Goal: Task Accomplishment & Management: Manage account settings

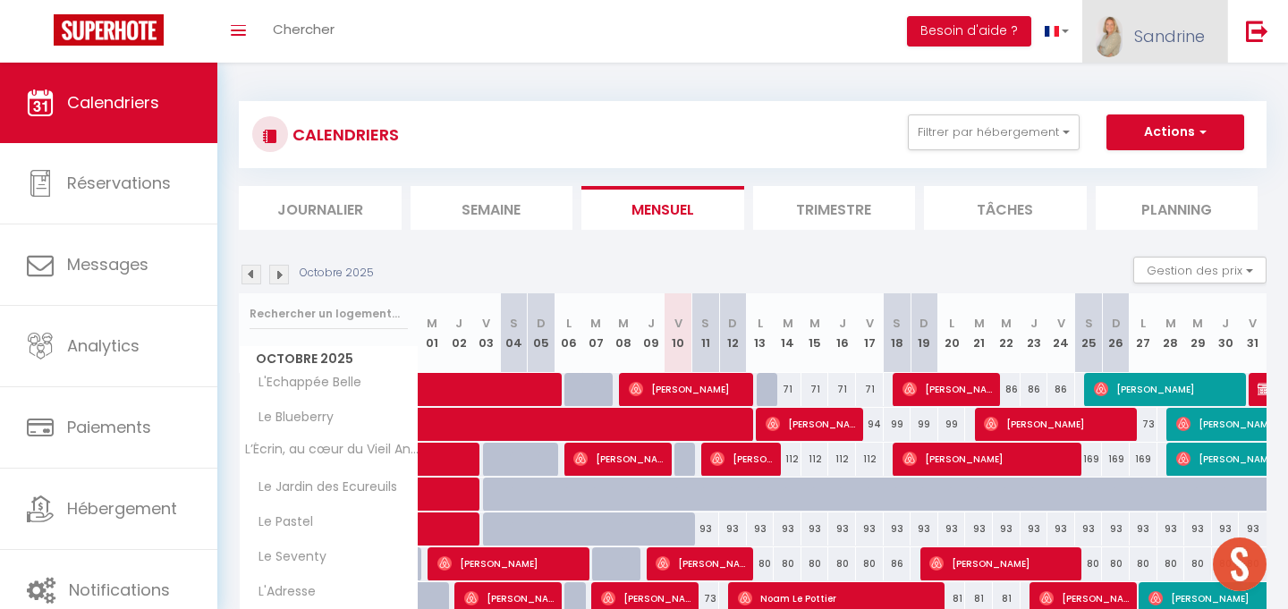
click at [1151, 26] on span "Sandrine" at bounding box center [1169, 36] width 71 height 22
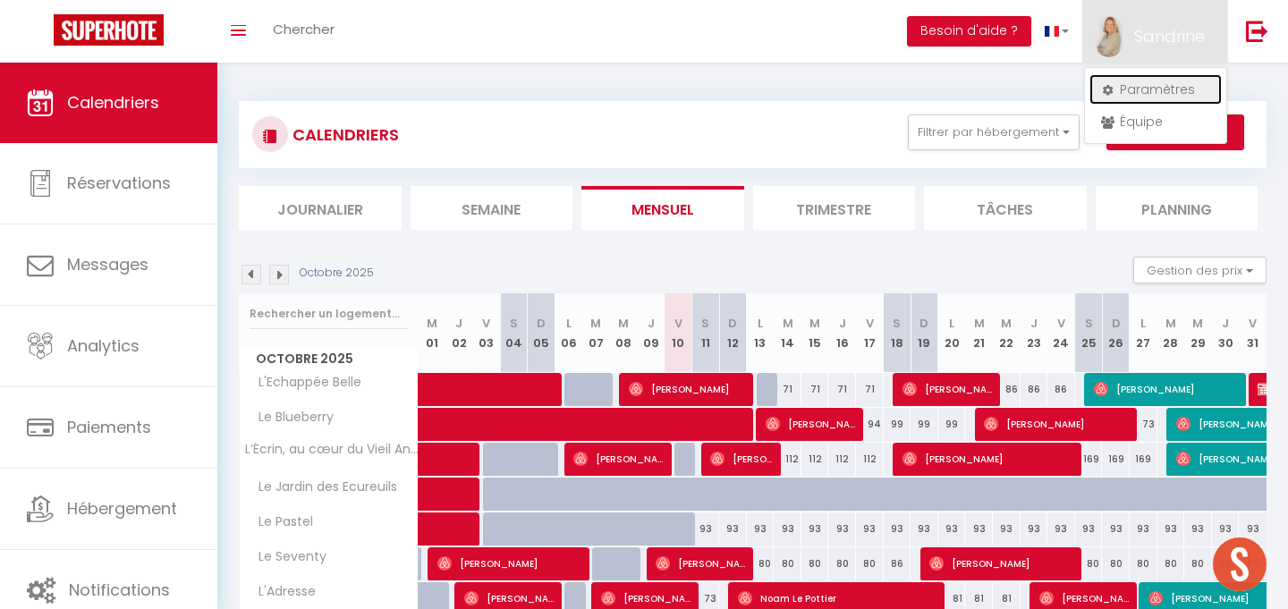
click at [1128, 96] on link "Paramètres" at bounding box center [1155, 89] width 132 height 30
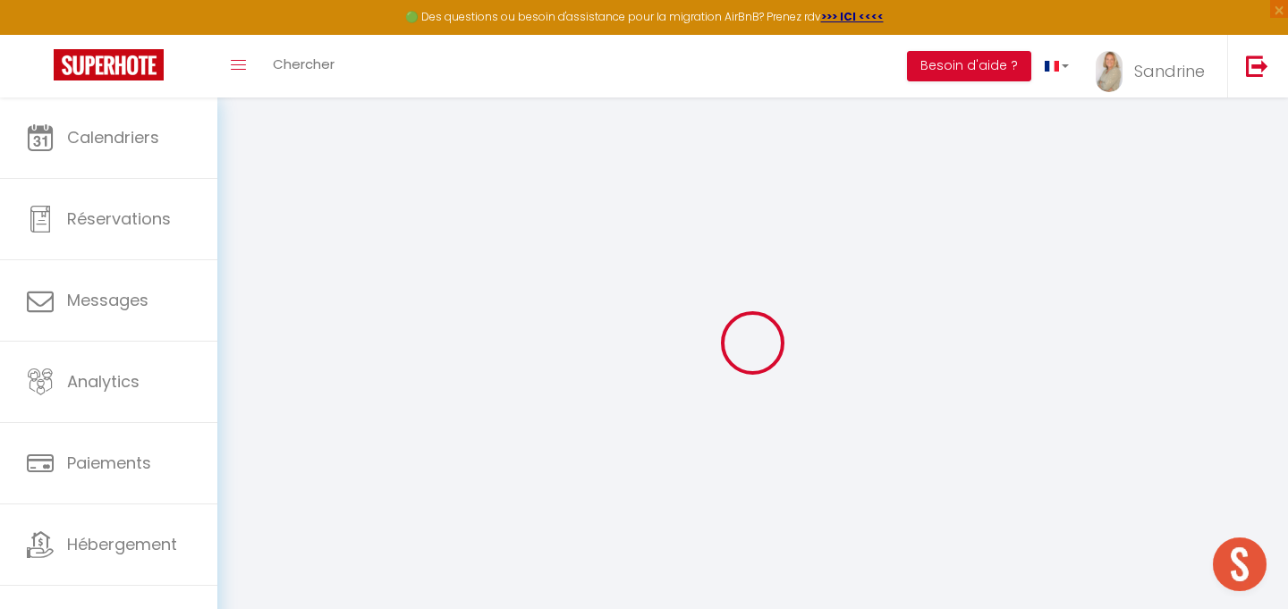
type input "7tb2wbsqggIzE313h01S00j9q"
type input "ivLQGj6A9XCgNrovMBG6C4k3F"
type input "[URL][DOMAIN_NAME]"
select select "fr"
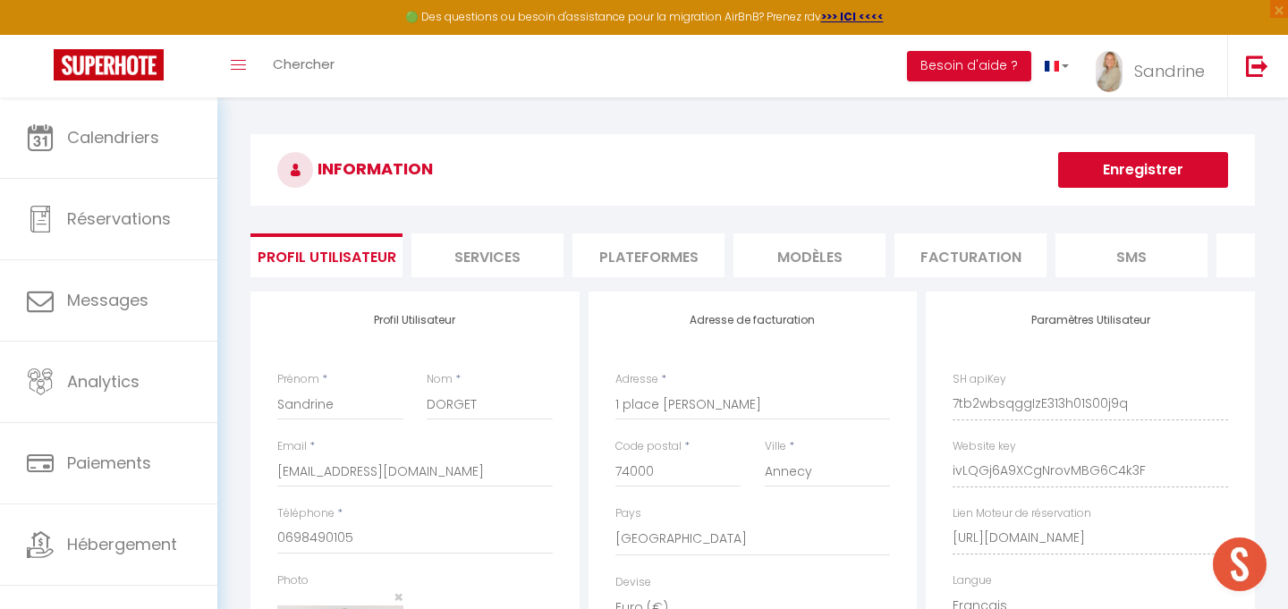
click at [641, 251] on li "Plateformes" at bounding box center [648, 255] width 152 height 44
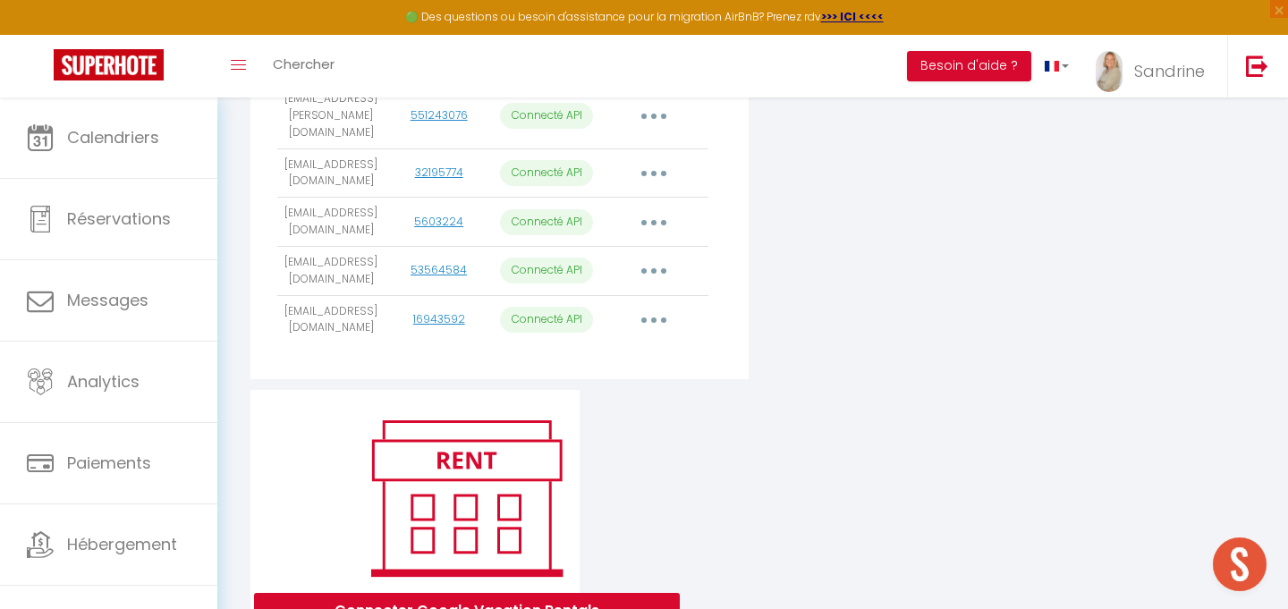
scroll to position [912, 0]
click at [648, 307] on button "button" at bounding box center [654, 321] width 50 height 29
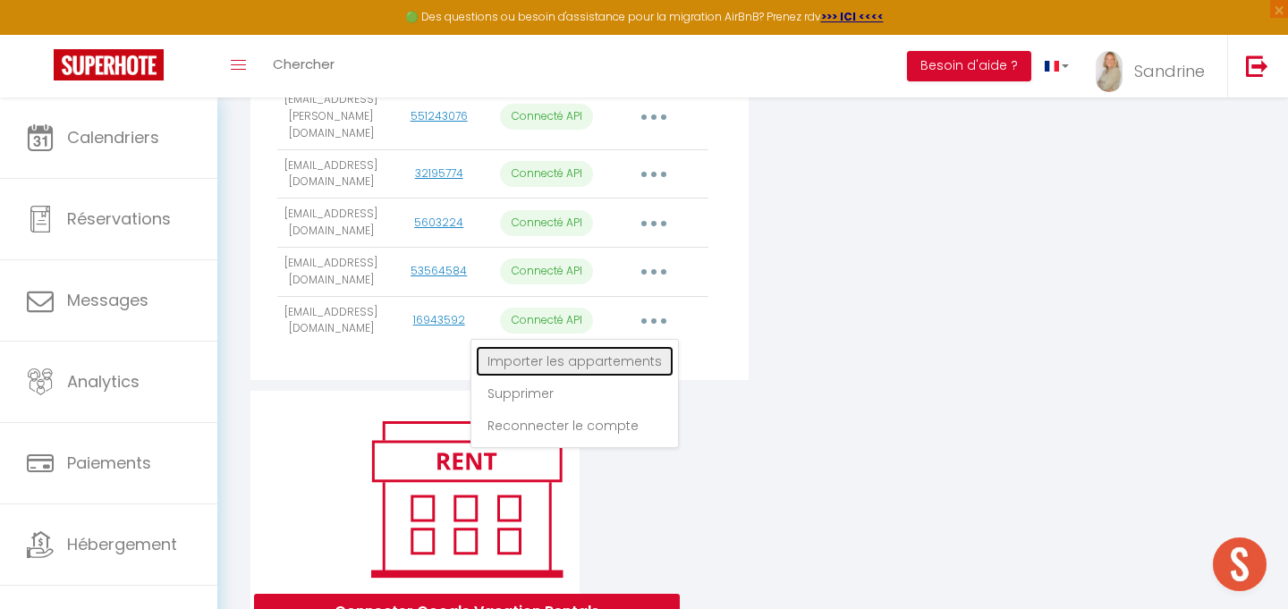
click at [596, 346] on link "Importer les appartements" at bounding box center [575, 361] width 198 height 30
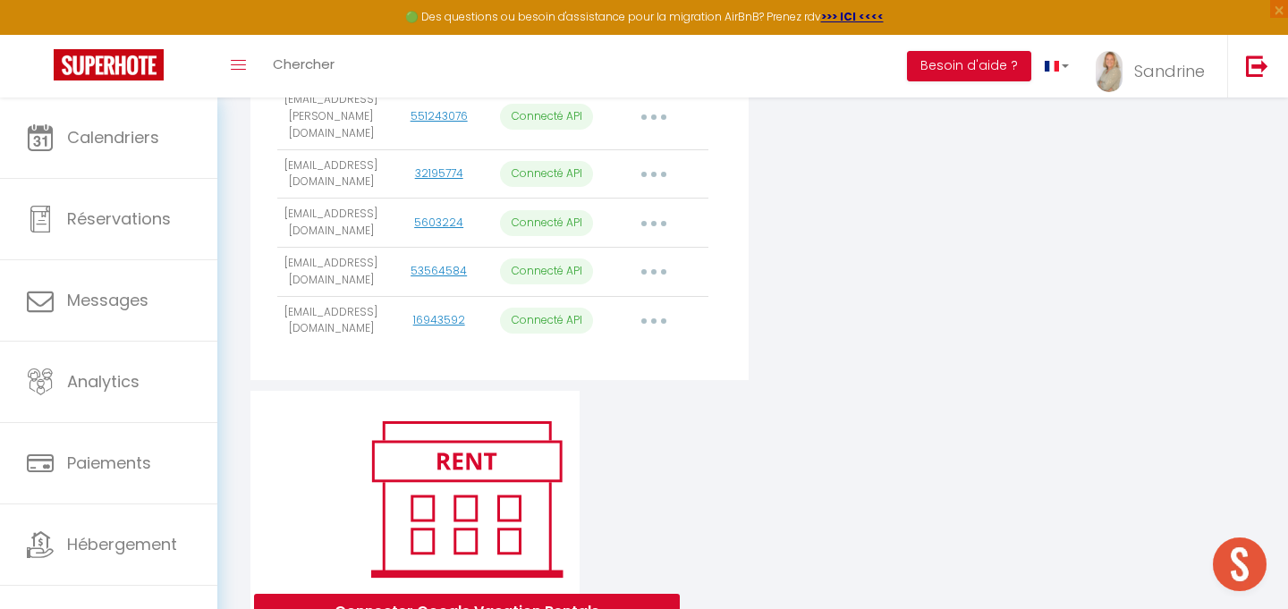
select select
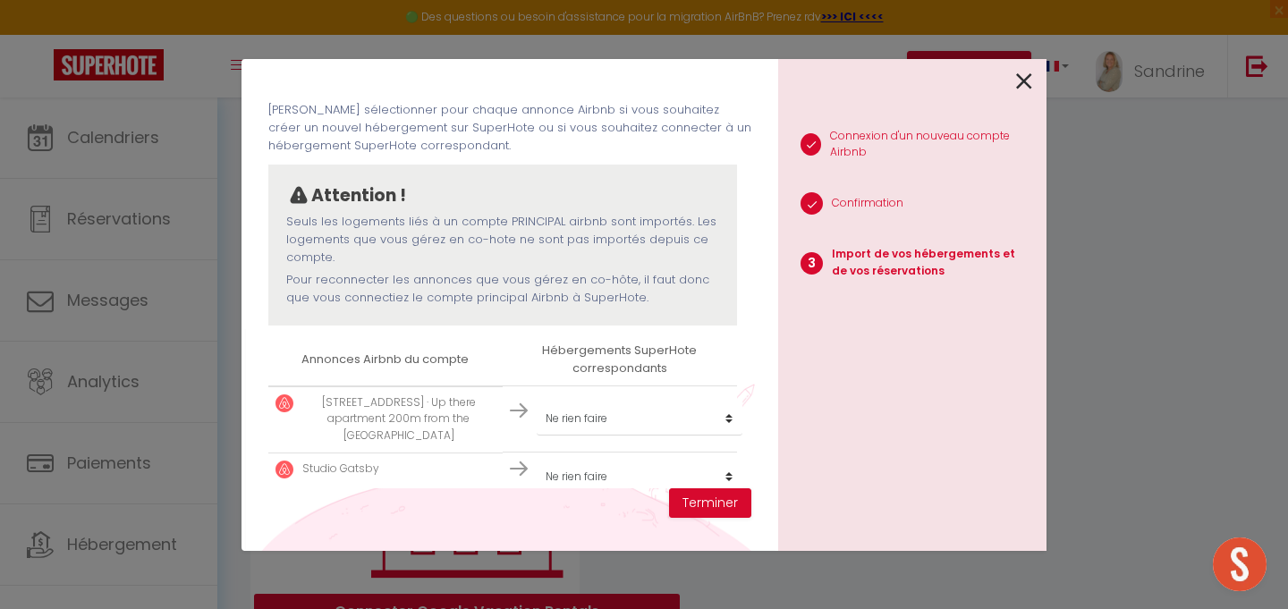
scroll to position [93, 0]
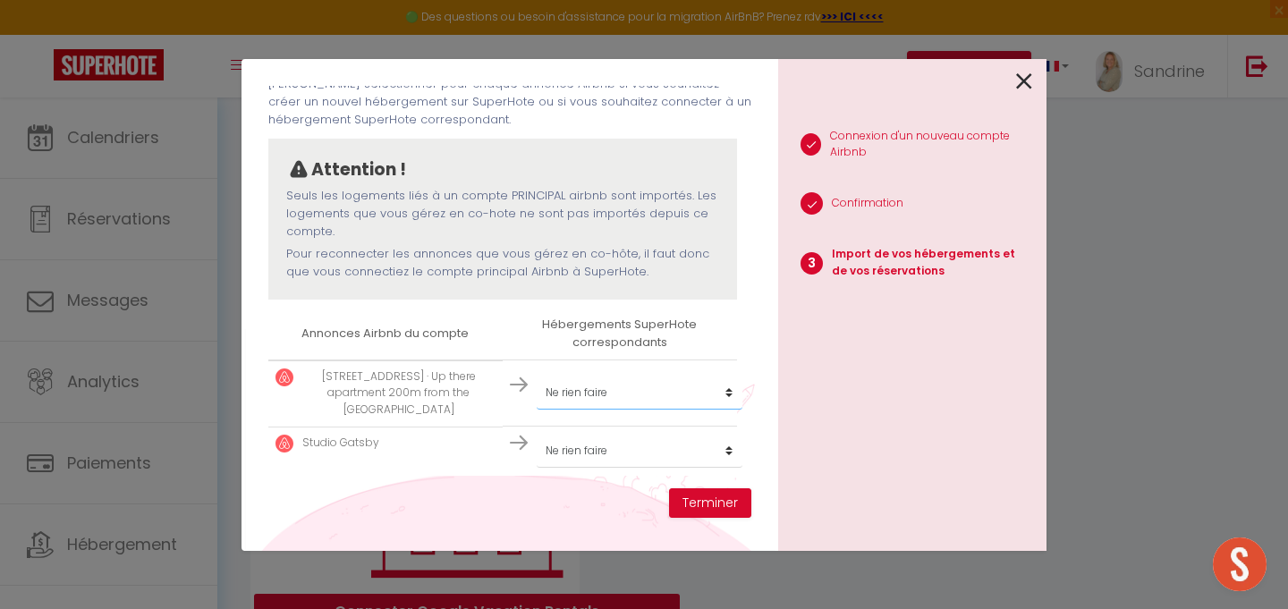
click at [662, 388] on select "Créer un nouvel hébergement Ne rien faire Le [GEOGRAPHIC_DATA] Le Pastel Le Sev…" at bounding box center [640, 393] width 206 height 34
click at [667, 452] on select "Créer un nouvel hébergement Ne rien faire Le [GEOGRAPHIC_DATA] Le Pastel Le Sev…" at bounding box center [640, 451] width 206 height 34
click at [718, 393] on select "Créer un nouvel hébergement Ne rien faire Le [GEOGRAPHIC_DATA] Le Pastel Le Sev…" at bounding box center [640, 393] width 206 height 34
select select "create_new"
click at [537, 376] on select "Créer un nouvel hébergement Ne rien faire Le [GEOGRAPHIC_DATA] Le Pastel Le Sev…" at bounding box center [640, 393] width 206 height 34
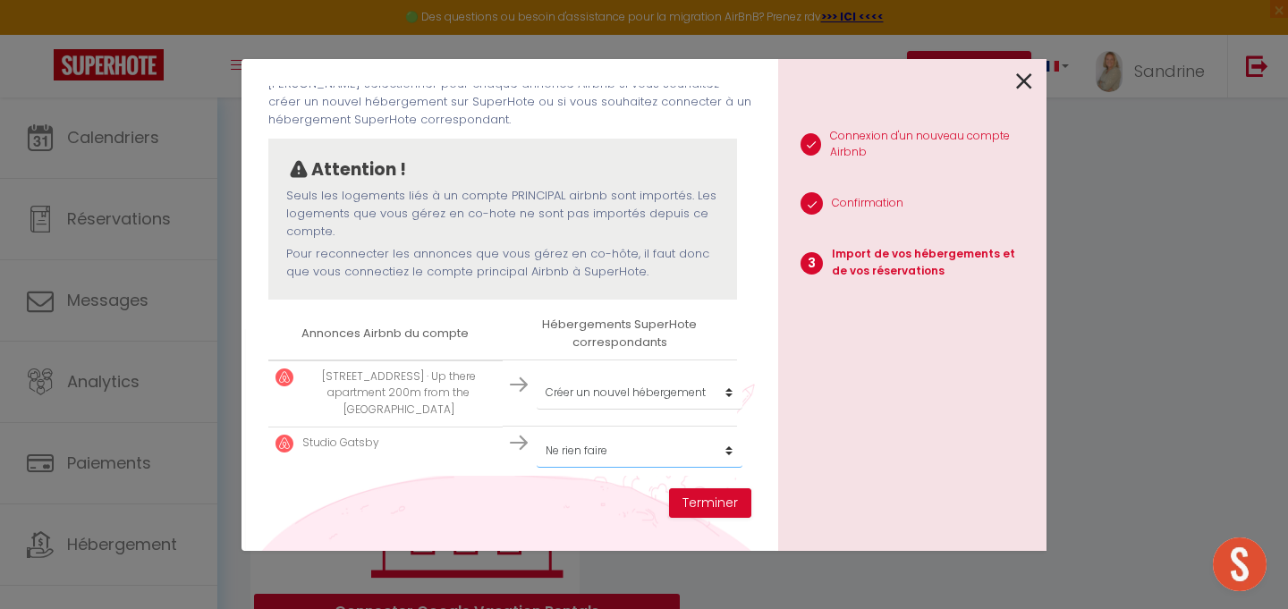
click at [697, 448] on select "Créer un nouvel hébergement Ne rien faire Le [GEOGRAPHIC_DATA] Le Pastel Le Sev…" at bounding box center [640, 451] width 206 height 34
select select "create_new"
click at [537, 434] on select "Créer un nouvel hébergement Ne rien faire Le [GEOGRAPHIC_DATA] Le Pastel Le Sev…" at bounding box center [640, 451] width 206 height 34
click at [739, 499] on button "Terminer" at bounding box center [710, 503] width 82 height 30
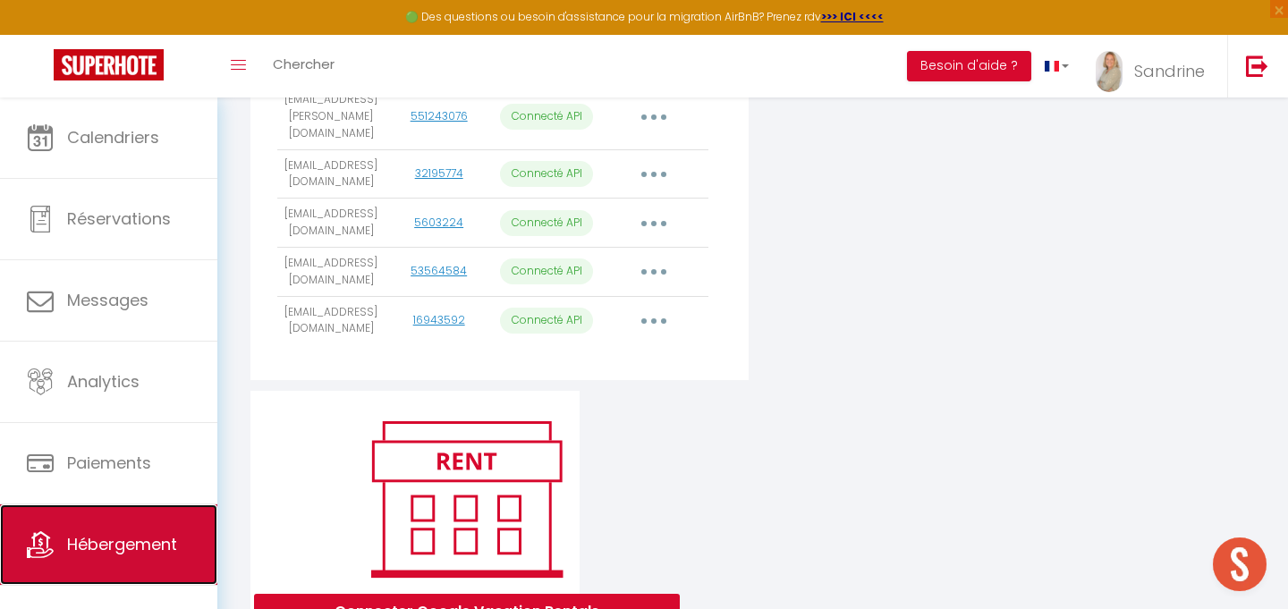
click at [97, 529] on link "Hébergement" at bounding box center [108, 544] width 217 height 80
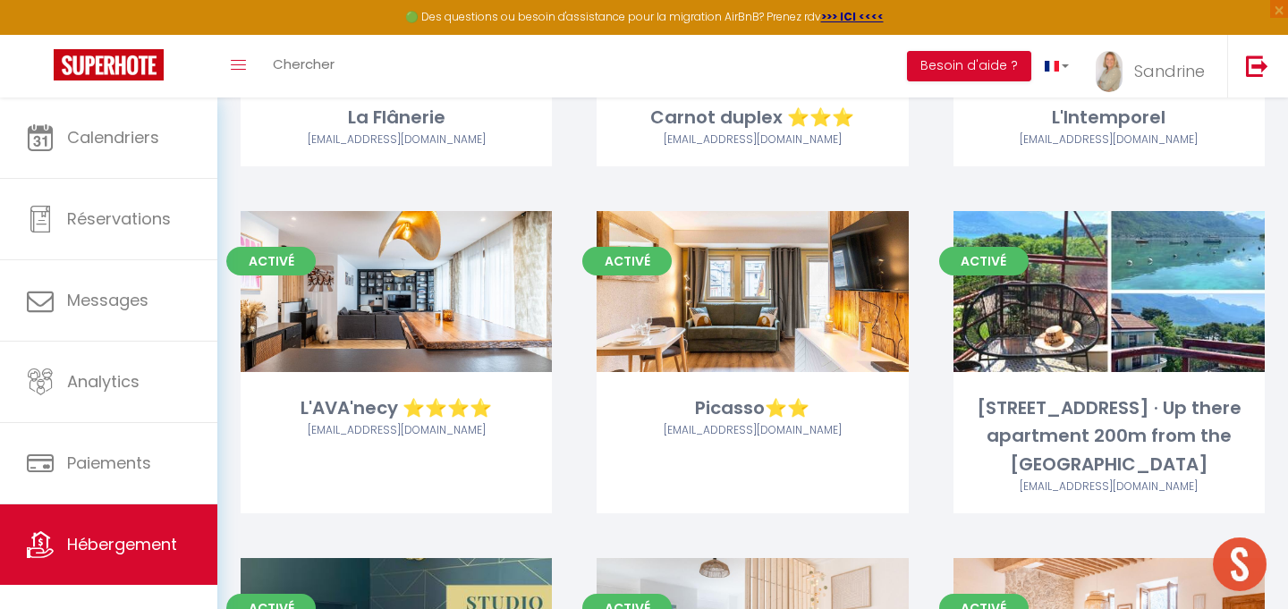
scroll to position [2341, 0]
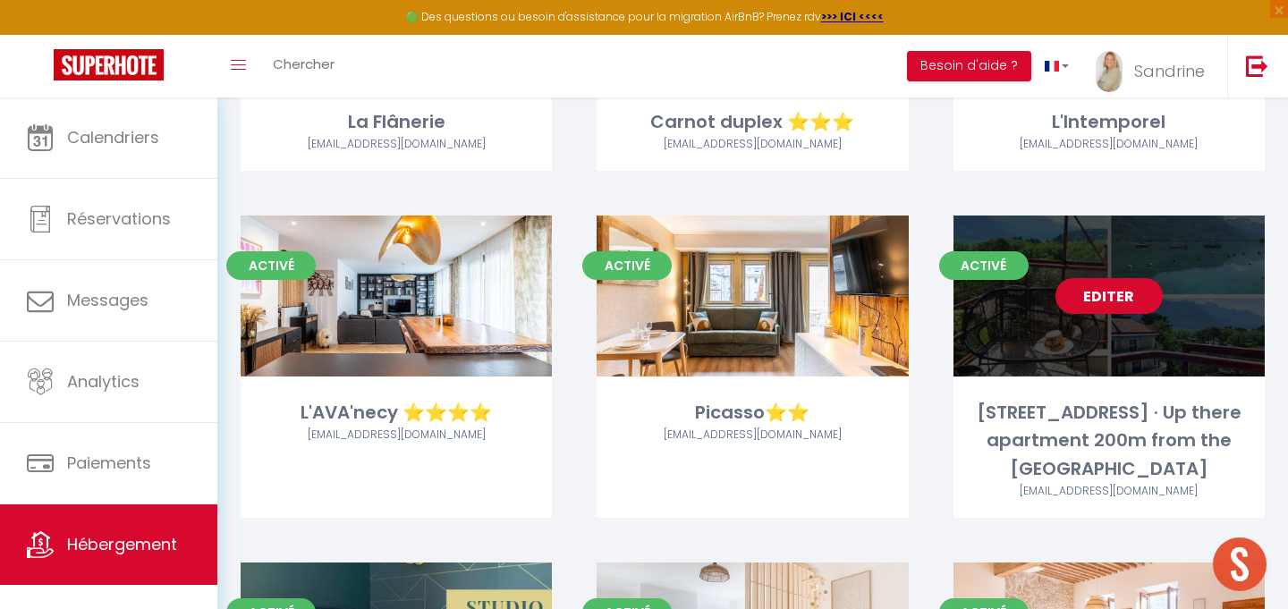
click at [1114, 302] on link "Editer" at bounding box center [1108, 296] width 107 height 36
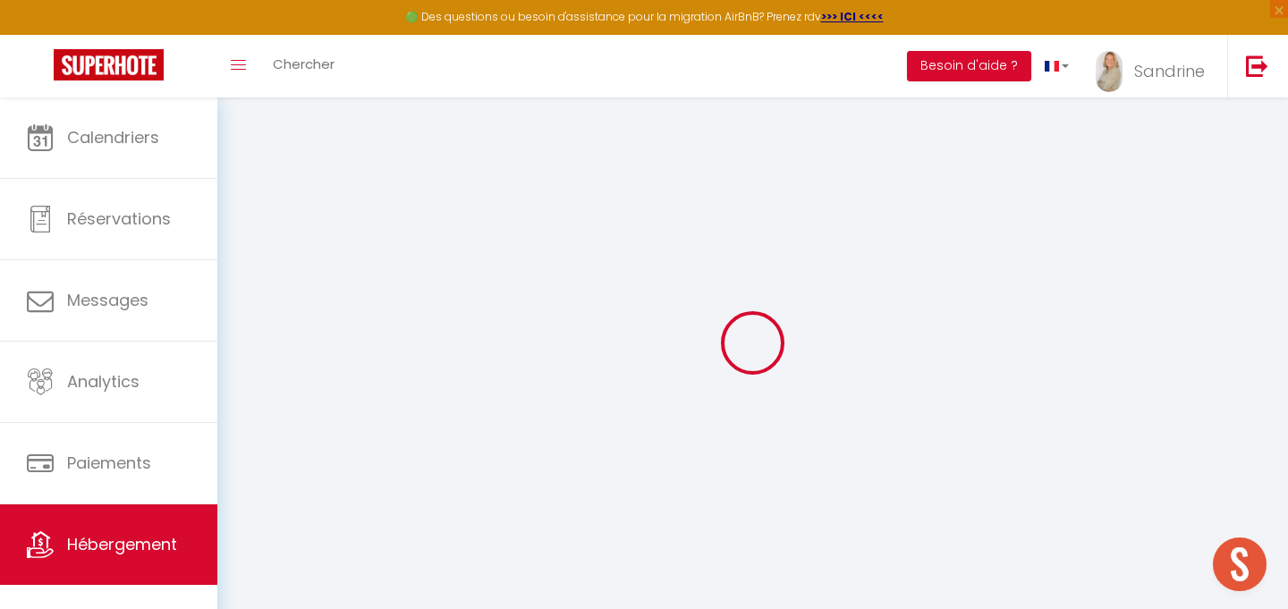
type input "Oups ! Les dates sélectionnées sont indisponibles."
type textarea "Malheureusement les dates sélectionnées sont indisponibles. Nous vous invitons …"
select select
checkbox input "false"
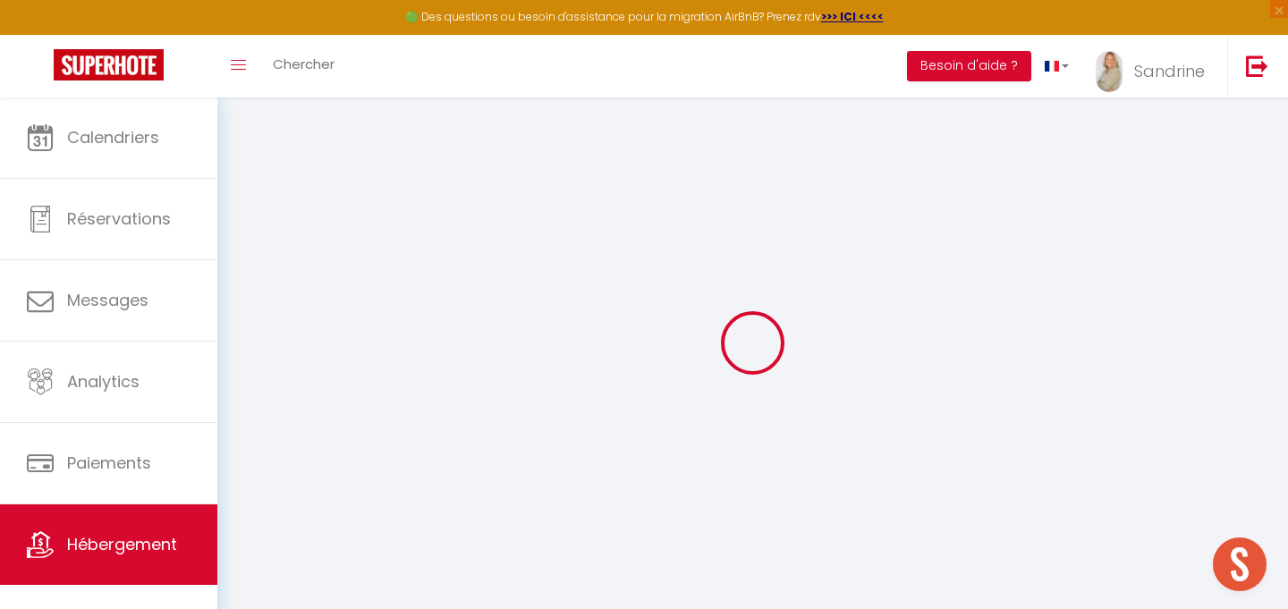
checkbox input "false"
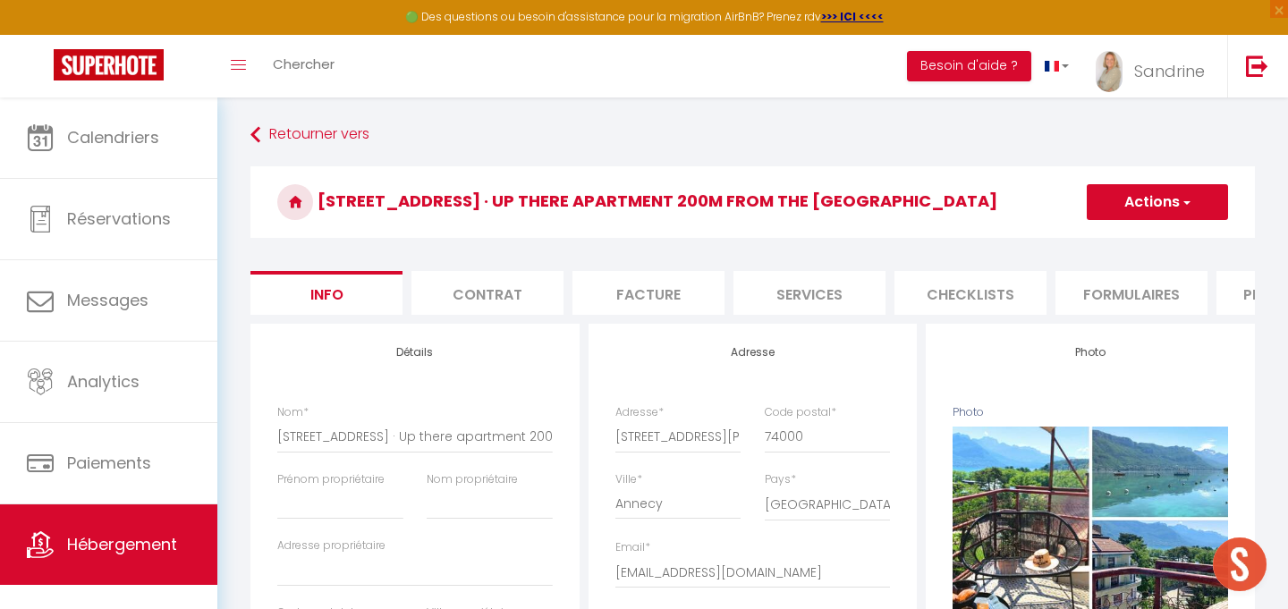
select select
checkbox input "false"
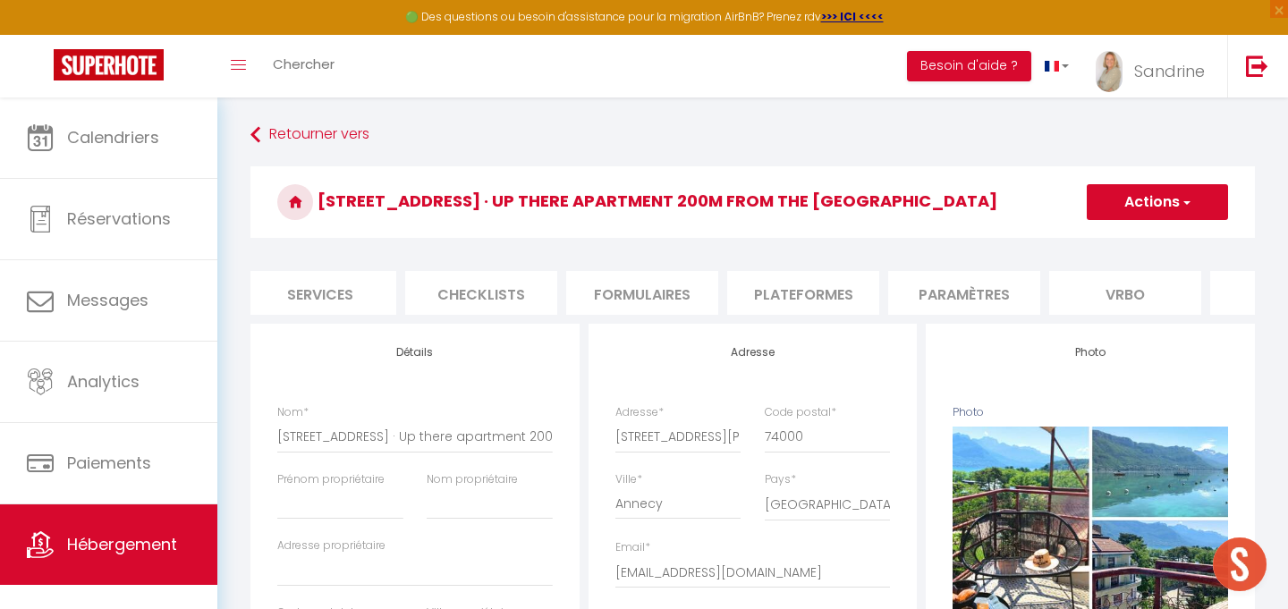
scroll to position [0, 766]
click at [989, 286] on li "website" at bounding box center [1009, 293] width 152 height 44
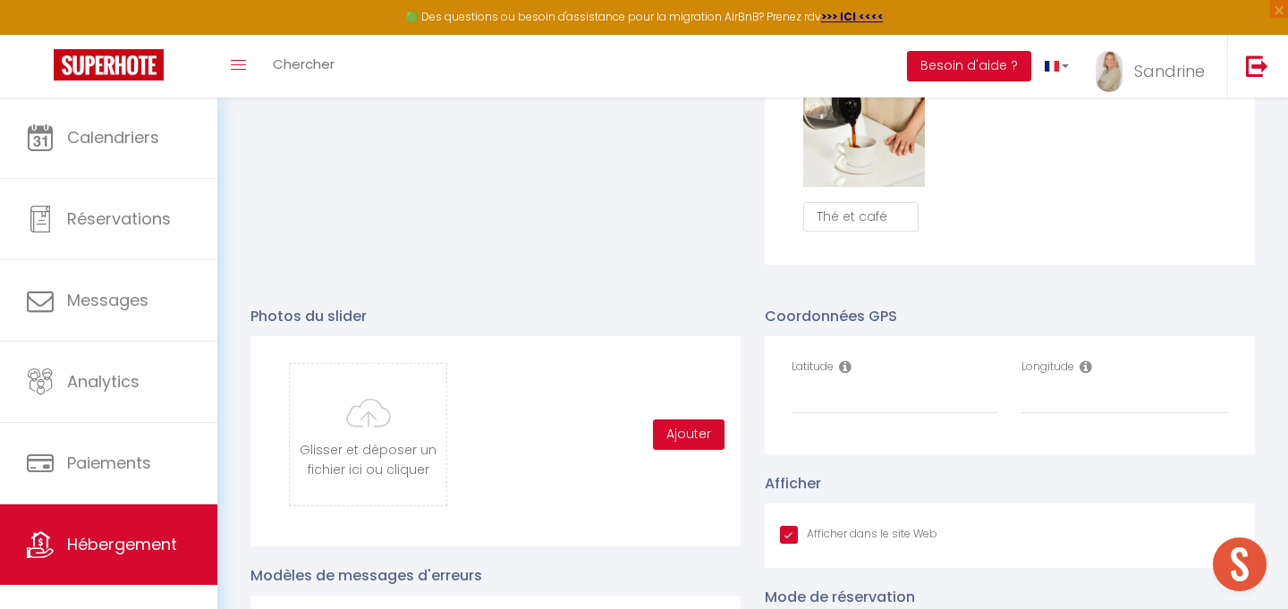
scroll to position [1691, 0]
click at [918, 397] on input "Latitude" at bounding box center [894, 397] width 207 height 32
paste input "45.903865"
type input "45.903865"
click at [1074, 398] on input "Longitude" at bounding box center [1124, 397] width 207 height 32
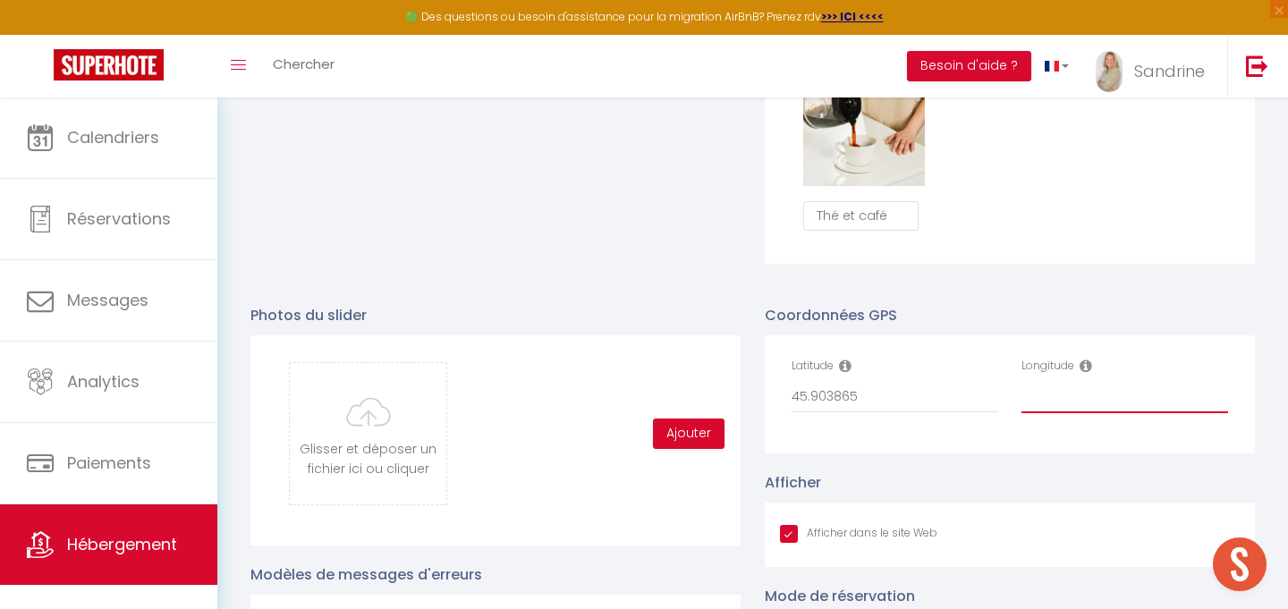
paste input "6.125589"
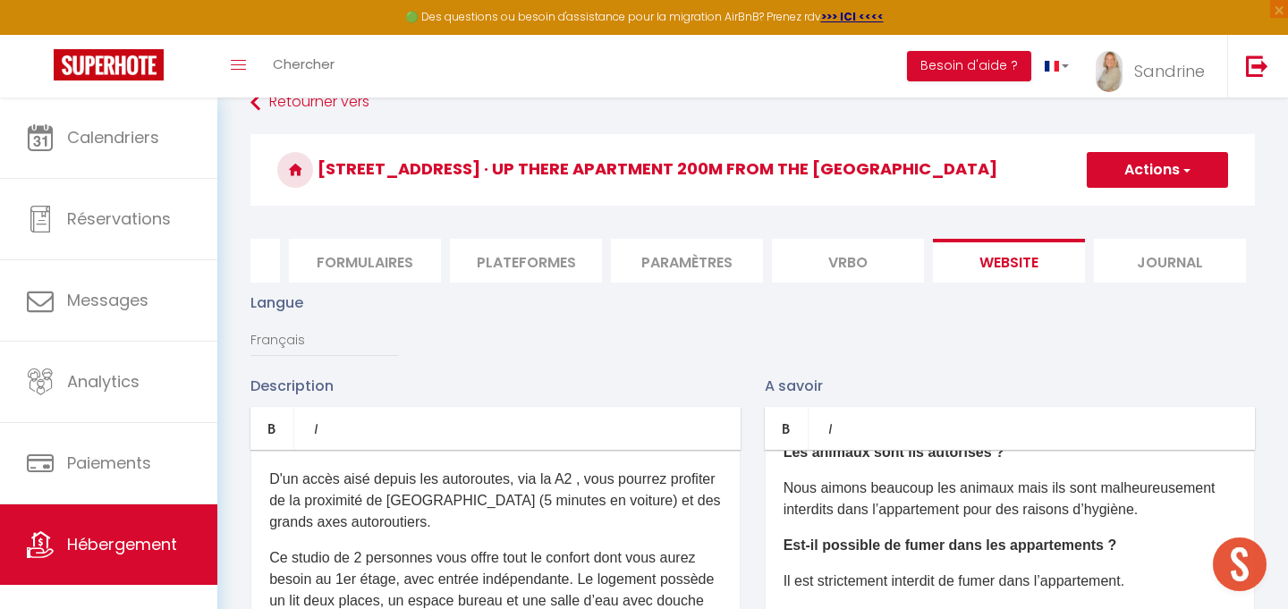
scroll to position [0, 0]
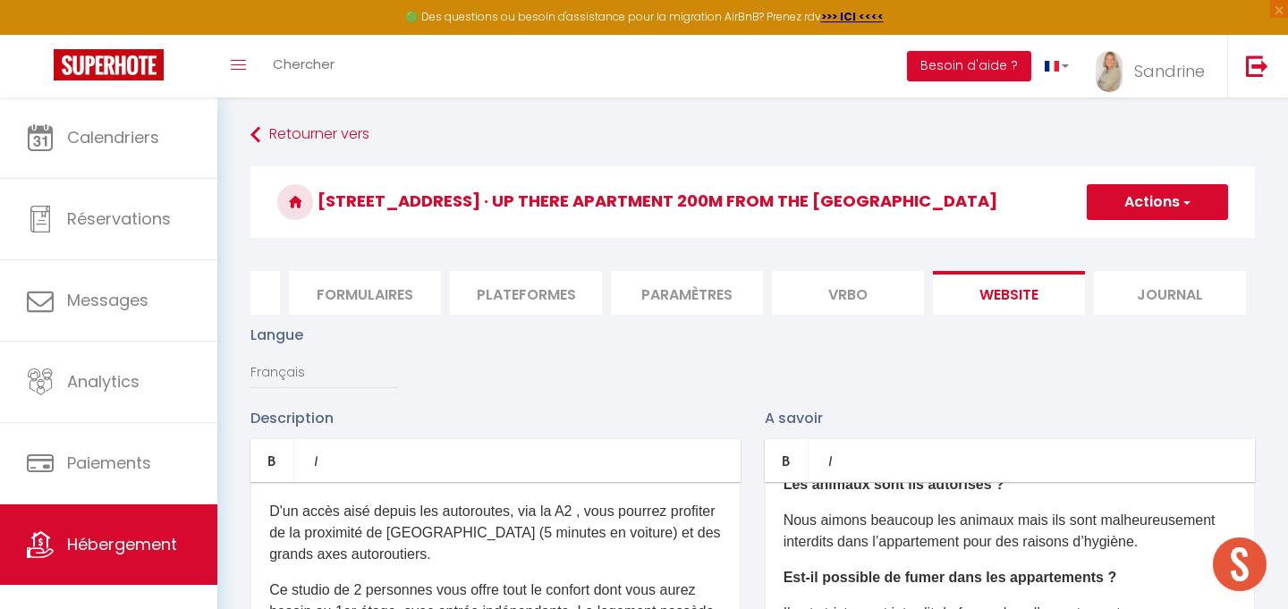
type input "6.125589"
click at [1153, 204] on button "Actions" at bounding box center [1156, 202] width 141 height 36
click at [1143, 239] on input "Enregistrer" at bounding box center [1136, 241] width 66 height 18
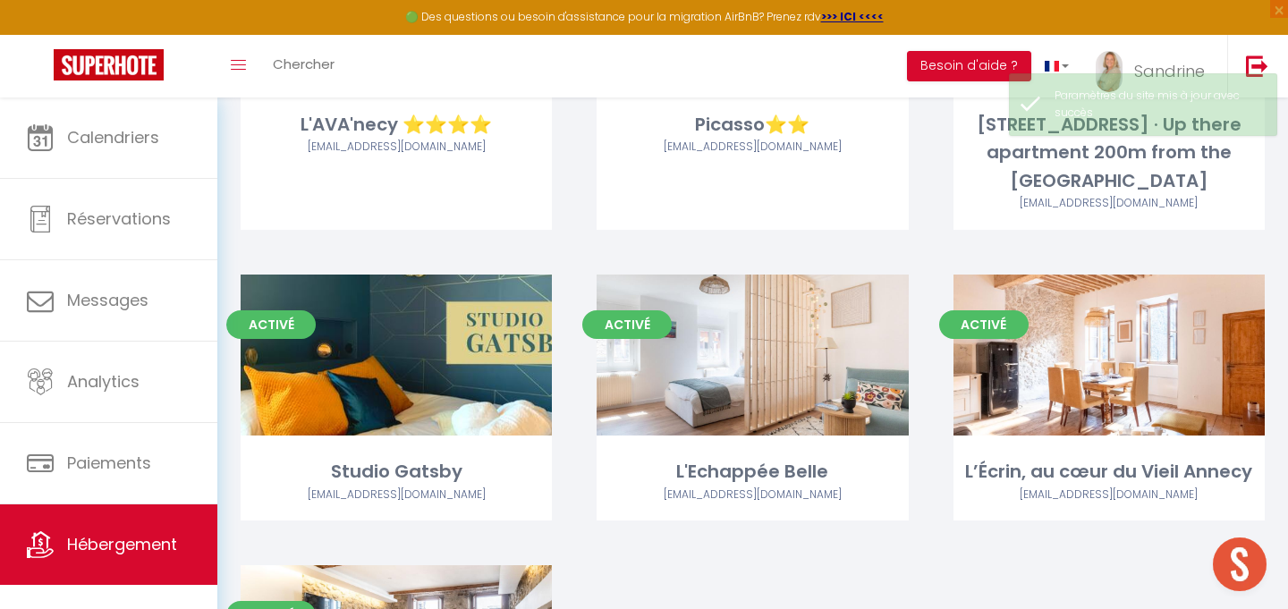
scroll to position [2653, 0]
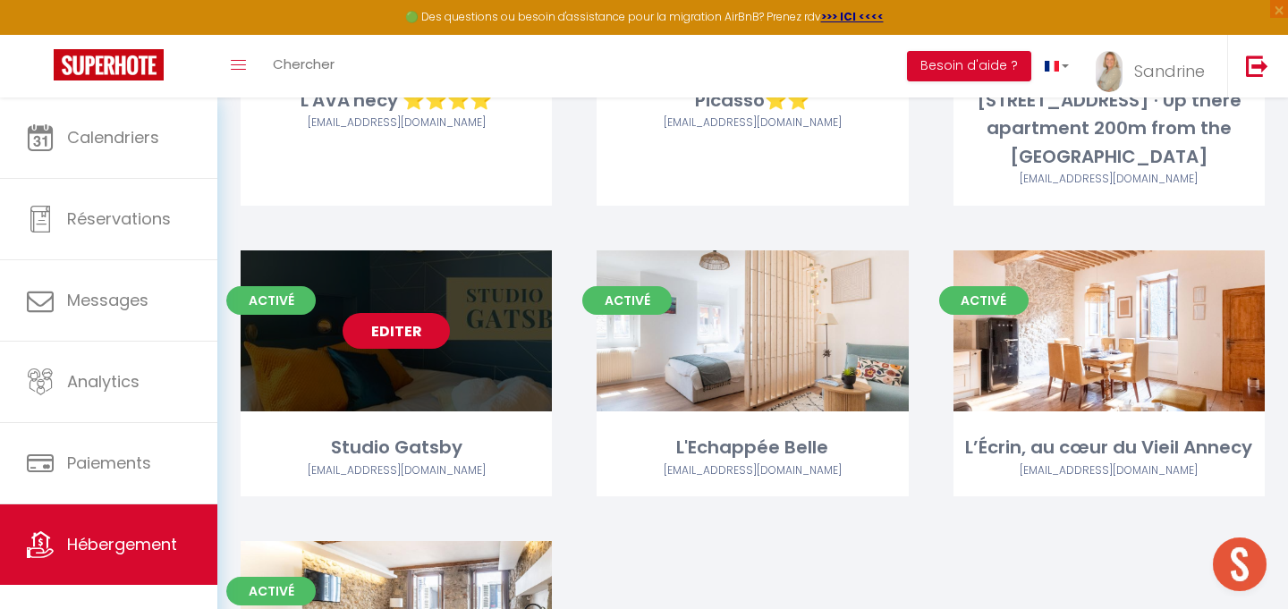
click at [383, 342] on link "Editer" at bounding box center [395, 331] width 107 height 36
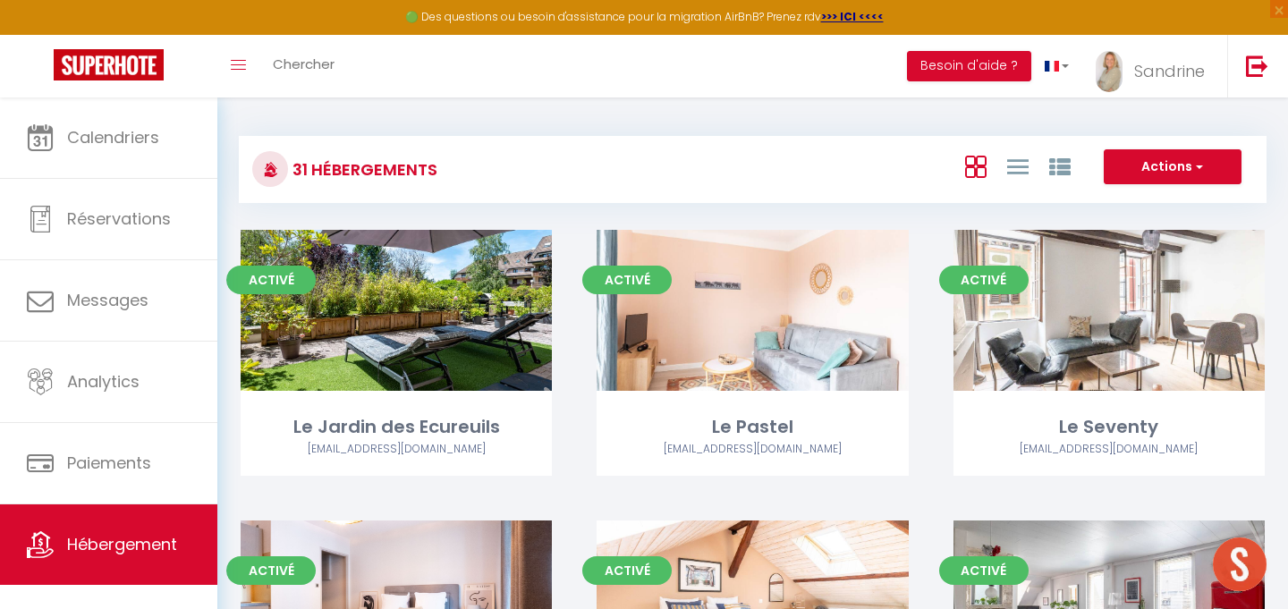
select select "3"
select select "2"
select select "1"
select select
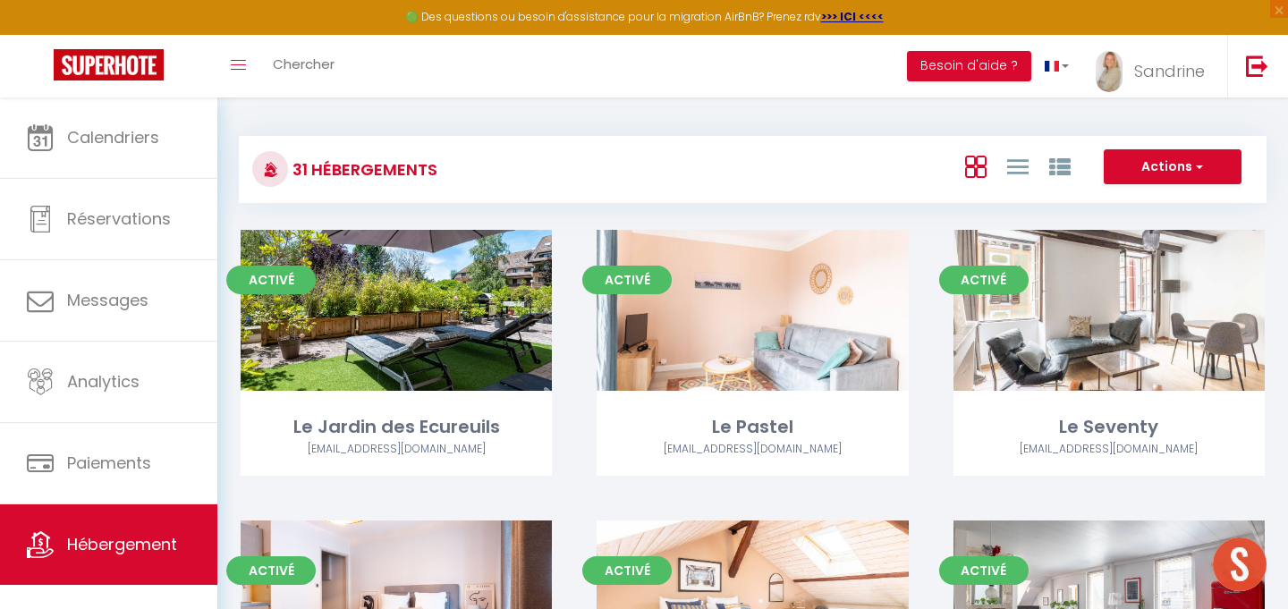
select select "28"
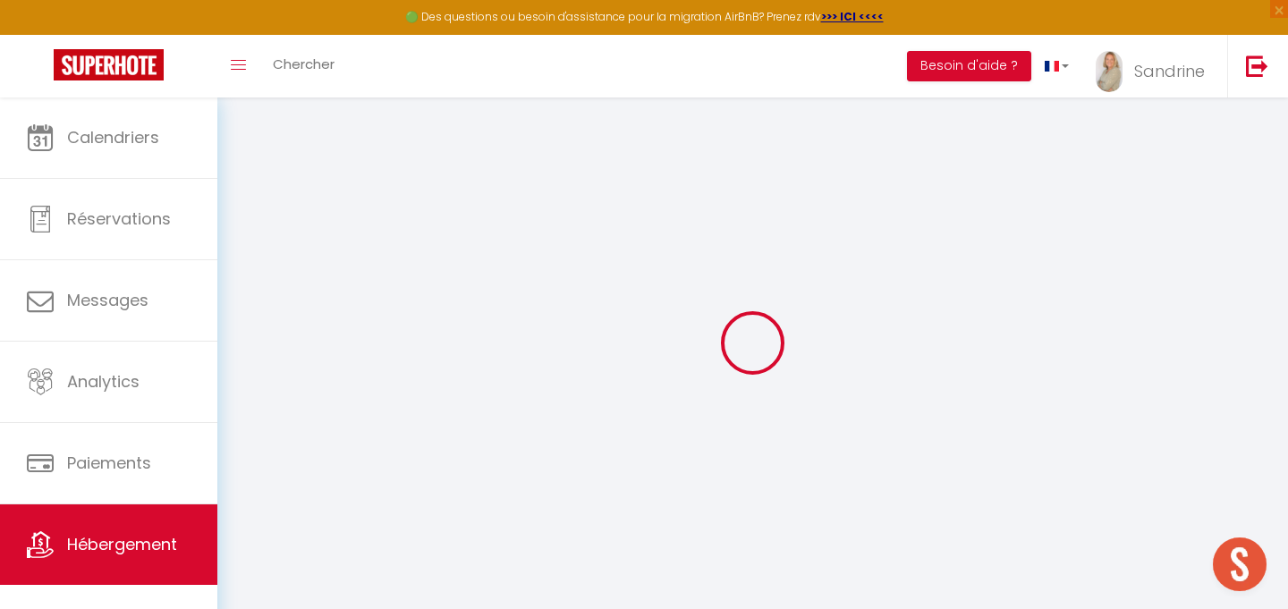
select select
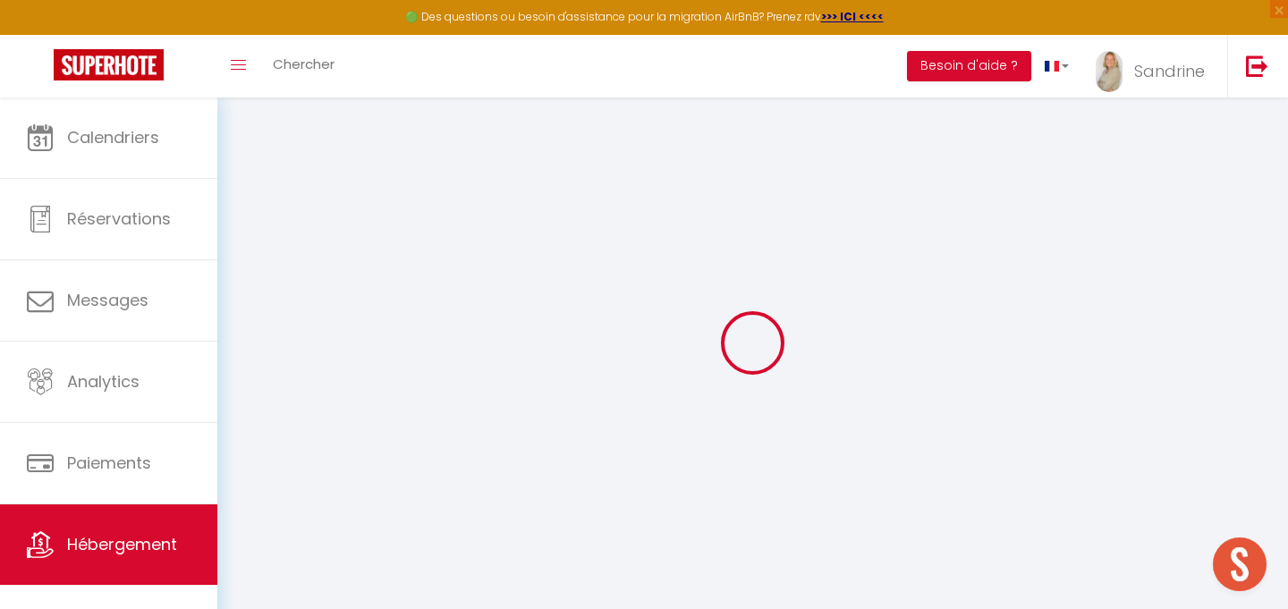
select select
checkbox input "false"
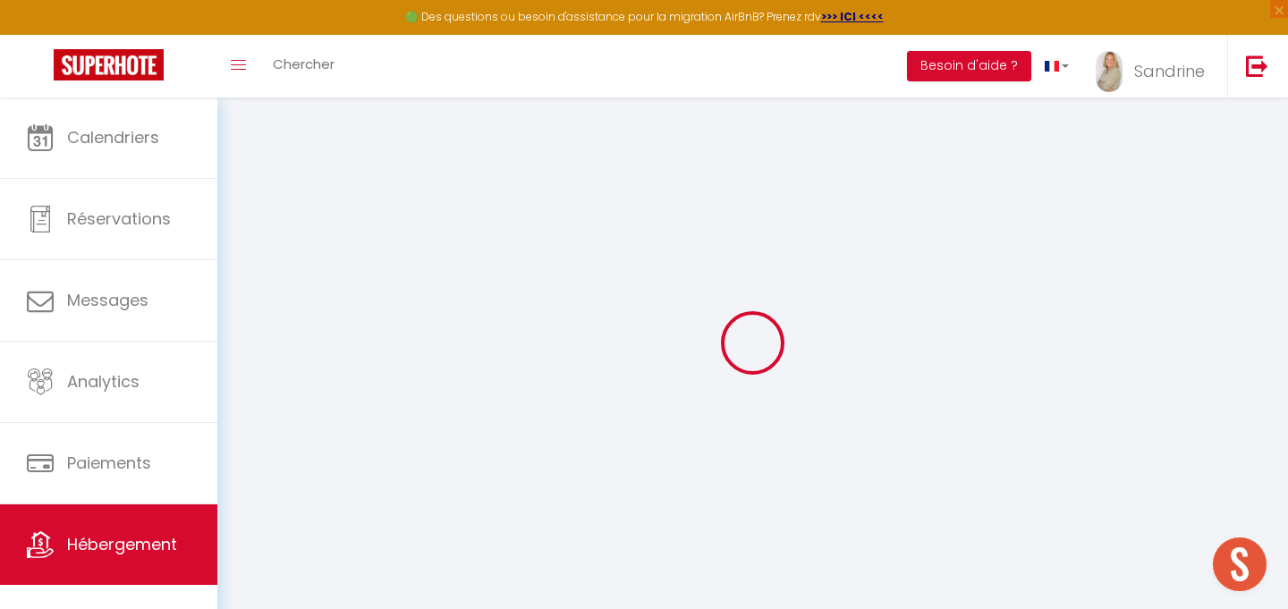
select select
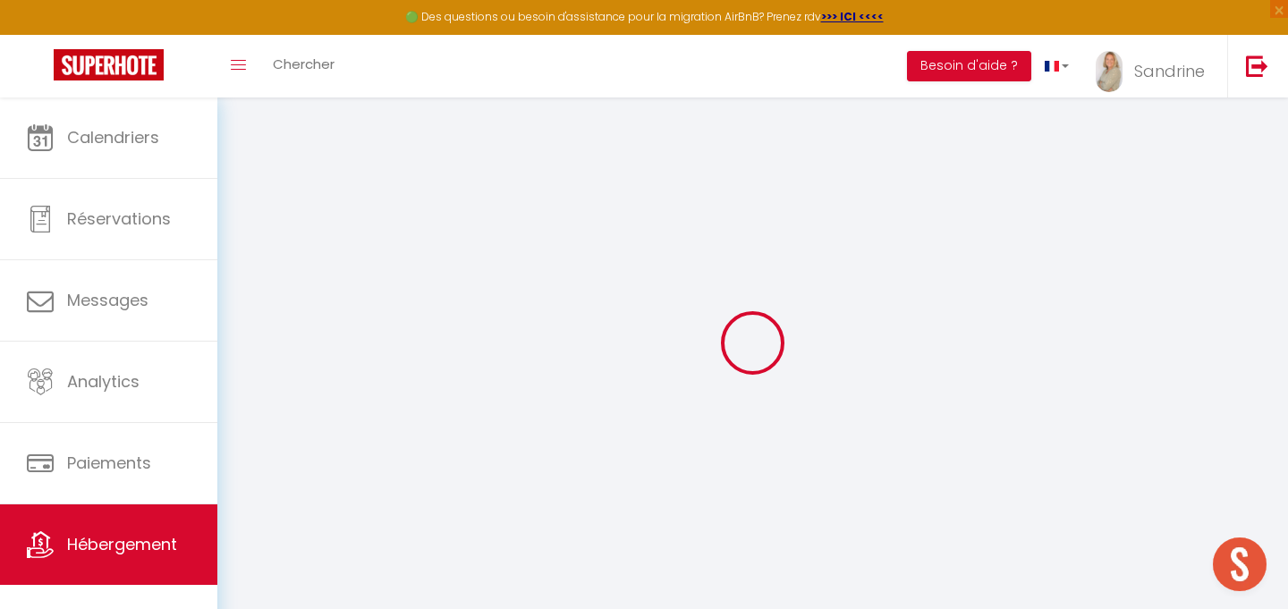
select select
checkbox input "false"
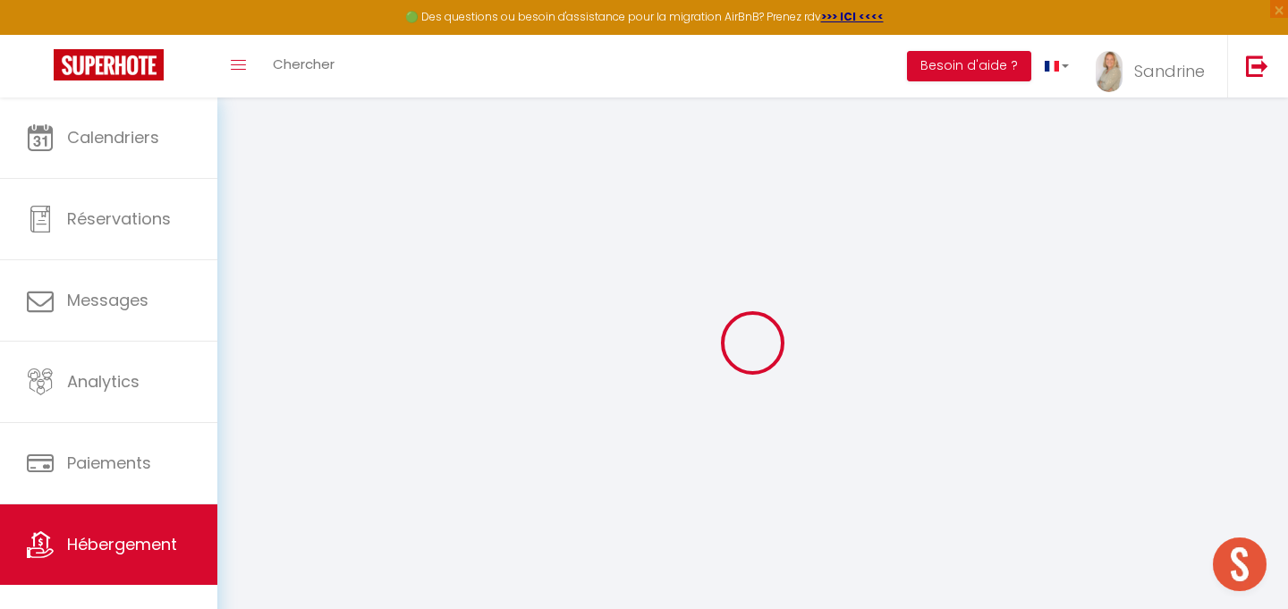
checkbox input "false"
select select
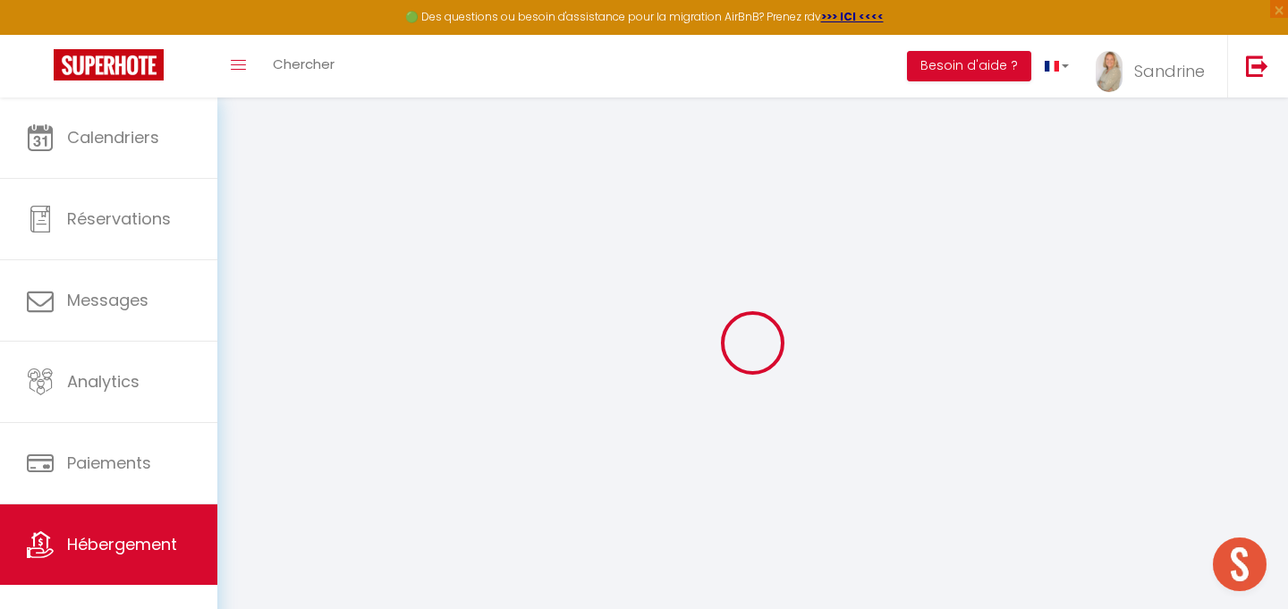
select select
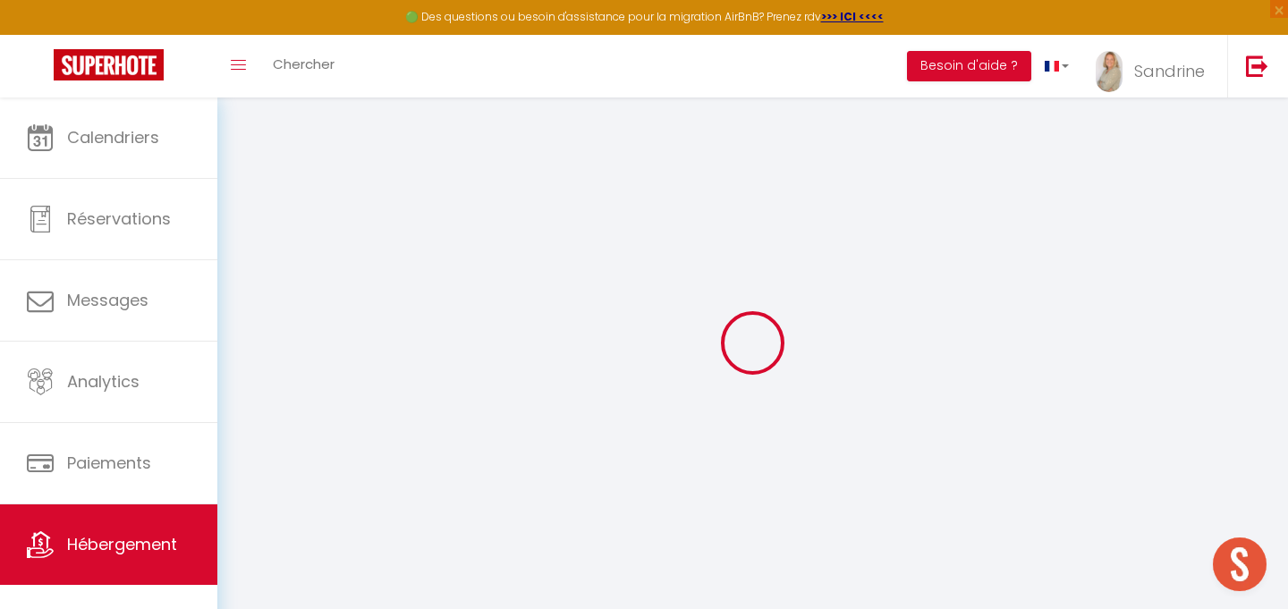
checkbox input "false"
select select
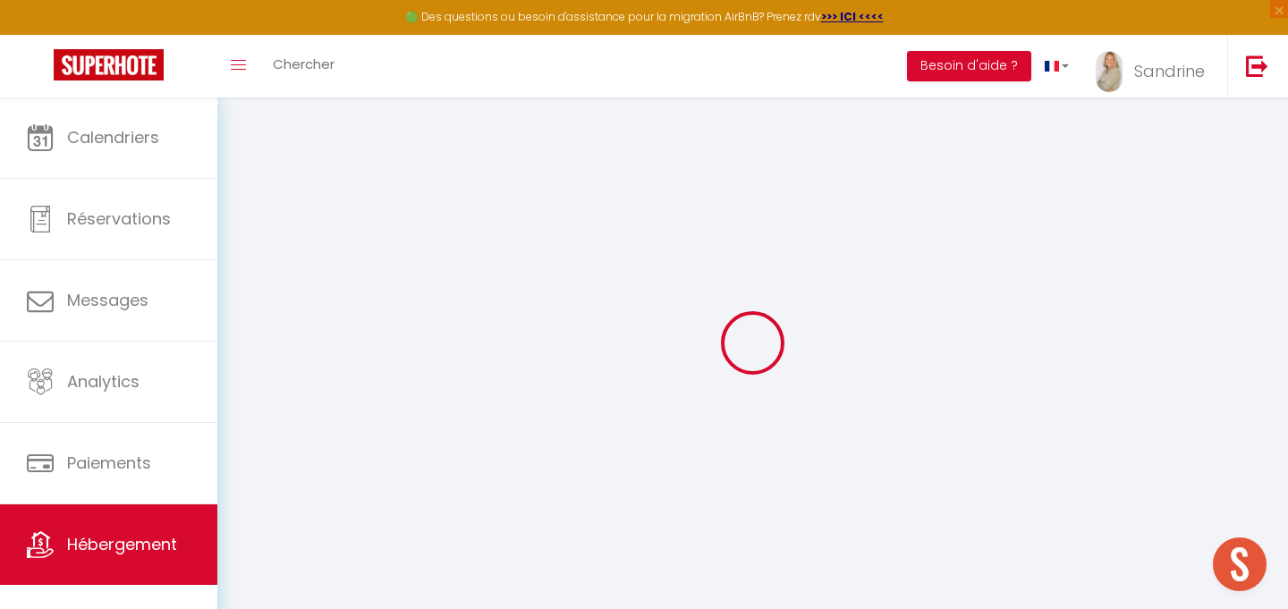
select select
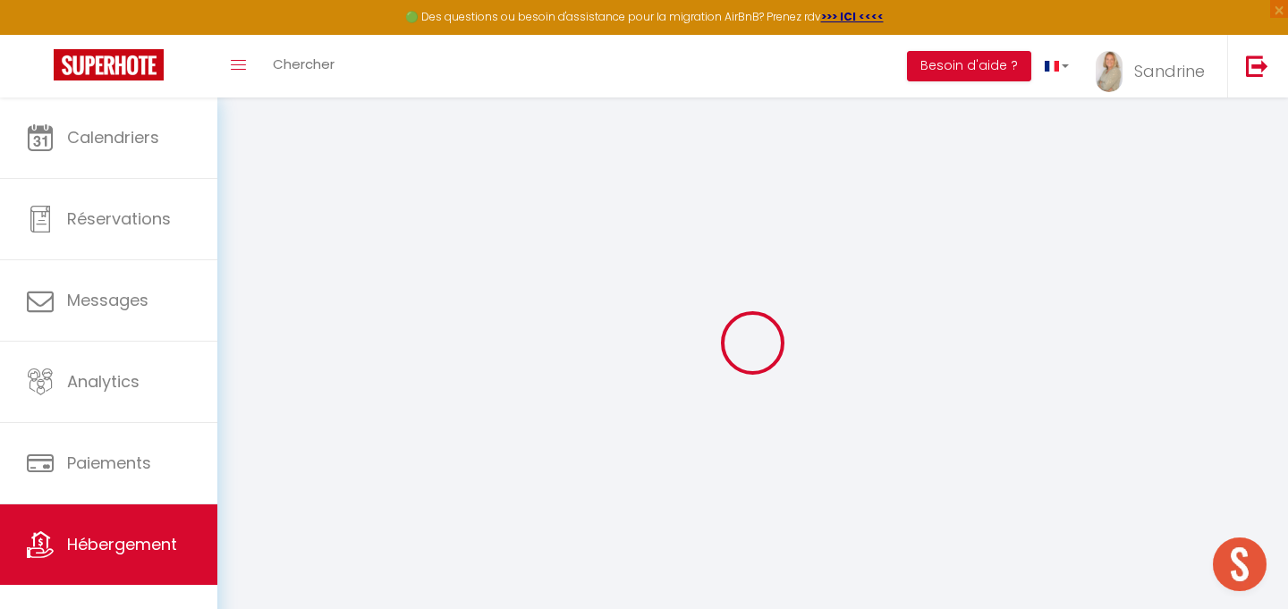
select select
checkbox input "false"
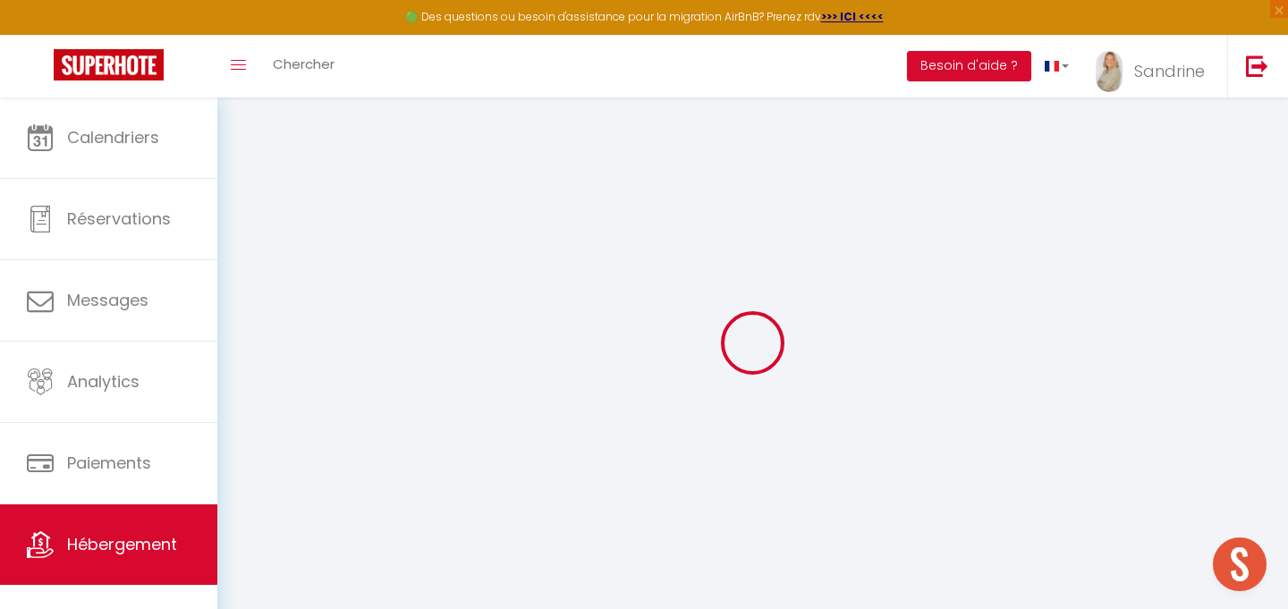
checkbox input "false"
select select
type input "Studio Gatsby"
select select "2"
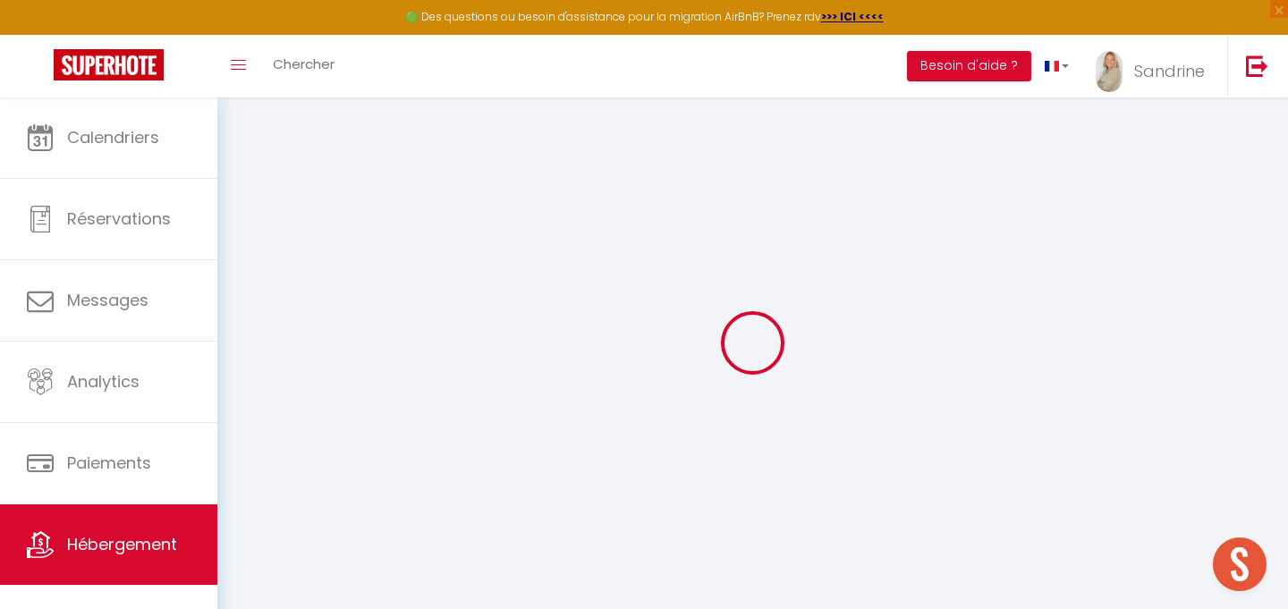
select select "0"
type input "300"
type input "50"
select select
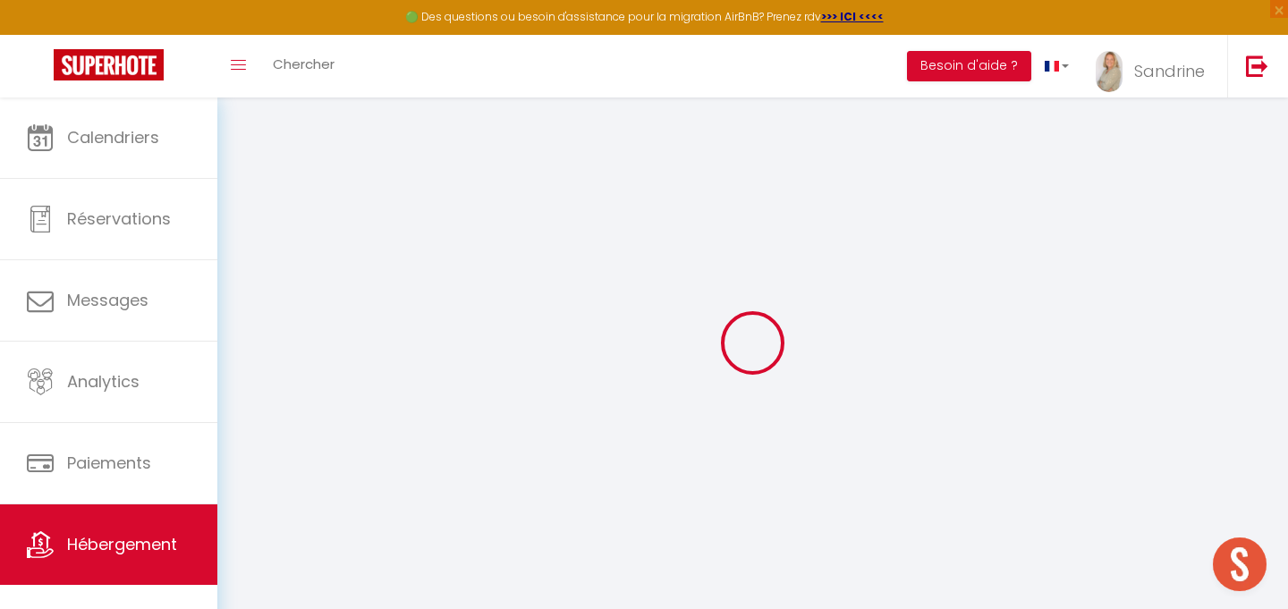
select select
type input "[STREET_ADDRESS][PERSON_NAME]"
type input "74000"
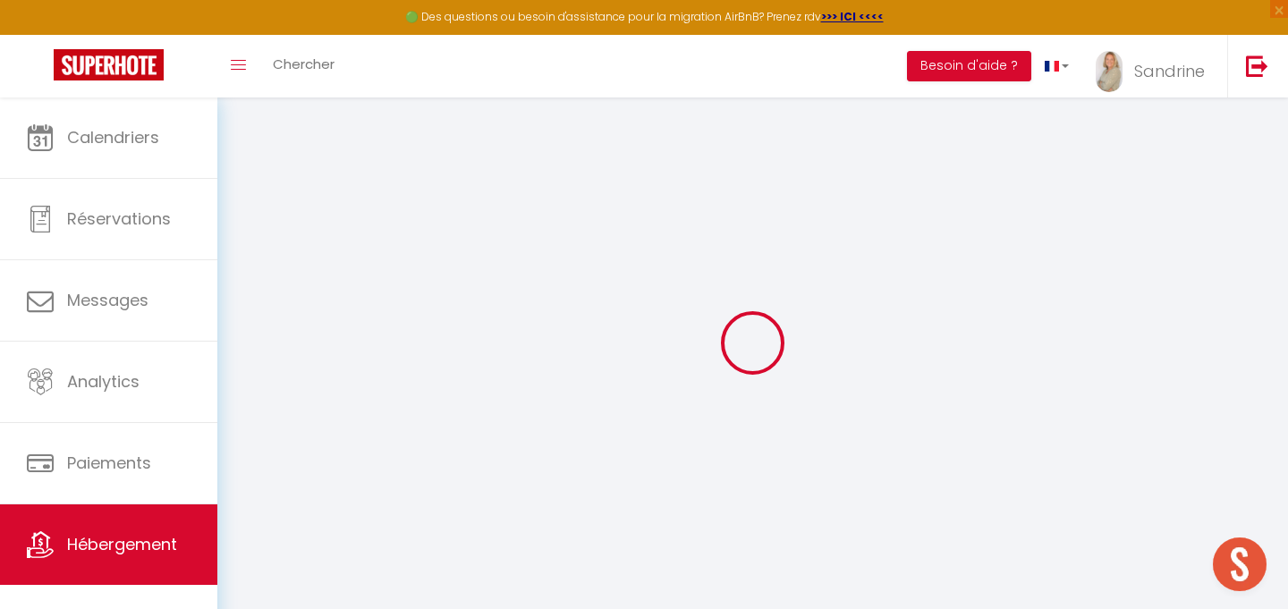
type input "Annecy"
type input "[EMAIL_ADDRESS][DOMAIN_NAME]"
select select
checkbox input "false"
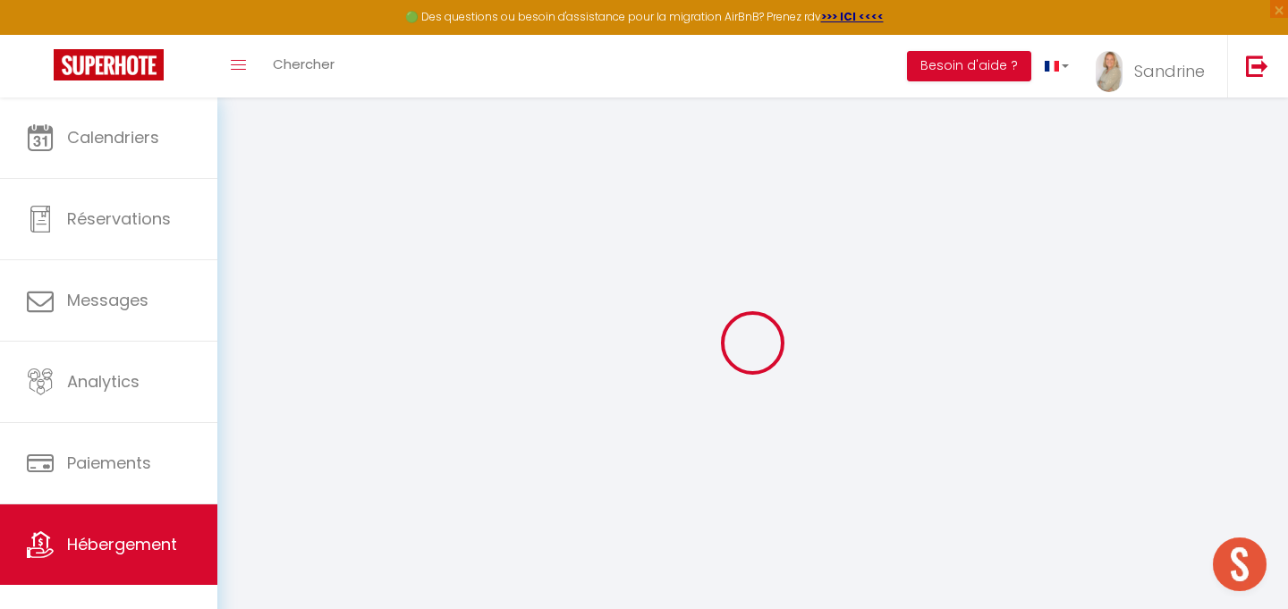
checkbox input "false"
type input "0"
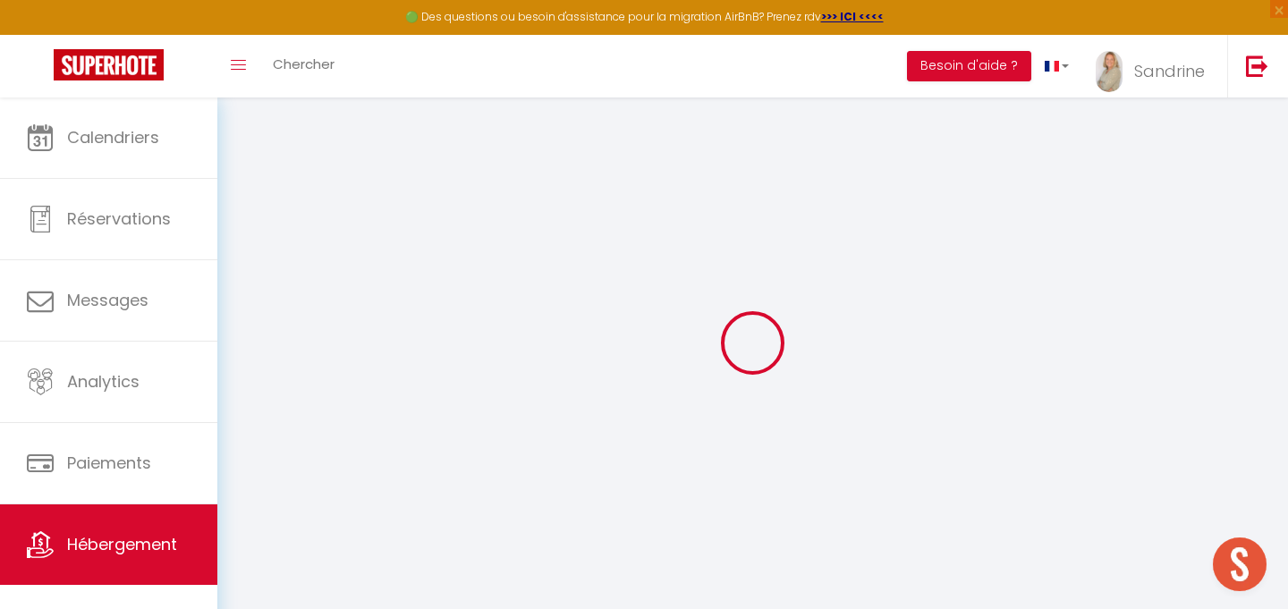
type input "0"
select select
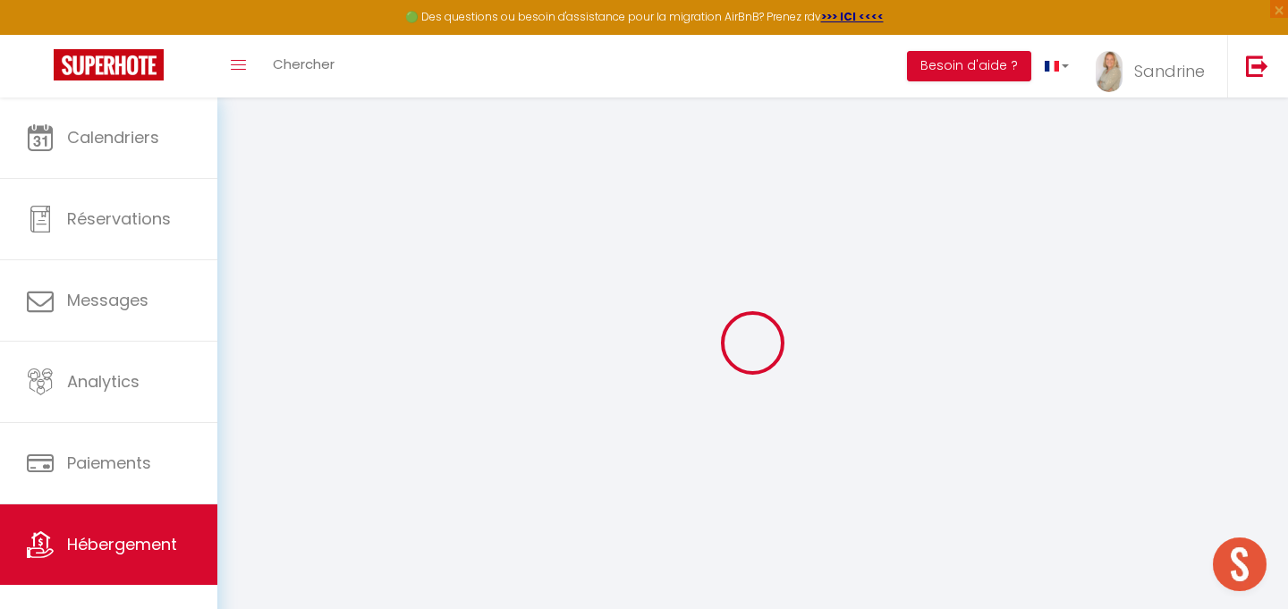
select select
checkbox input "false"
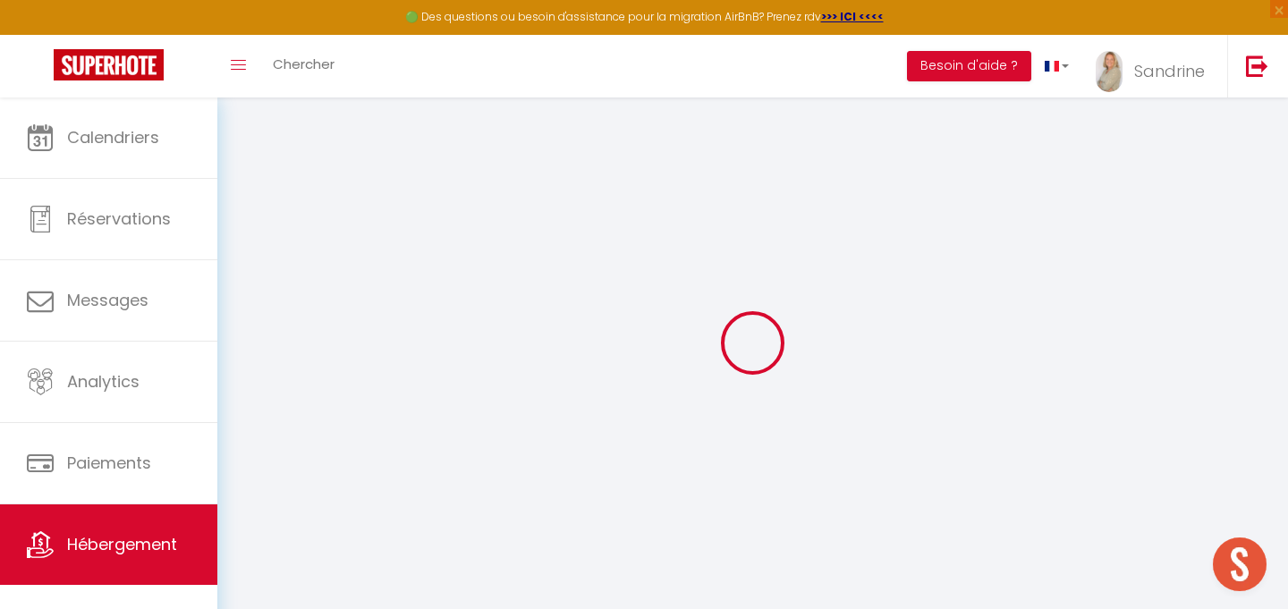
checkbox input "false"
select select
checkbox input "false"
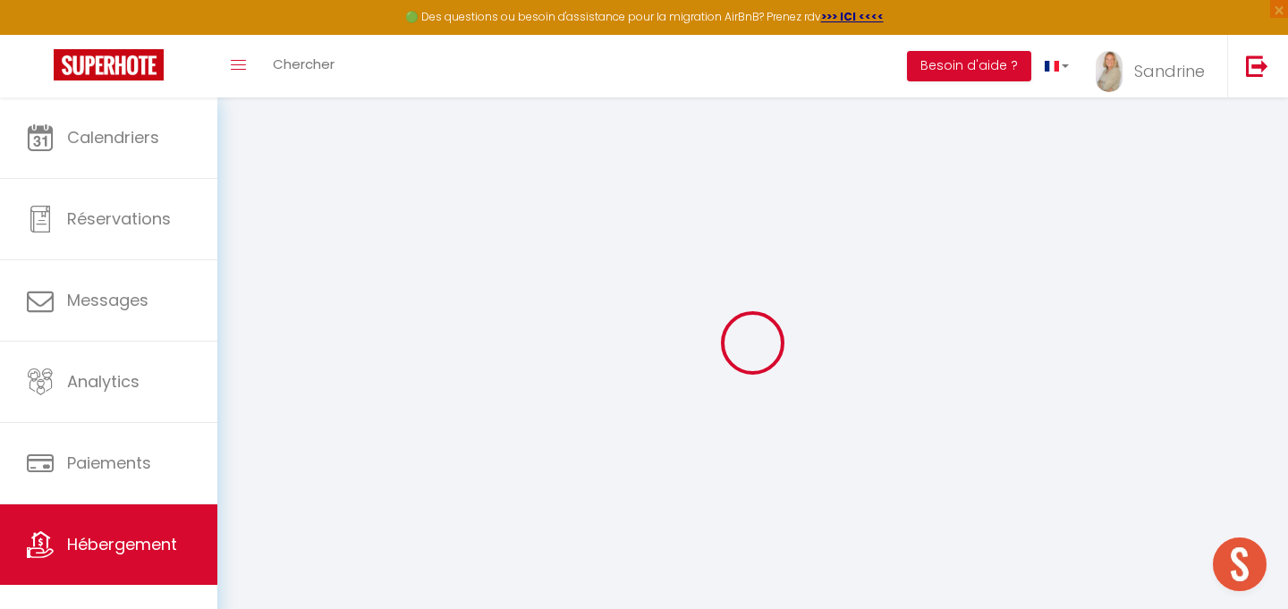
checkbox input "false"
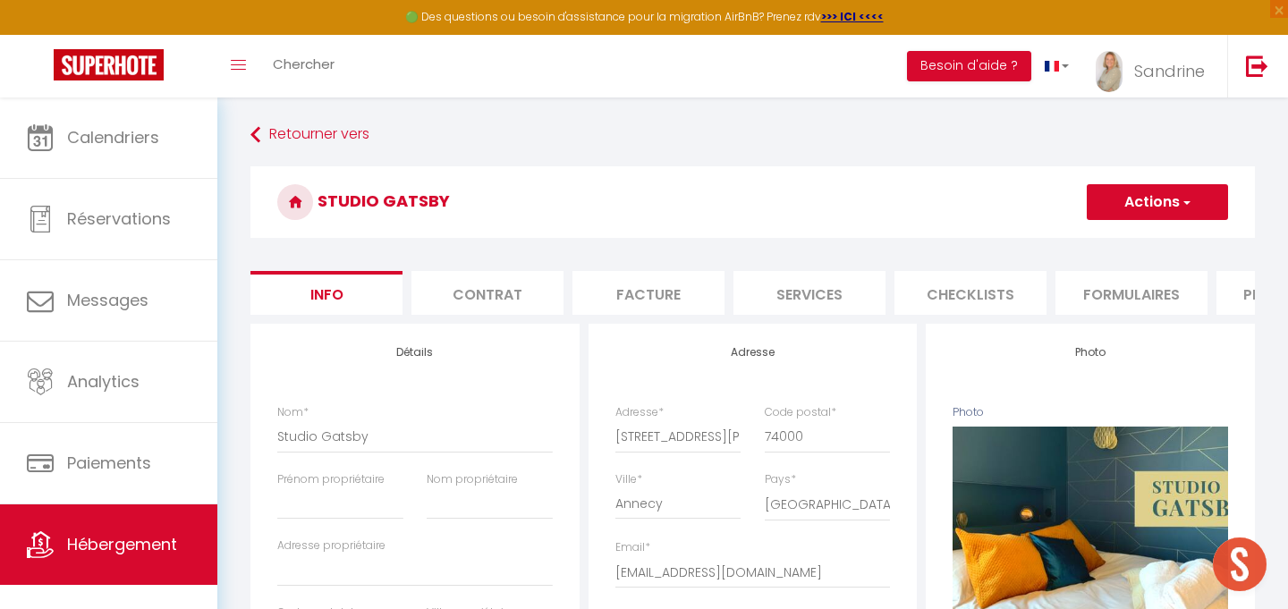
select select
checkbox input "false"
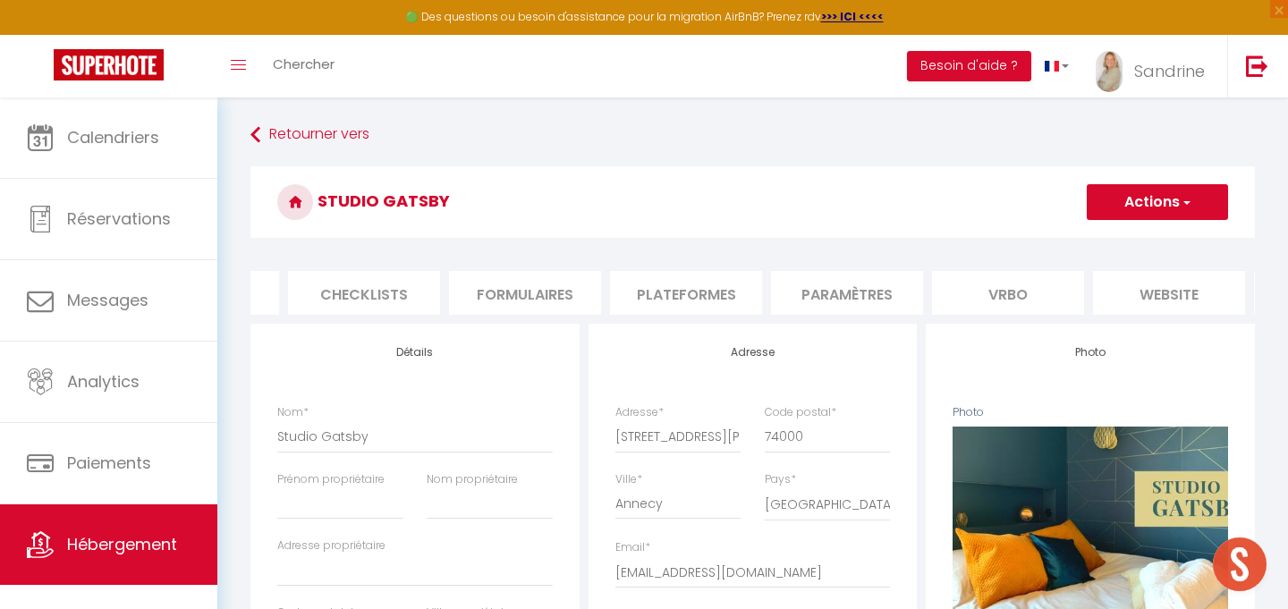
scroll to position [0, 766]
click at [1009, 289] on li "website" at bounding box center [1009, 293] width 152 height 44
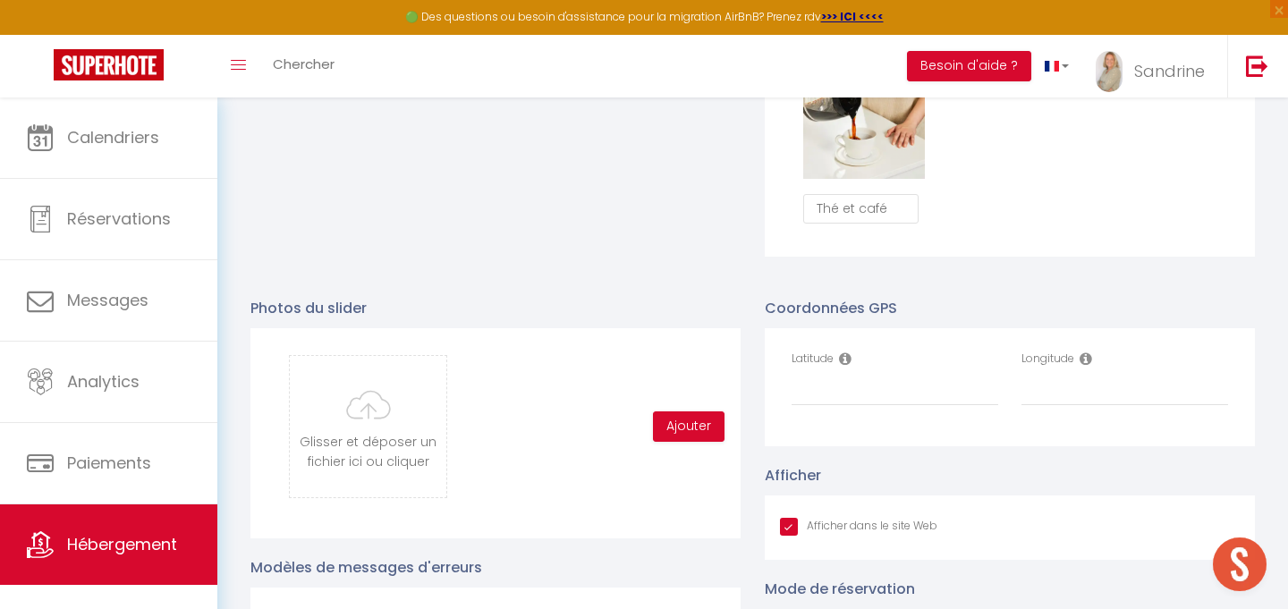
scroll to position [1691, 0]
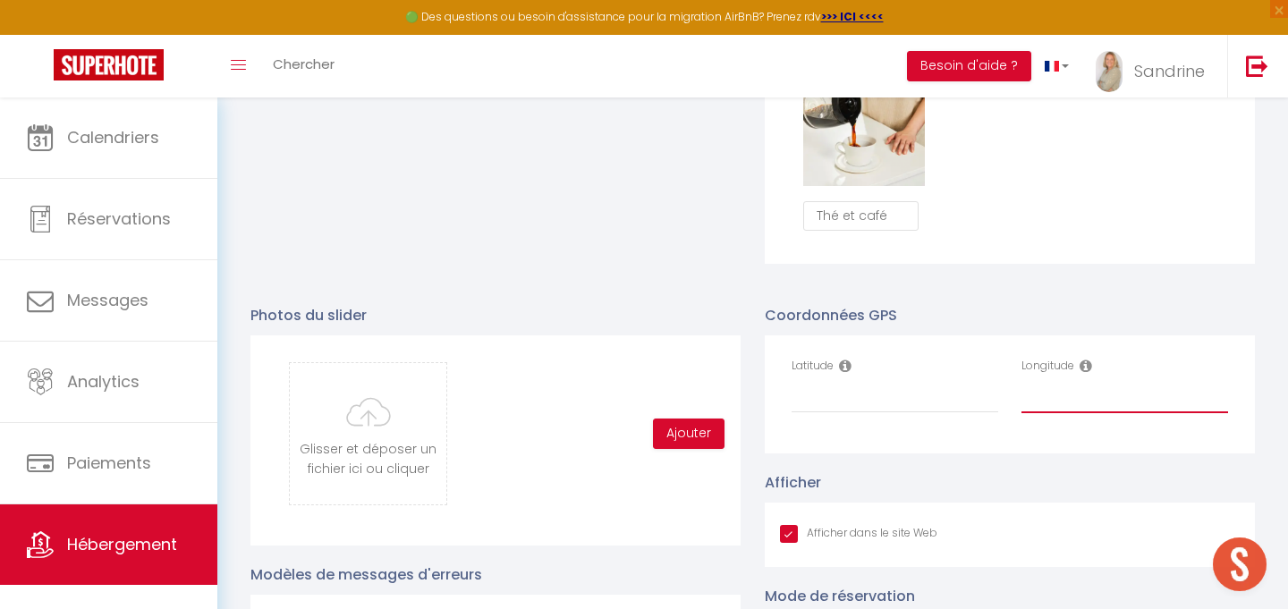
click at [1069, 404] on input "Longitude" at bounding box center [1124, 397] width 207 height 32
paste input "6.125589"
type input "6.125589"
click at [877, 403] on input "Latitude" at bounding box center [894, 397] width 207 height 32
paste input "45.903865"
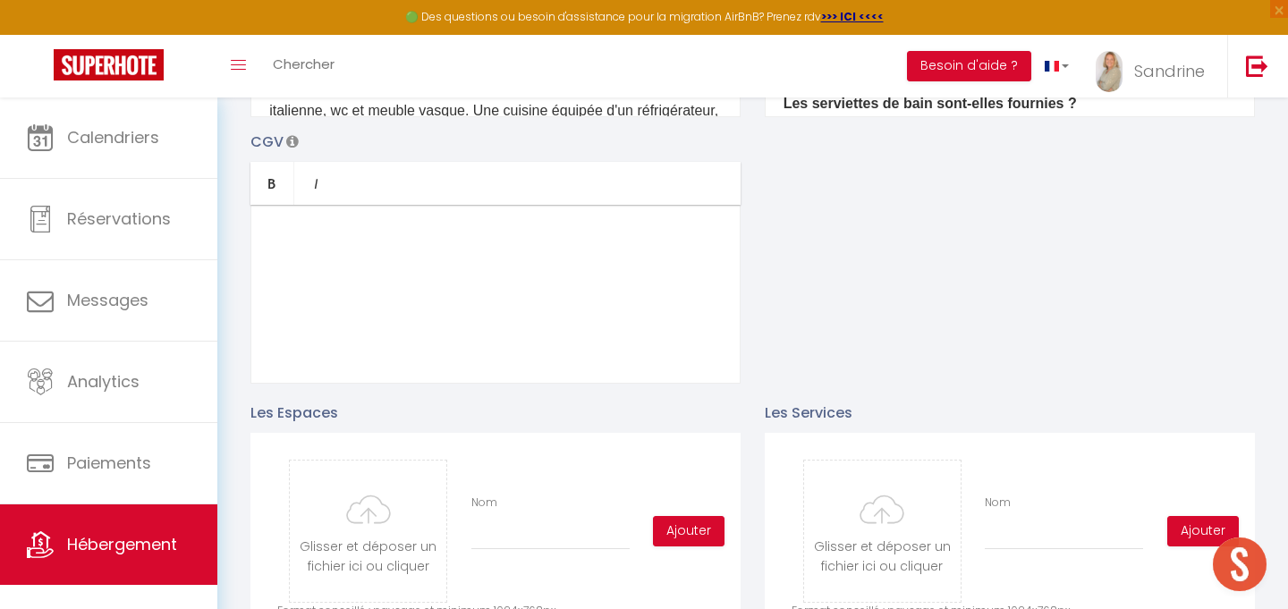
scroll to position [0, 0]
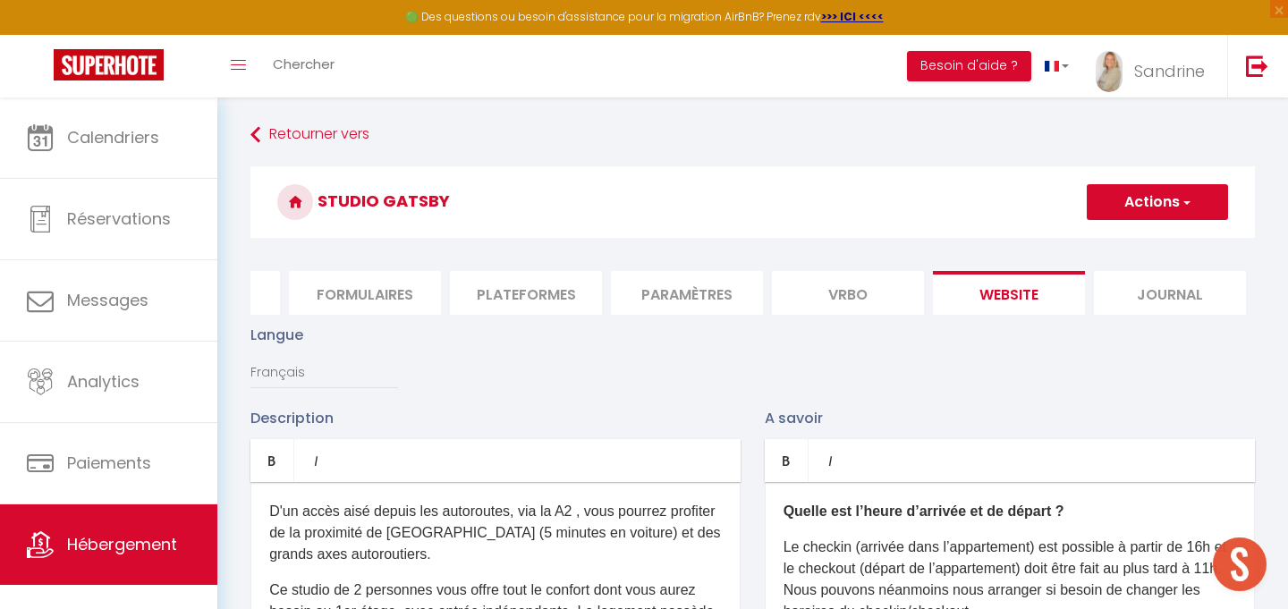
type input "45.903865"
click at [1150, 189] on button "Actions" at bounding box center [1156, 202] width 141 height 36
click at [1126, 232] on input "Enregistrer" at bounding box center [1136, 241] width 66 height 18
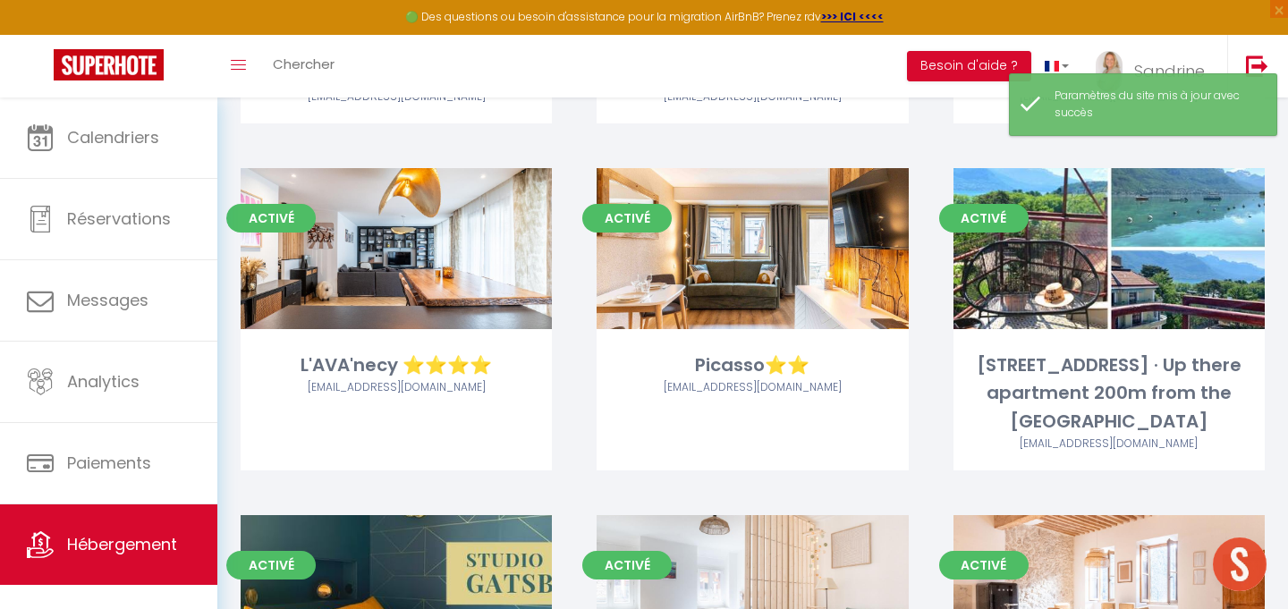
scroll to position [2385, 0]
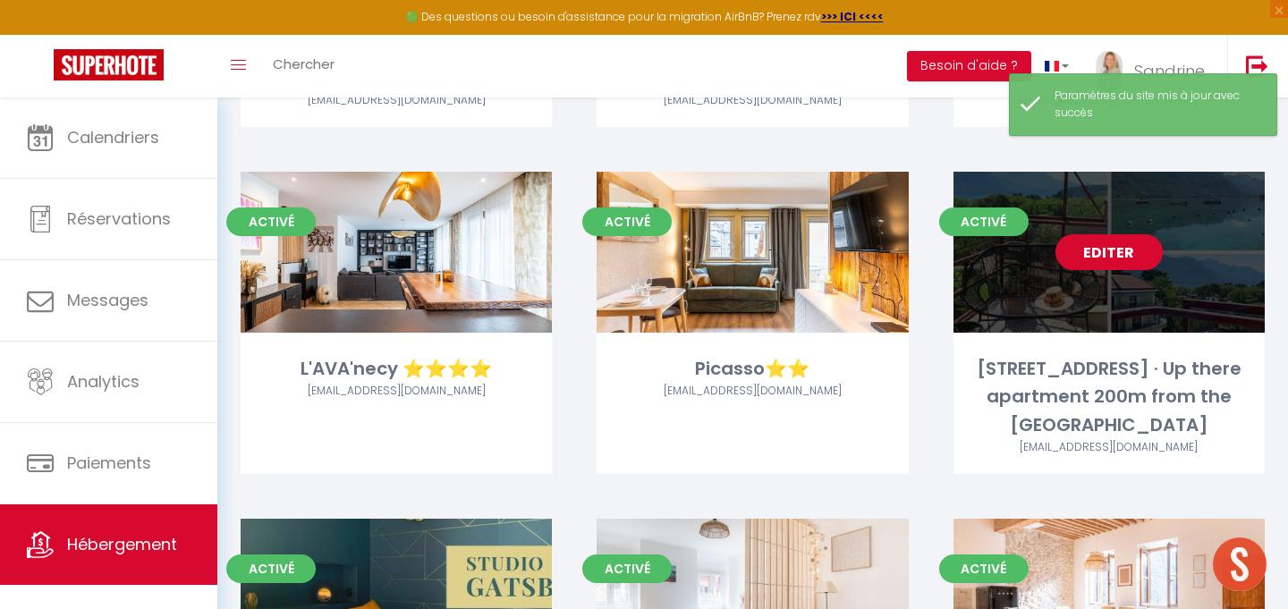
click at [1118, 250] on link "Editer" at bounding box center [1108, 252] width 107 height 36
select select "3"
select select "2"
select select "1"
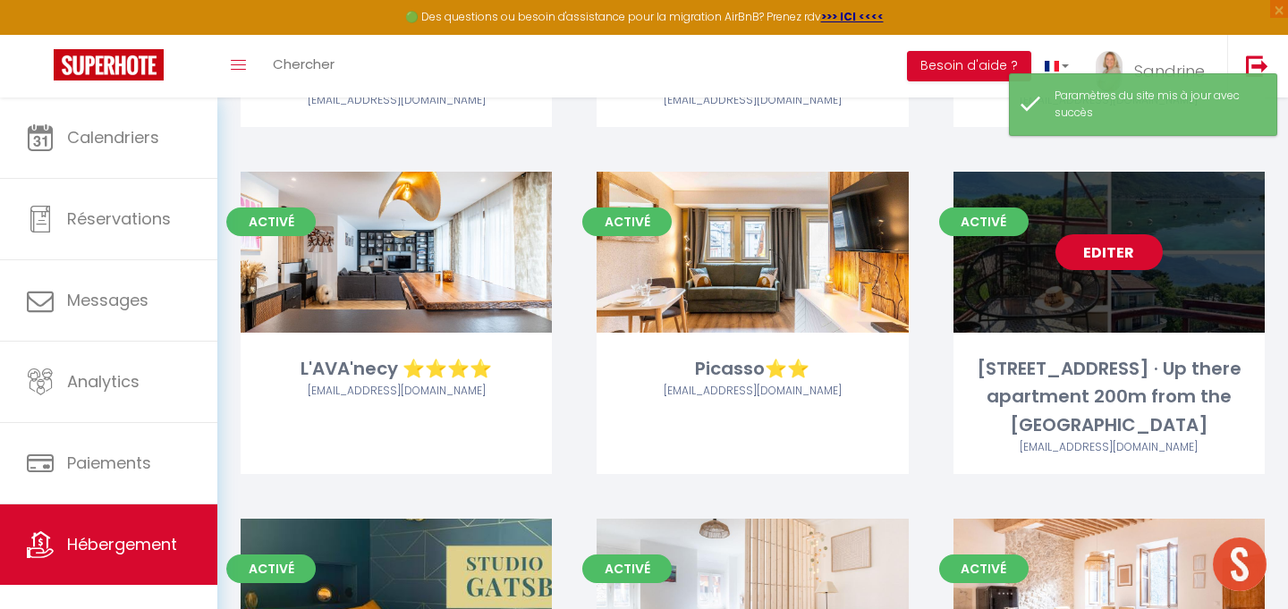
select select
select select "28"
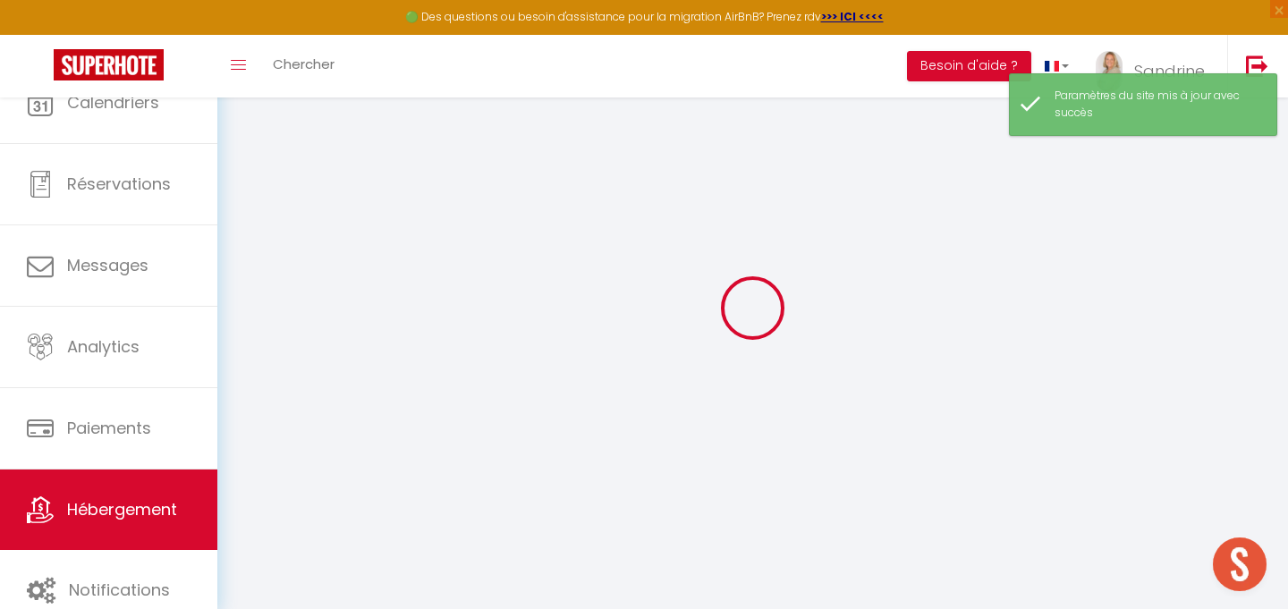
select select
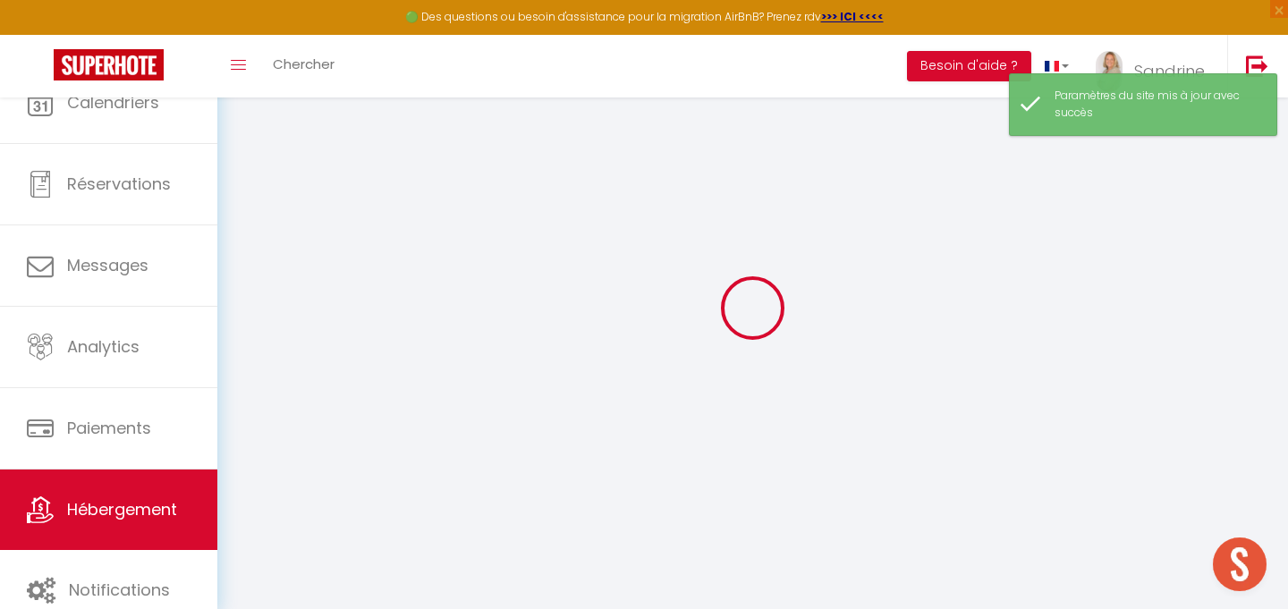
select select
checkbox input "false"
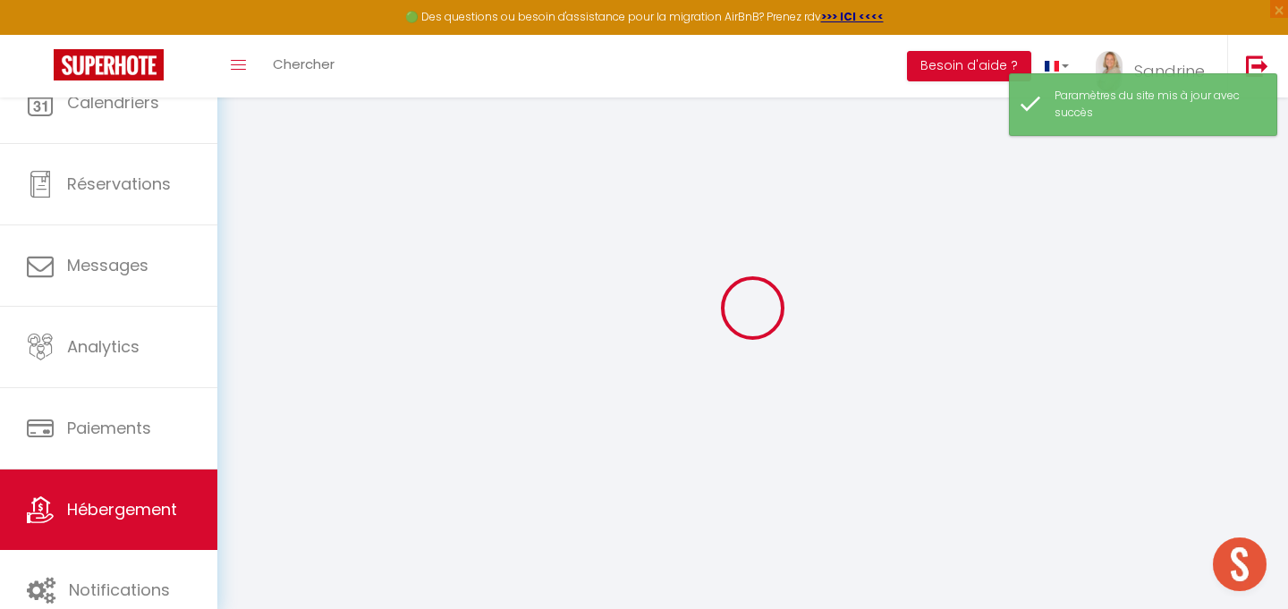
select select
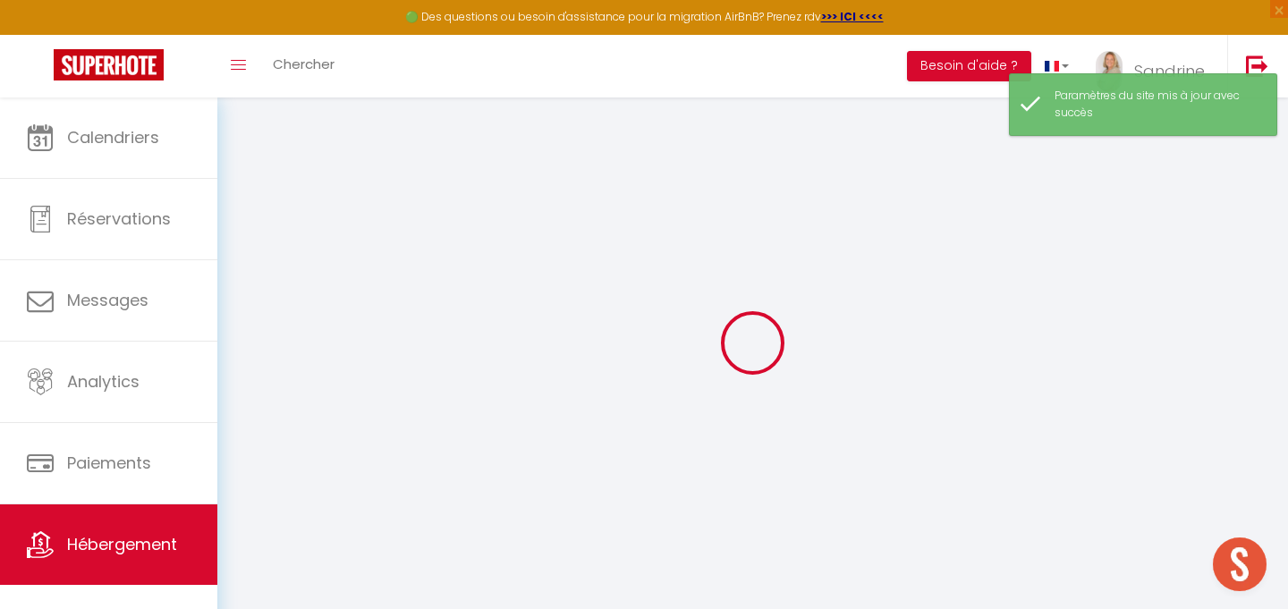
select select
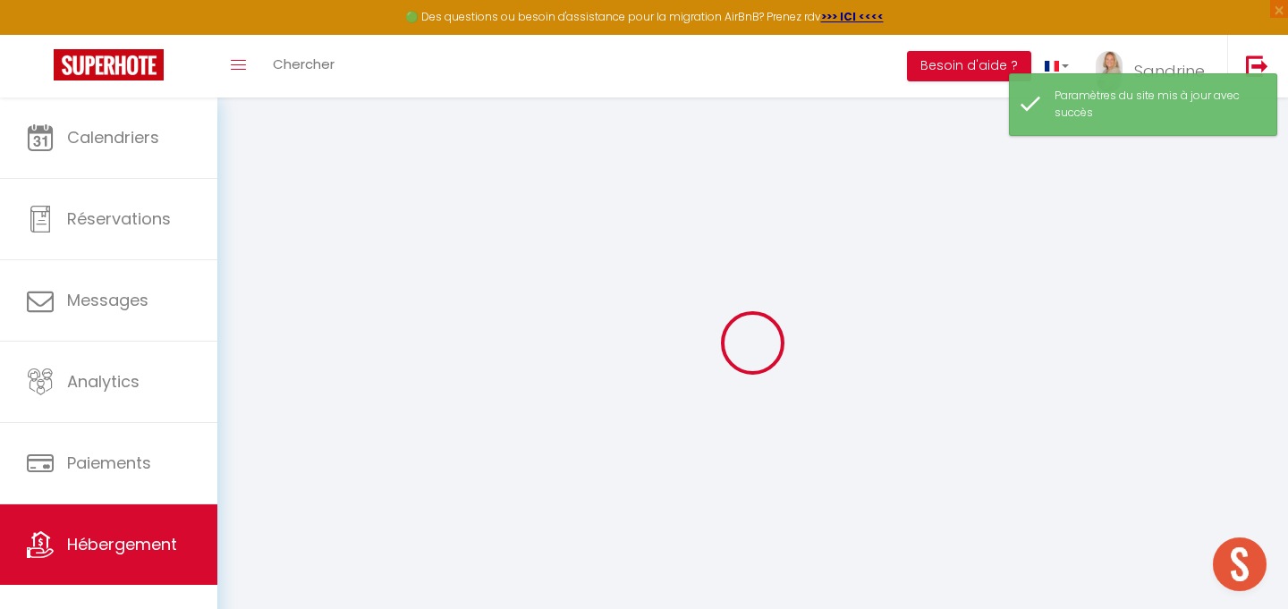
select select
checkbox input "false"
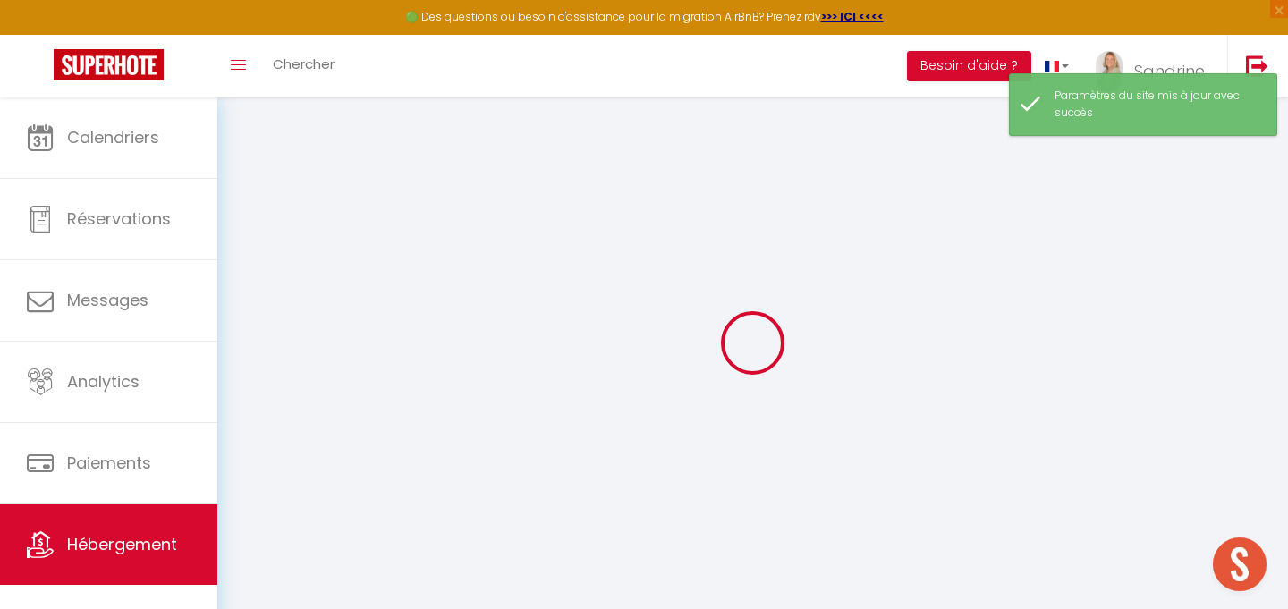
select select
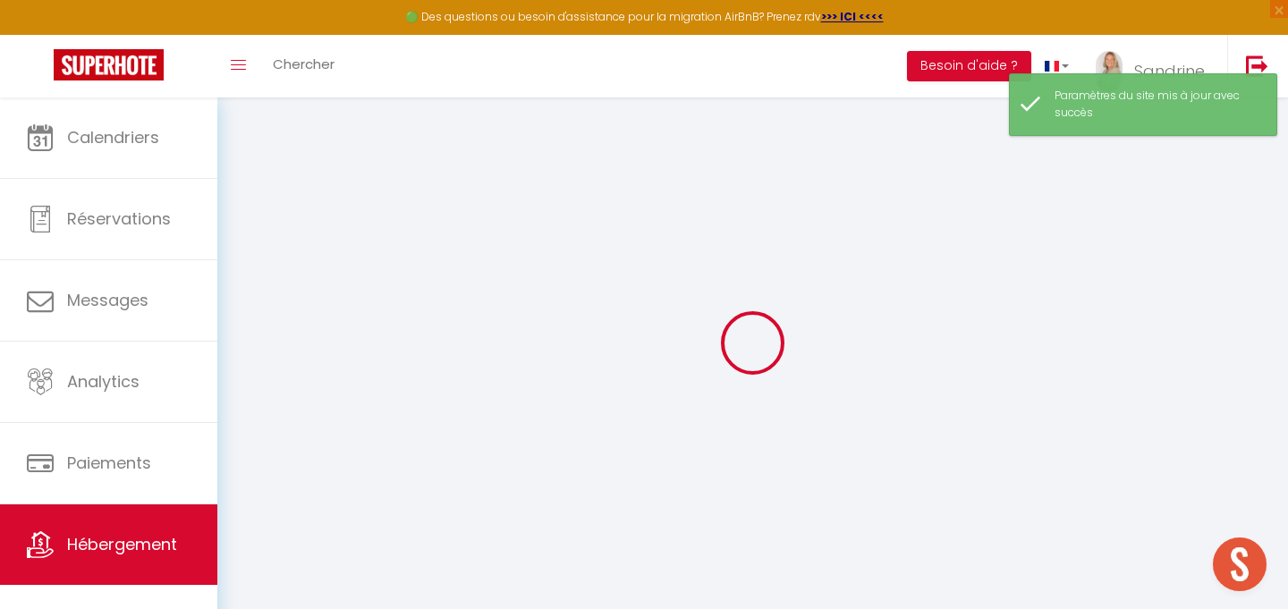
select select
checkbox input "false"
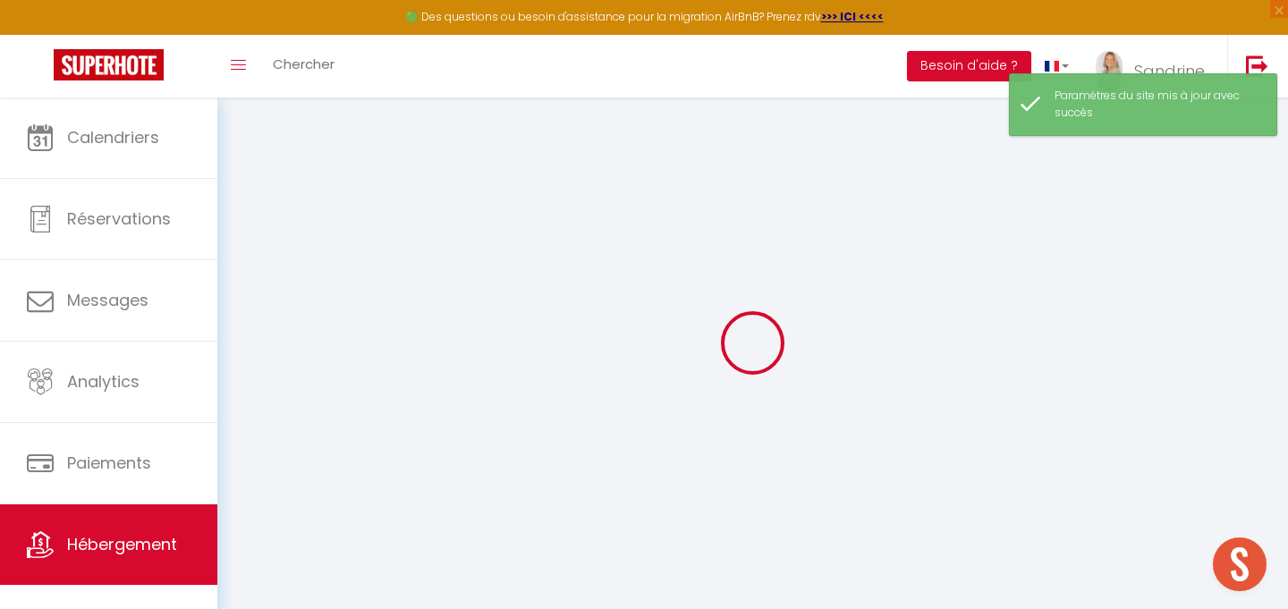
checkbox input "false"
select select
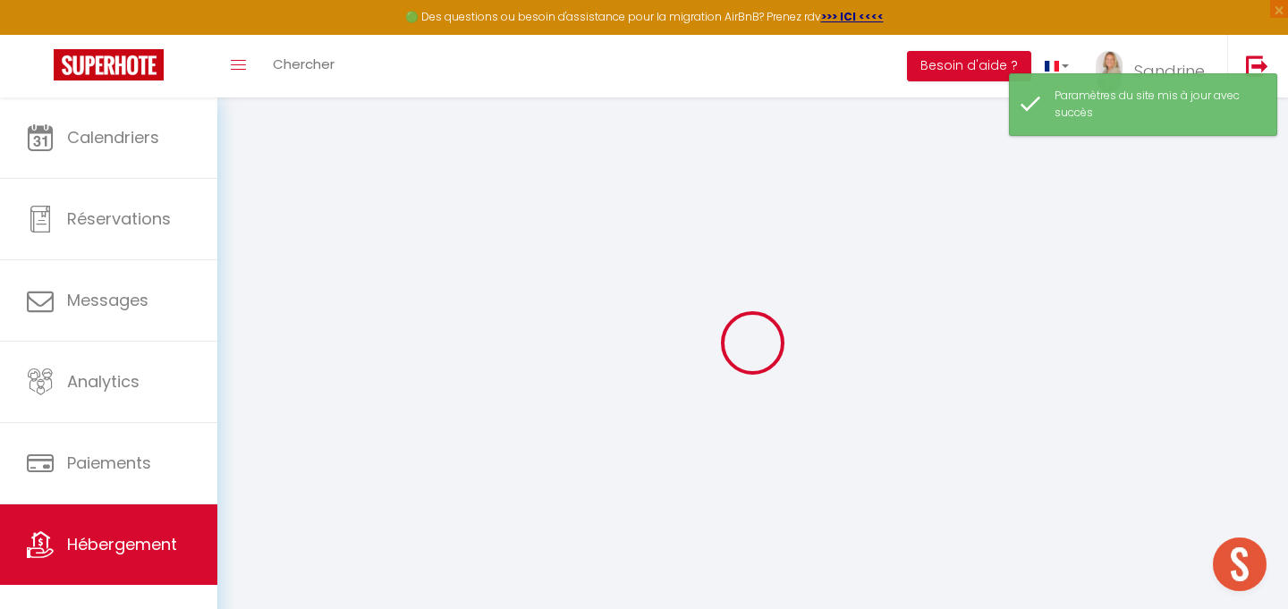
select select
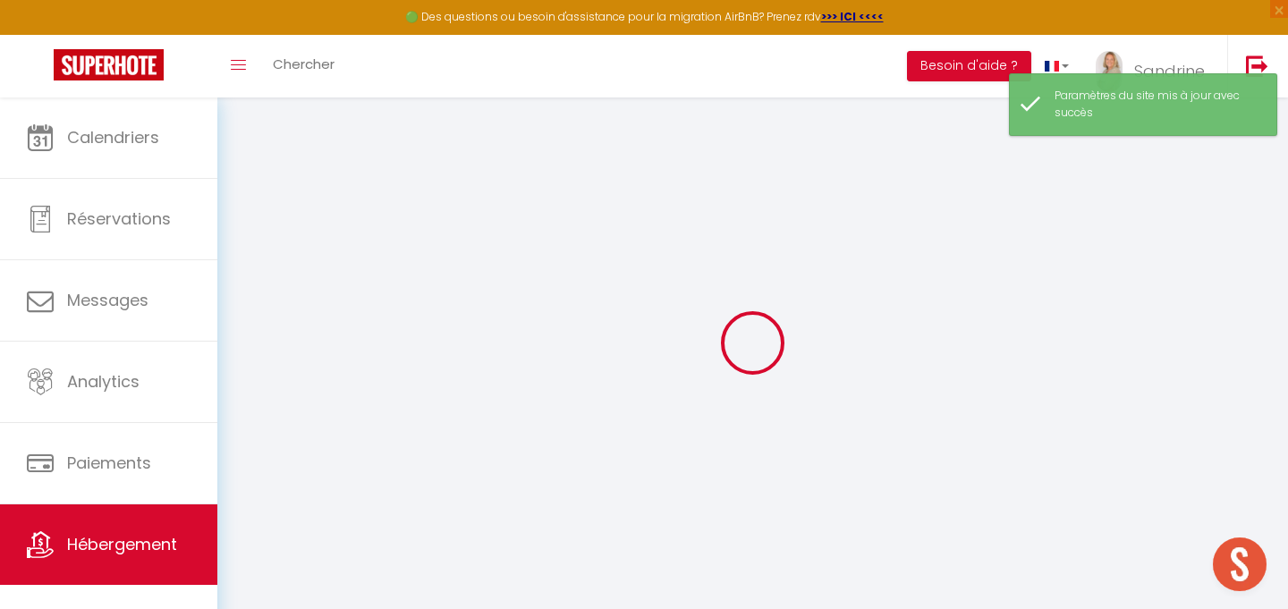
checkbox input "false"
select select
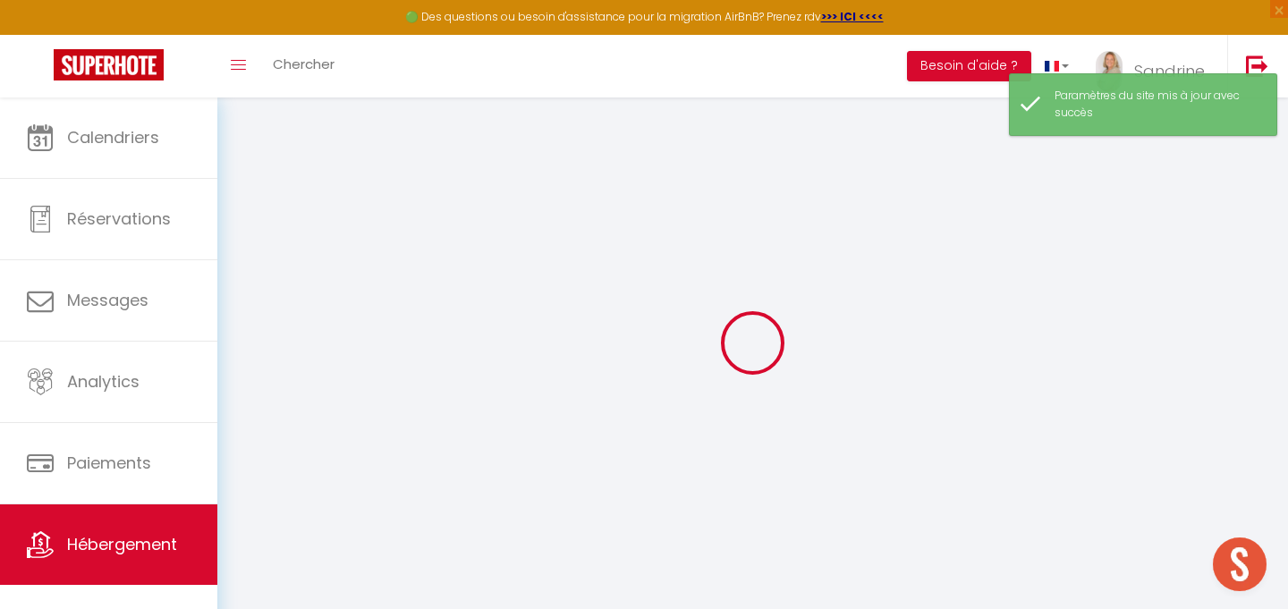
select select
type input "[STREET_ADDRESS] · Up there apartment 200m from the [GEOGRAPHIC_DATA]"
select select "2"
type input "68"
type input "50.4"
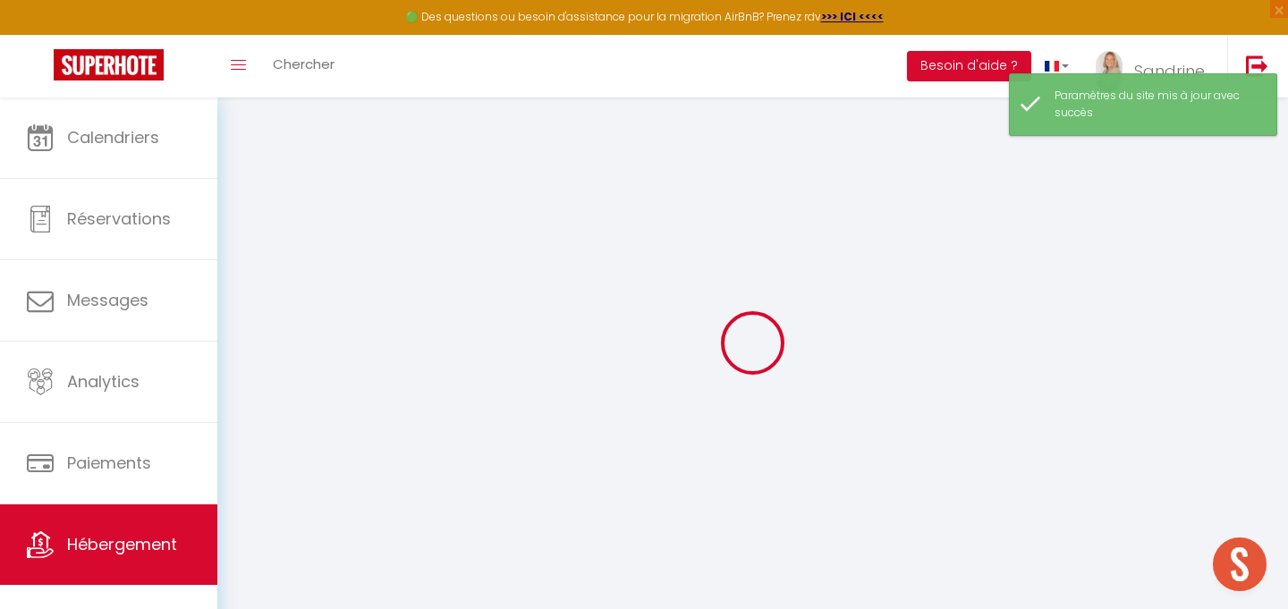
select select
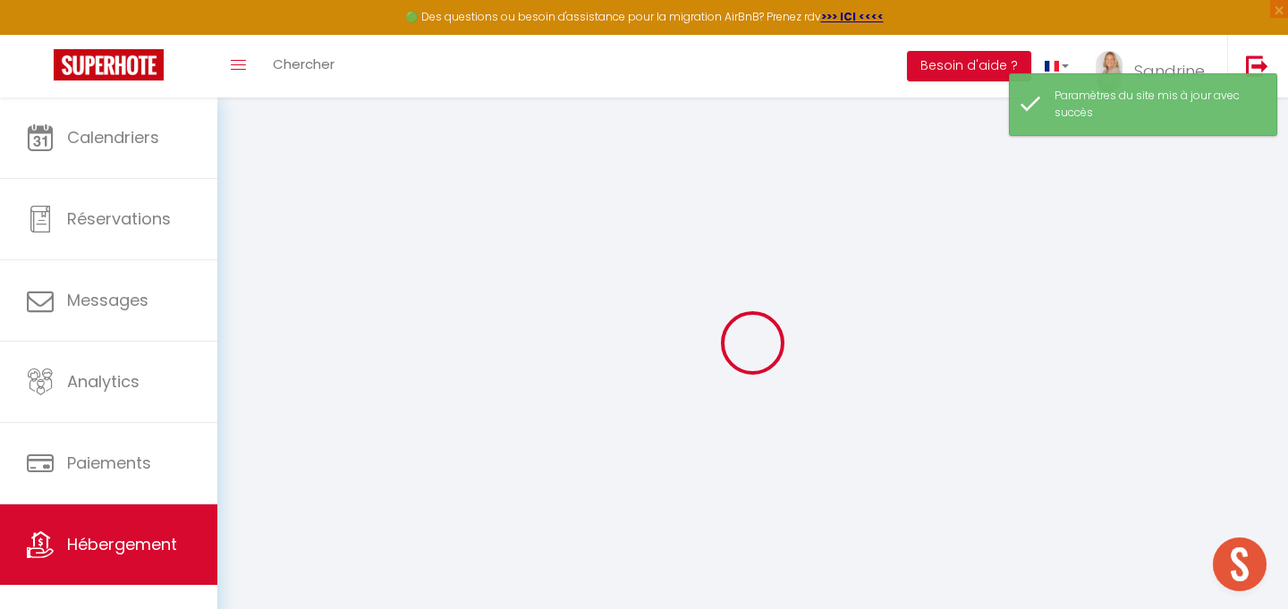
type input "[STREET_ADDRESS][PERSON_NAME]"
type input "74000"
type input "Annecy"
type input "[EMAIL_ADDRESS][DOMAIN_NAME]"
select select
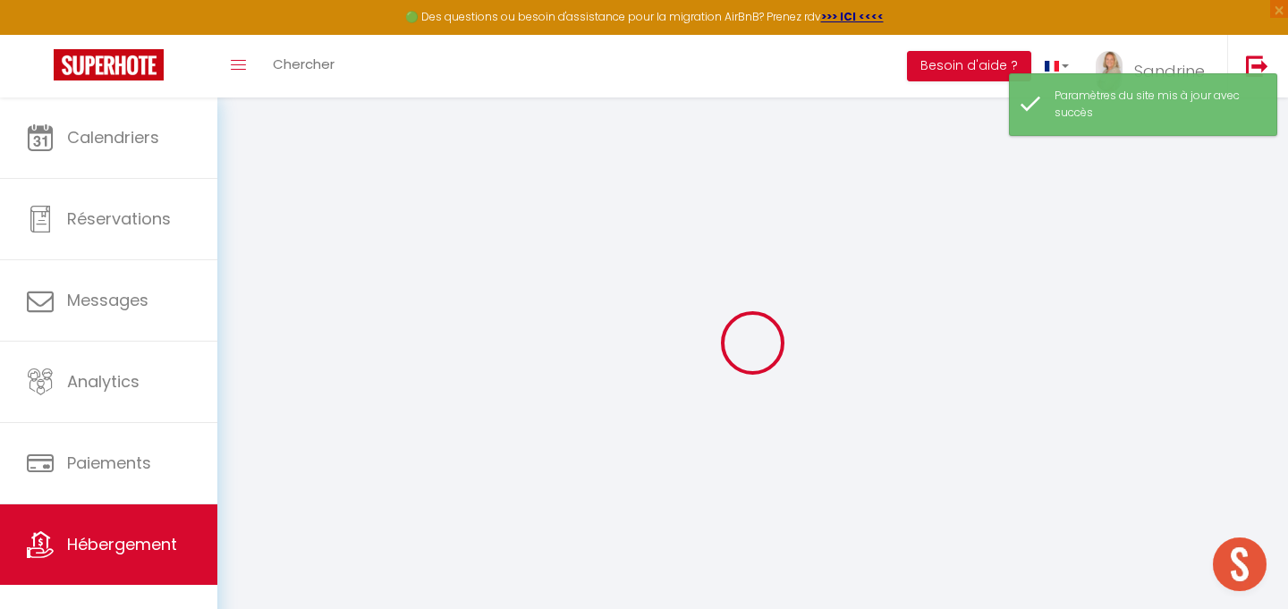
checkbox input "false"
type input "0"
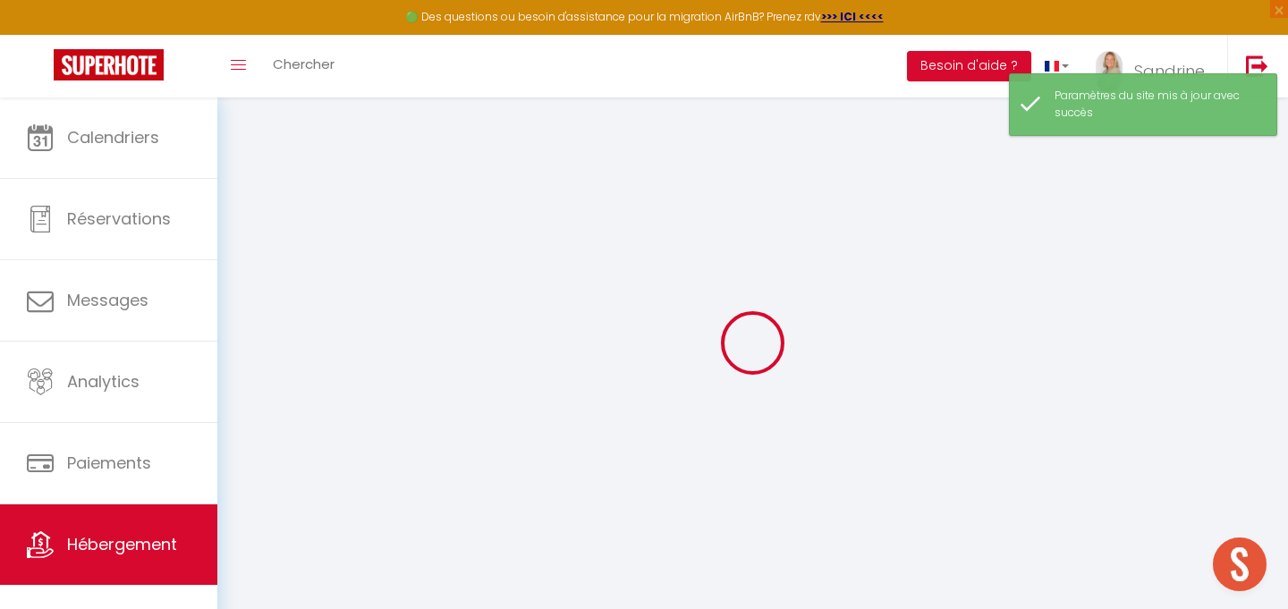
type input "0"
select select
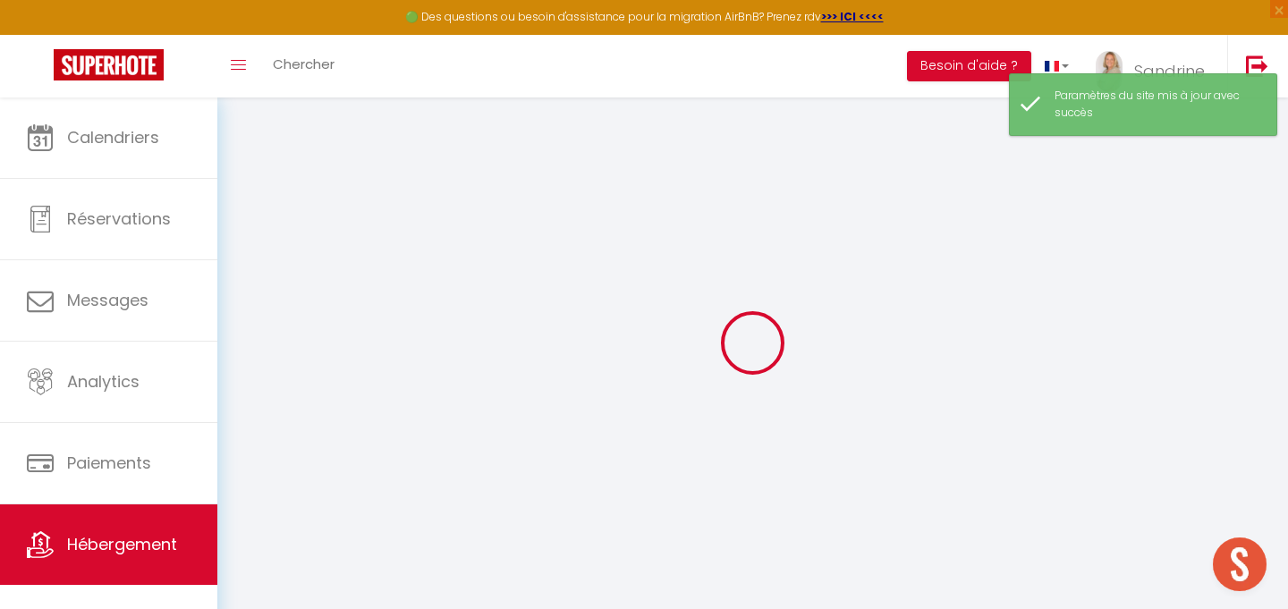
select select
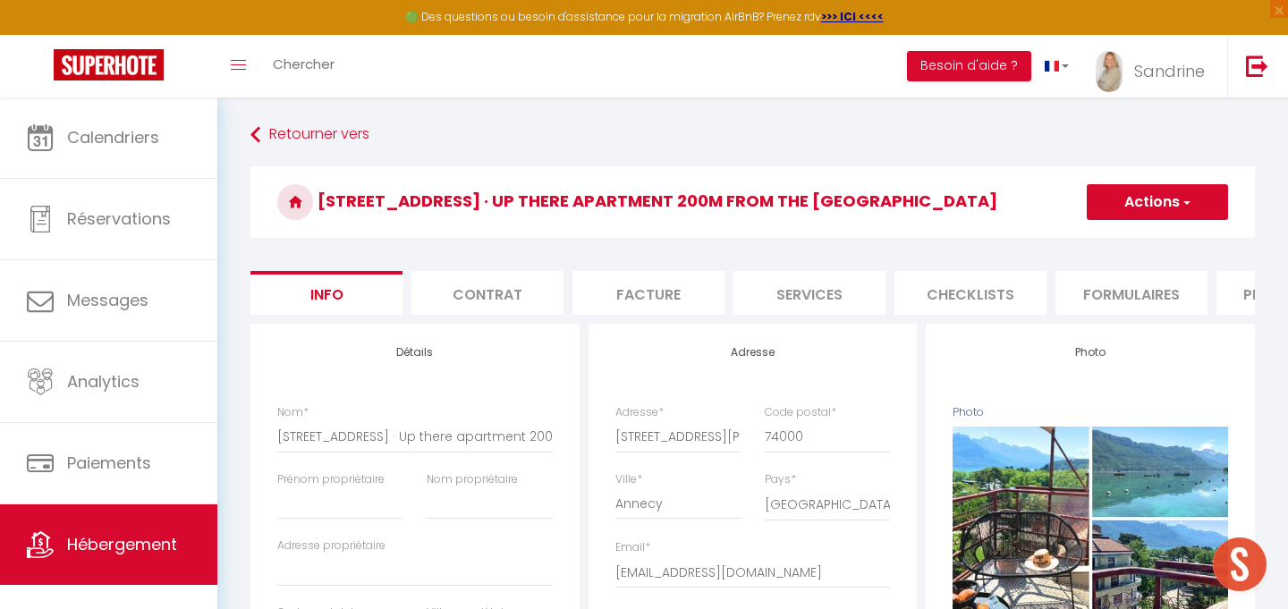
click at [793, 300] on li "Services" at bounding box center [809, 293] width 152 height 44
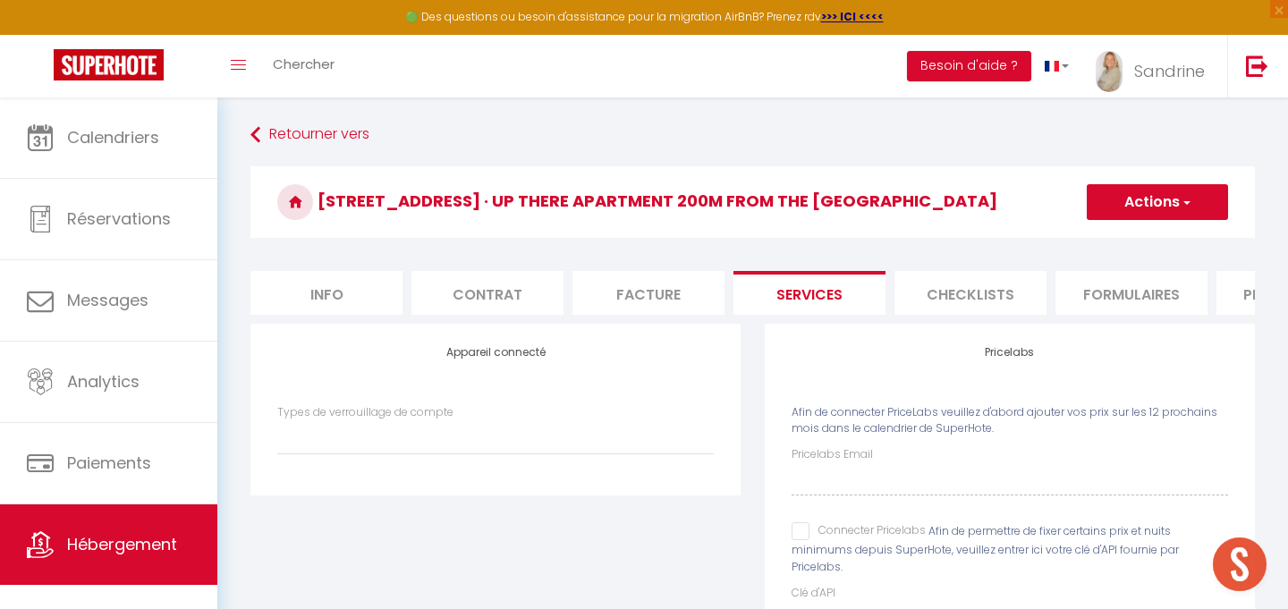
click at [798, 532] on input "Connecter Pricelabs" at bounding box center [858, 531] width 134 height 18
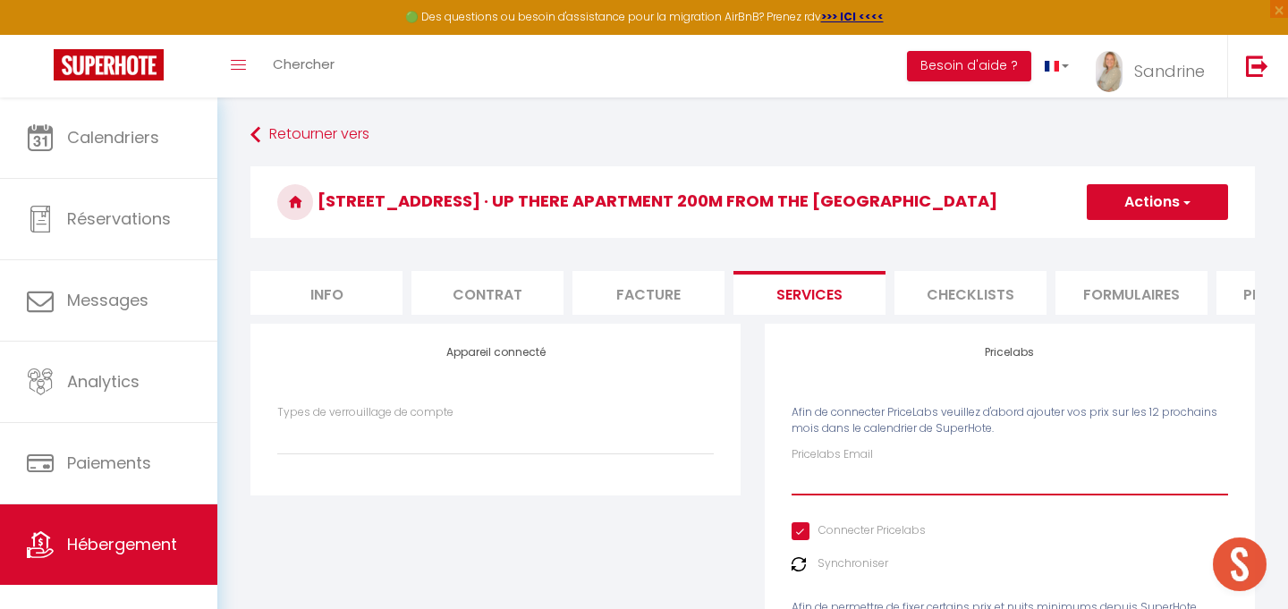
click at [853, 472] on input "Pricelabs Email" at bounding box center [1009, 479] width 436 height 32
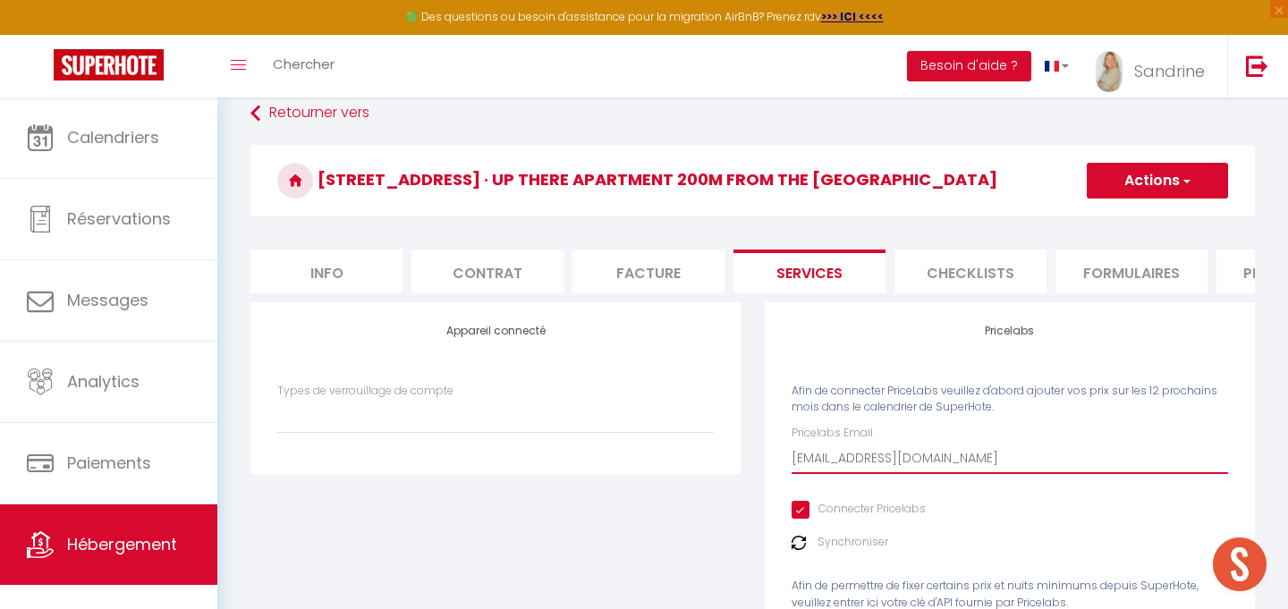
scroll to position [19, 0]
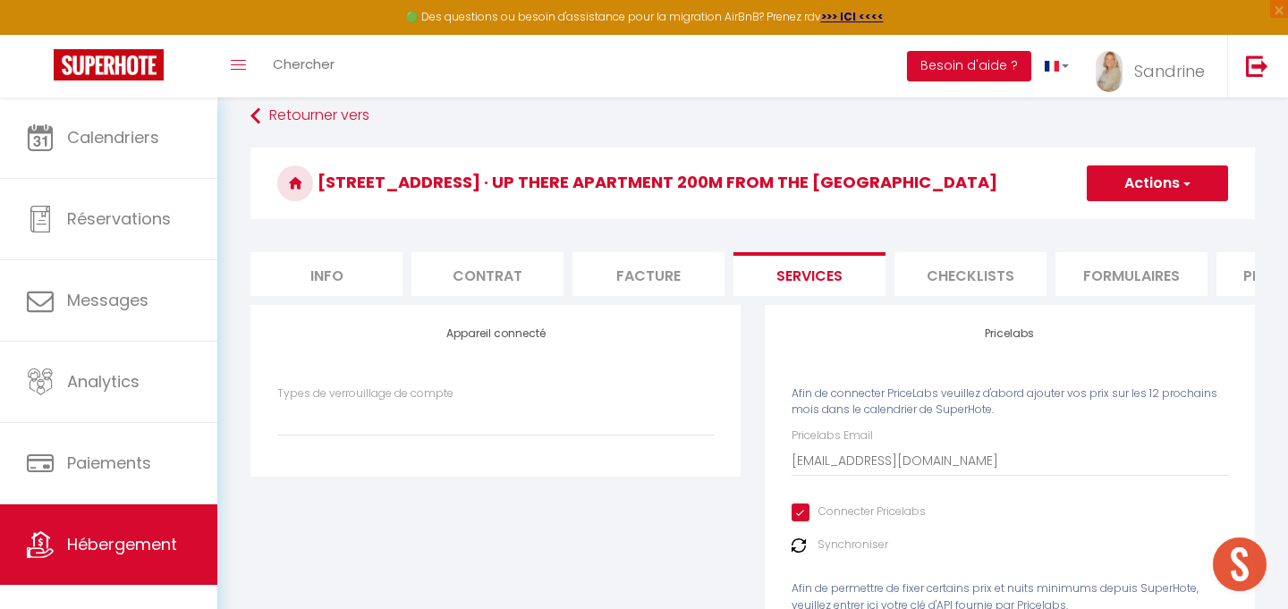
click at [1188, 193] on button "Actions" at bounding box center [1156, 183] width 141 height 36
click at [1145, 228] on link "Enregistrer" at bounding box center [1156, 222] width 141 height 23
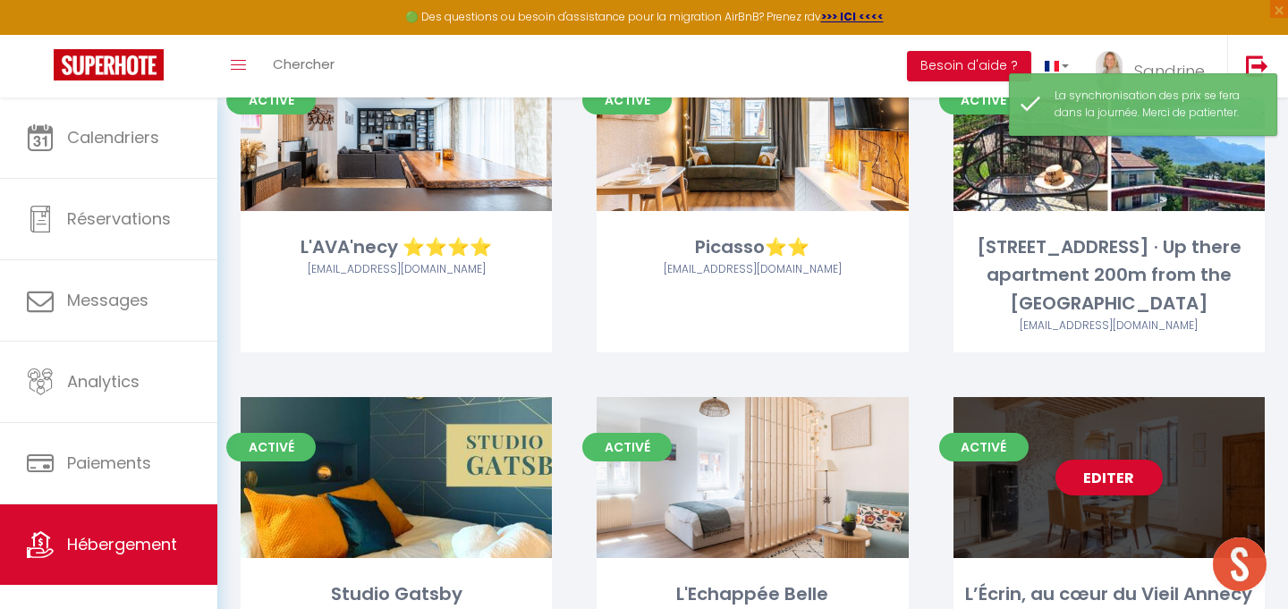
scroll to position [2517, 0]
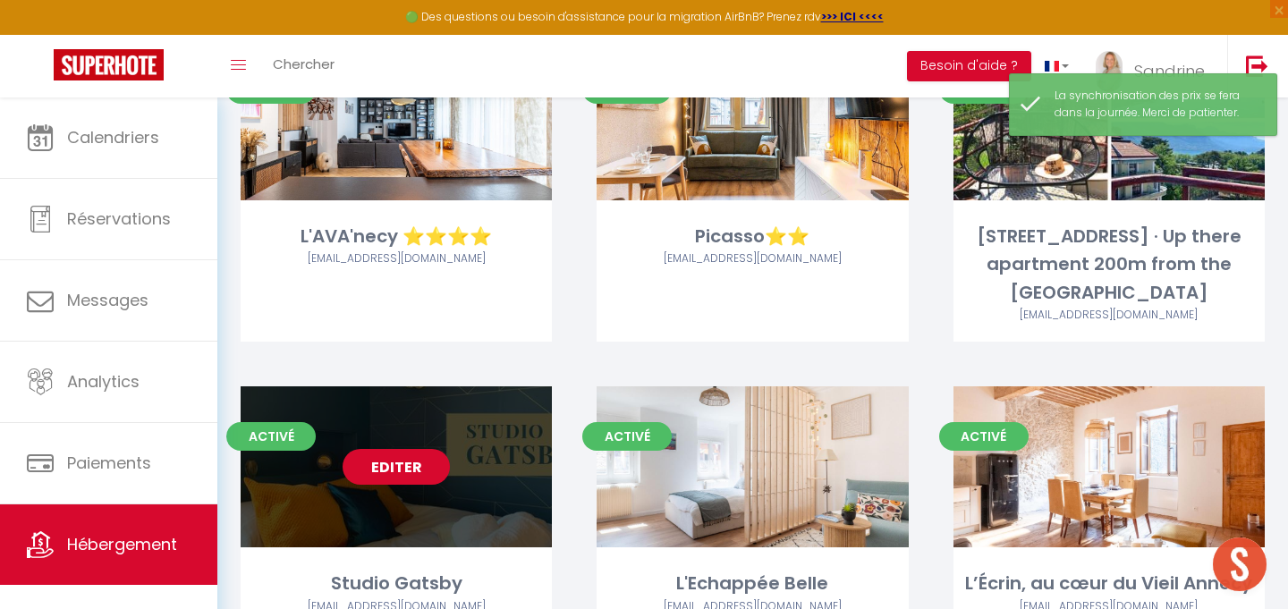
click at [408, 478] on link "Editer" at bounding box center [395, 467] width 107 height 36
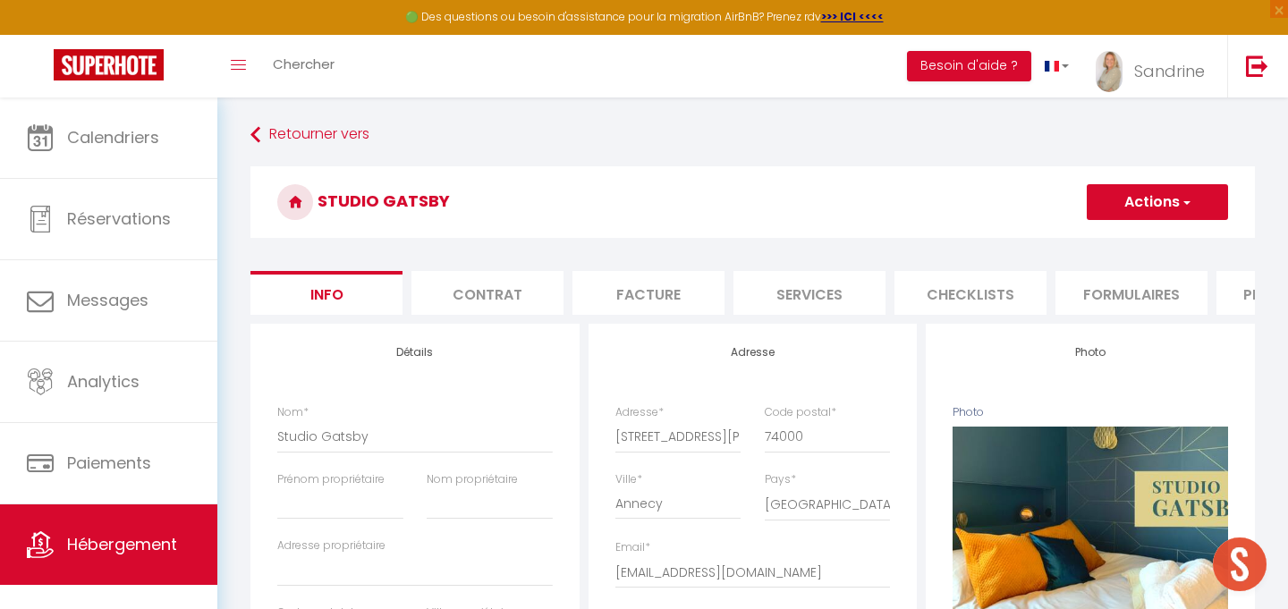
click at [828, 290] on li "Services" at bounding box center [809, 293] width 152 height 44
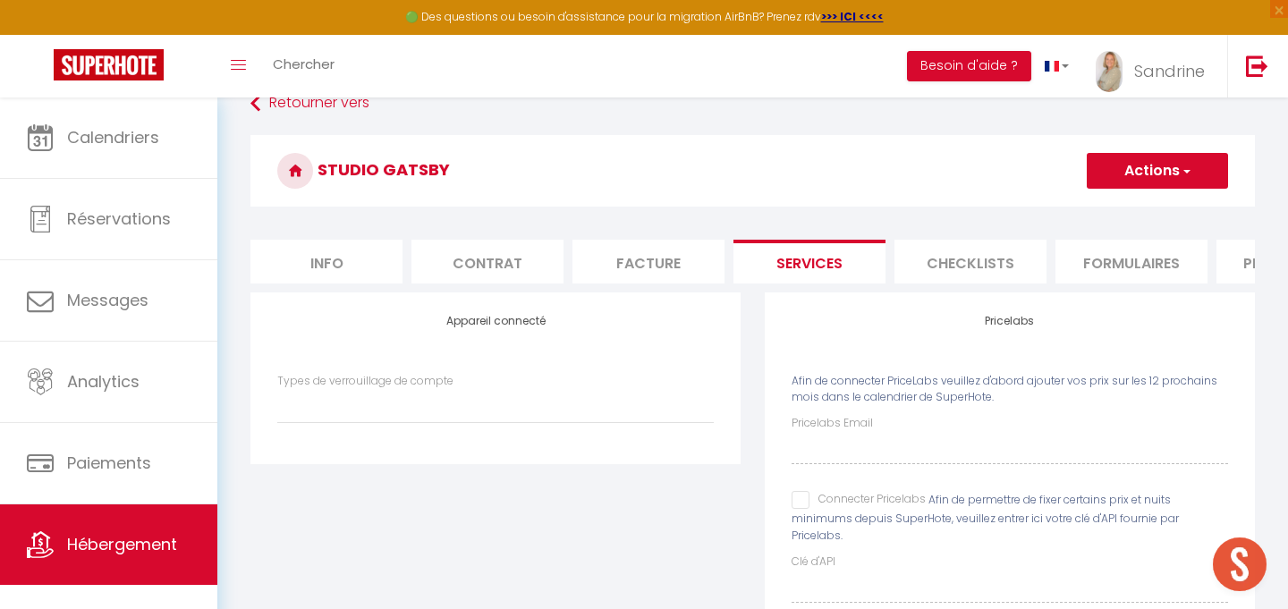
scroll to position [55, 0]
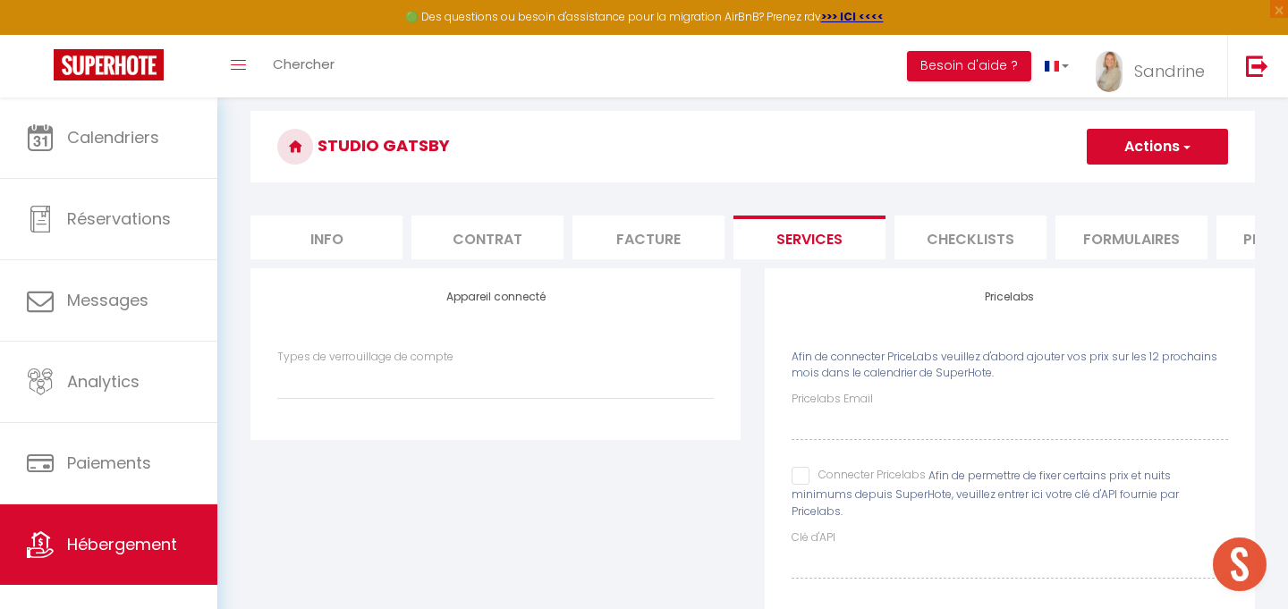
click at [803, 480] on input "Connecter Pricelabs" at bounding box center [858, 476] width 134 height 18
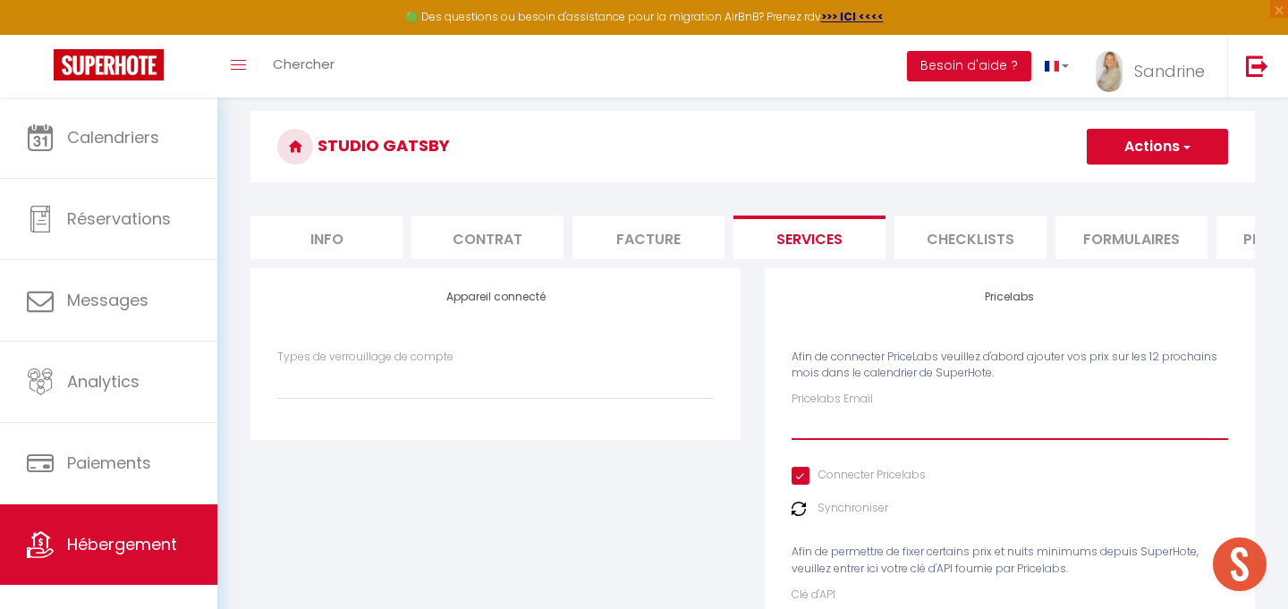
click at [847, 439] on input "Pricelabs Email" at bounding box center [1009, 424] width 436 height 32
click at [1191, 139] on button "Actions" at bounding box center [1156, 147] width 141 height 36
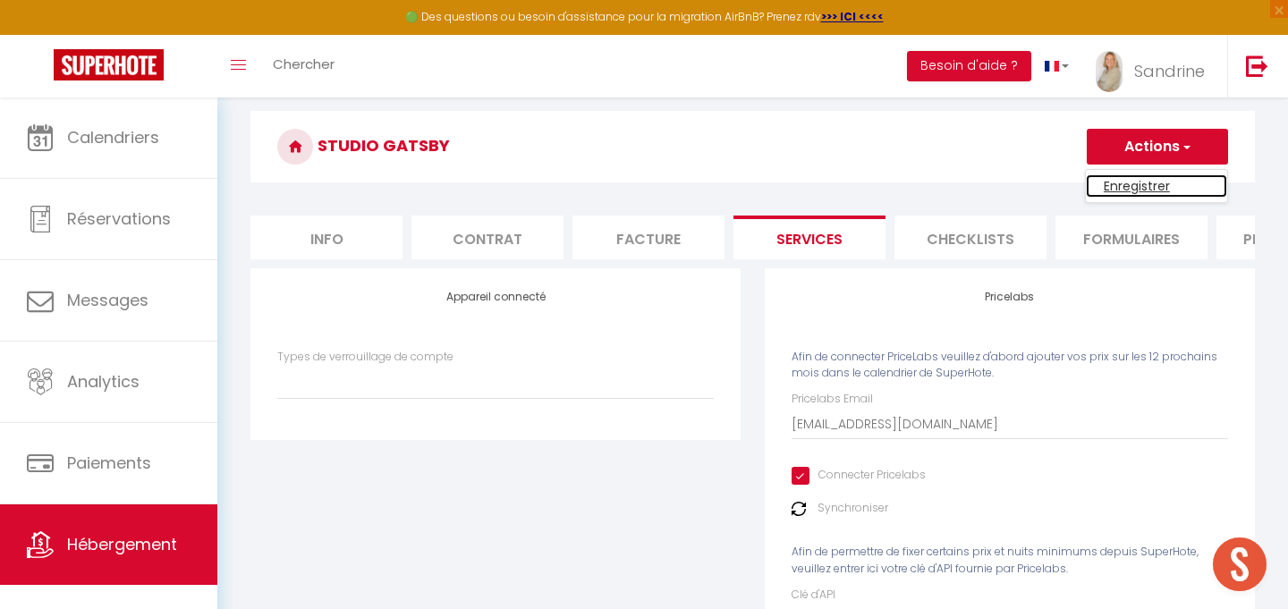
click at [1139, 178] on link "Enregistrer" at bounding box center [1156, 185] width 141 height 23
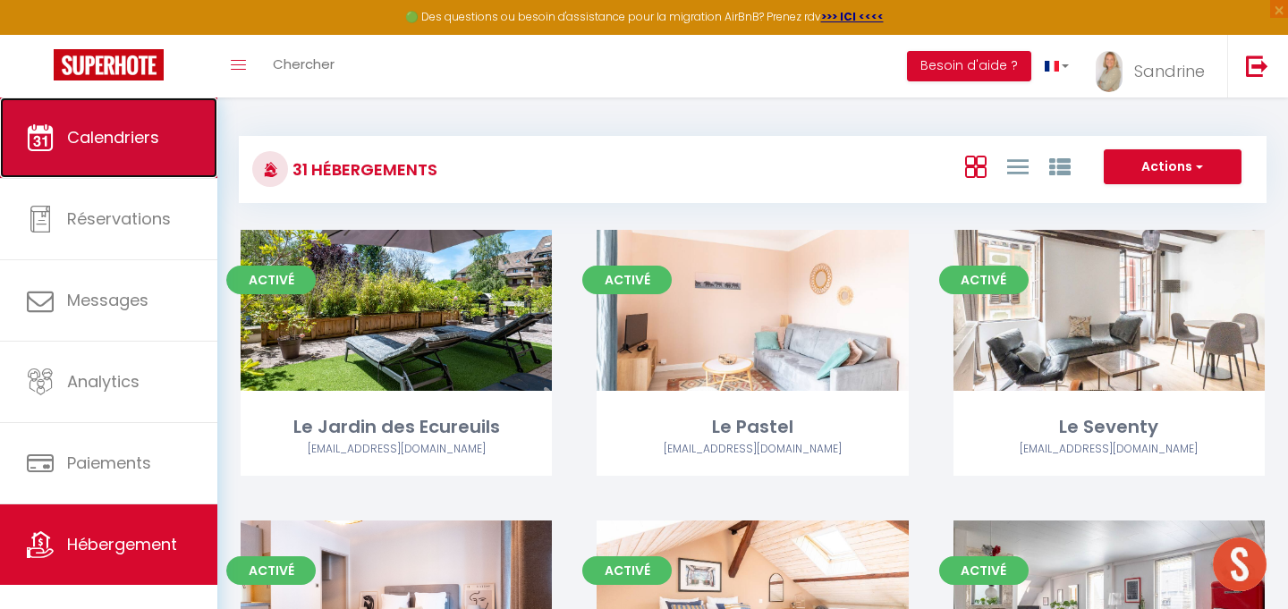
click at [106, 145] on span "Calendriers" at bounding box center [113, 137] width 92 height 22
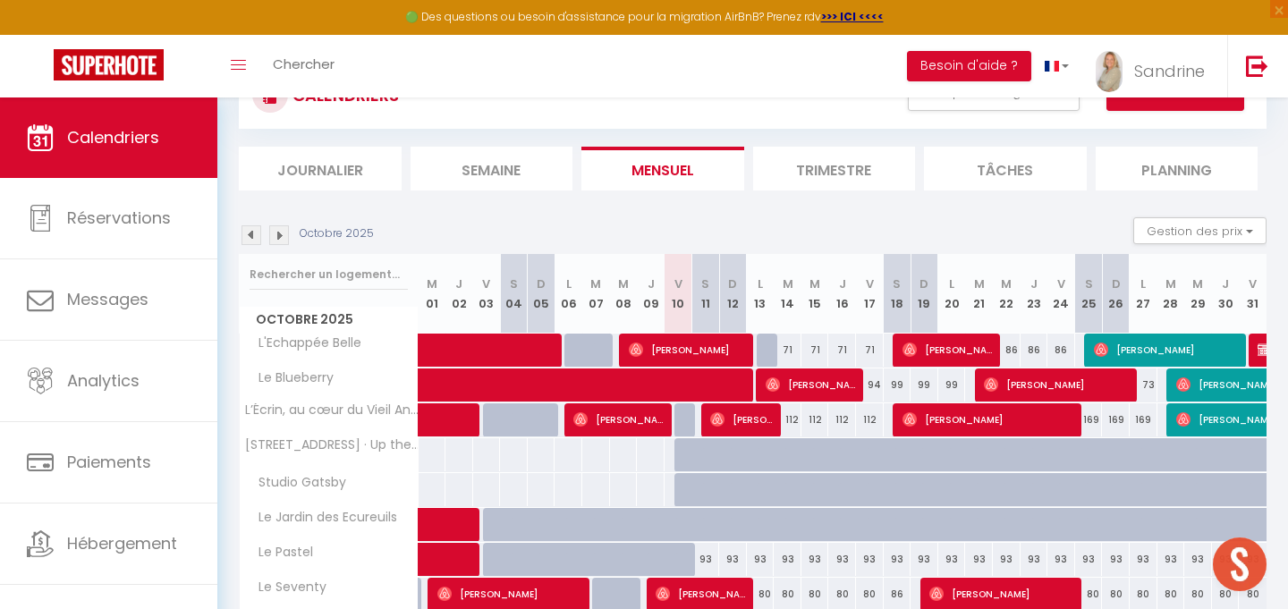
scroll to position [84, 0]
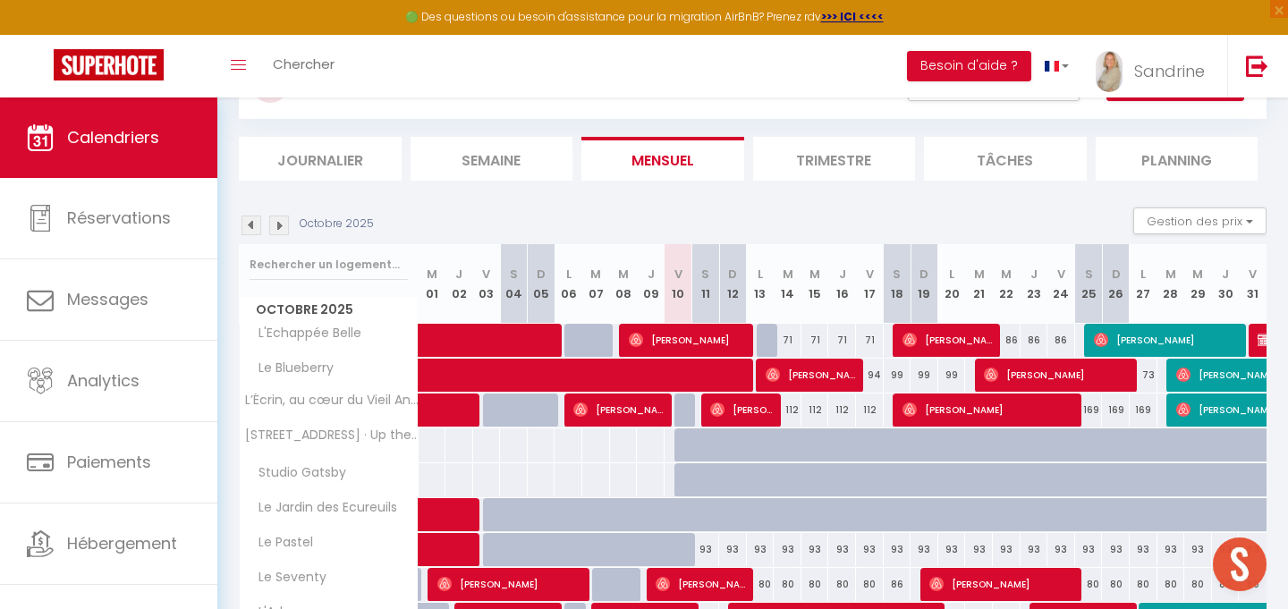
click at [689, 451] on div at bounding box center [688, 445] width 28 height 34
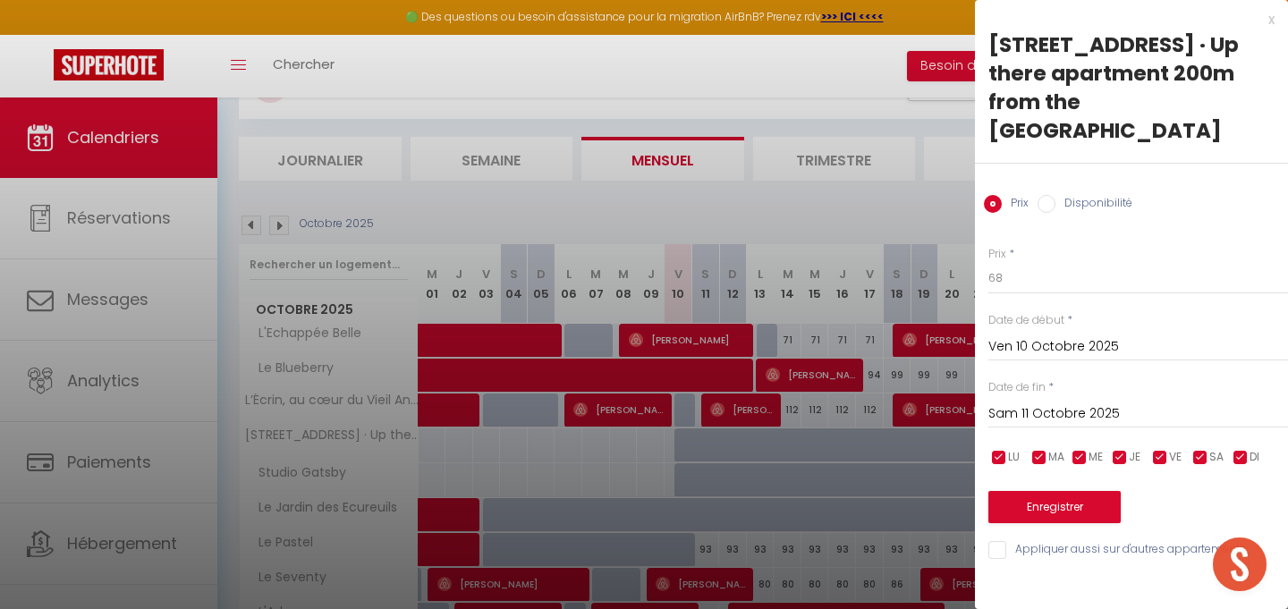
click at [1058, 402] on input "Sam 11 Octobre 2025" at bounding box center [1138, 413] width 300 height 23
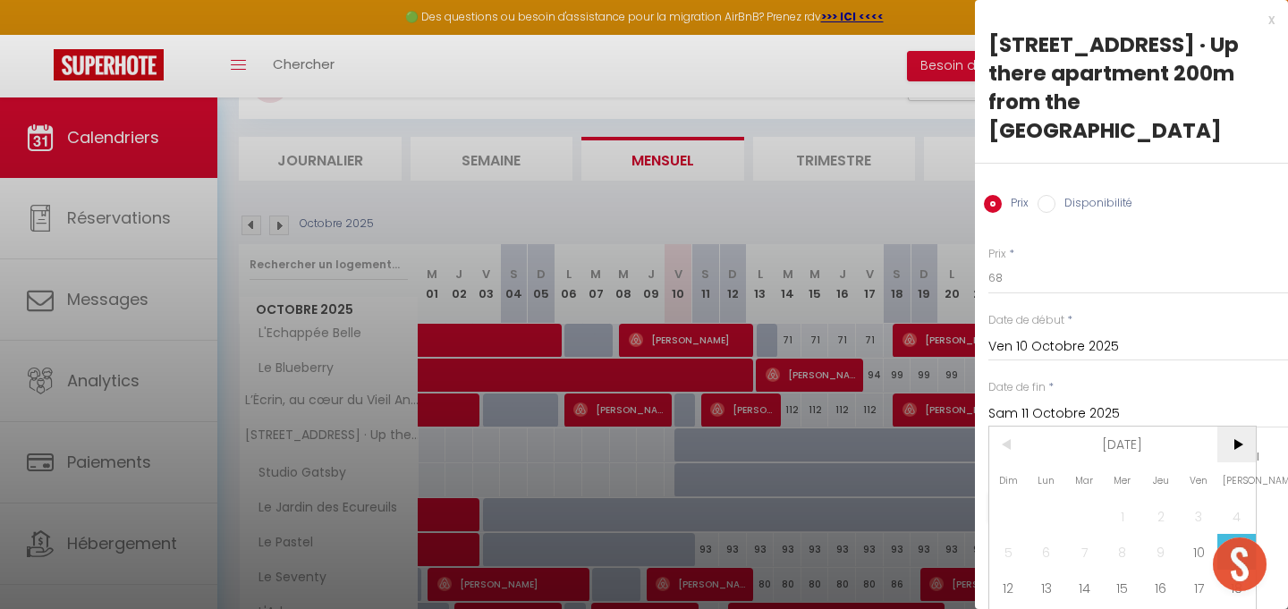
click at [1243, 427] on span ">" at bounding box center [1236, 445] width 38 height 36
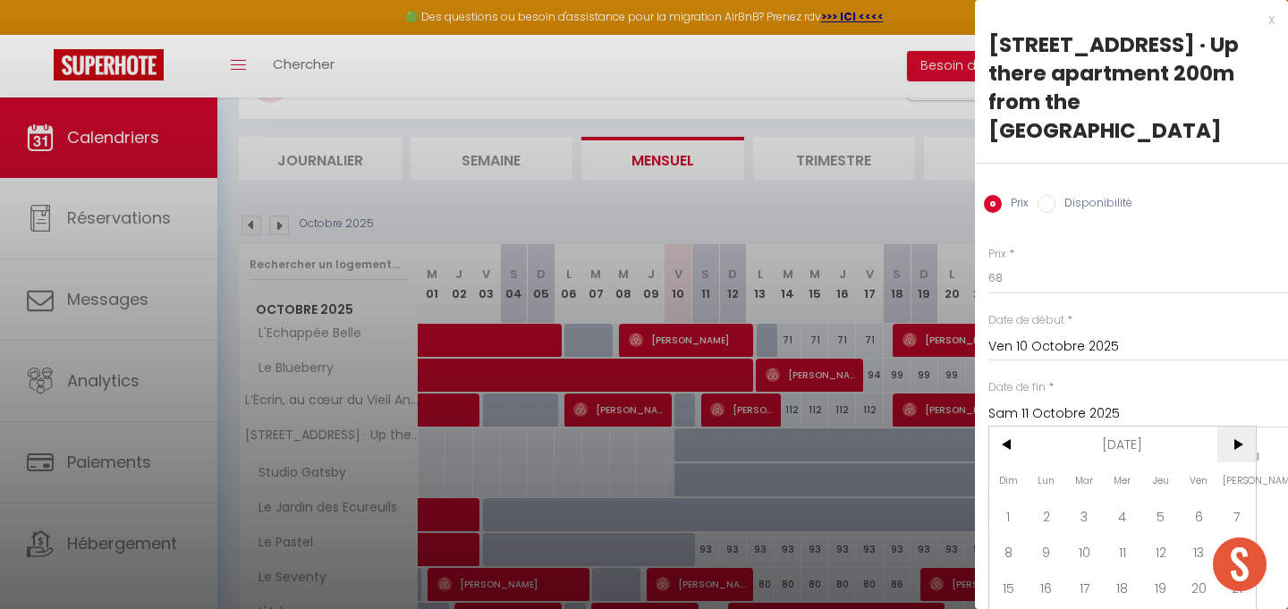
click at [1243, 427] on span ">" at bounding box center [1236, 445] width 38 height 36
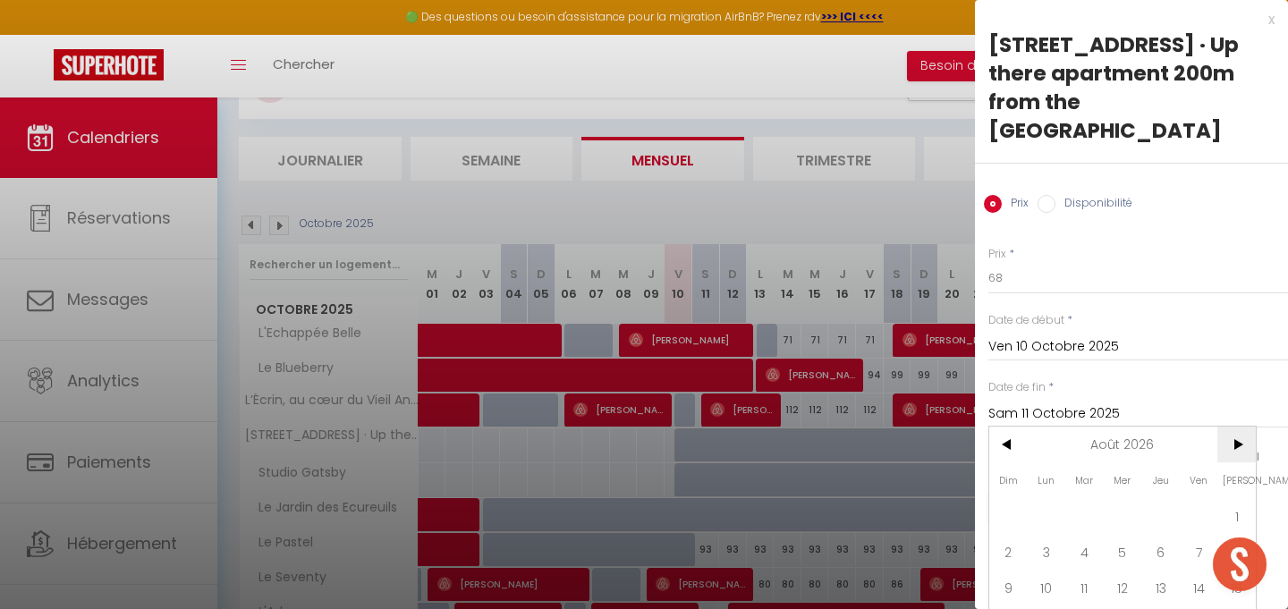
click at [1243, 427] on span ">" at bounding box center [1236, 445] width 38 height 36
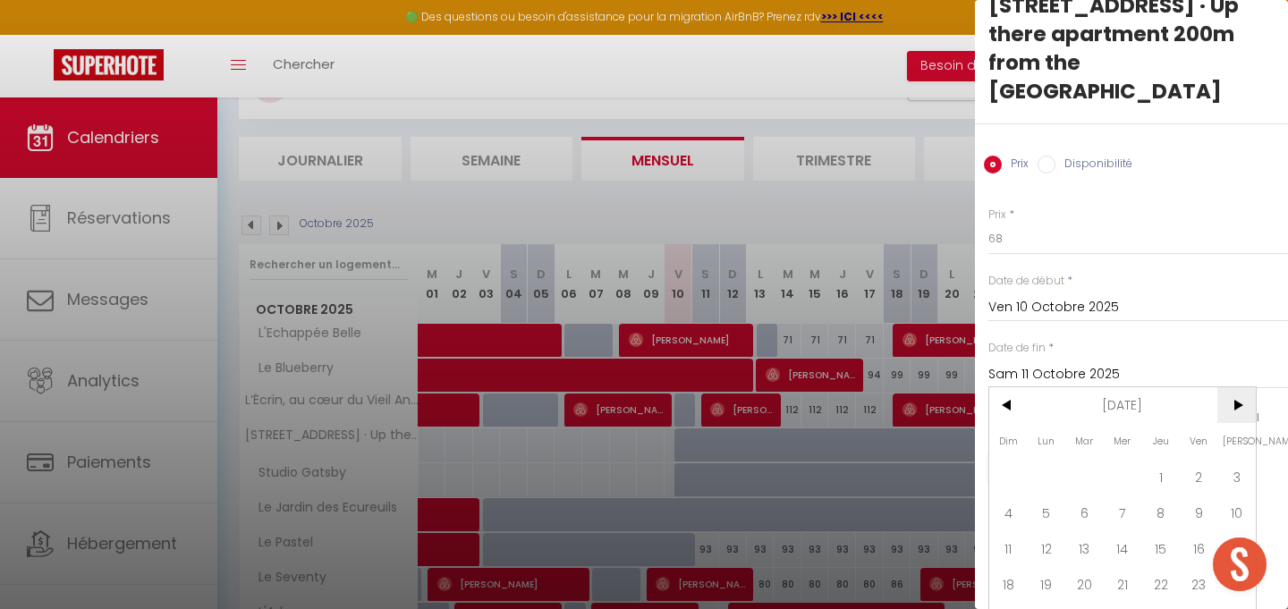
click at [1241, 387] on span ">" at bounding box center [1236, 405] width 38 height 36
click at [1011, 459] on span "1" at bounding box center [1008, 477] width 38 height 36
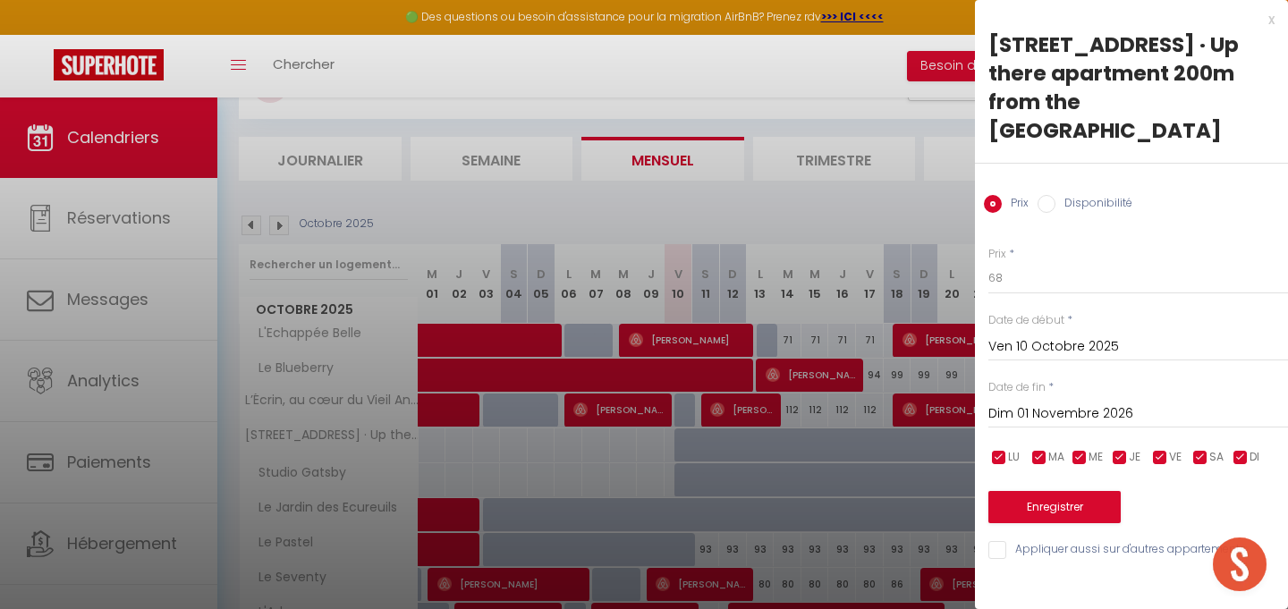
scroll to position [0, 0]
click at [1049, 195] on input "Disponibilité" at bounding box center [1046, 204] width 18 height 18
click at [1094, 404] on input "Dim 01 Novembre 2026" at bounding box center [1138, 415] width 300 height 23
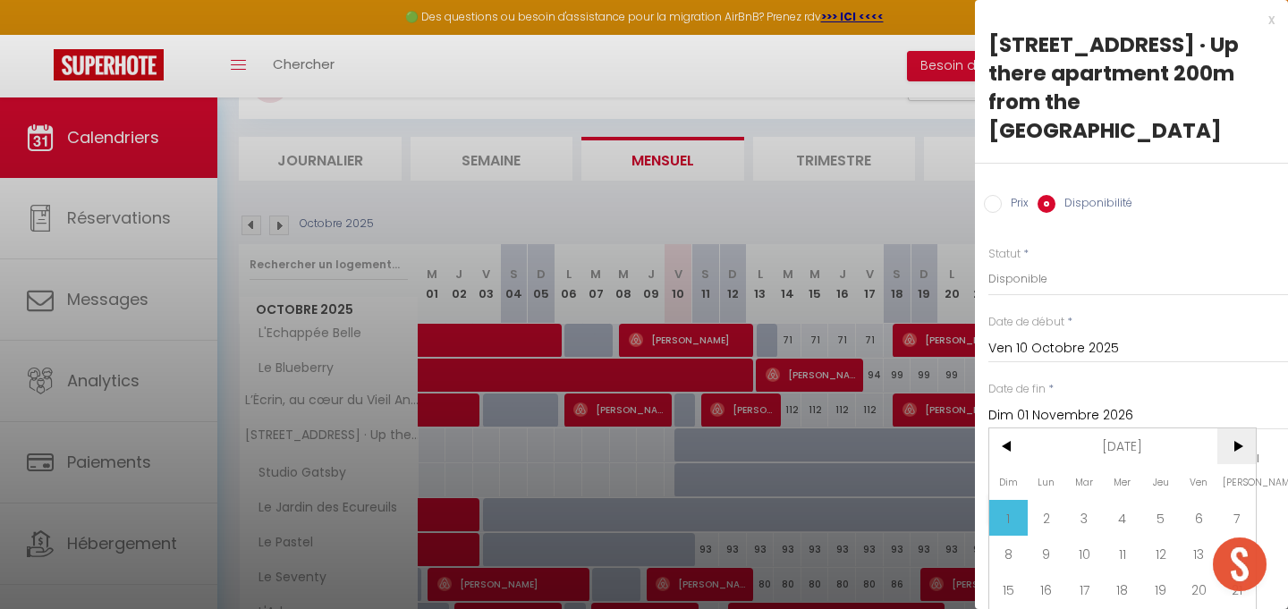
click at [1238, 428] on span ">" at bounding box center [1236, 446] width 38 height 36
click at [1200, 500] on span "1" at bounding box center [1198, 518] width 38 height 36
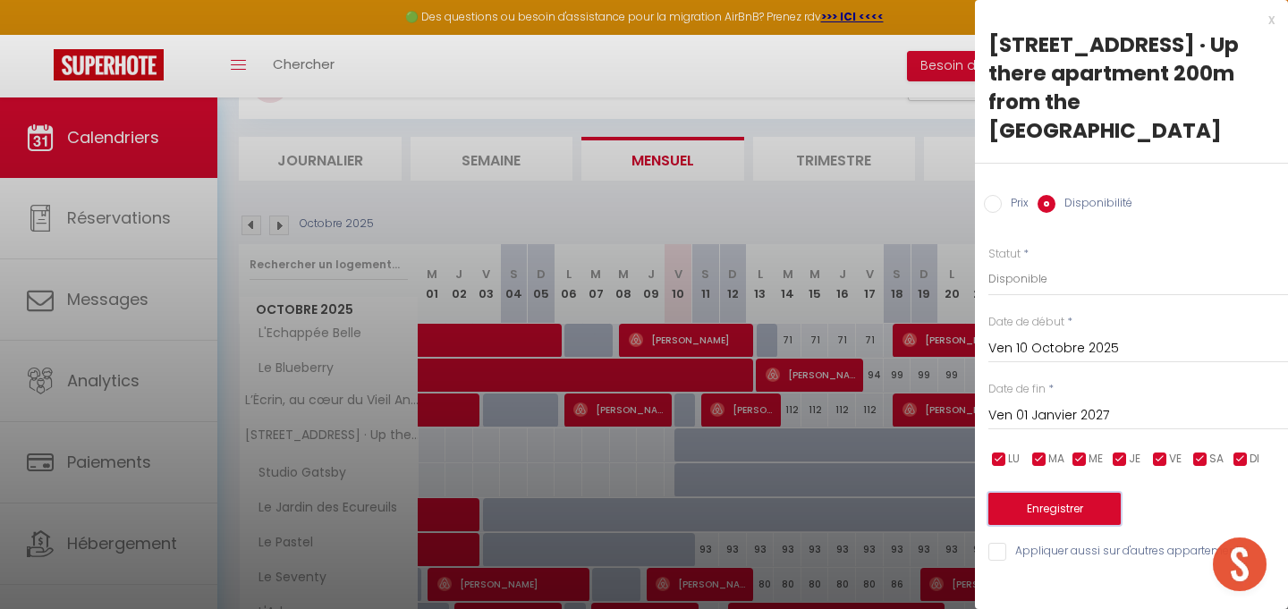
click at [1054, 493] on button "Enregistrer" at bounding box center [1054, 509] width 132 height 32
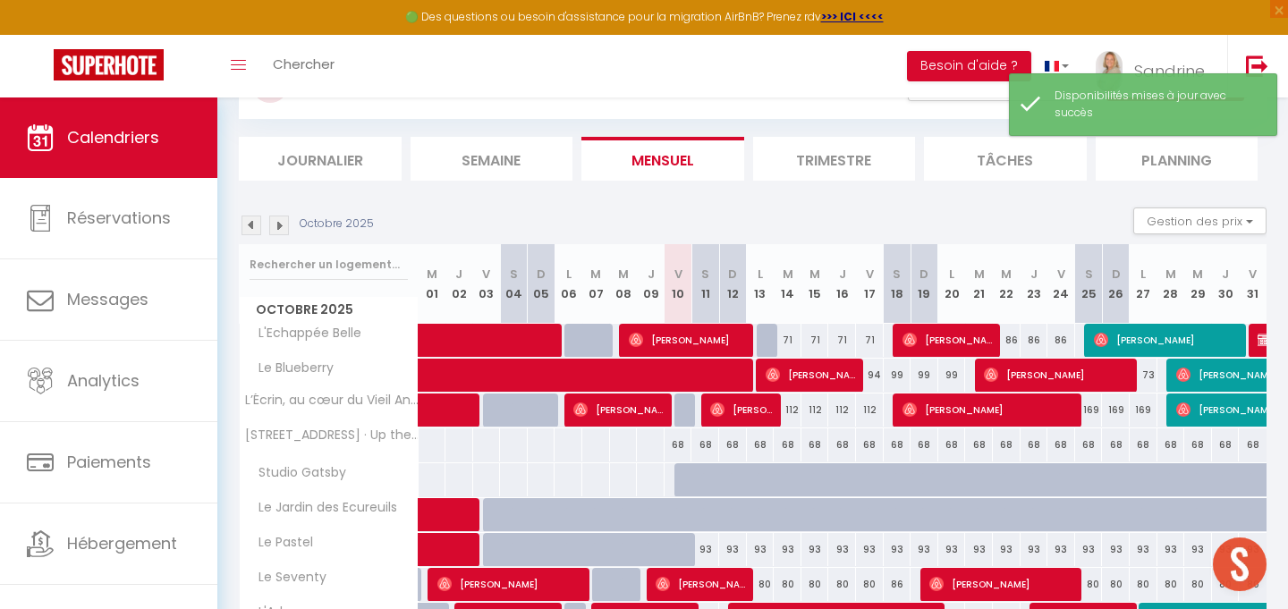
click at [679, 445] on div "68" at bounding box center [678, 444] width 28 height 33
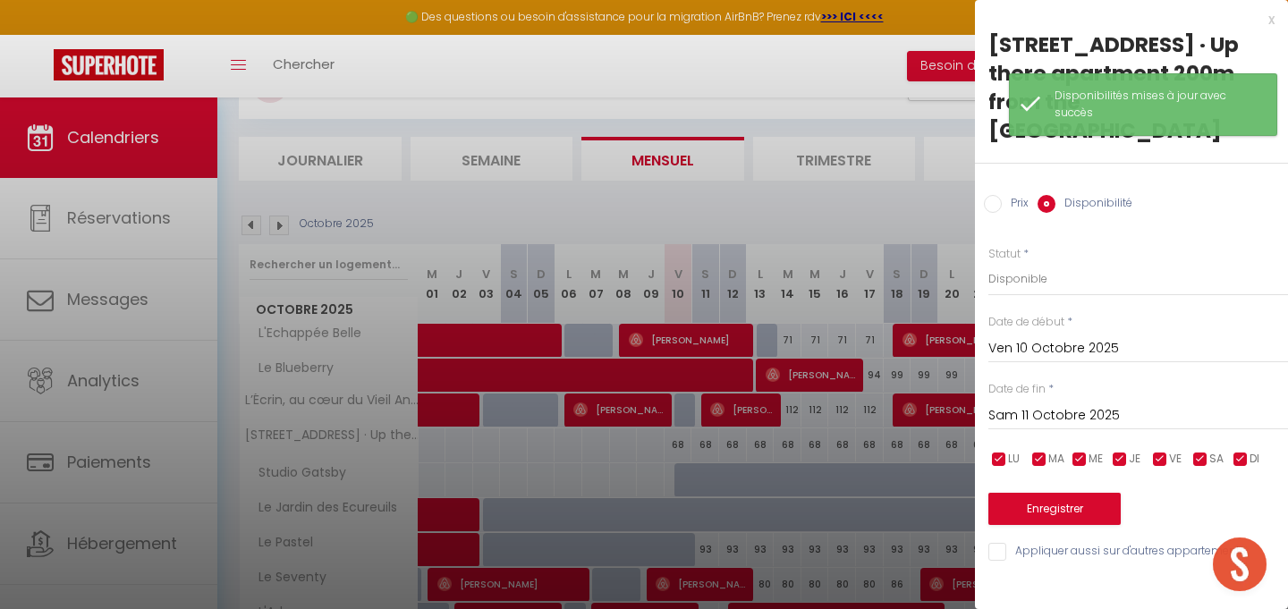
click at [1077, 404] on input "Sam 11 Octobre 2025" at bounding box center [1138, 415] width 300 height 23
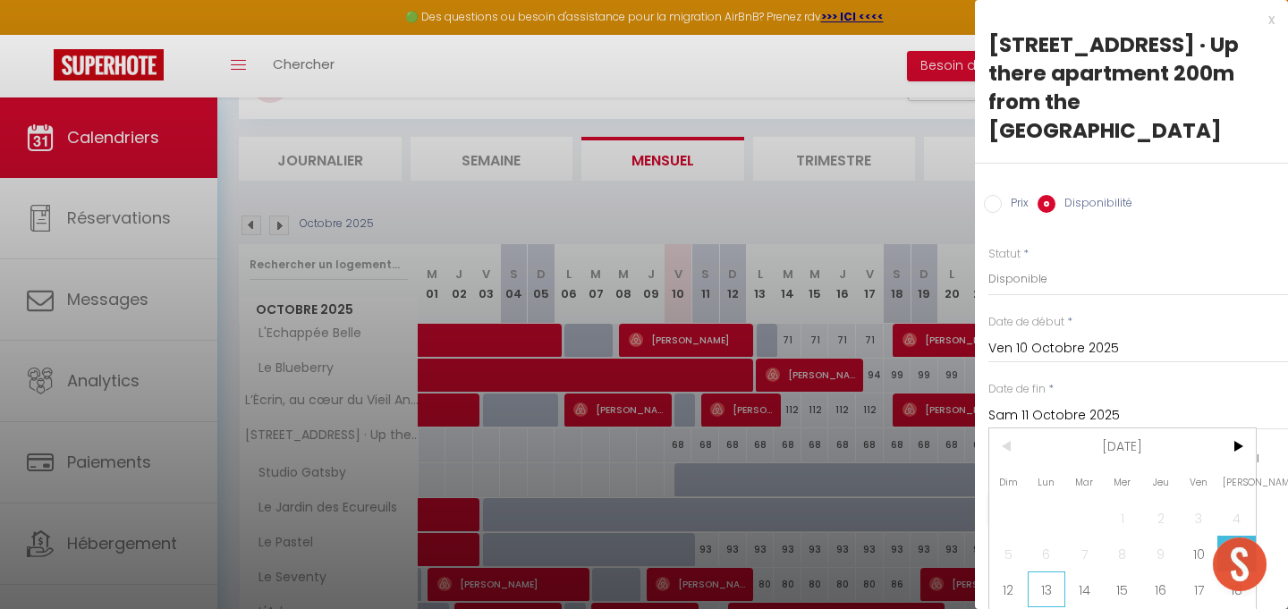
click at [1053, 571] on span "13" at bounding box center [1046, 589] width 38 height 36
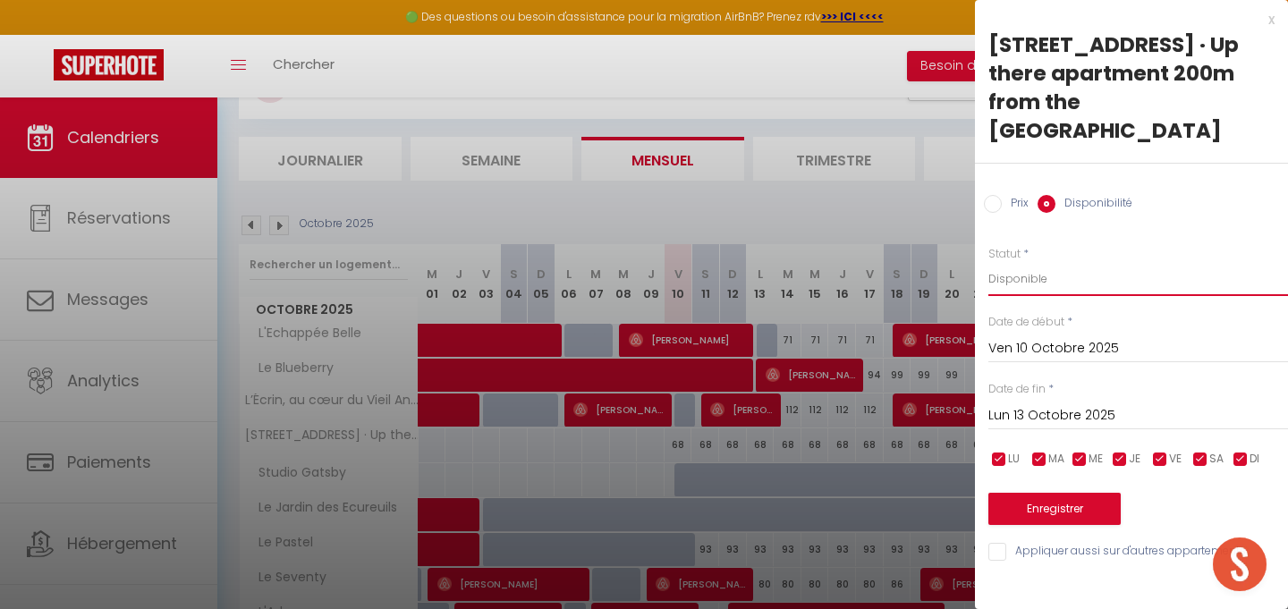
click at [1062, 262] on select "Disponible Indisponible" at bounding box center [1138, 279] width 300 height 34
click at [988, 262] on select "Disponible Indisponible" at bounding box center [1138, 279] width 300 height 34
click at [1071, 493] on button "Enregistrer" at bounding box center [1054, 509] width 132 height 32
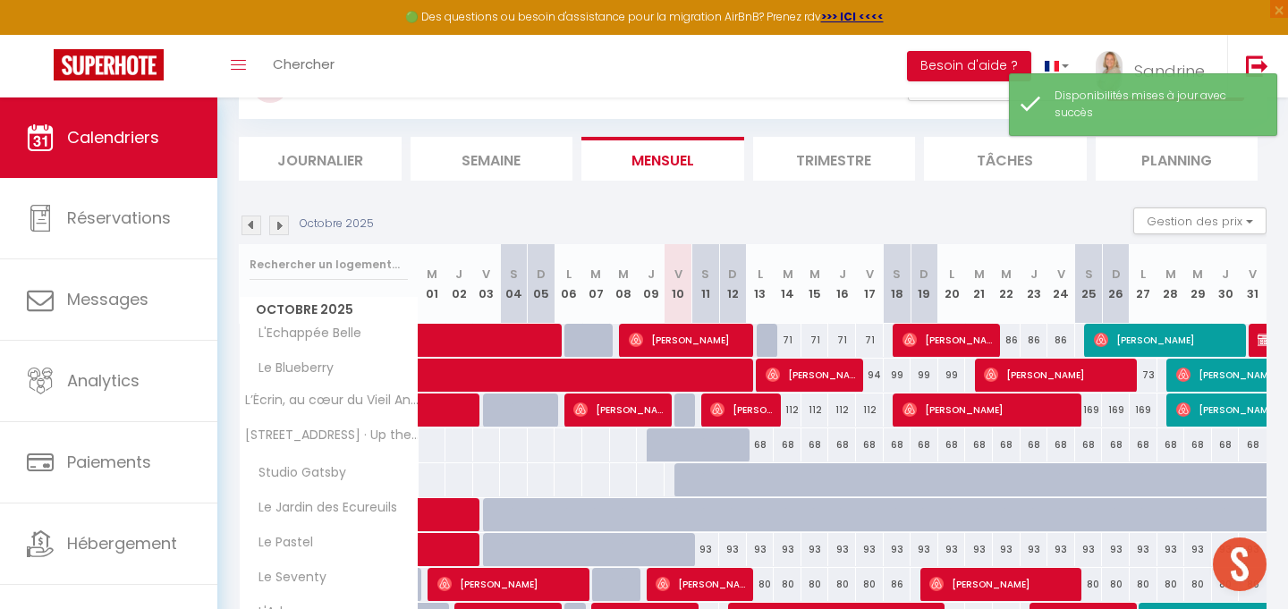
click at [680, 482] on div at bounding box center [688, 480] width 28 height 34
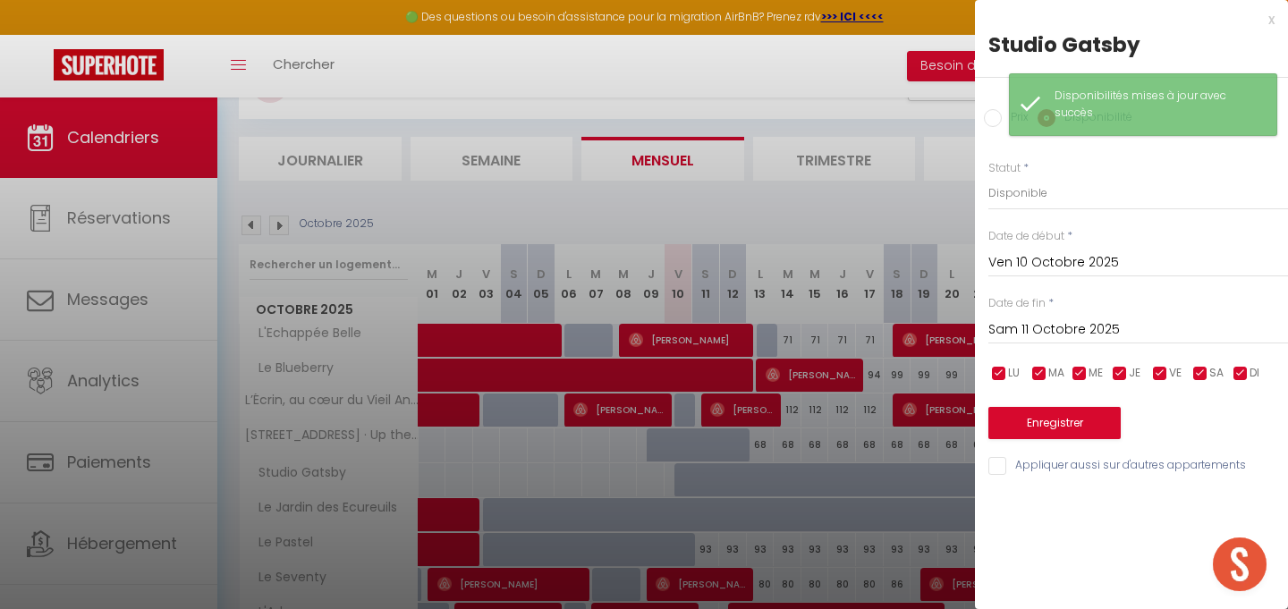
click at [1064, 328] on input "Sam 11 Octobre 2025" at bounding box center [1138, 329] width 300 height 23
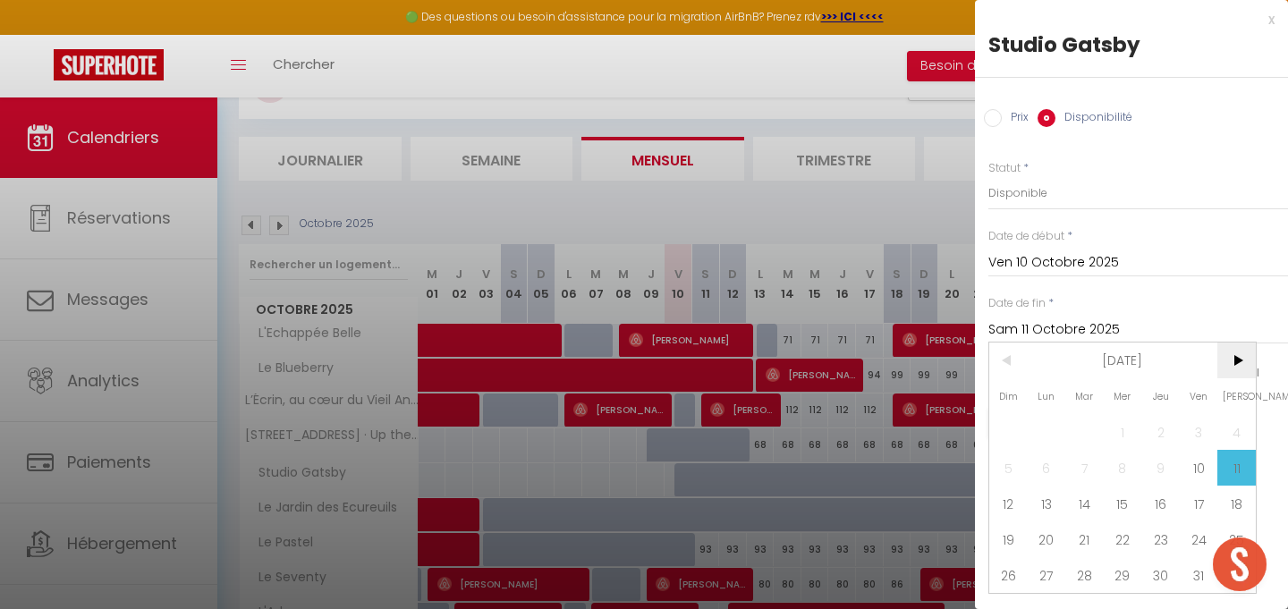
click at [1242, 360] on span ">" at bounding box center [1236, 360] width 38 height 36
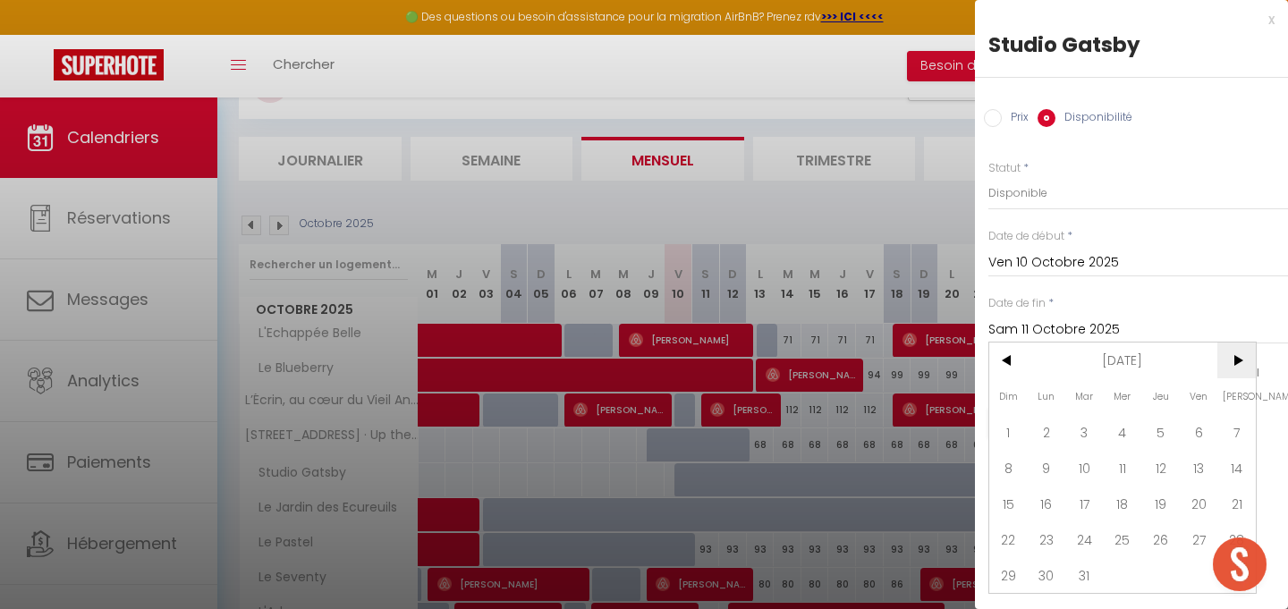
click at [1242, 360] on span ">" at bounding box center [1236, 360] width 38 height 36
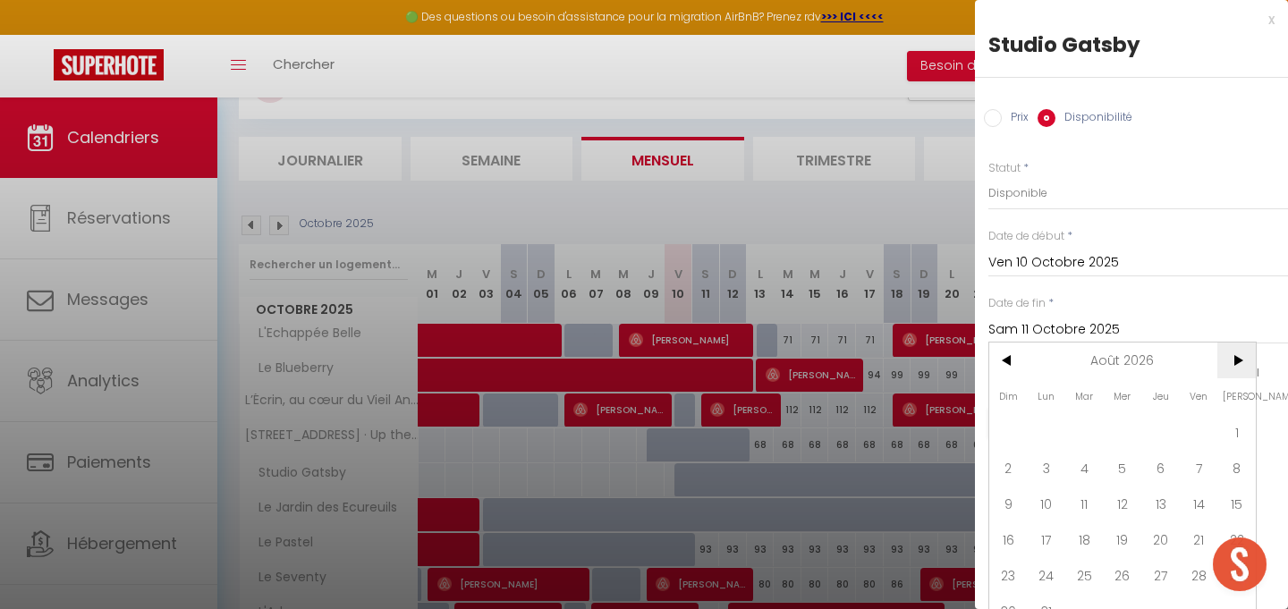
click at [1242, 360] on span ">" at bounding box center [1236, 360] width 38 height 36
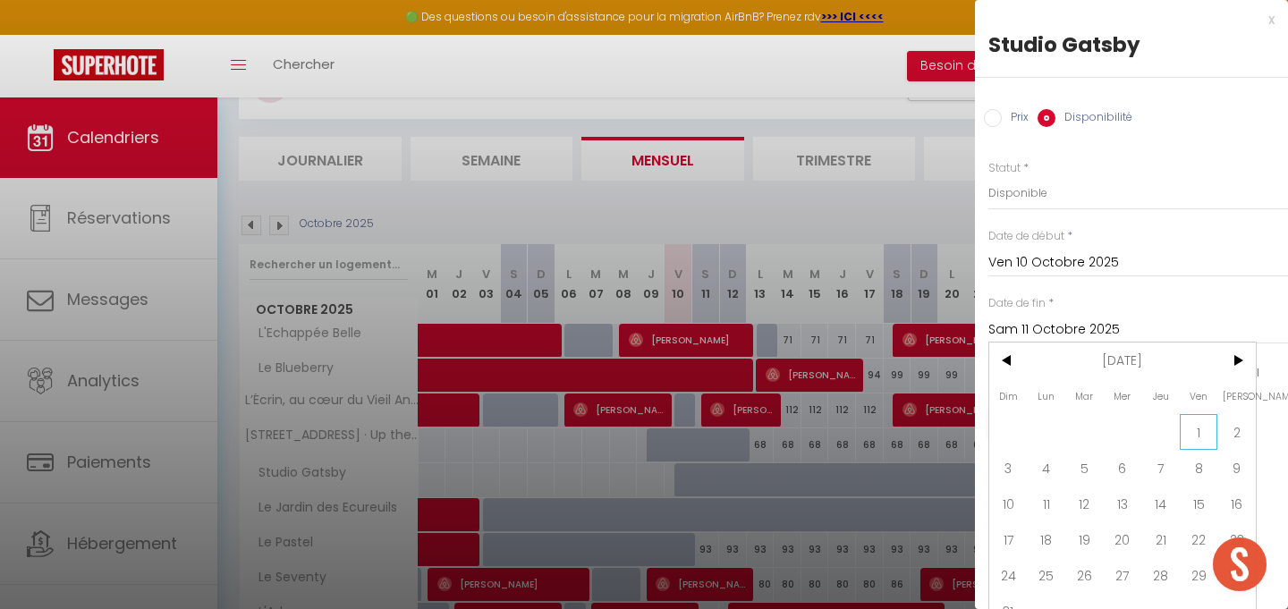
click at [1204, 427] on span "1" at bounding box center [1198, 432] width 38 height 36
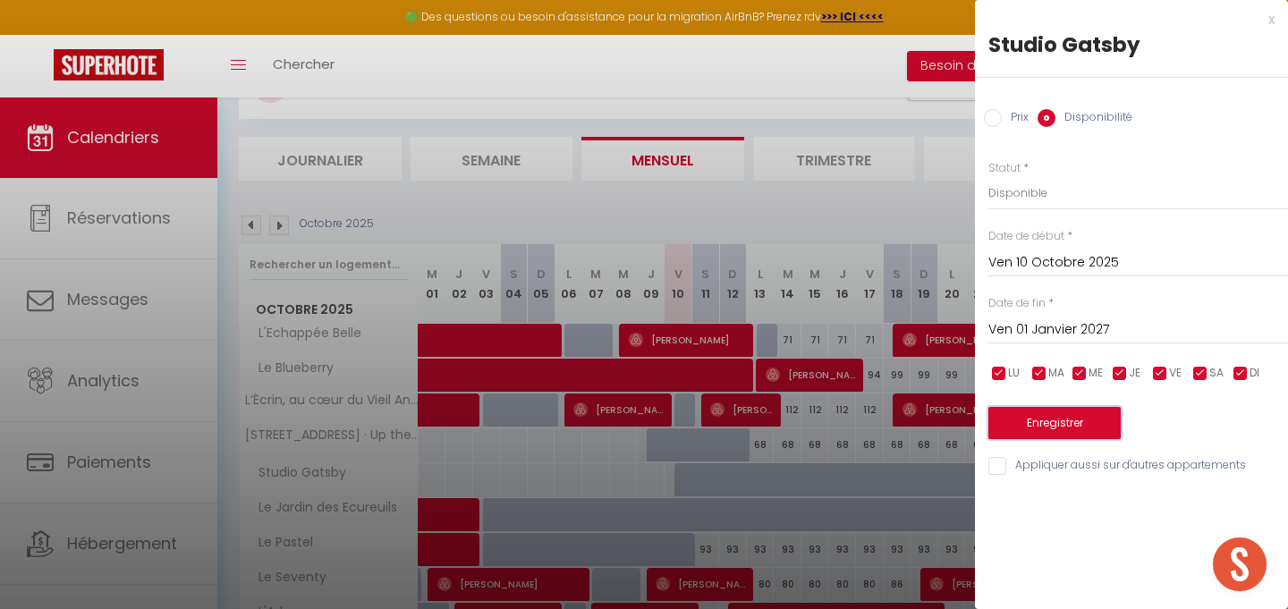
click at [1087, 422] on button "Enregistrer" at bounding box center [1054, 423] width 132 height 32
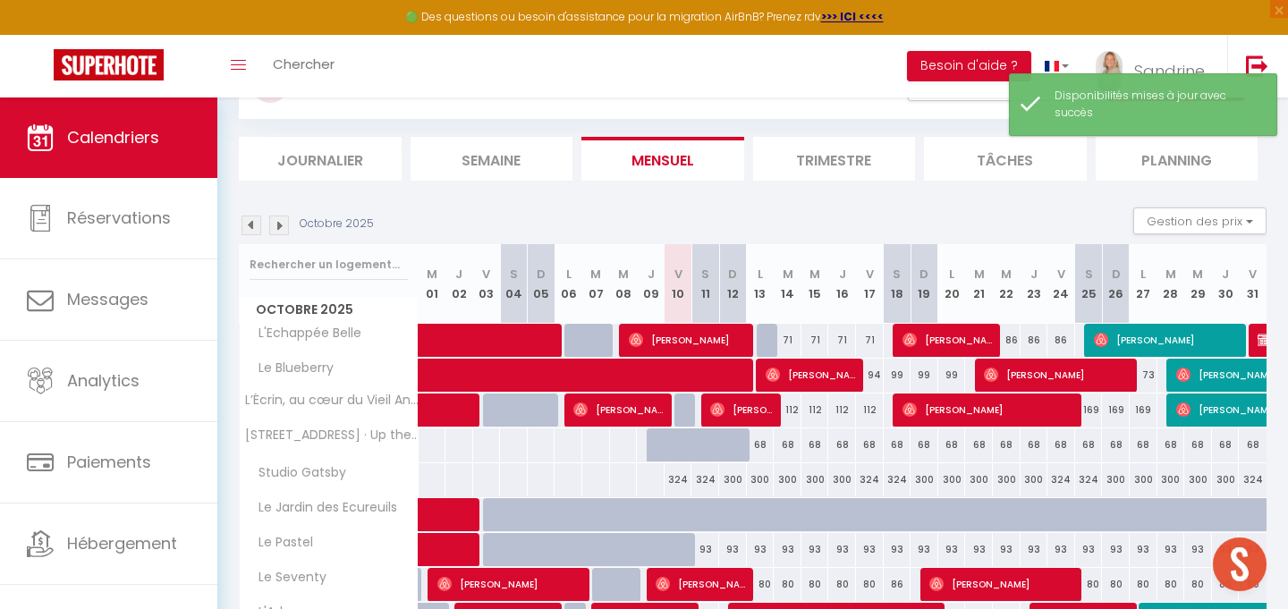
click at [674, 483] on div "324" at bounding box center [678, 479] width 28 height 33
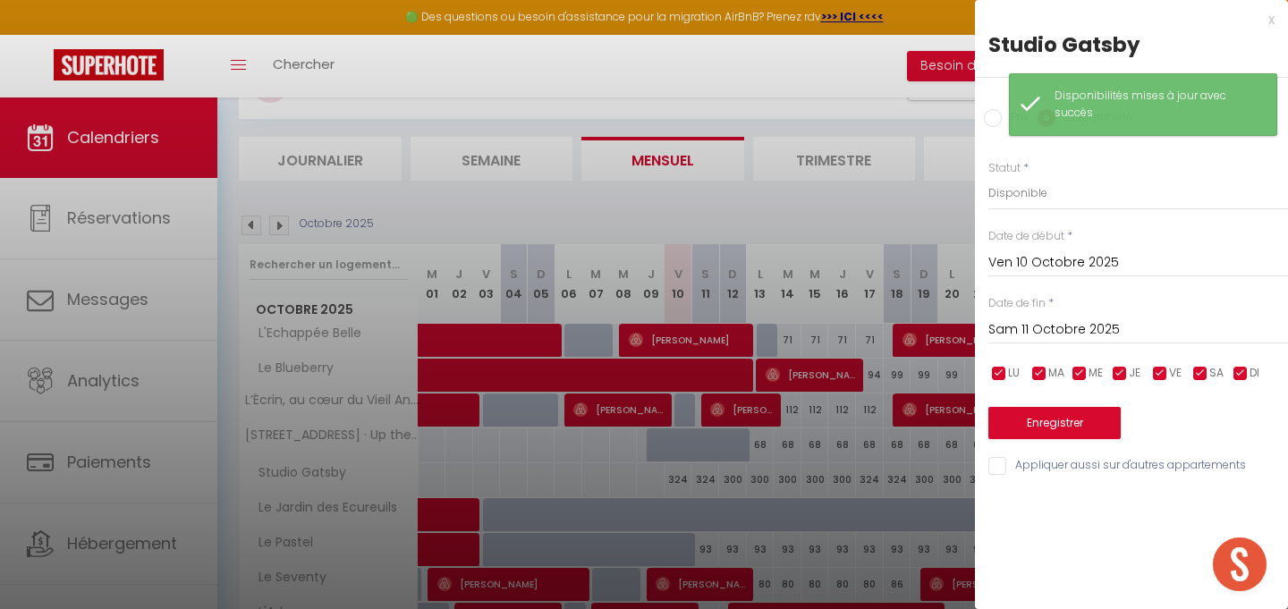
click at [1005, 331] on input "Sam 11 Octobre 2025" at bounding box center [1138, 329] width 300 height 23
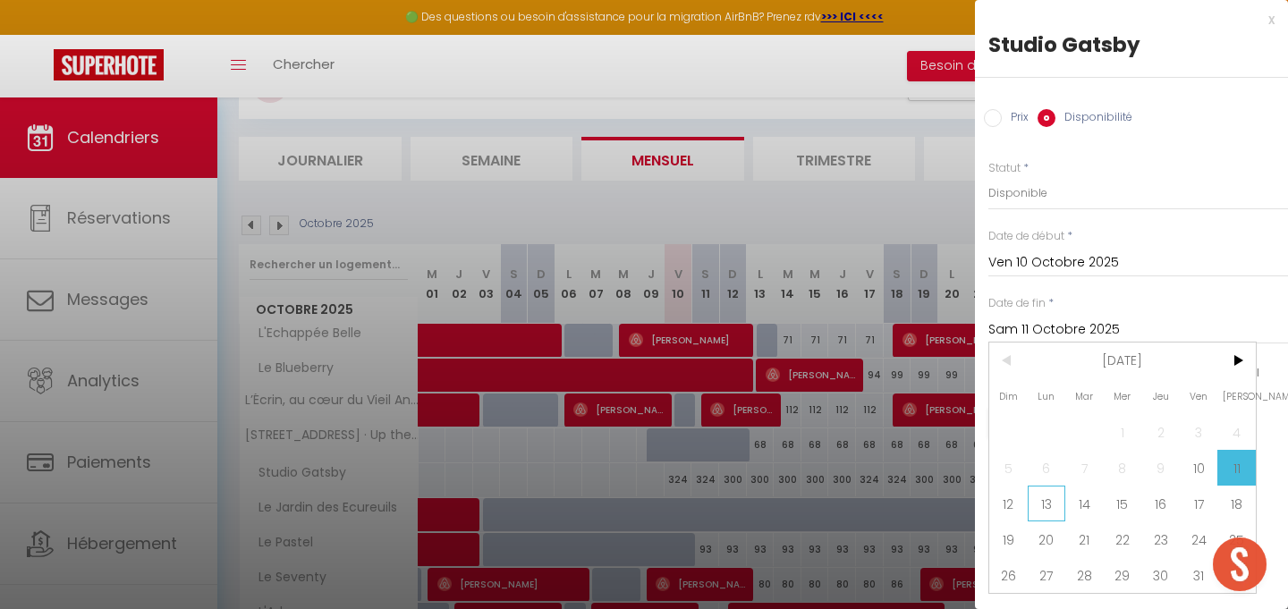
click at [1044, 511] on span "13" at bounding box center [1046, 504] width 38 height 36
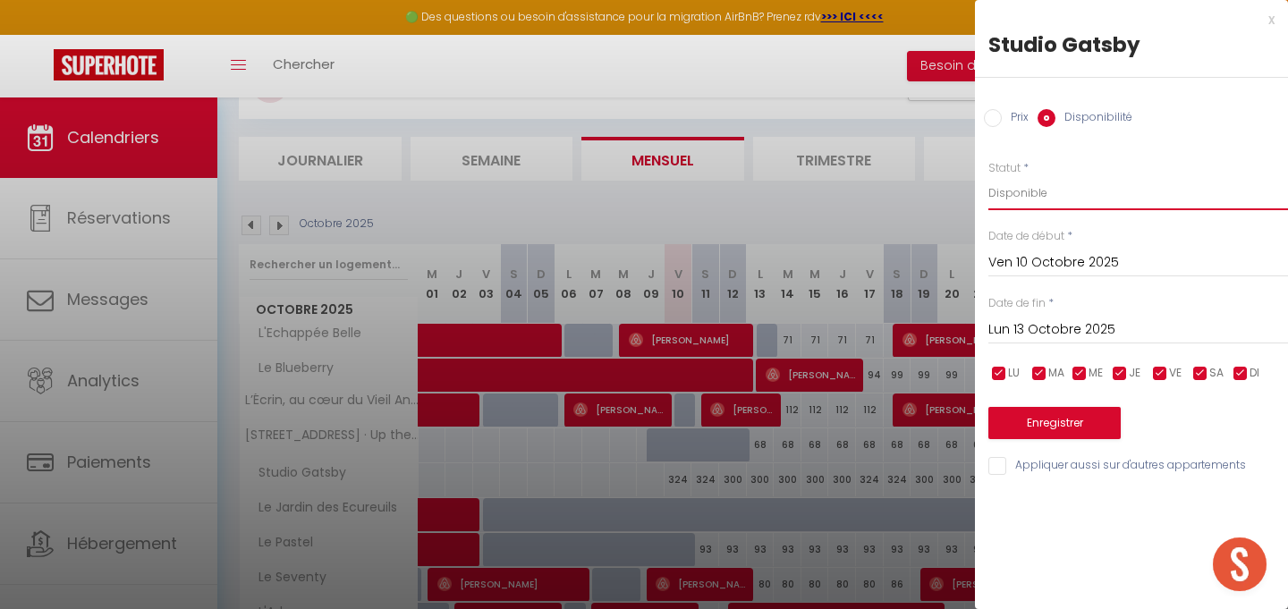
click at [1048, 186] on select "Disponible Indisponible" at bounding box center [1138, 193] width 300 height 34
click at [988, 176] on select "Disponible Indisponible" at bounding box center [1138, 193] width 300 height 34
click at [1063, 427] on button "Enregistrer" at bounding box center [1054, 423] width 132 height 32
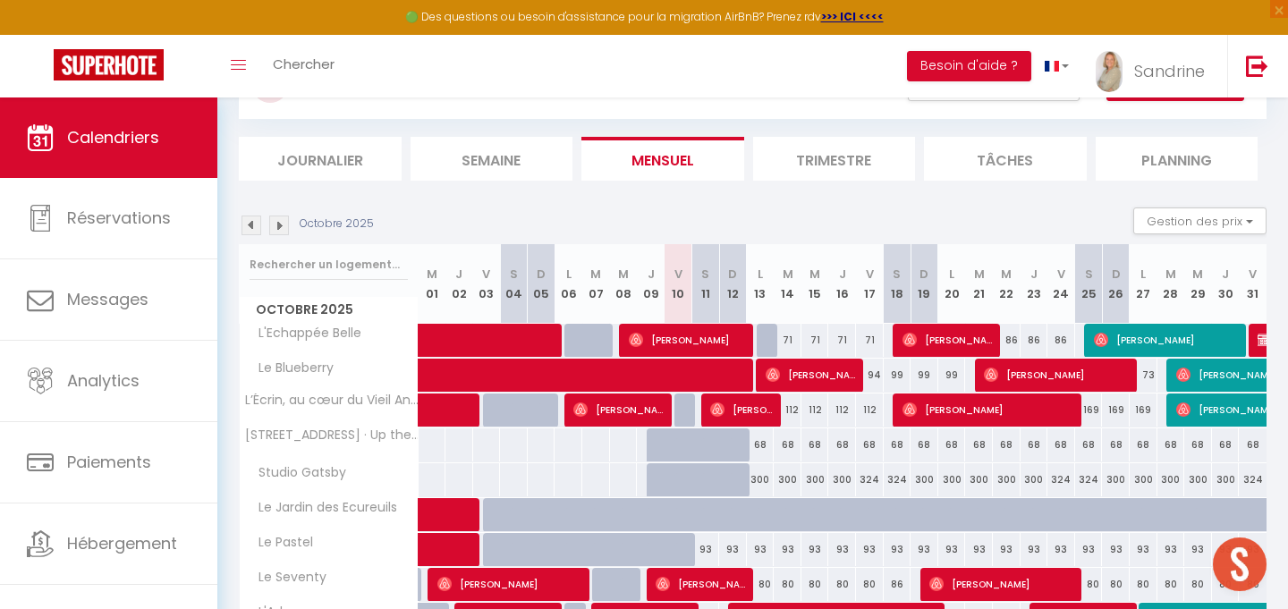
click at [279, 228] on img at bounding box center [279, 225] width 20 height 20
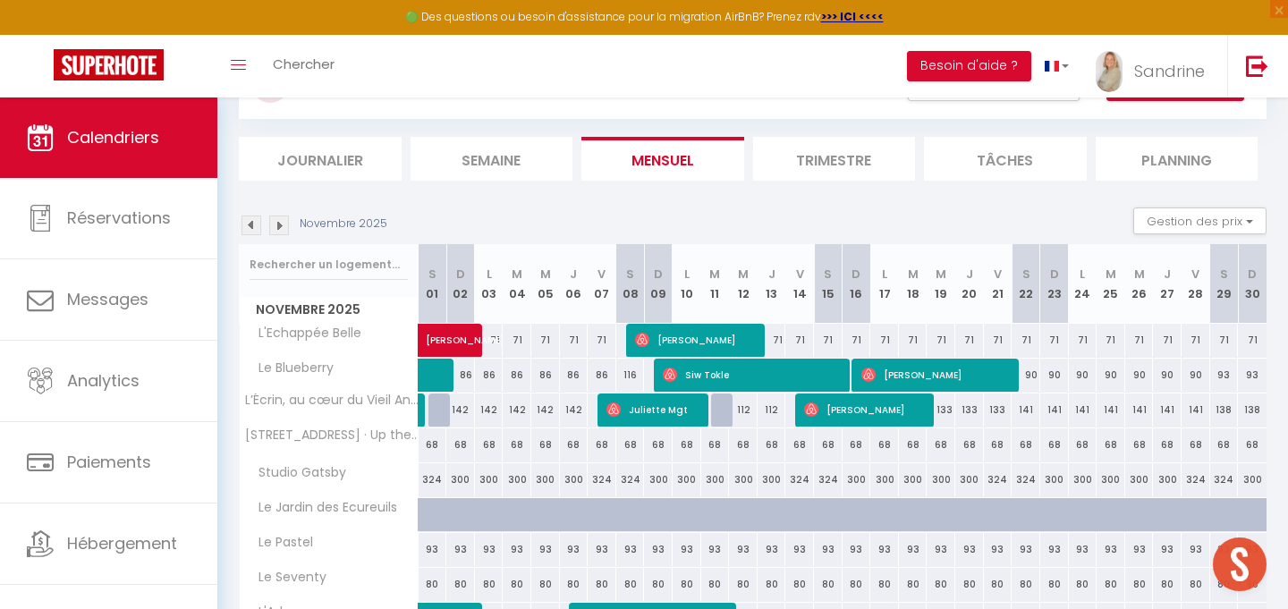
click at [239, 224] on div "Novembre 2025" at bounding box center [316, 225] width 154 height 20
click at [249, 224] on img at bounding box center [251, 225] width 20 height 20
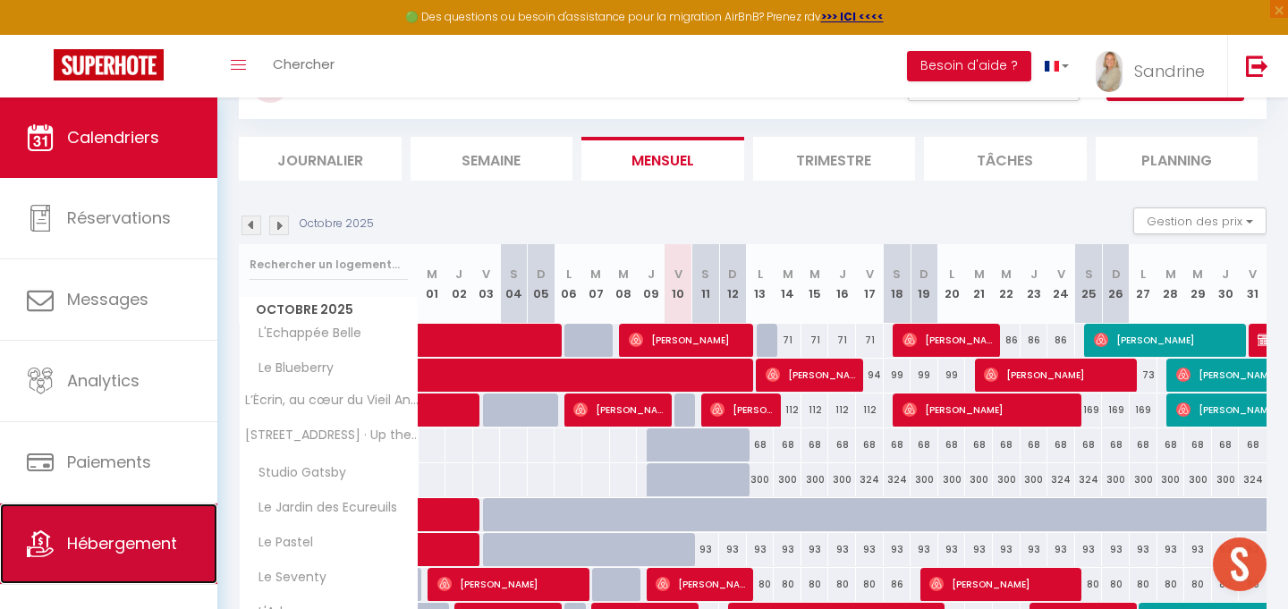
click at [120, 542] on span "Hébergement" at bounding box center [122, 543] width 110 height 22
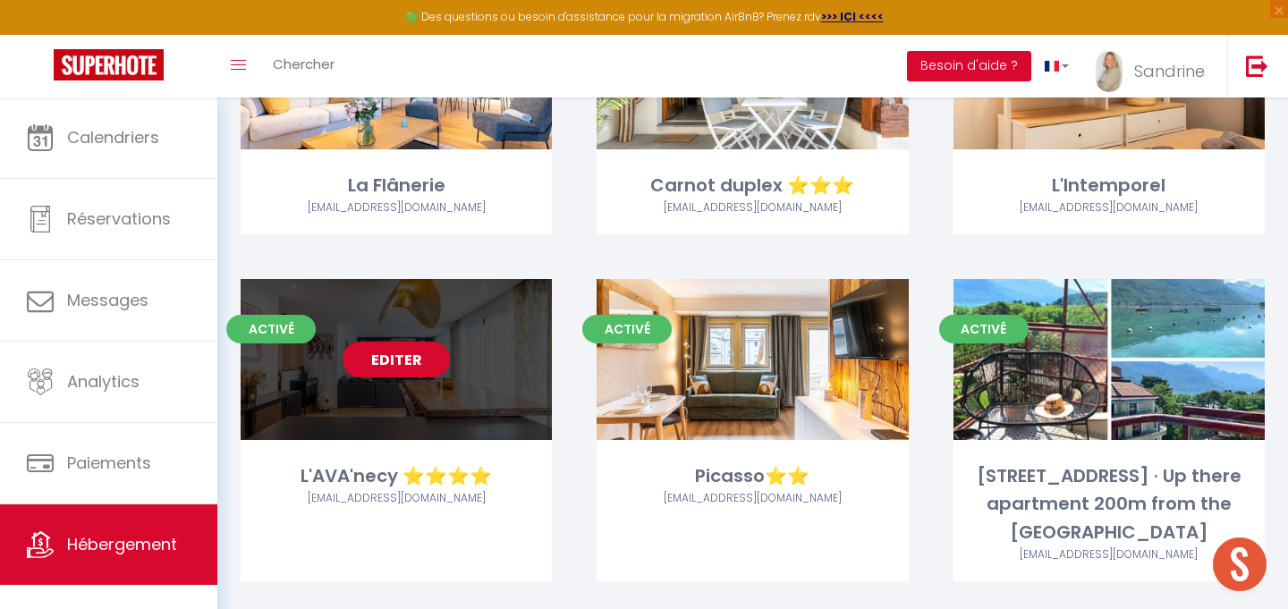
scroll to position [2280, 0]
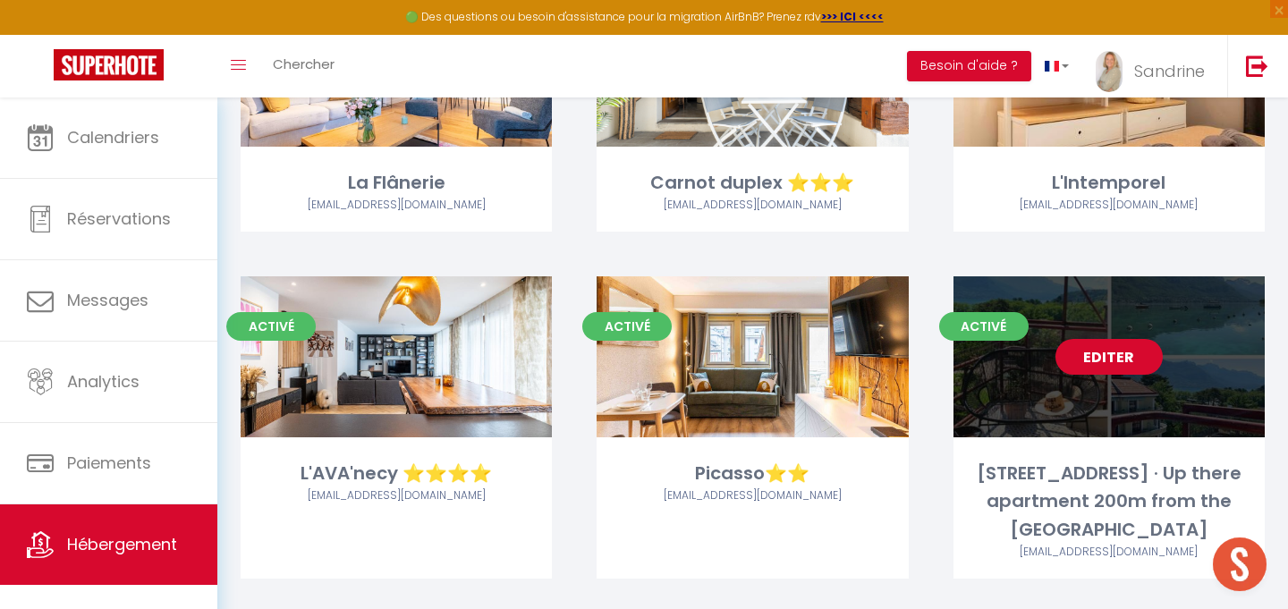
click at [1107, 347] on link "Editer" at bounding box center [1108, 357] width 107 height 36
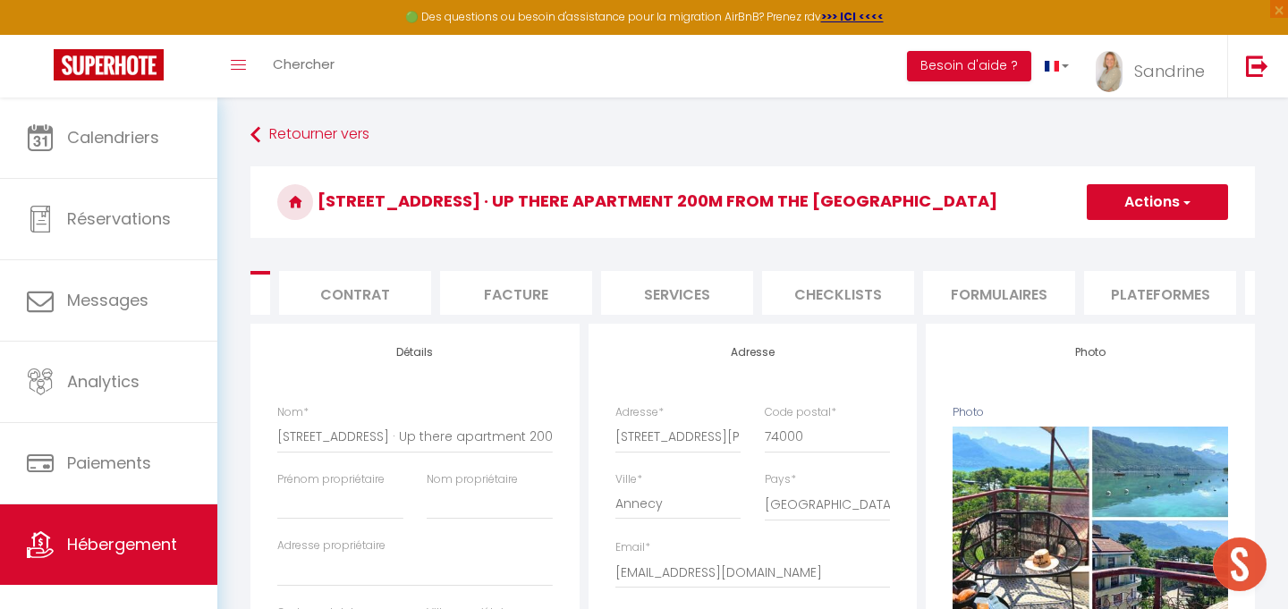
scroll to position [0, 135]
click at [1145, 293] on li "Plateformes" at bounding box center [1157, 293] width 152 height 44
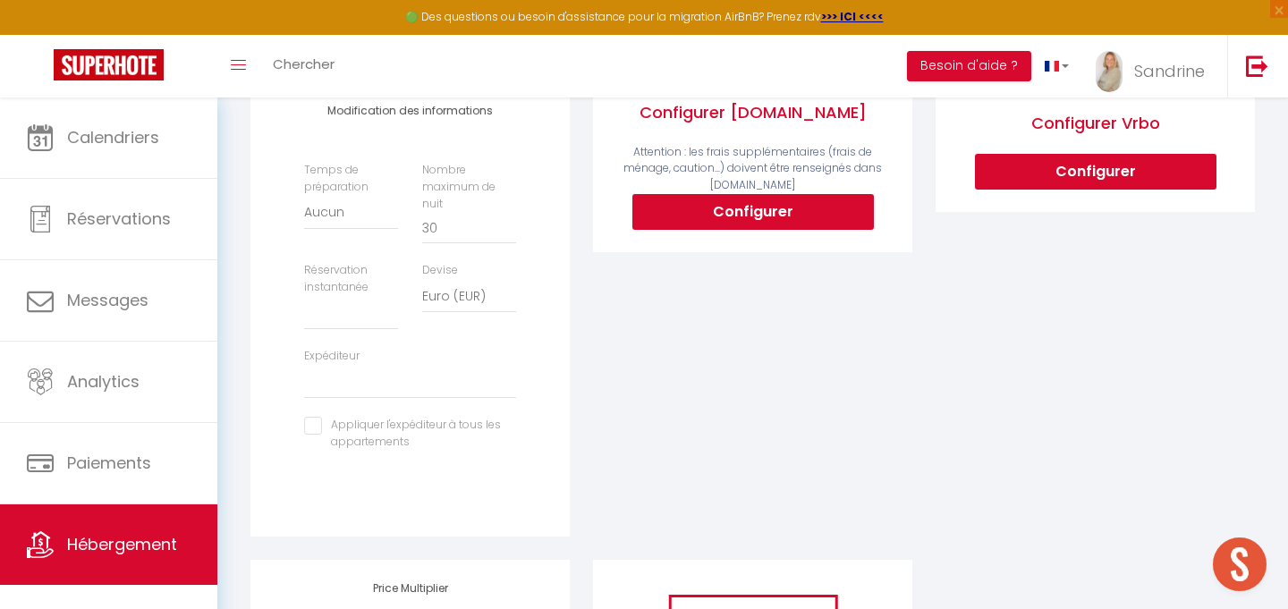
scroll to position [450, 0]
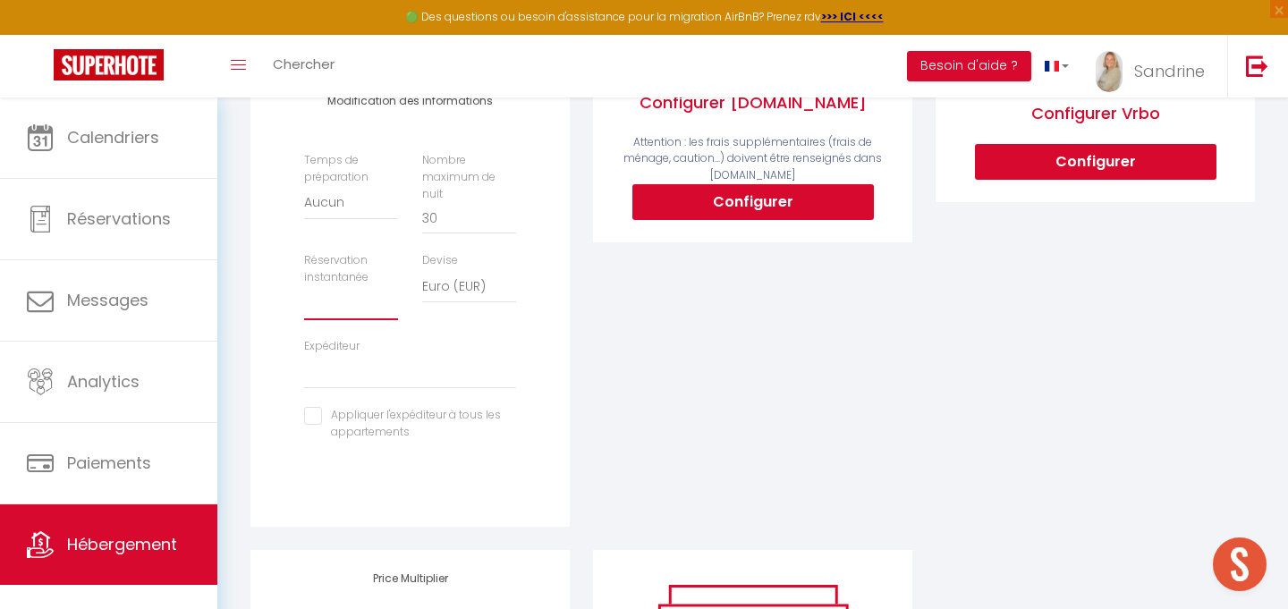
click at [373, 291] on select "Activée Demander des évaluations positives" at bounding box center [351, 303] width 94 height 34
click at [304, 286] on select "Activée Demander des évaluations positives" at bounding box center [351, 303] width 94 height 34
click at [467, 358] on select "[EMAIL_ADDRESS][DOMAIN_NAME] [PERSON_NAME][EMAIL_ADDRESS][DOMAIN_NAME] [EMAIL_A…" at bounding box center [410, 372] width 212 height 34
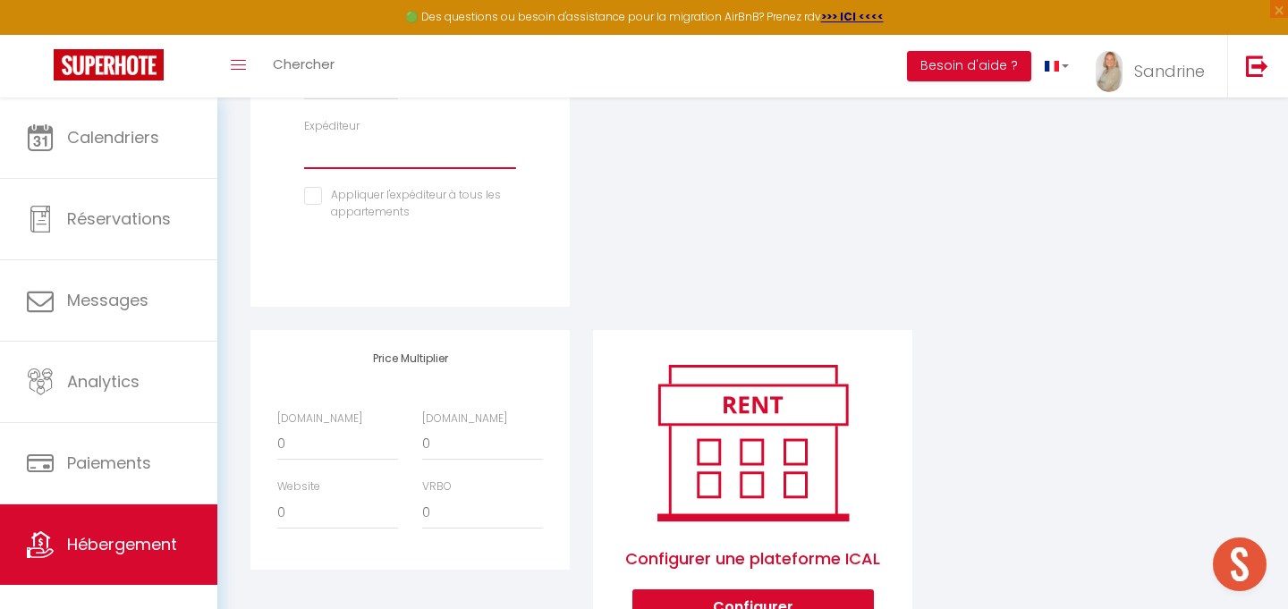
scroll to position [672, 0]
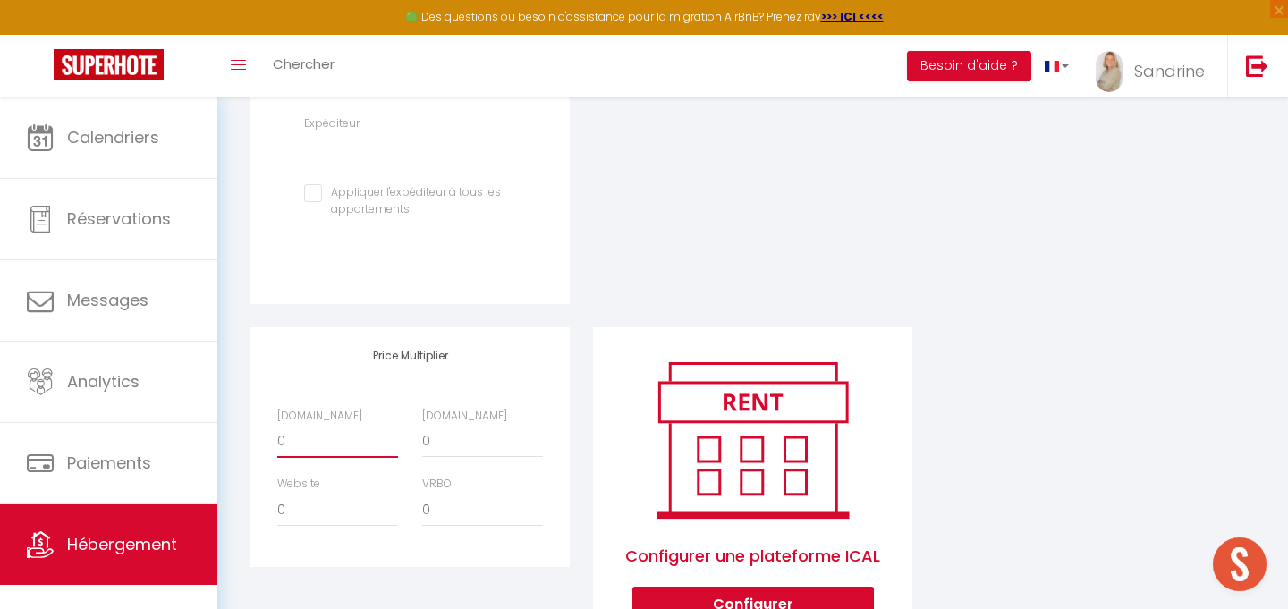
click at [329, 424] on select "0 + 1 % + 2 % + 3 % + 4 % + 5 % + 6 % + 7 % + 8 % + 9 %" at bounding box center [337, 441] width 121 height 34
click at [277, 424] on select "0 + 1 % + 2 % + 3 % + 4 % + 5 % + 6 % + 7 % + 8 % + 9 %" at bounding box center [337, 441] width 121 height 34
click at [490, 427] on select "0 + 1 % + 2 % + 3 % + 4 % + 5 % + 6 % + 7 % + 8 % + 9 %" at bounding box center [482, 441] width 121 height 34
click at [422, 424] on select "0 + 1 % + 2 % + 3 % + 4 % + 5 % + 6 % + 7 % + 8 % + 9 %" at bounding box center [482, 441] width 121 height 34
click at [494, 501] on select "0 + 1 % + 2 % + 3 % + 4 % + 5 % + 6 % + 7 % + 8 % + 9 %" at bounding box center [482, 510] width 121 height 34
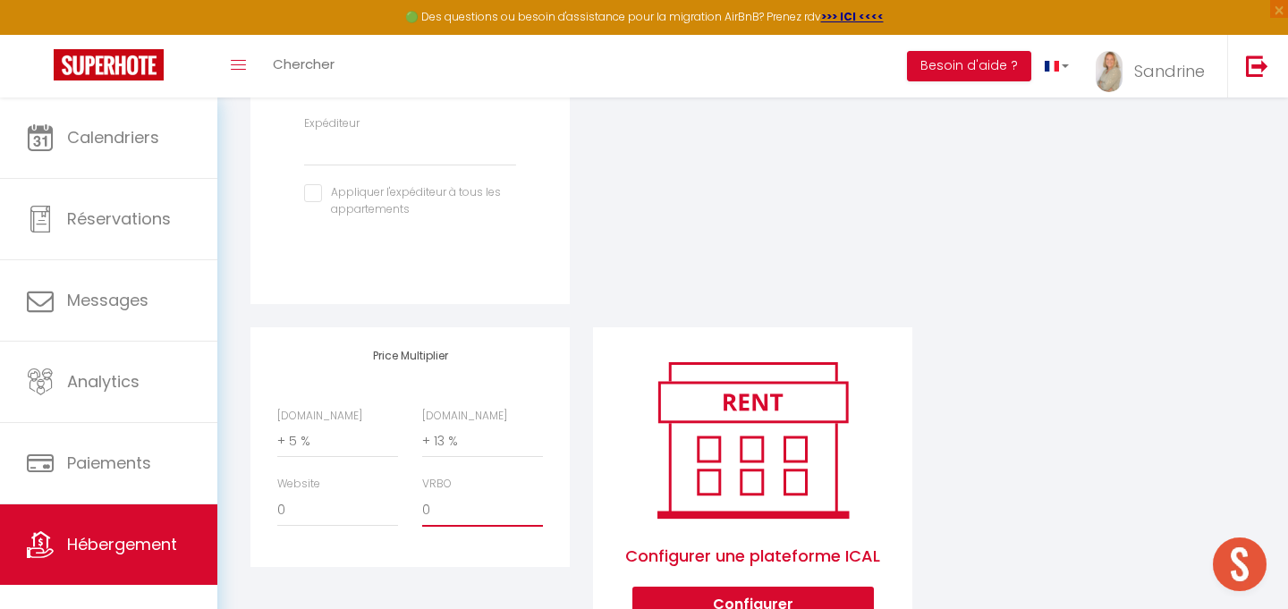
click at [422, 493] on select "0 + 1 % + 2 % + 3 % + 4 % + 5 % + 6 % + 7 % + 8 % + 9 %" at bounding box center [482, 510] width 121 height 34
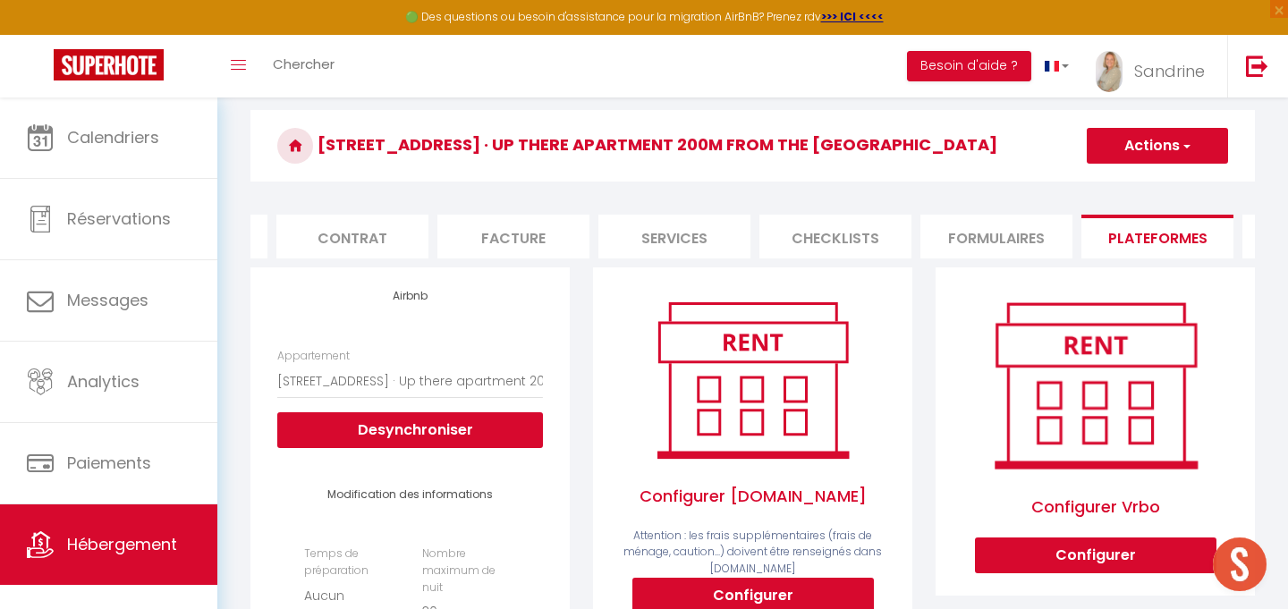
scroll to position [0, 0]
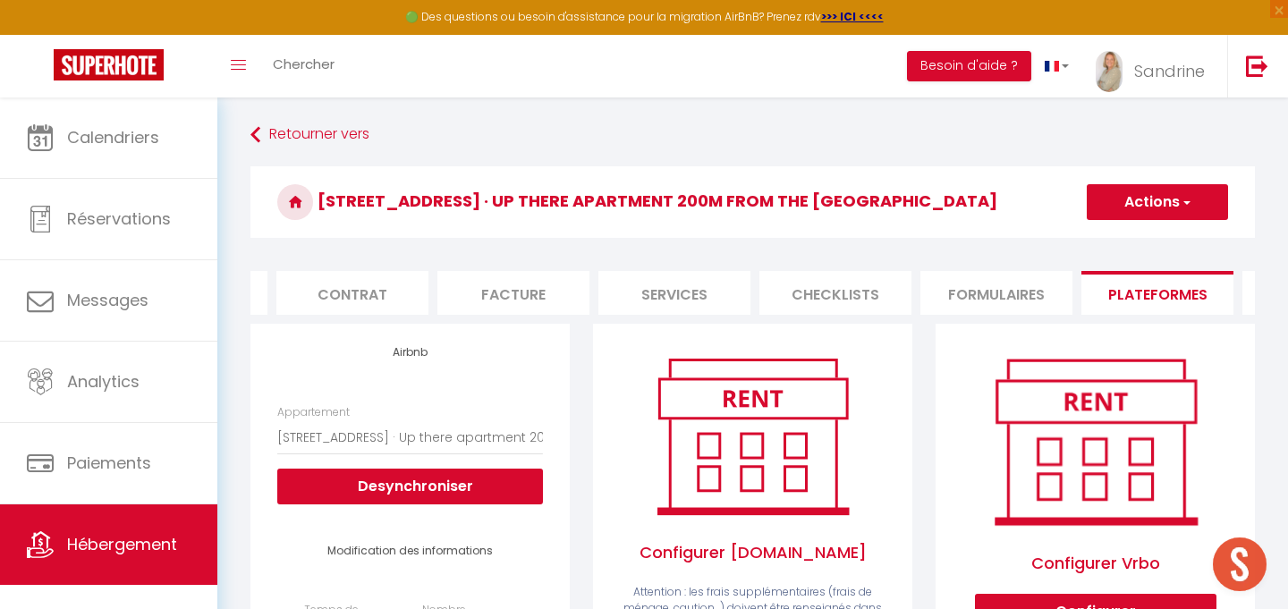
click at [1165, 203] on button "Actions" at bounding box center [1156, 202] width 141 height 36
click at [1120, 239] on link "Enregistrer" at bounding box center [1156, 241] width 141 height 23
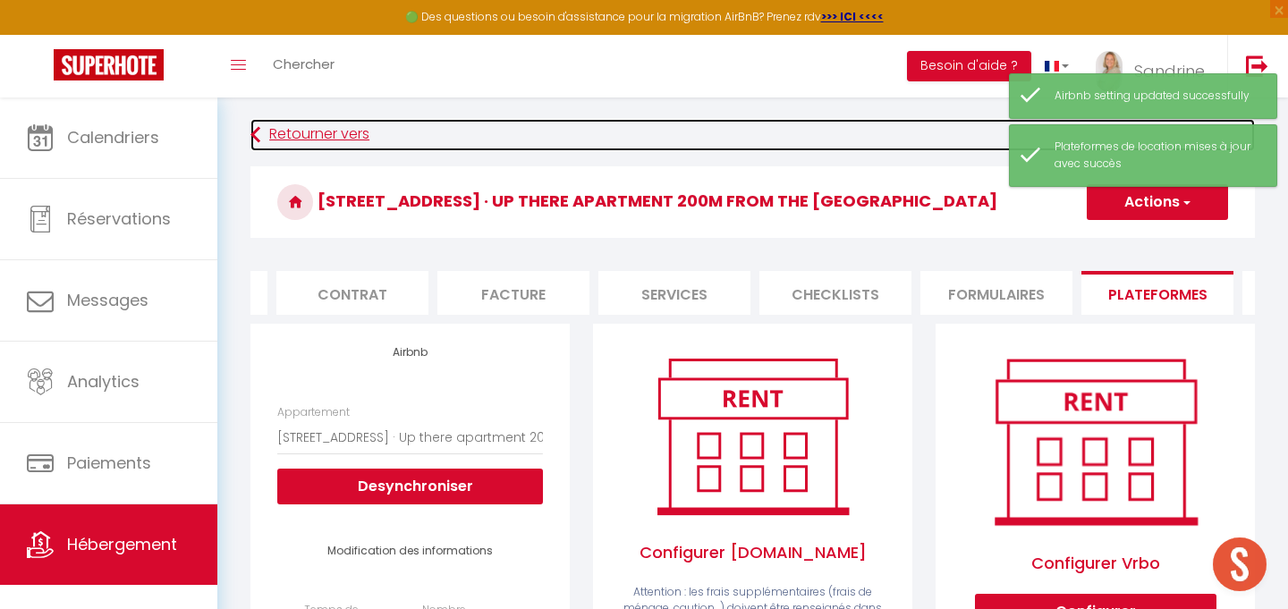
click at [325, 131] on link "Retourner vers" at bounding box center [752, 135] width 1004 height 32
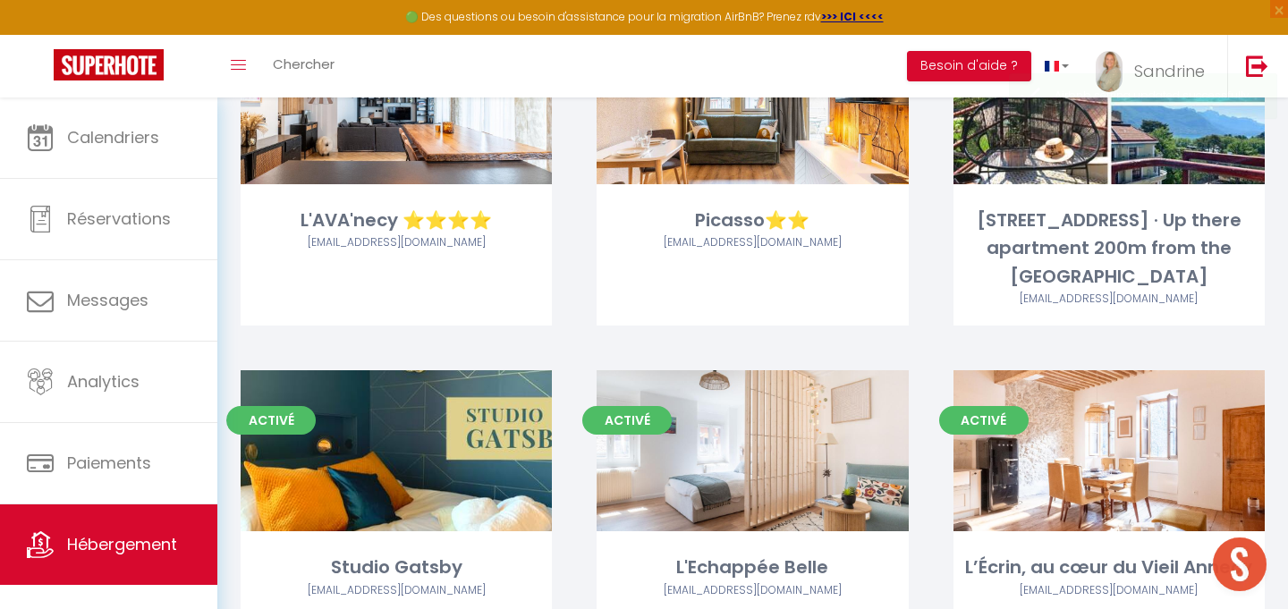
scroll to position [2564, 0]
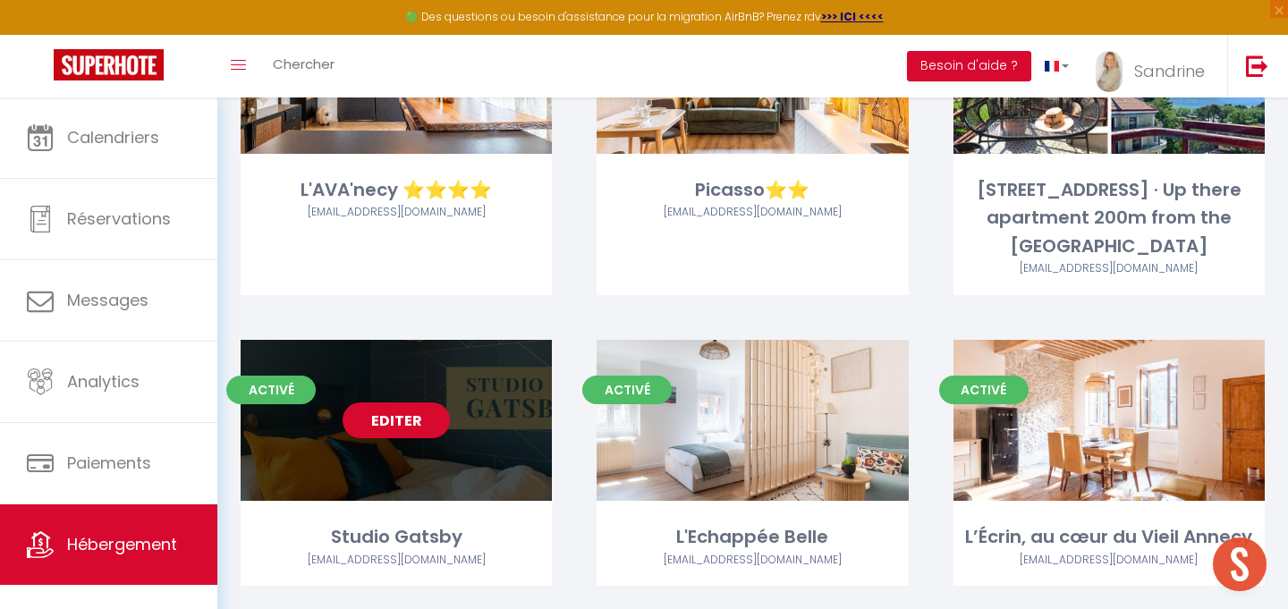
click at [399, 429] on link "Editer" at bounding box center [395, 420] width 107 height 36
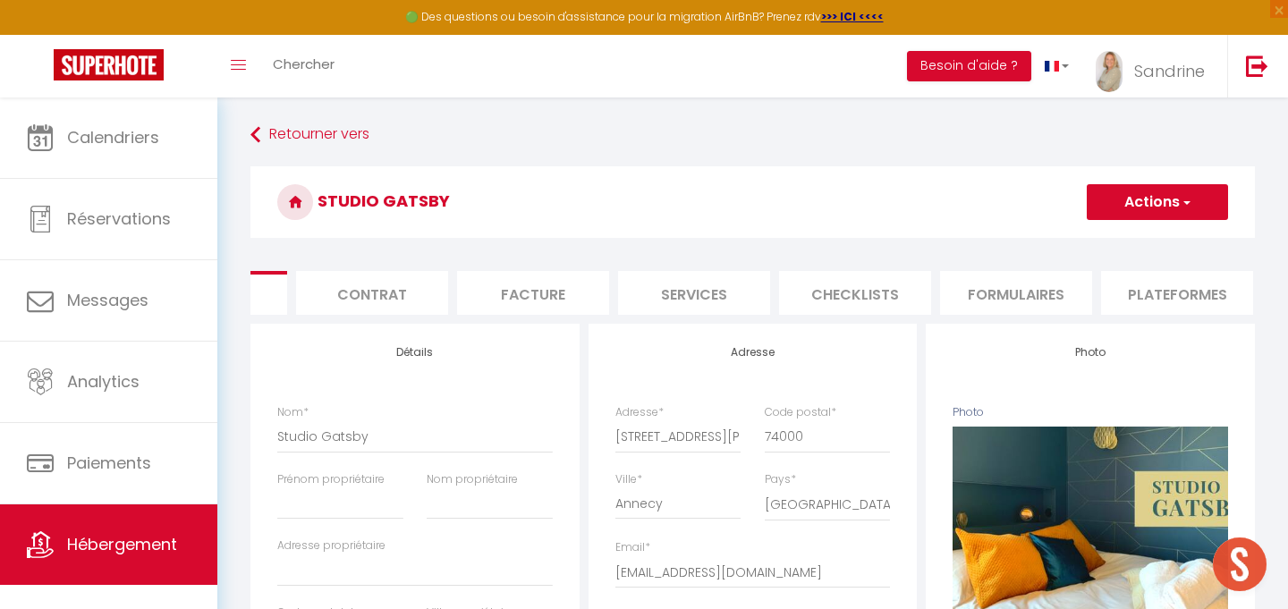
scroll to position [0, 122]
click at [1120, 294] on li "Plateformes" at bounding box center [1170, 293] width 152 height 44
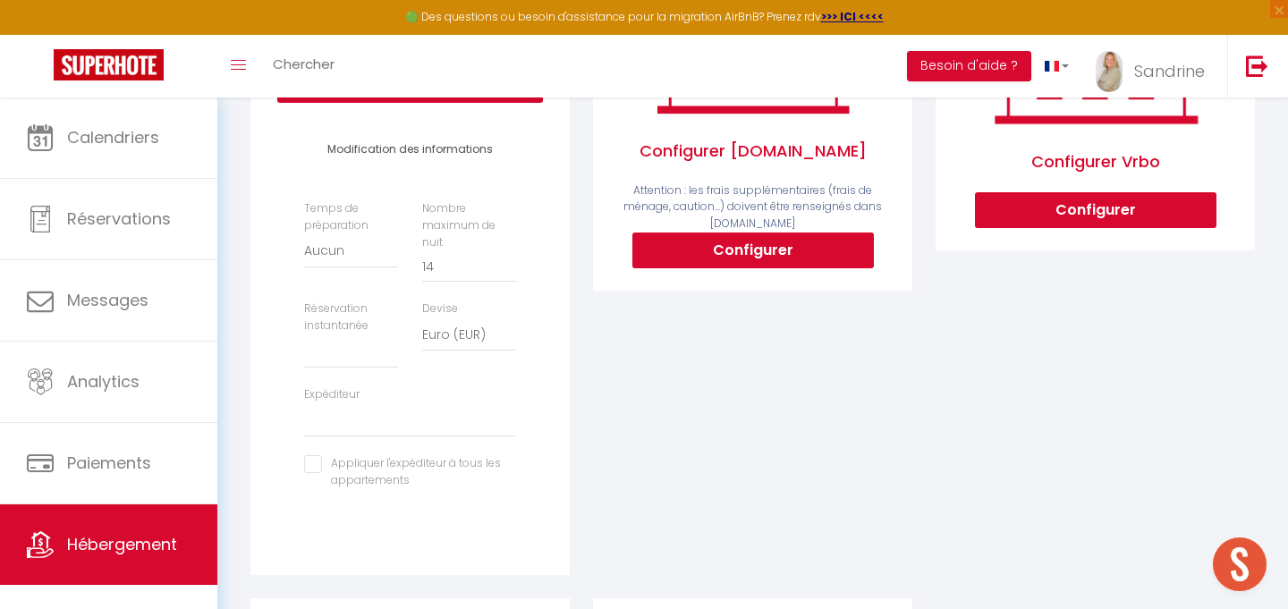
scroll to position [402, 0]
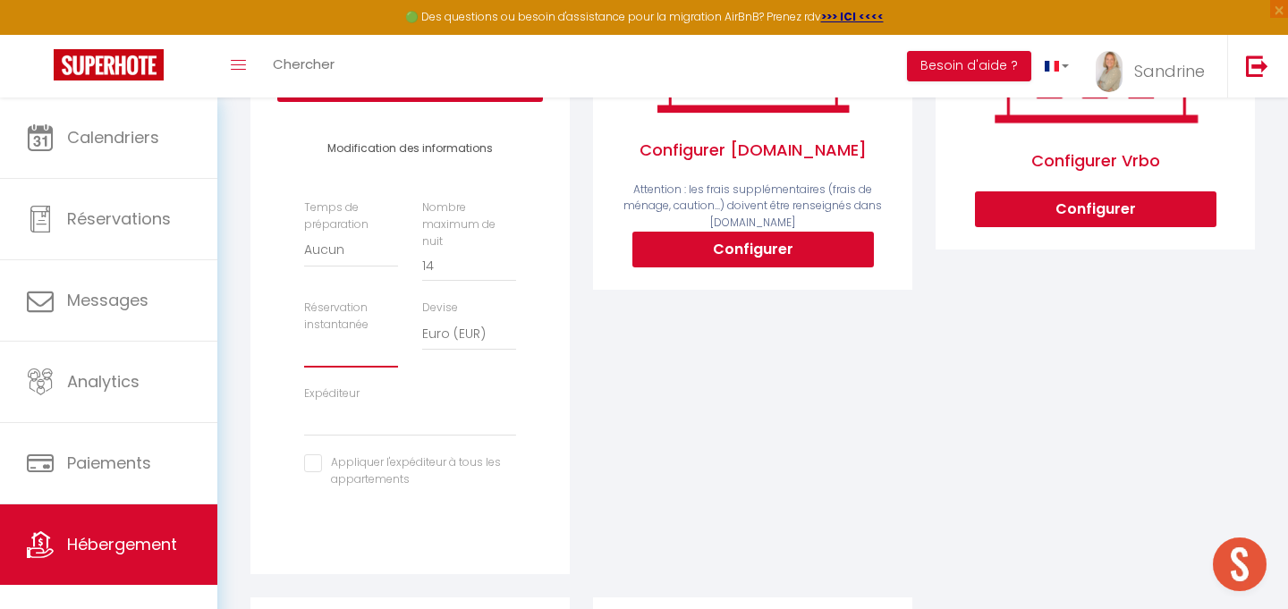
click at [353, 342] on select "Activée Demander des évaluations positives" at bounding box center [351, 351] width 94 height 34
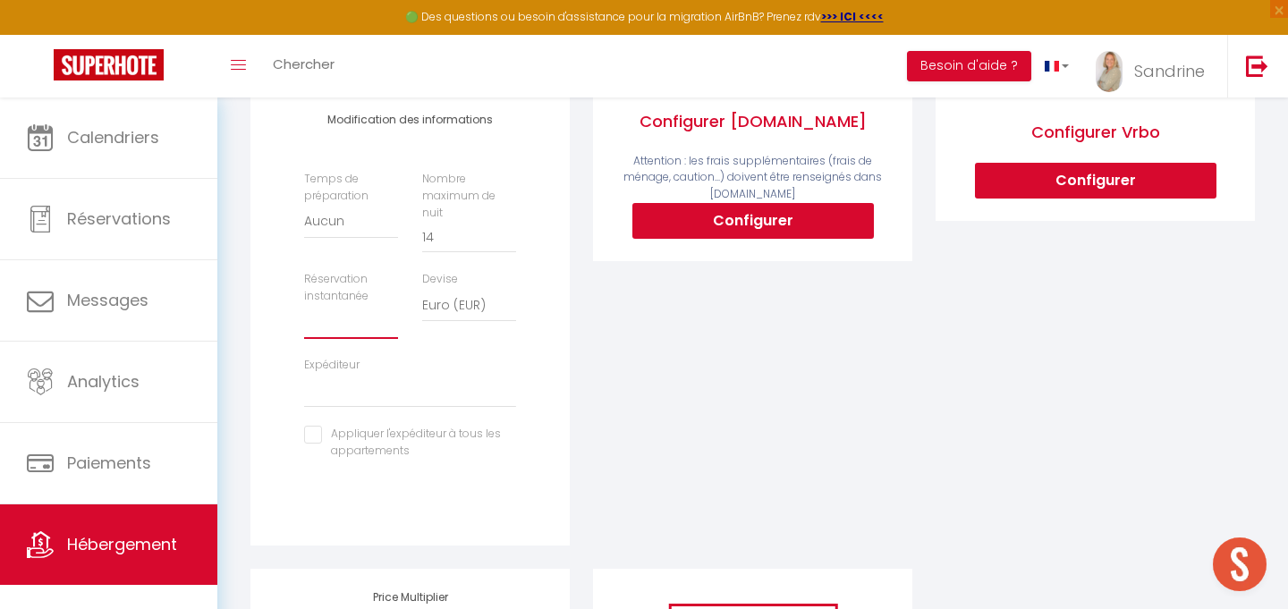
scroll to position [435, 0]
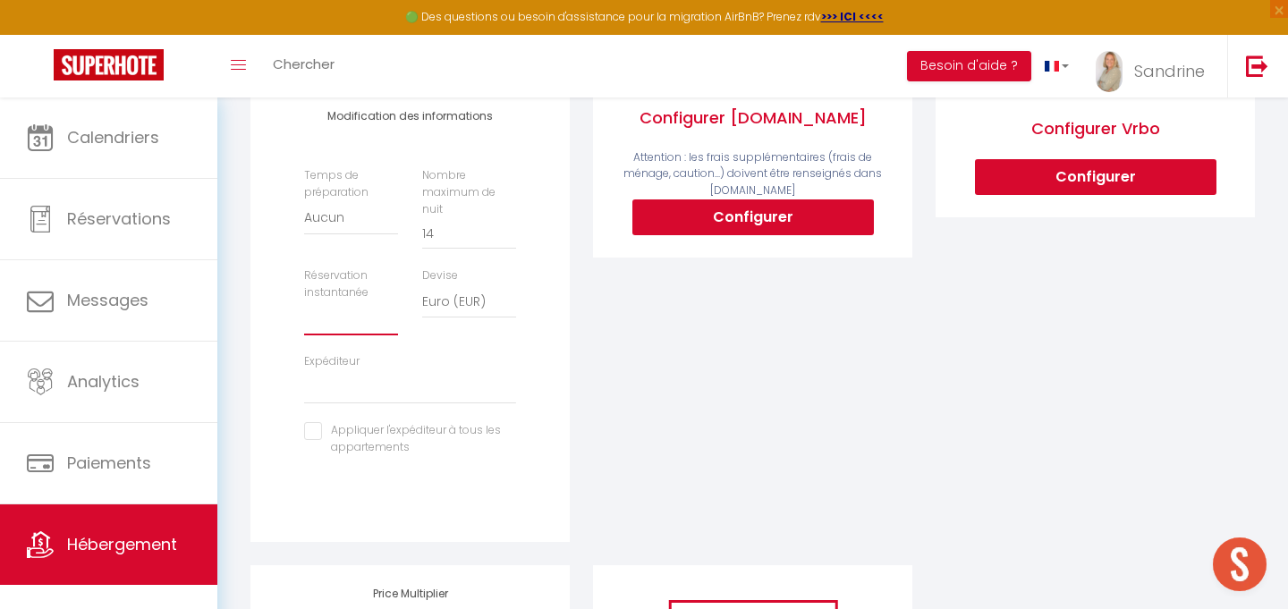
click at [369, 304] on select "Activée Demander des évaluations positives" at bounding box center [351, 318] width 94 height 34
click at [304, 301] on select "Activée Demander des évaluations positives" at bounding box center [351, 318] width 94 height 34
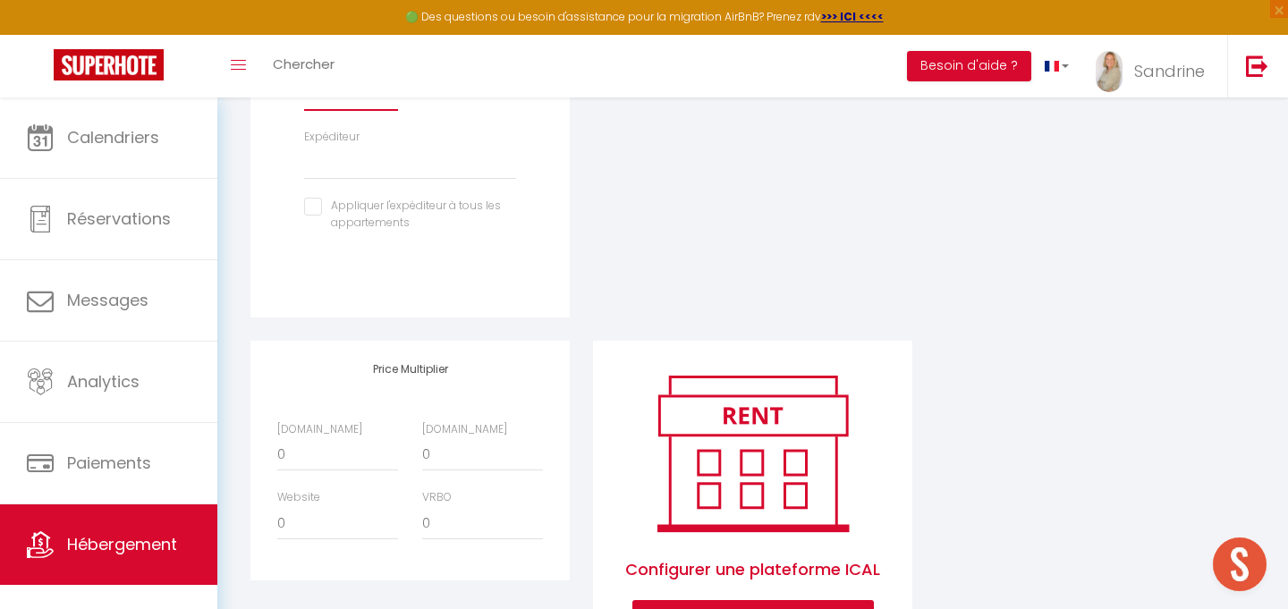
scroll to position [671, 0]
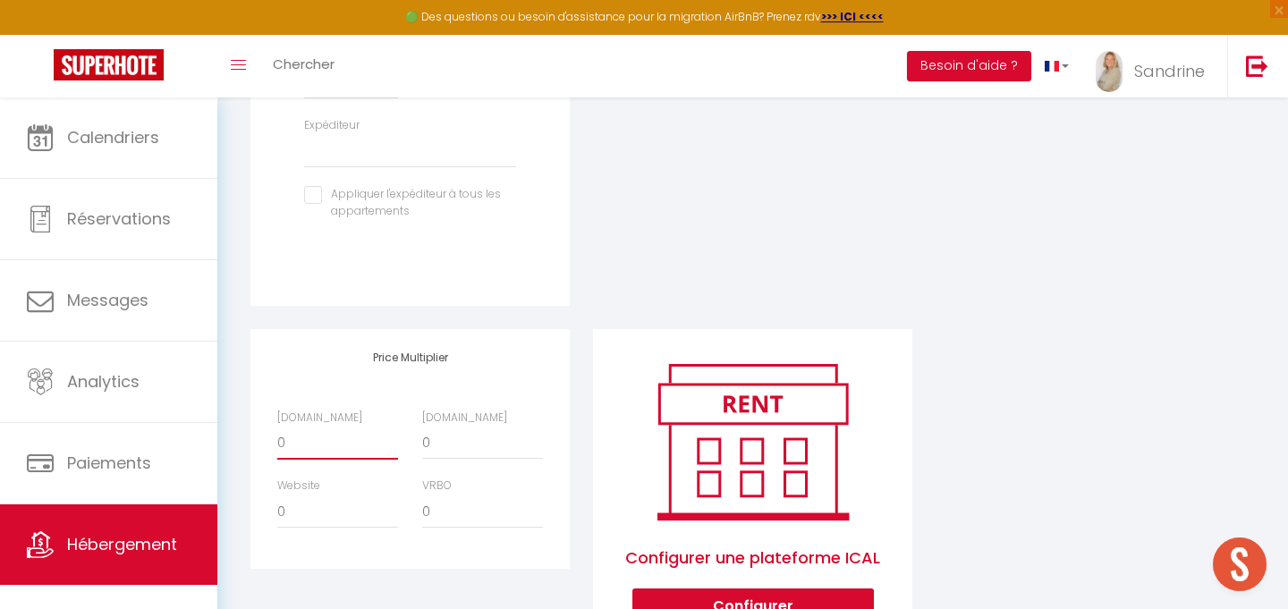
click at [348, 427] on select "0 + 1 % + 2 % + 3 % + 4 % + 5 % + 6 % + 7 % + 8 % + 9 %" at bounding box center [337, 443] width 121 height 34
click at [277, 426] on select "0 + 1 % + 2 % + 3 % + 4 % + 5 % + 6 % + 7 % + 8 % + 9 %" at bounding box center [337, 443] width 121 height 34
click at [458, 431] on select "0 + 1 % + 2 % + 3 % + 4 % + 5 % + 6 % + 7 % + 8 % + 9 %" at bounding box center [482, 443] width 121 height 34
click at [422, 426] on select "0 + 1 % + 2 % + 3 % + 4 % + 5 % + 6 % + 7 % + 8 % + 9 %" at bounding box center [482, 443] width 121 height 34
click at [477, 494] on select "0 + 1 % + 2 % + 3 % + 4 % + 5 % + 6 % + 7 % + 8 % + 9 %" at bounding box center [482, 511] width 121 height 34
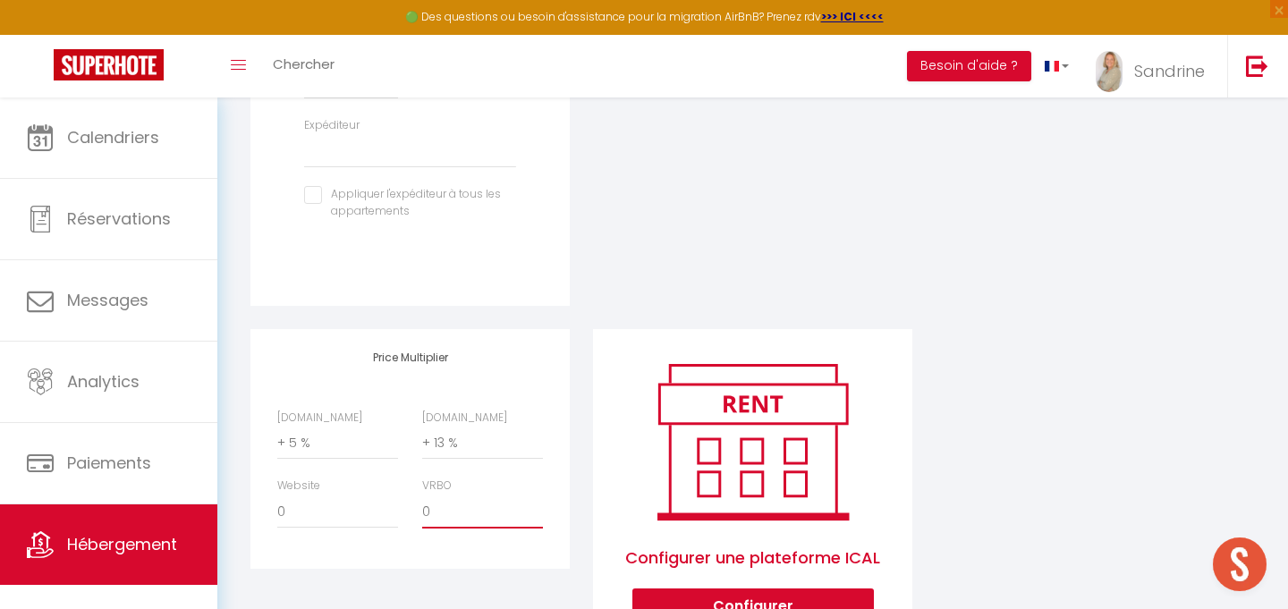
click at [422, 494] on select "0 + 1 % + 2 % + 3 % + 4 % + 5 % + 6 % + 7 % + 8 % + 9 %" at bounding box center [482, 511] width 121 height 34
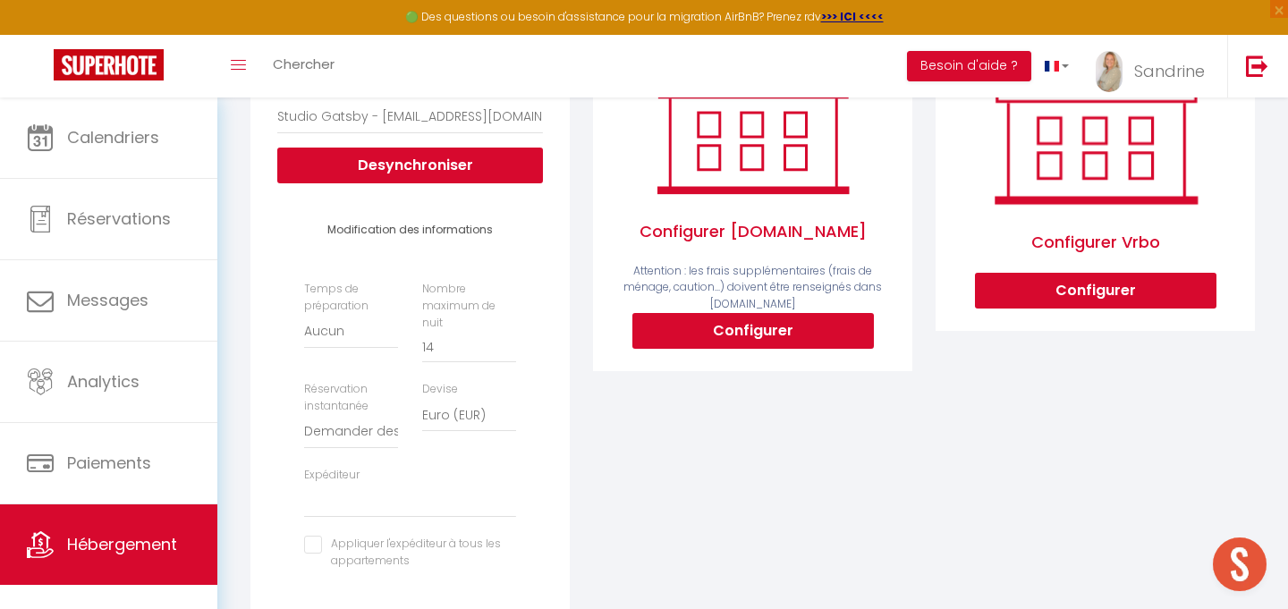
scroll to position [0, 0]
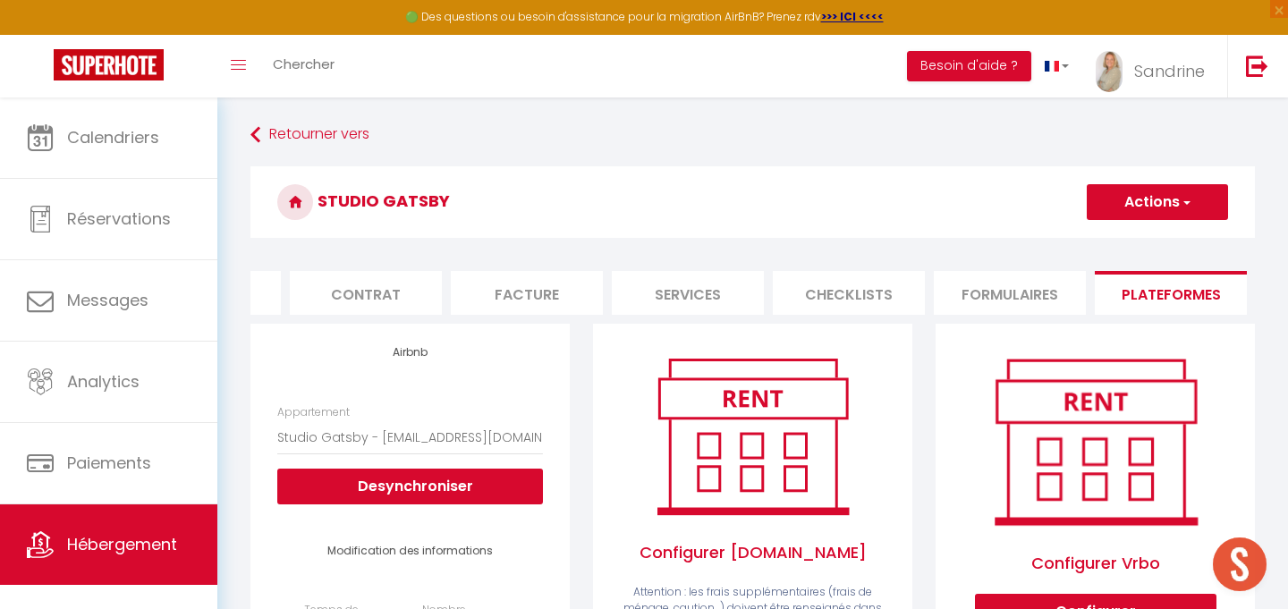
click at [1177, 201] on button "Actions" at bounding box center [1156, 202] width 141 height 36
click at [1145, 238] on link "Enregistrer" at bounding box center [1156, 241] width 141 height 23
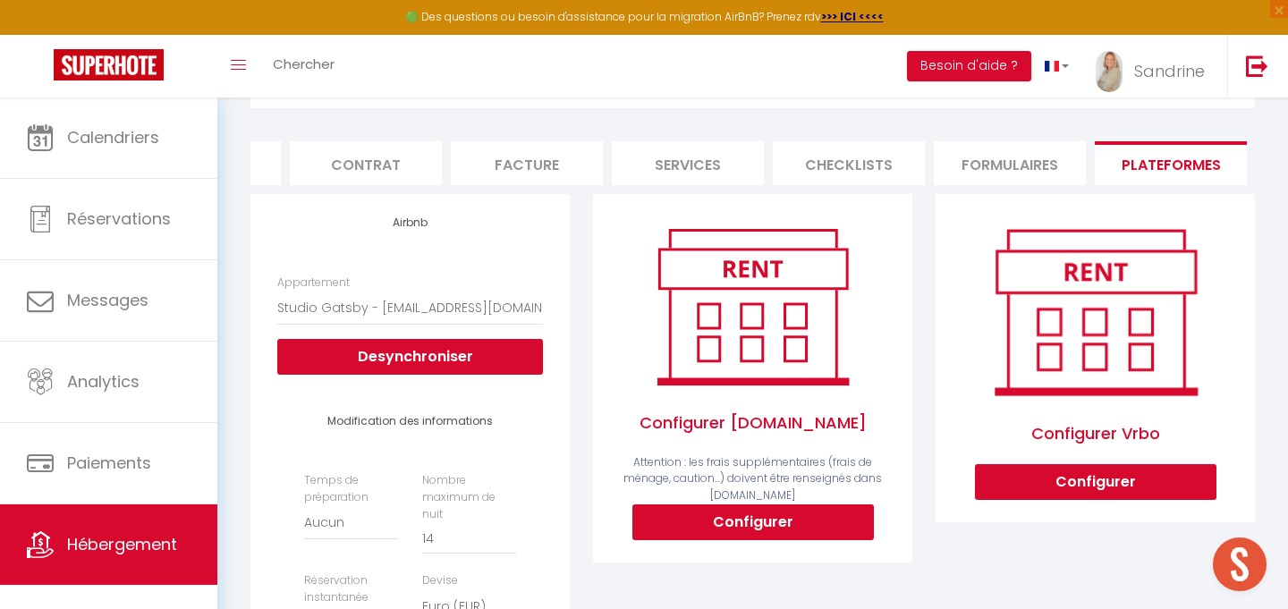
scroll to position [137, 0]
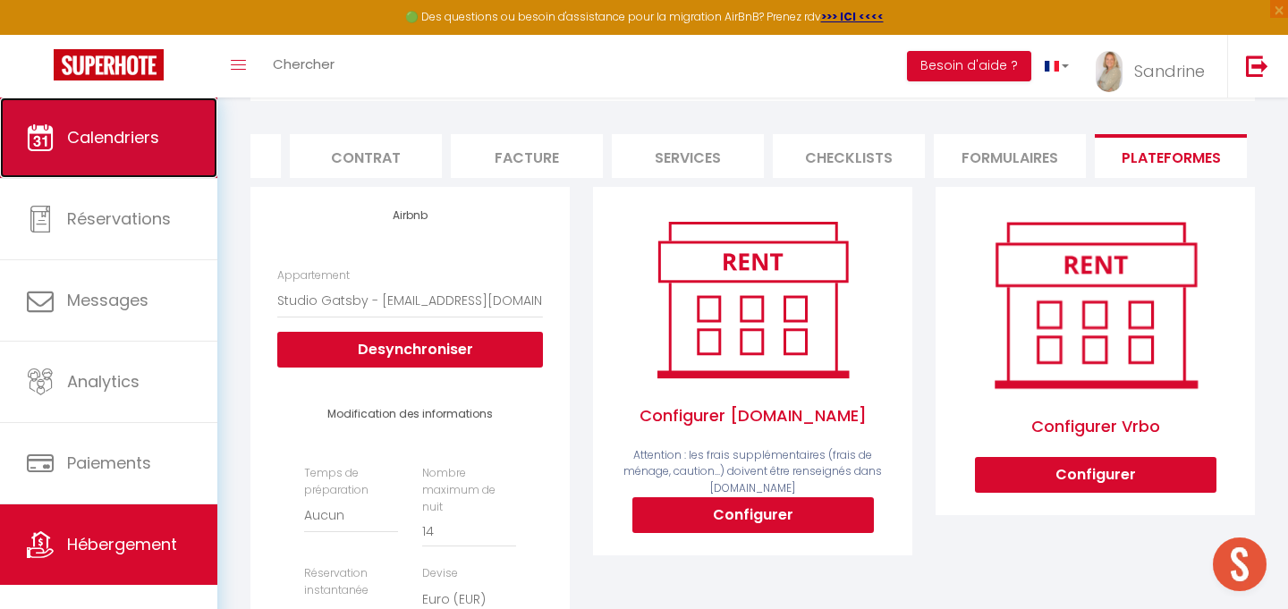
click at [139, 154] on link "Calendriers" at bounding box center [108, 137] width 217 height 80
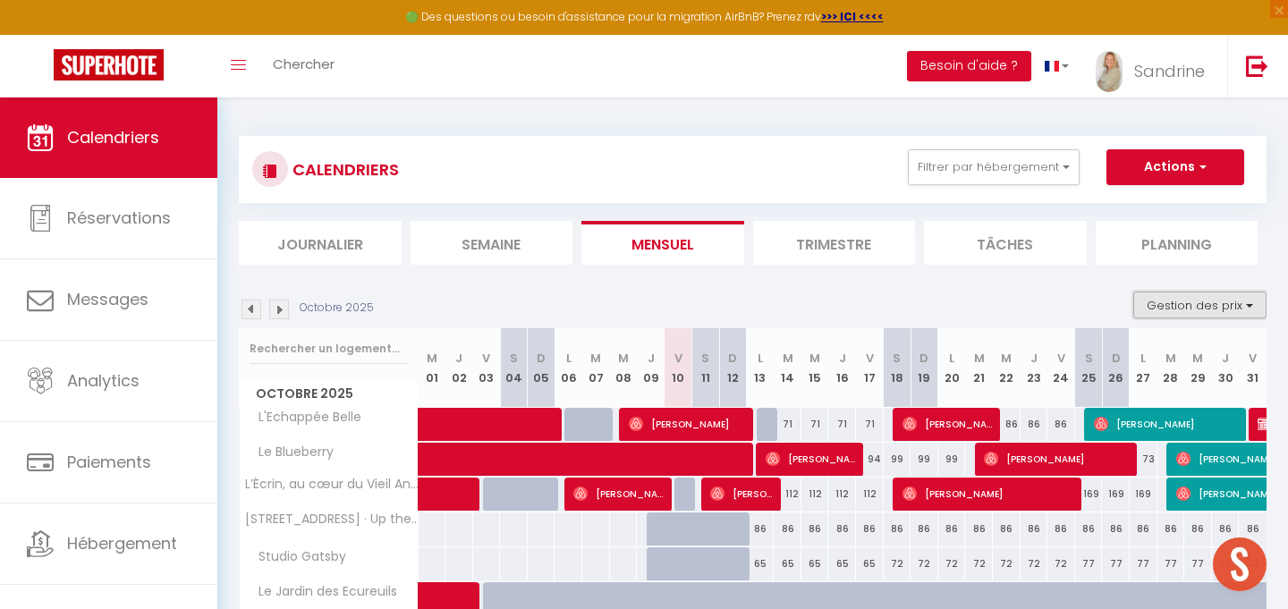
click at [1174, 310] on button "Gestion des prix" at bounding box center [1199, 305] width 133 height 27
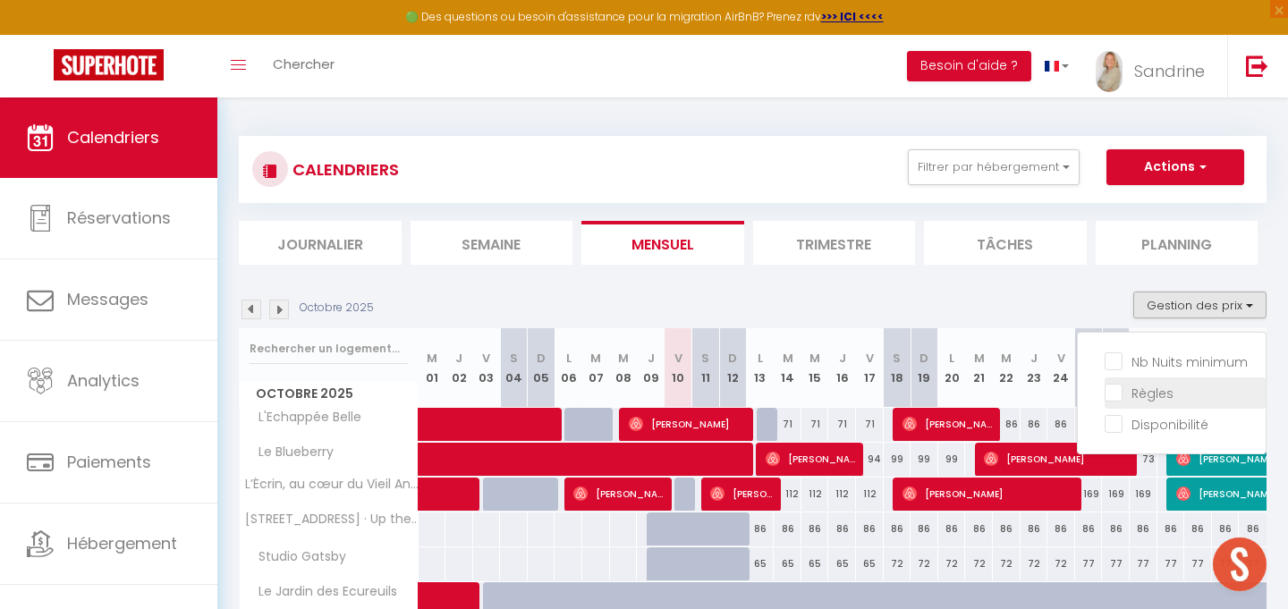
click at [1119, 388] on input "Règles" at bounding box center [1184, 392] width 161 height 18
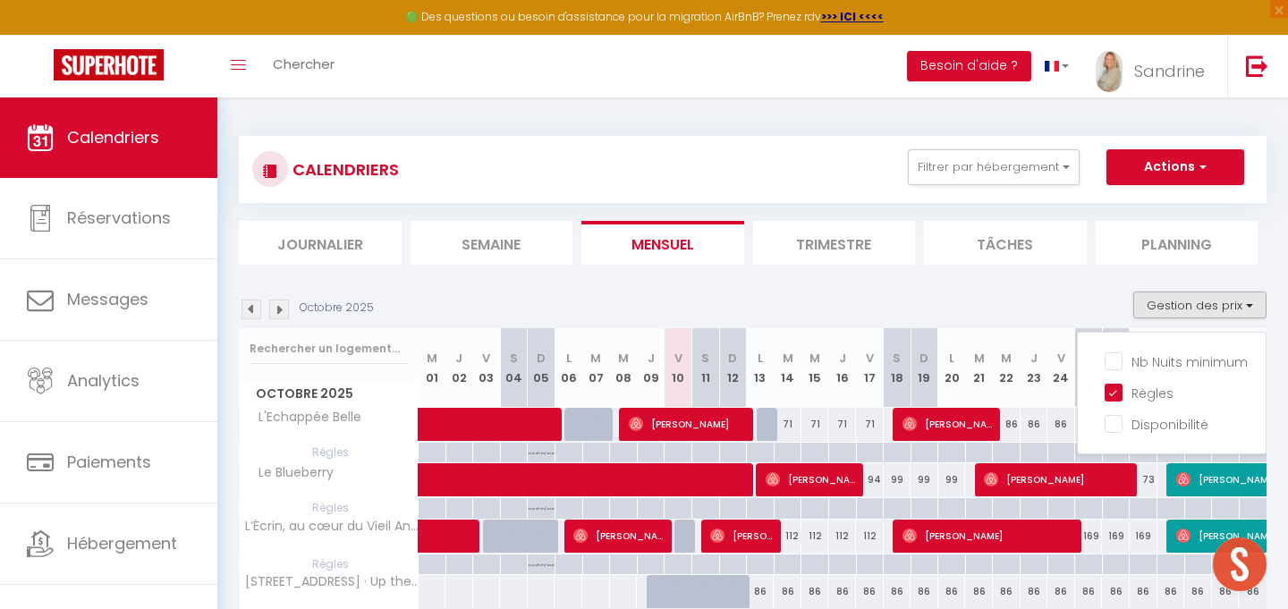
click at [282, 317] on img at bounding box center [279, 310] width 20 height 20
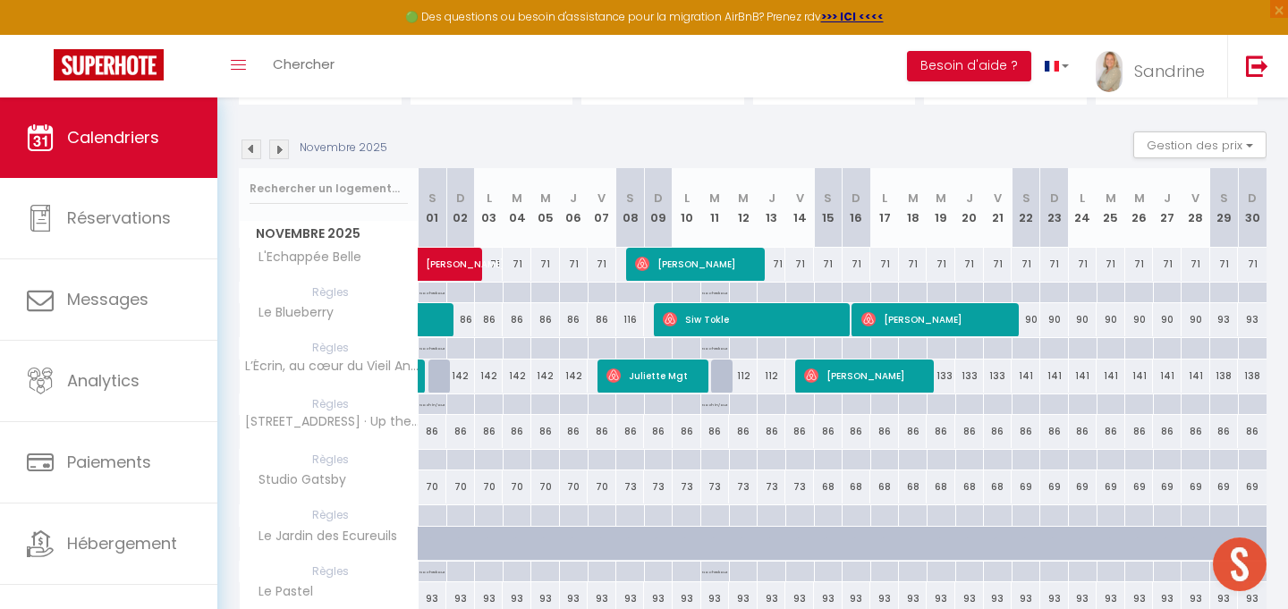
scroll to position [170, 0]
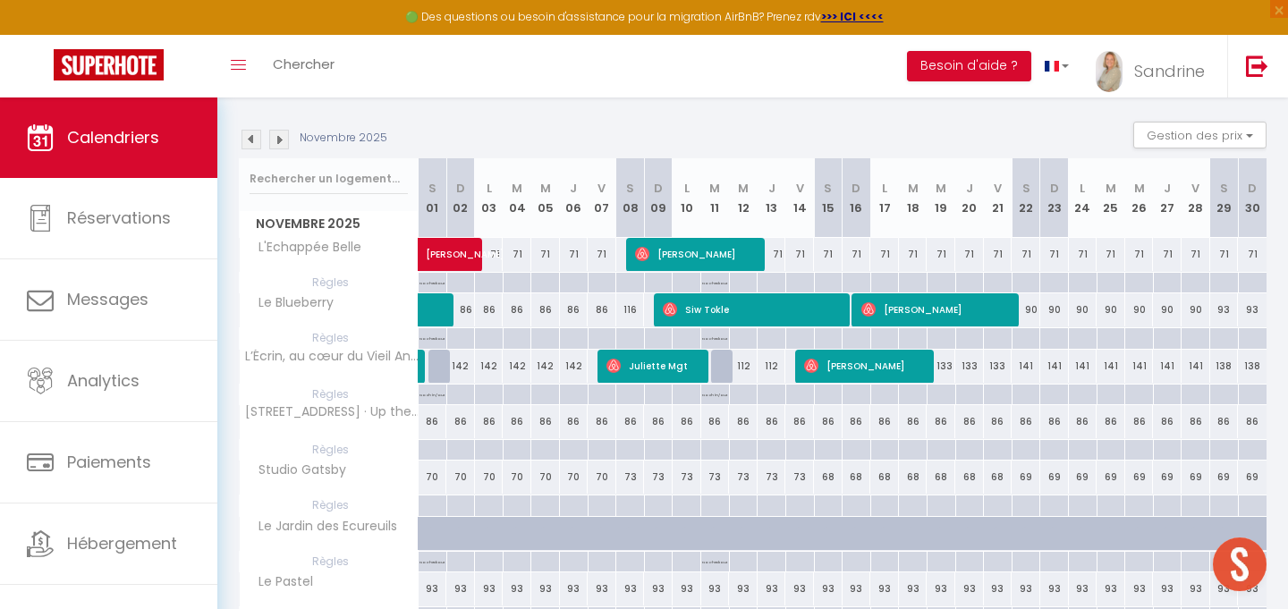
click at [432, 452] on div at bounding box center [432, 450] width 29 height 21
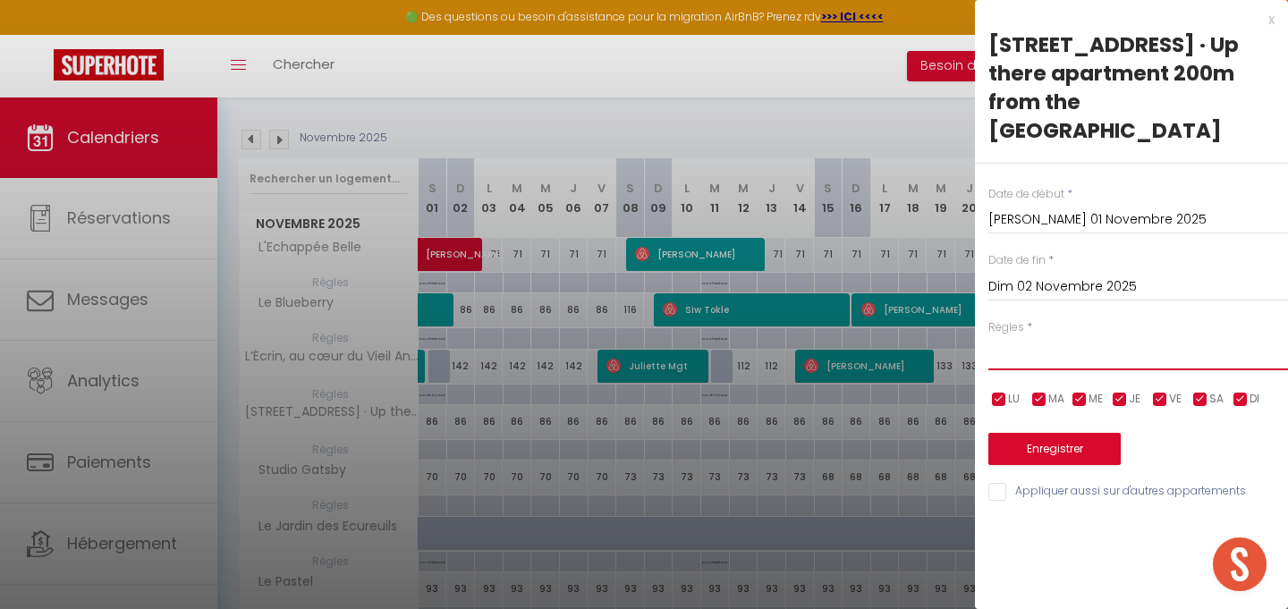
click at [1005, 336] on select "Aucun No Checkin No Checkout Pas d'arrivée / Pas de départ" at bounding box center [1138, 353] width 300 height 34
click at [988, 336] on select "Aucun No Checkin No Checkout Pas d'arrivée / Pas de départ" at bounding box center [1138, 353] width 300 height 34
click at [1042, 433] on button "Enregistrer" at bounding box center [1054, 449] width 132 height 32
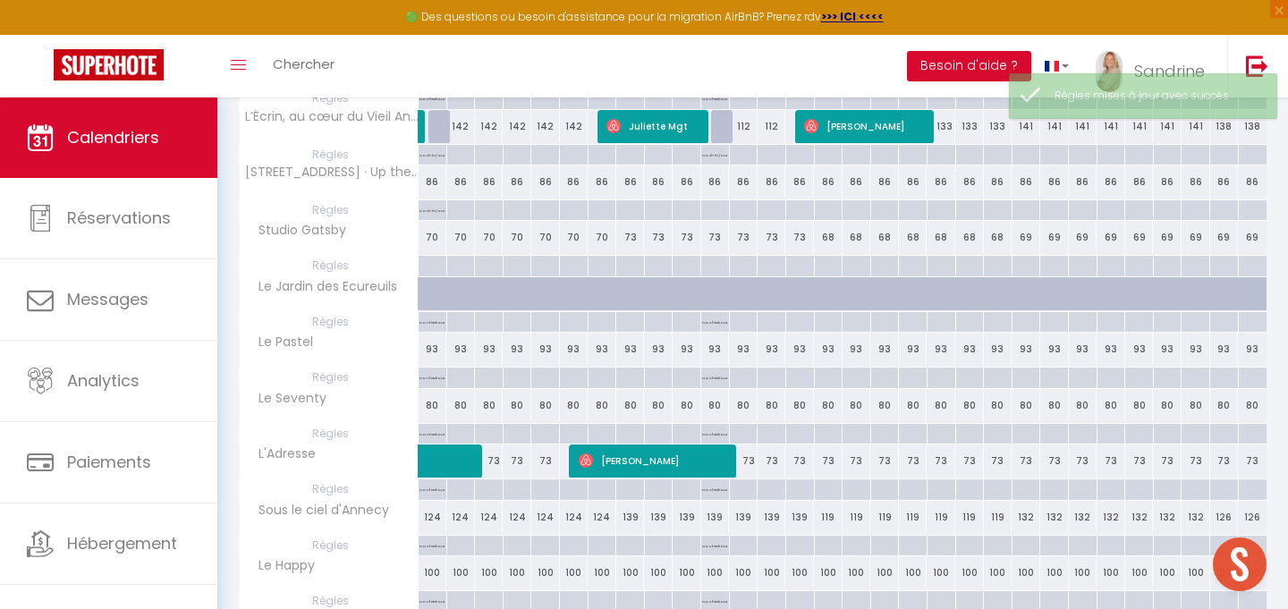
scroll to position [407, 0]
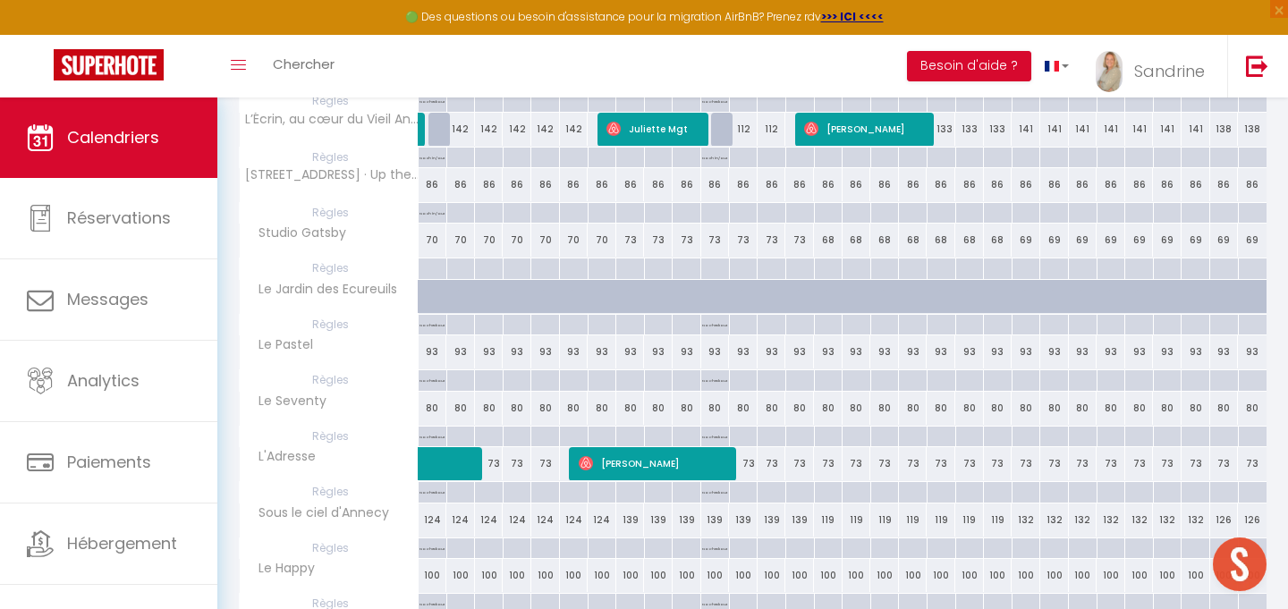
click at [433, 272] on div at bounding box center [432, 268] width 29 height 21
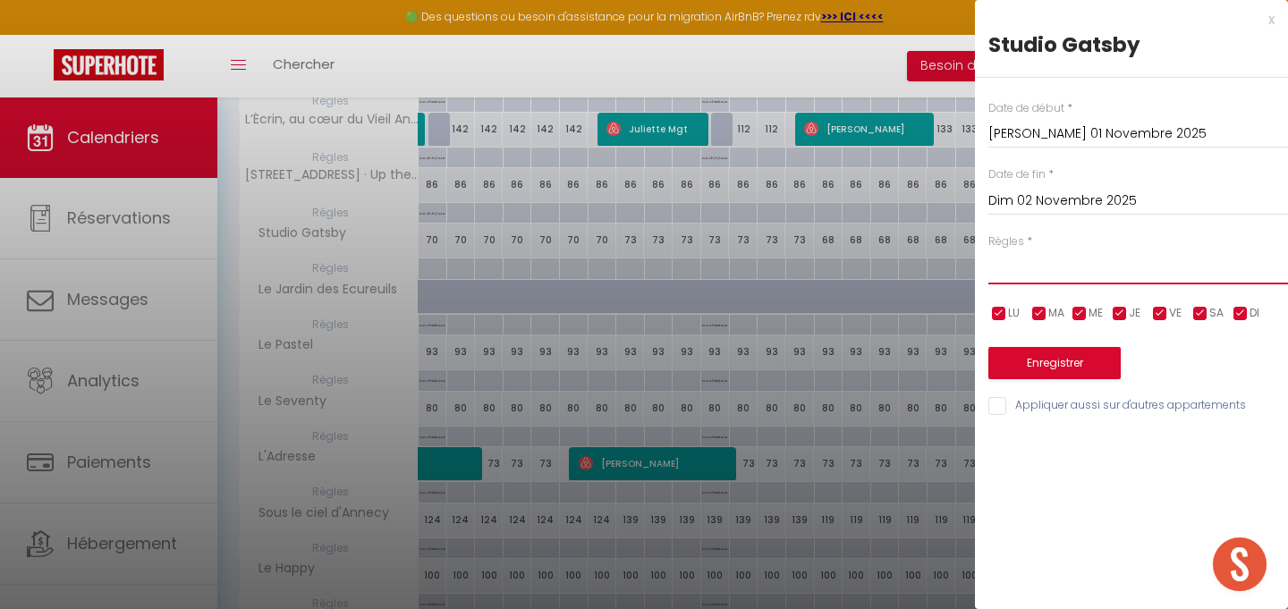
click at [1018, 275] on select "Aucun No Checkin No Checkout Pas d'arrivée / Pas de départ" at bounding box center [1138, 267] width 300 height 34
click at [988, 250] on select "Aucun No Checkin No Checkout Pas d'arrivée / Pas de départ" at bounding box center [1138, 267] width 300 height 34
click at [1047, 365] on button "Enregistrer" at bounding box center [1054, 363] width 132 height 32
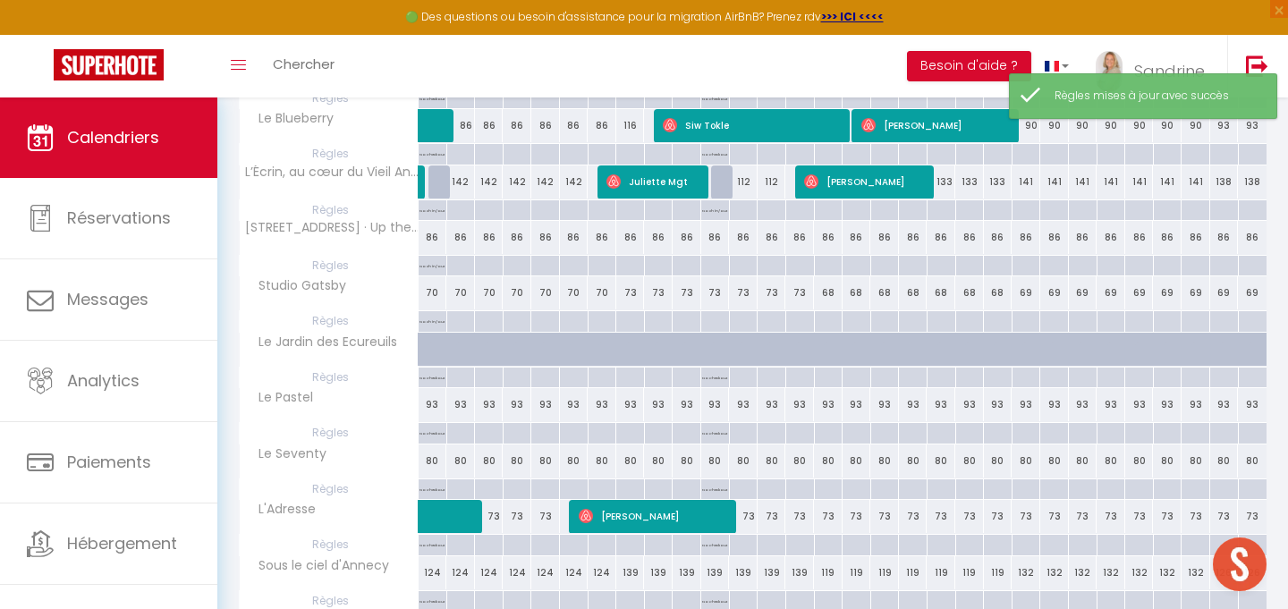
scroll to position [352, 0]
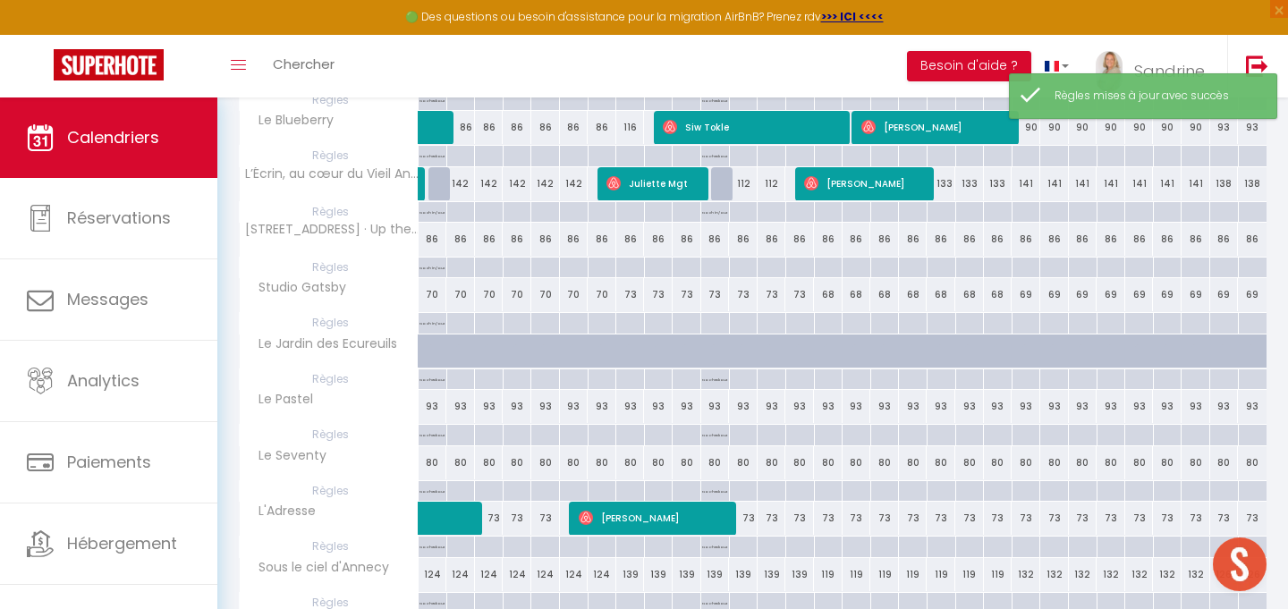
click at [714, 322] on div at bounding box center [714, 323] width 29 height 21
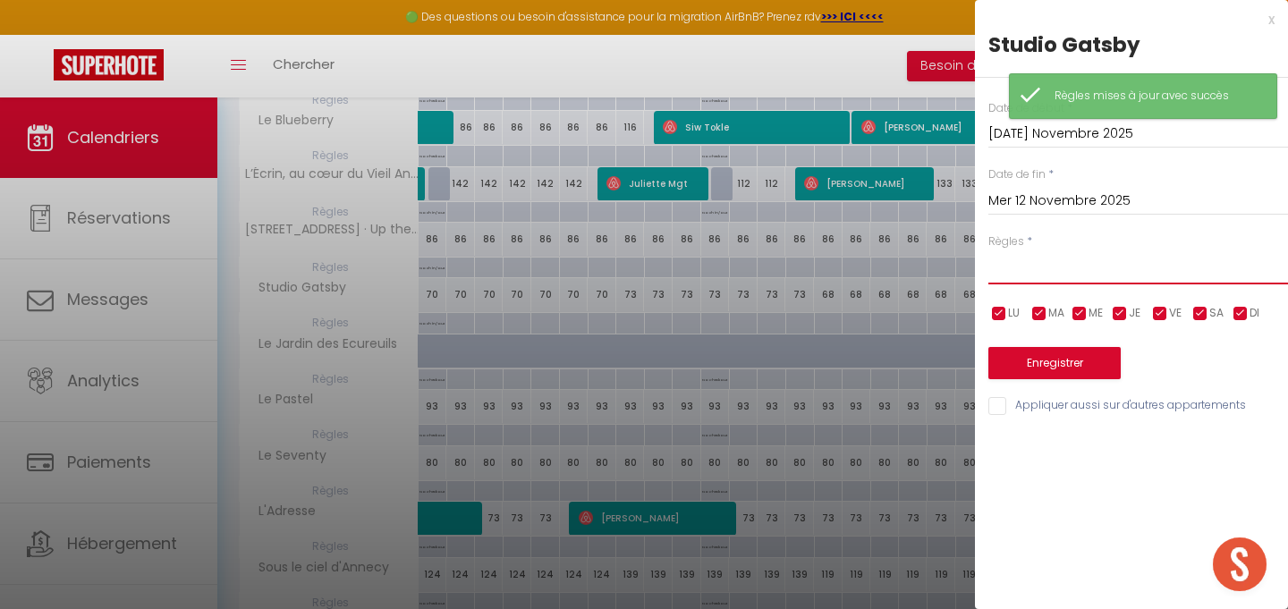
click at [1068, 269] on select "Aucun No Checkin No Checkout Pas d'arrivée / Pas de départ" at bounding box center [1138, 267] width 300 height 34
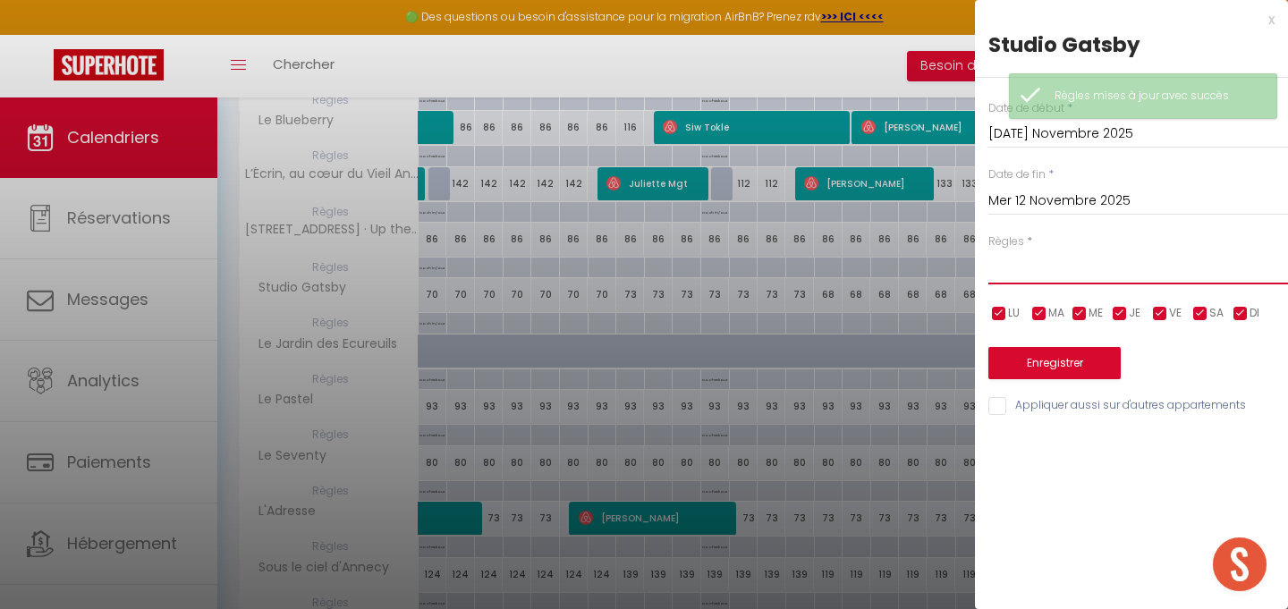
click at [988, 250] on select "Aucun No Checkin No Checkout Pas d'arrivée / Pas de départ" at bounding box center [1138, 267] width 300 height 34
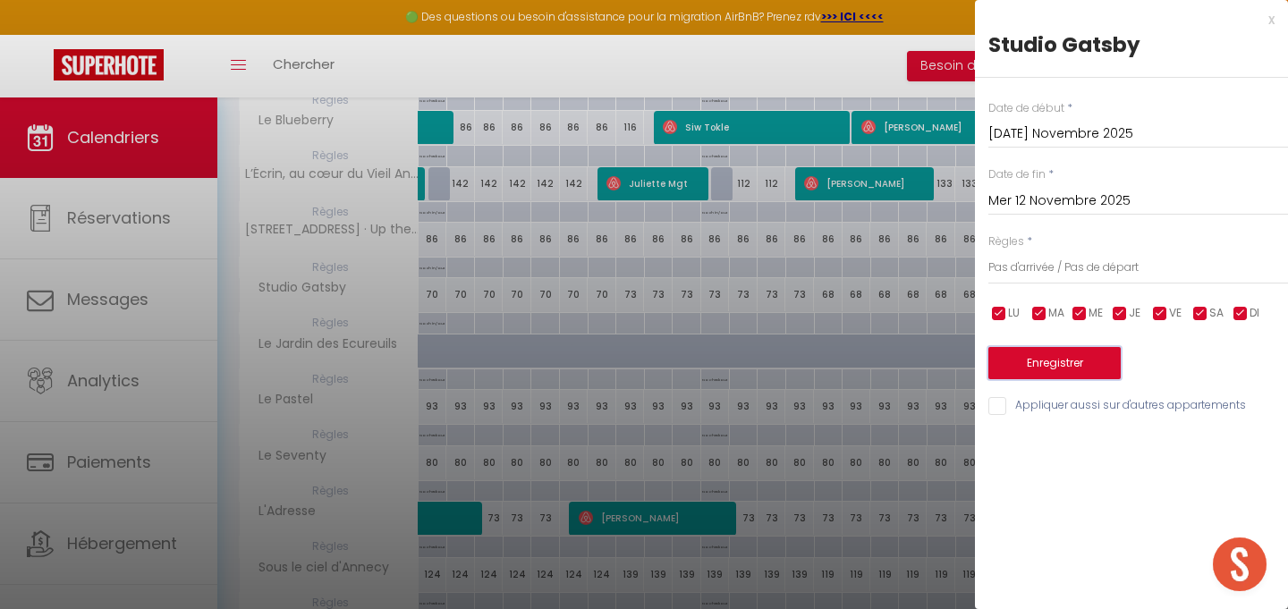
click at [1073, 358] on button "Enregistrer" at bounding box center [1054, 363] width 132 height 32
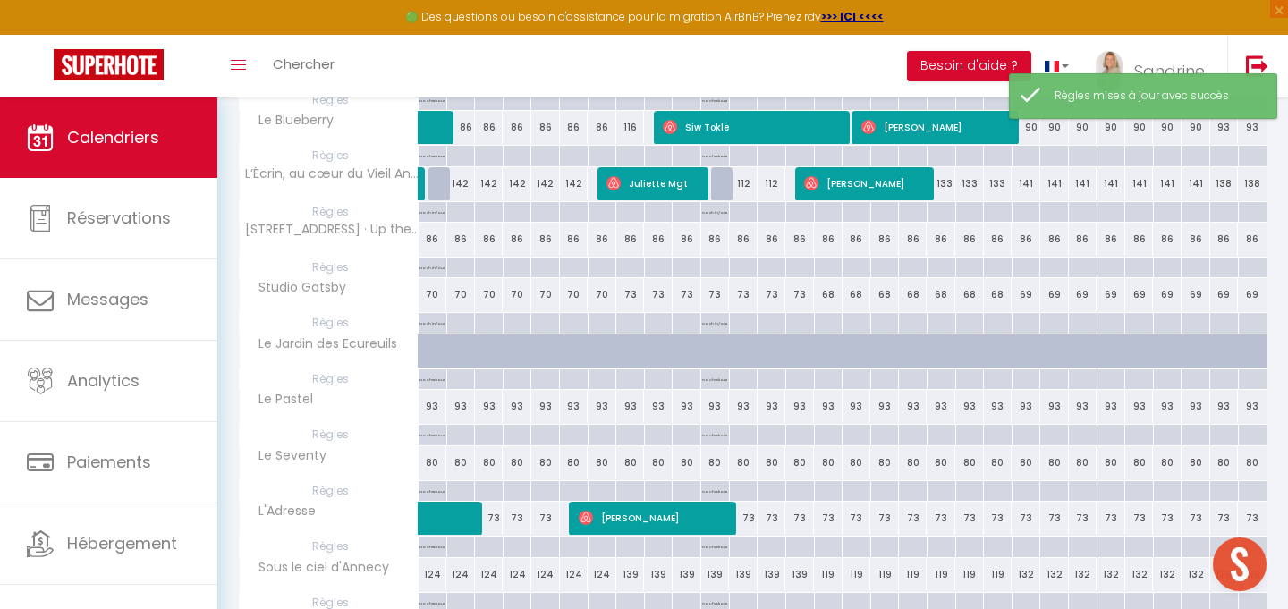
click at [716, 270] on div at bounding box center [714, 268] width 29 height 21
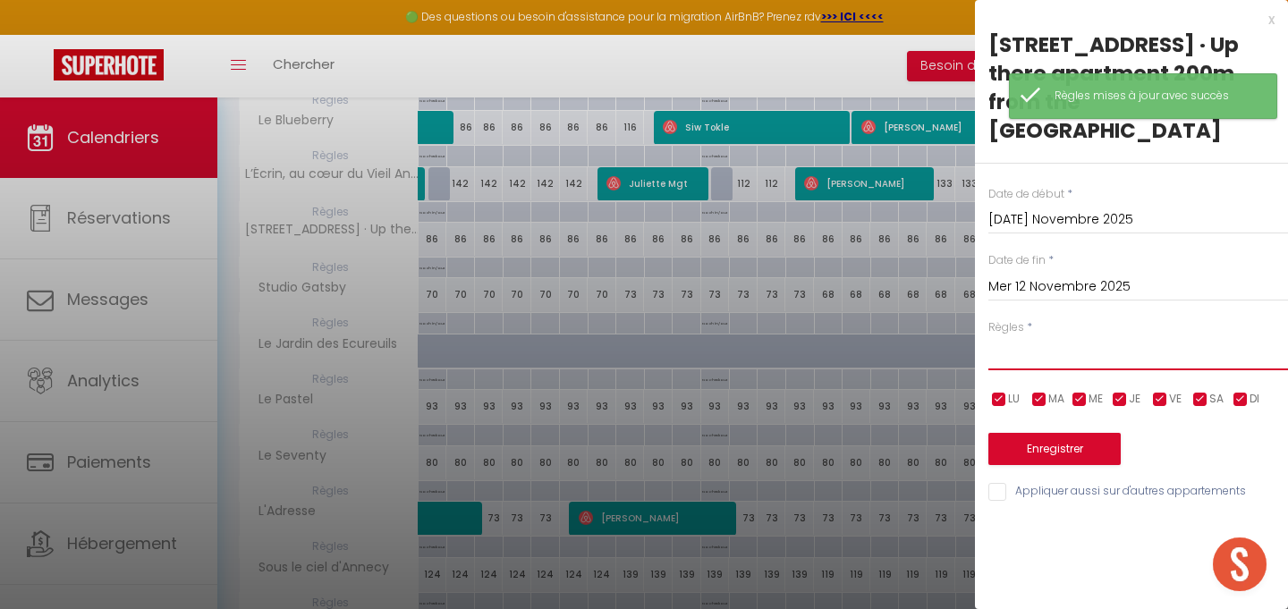
click at [1063, 336] on select "Aucun No Checkin No Checkout Pas d'arrivée / Pas de départ" at bounding box center [1138, 353] width 300 height 34
click at [988, 336] on select "Aucun No Checkin No Checkout Pas d'arrivée / Pas de départ" at bounding box center [1138, 353] width 300 height 34
click at [1066, 433] on button "Enregistrer" at bounding box center [1054, 449] width 132 height 32
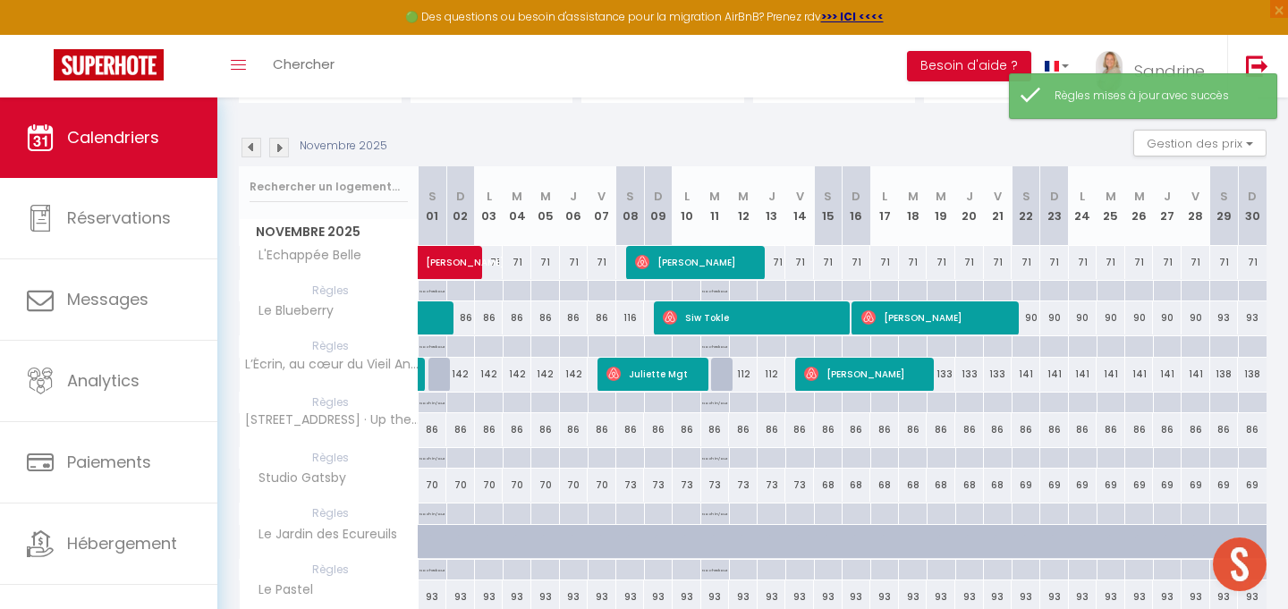
scroll to position [0, 0]
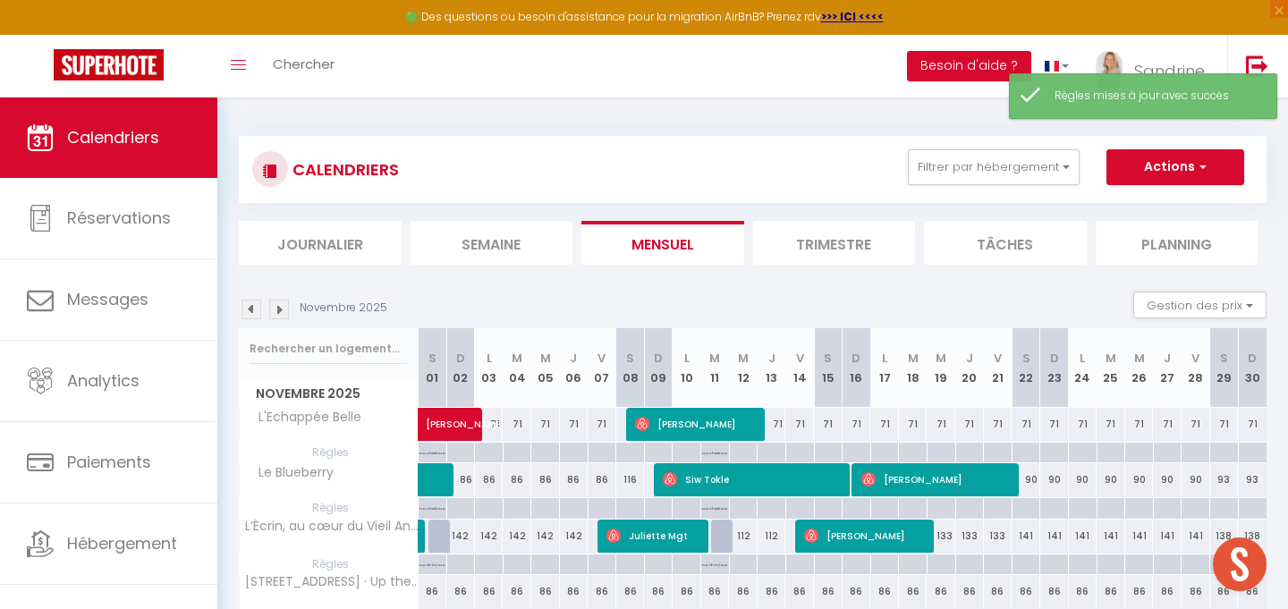
click at [280, 305] on img at bounding box center [279, 310] width 20 height 20
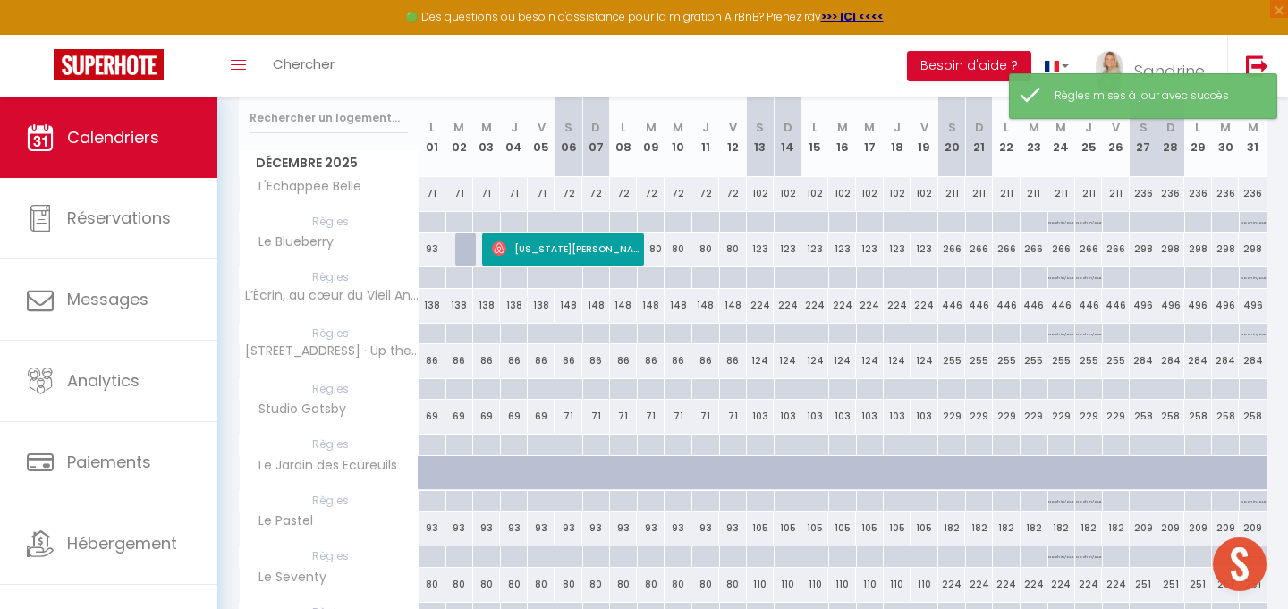
scroll to position [273, 0]
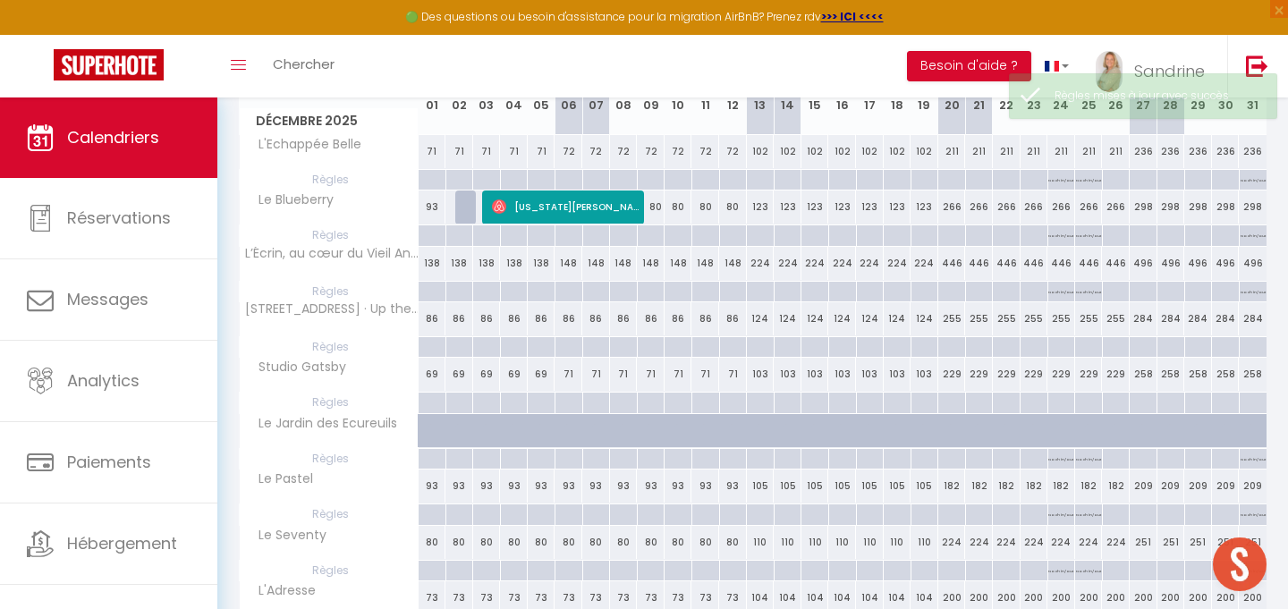
click at [1062, 348] on div at bounding box center [1061, 347] width 28 height 21
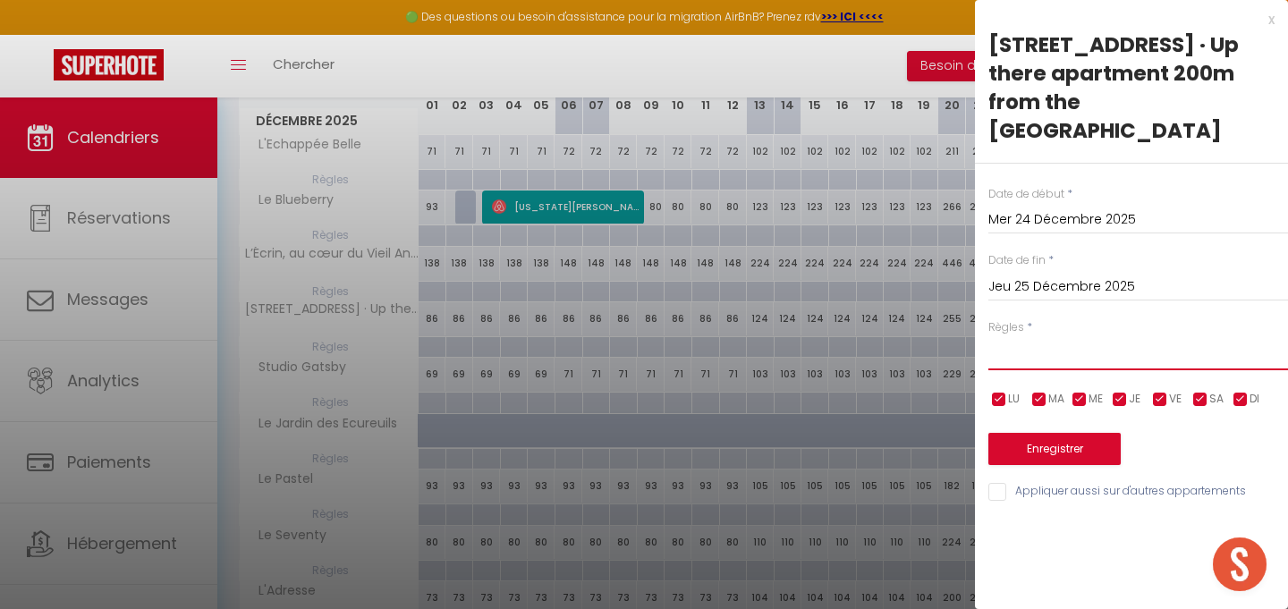
click at [1056, 336] on select "Aucun No Checkin No Checkout Pas d'arrivée / Pas de départ" at bounding box center [1138, 353] width 300 height 34
click at [988, 336] on select "Aucun No Checkin No Checkout Pas d'arrivée / Pas de départ" at bounding box center [1138, 353] width 300 height 34
click at [1060, 433] on button "Enregistrer" at bounding box center [1054, 449] width 132 height 32
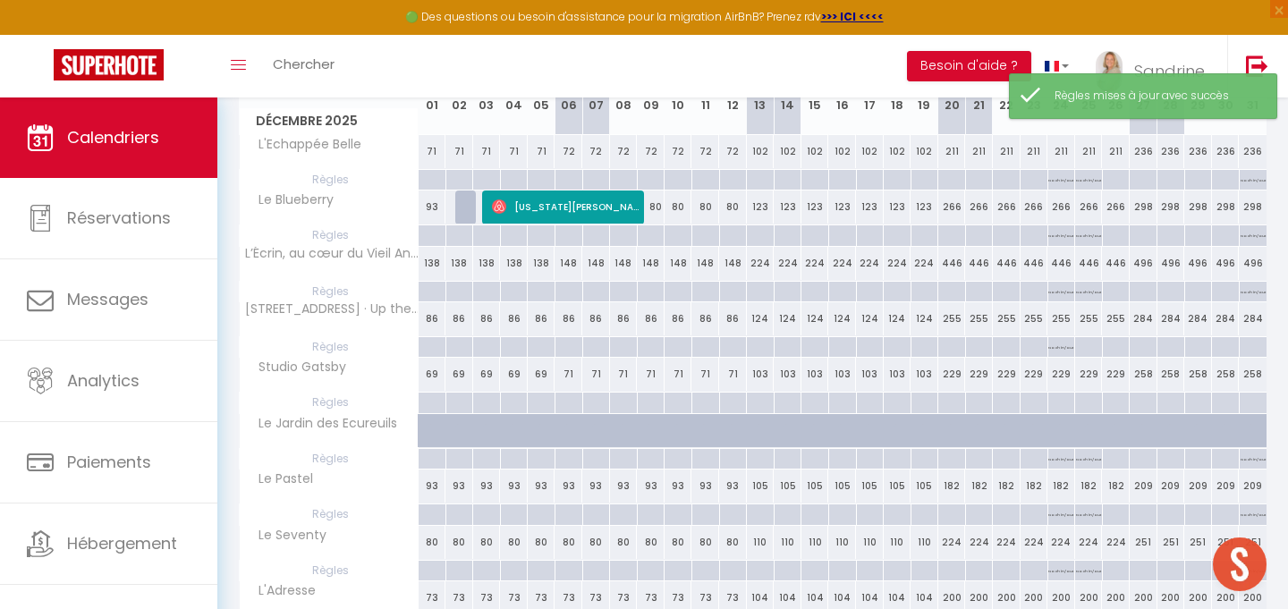
click at [1064, 404] on div at bounding box center [1061, 403] width 28 height 21
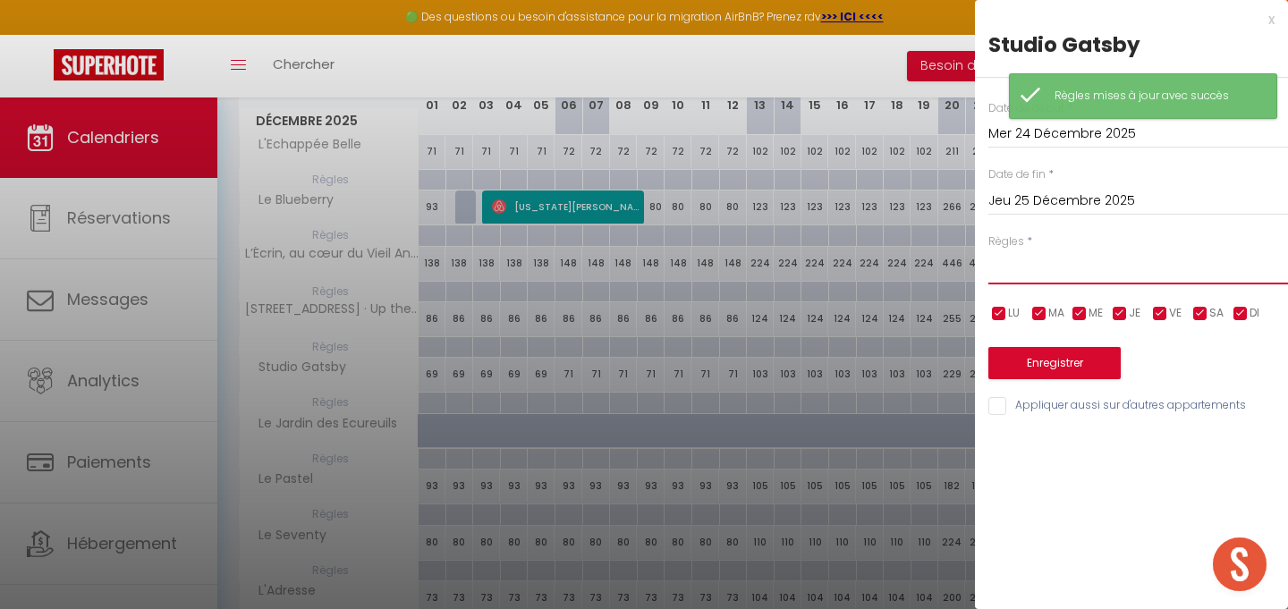
click at [1066, 268] on select "Aucun No Checkin No Checkout Pas d'arrivée / Pas de départ" at bounding box center [1138, 267] width 300 height 34
click at [988, 250] on select "Aucun No Checkin No Checkout Pas d'arrivée / Pas de départ" at bounding box center [1138, 267] width 300 height 34
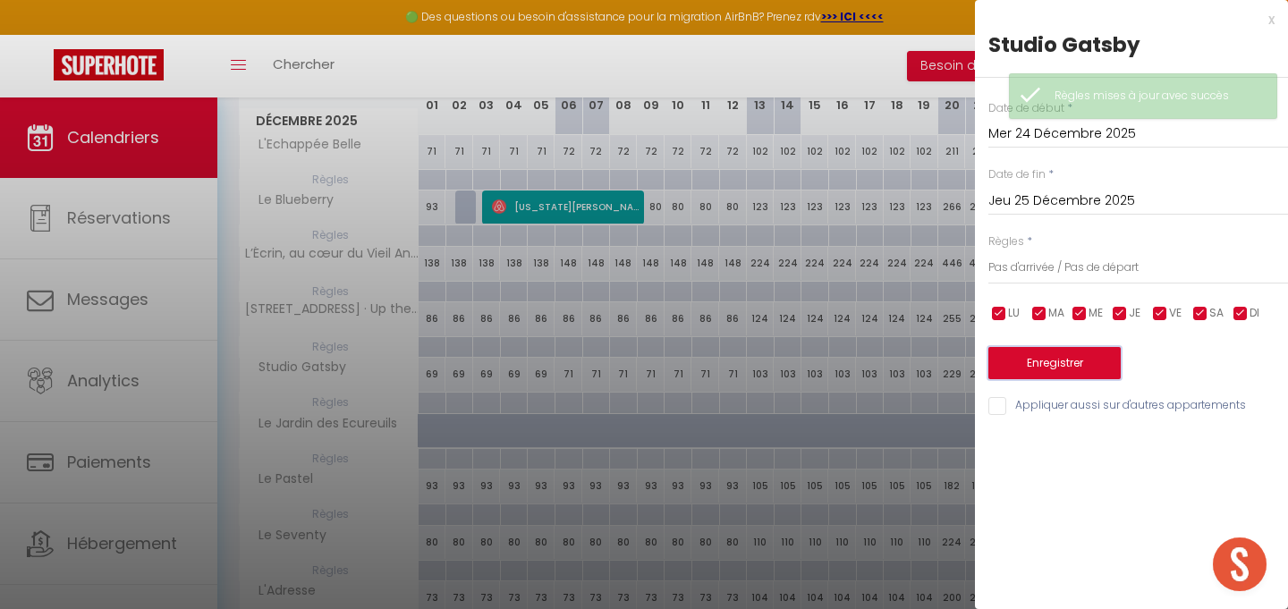
click at [1077, 360] on button "Enregistrer" at bounding box center [1054, 363] width 132 height 32
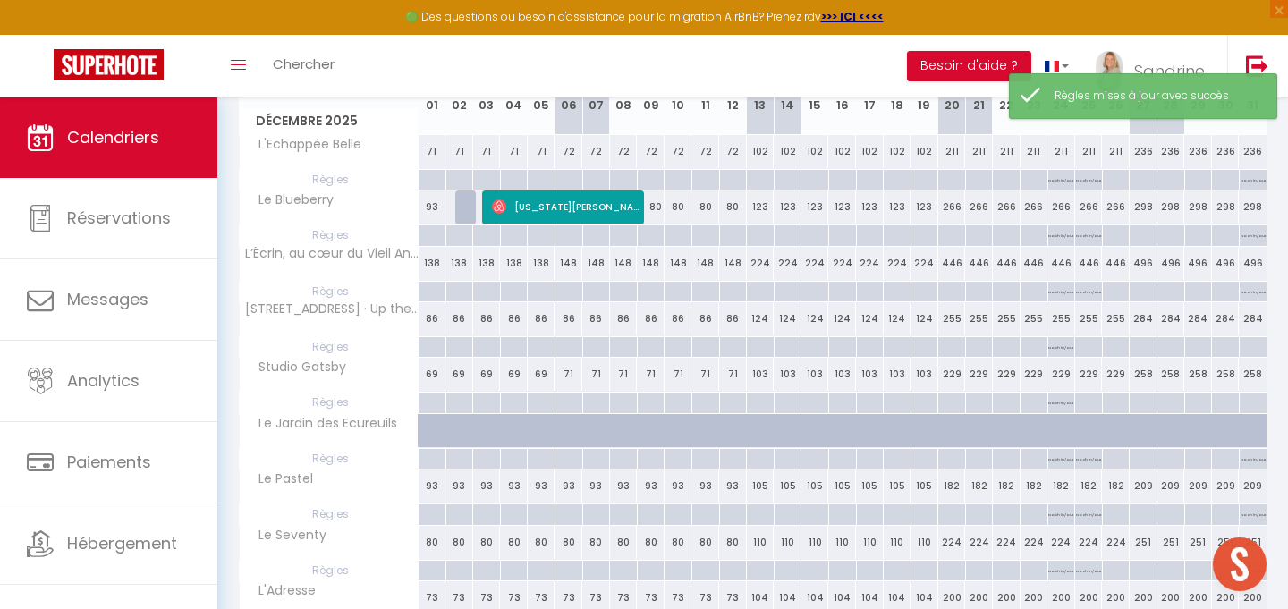
click at [1089, 351] on div at bounding box center [1088, 347] width 28 height 21
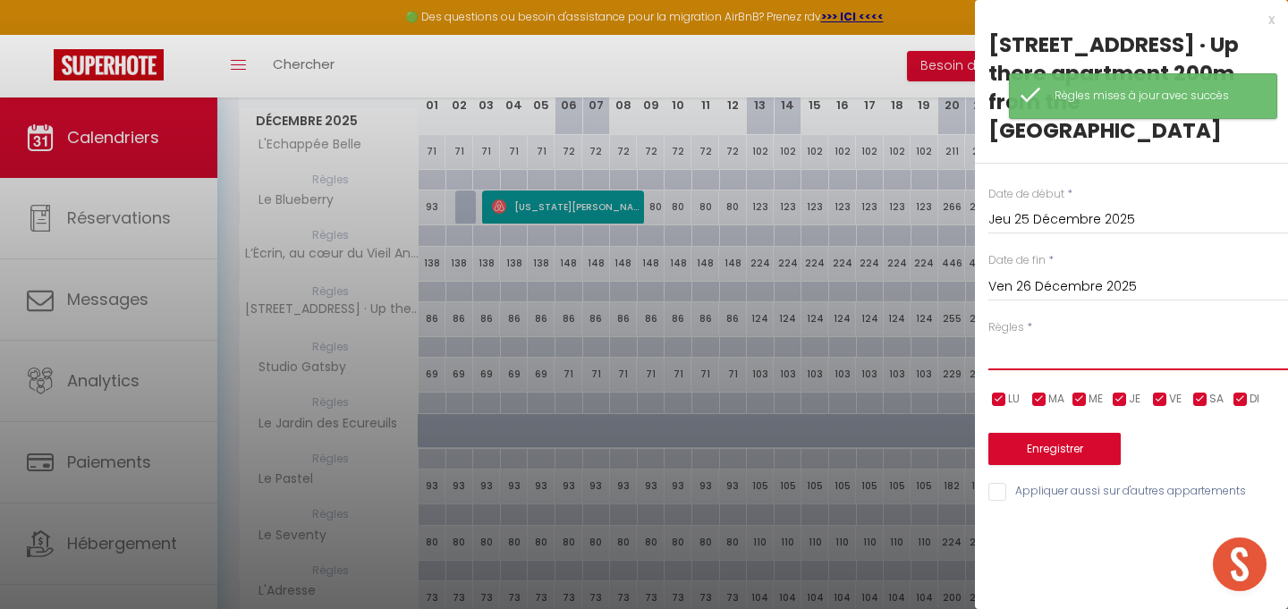
click at [1095, 338] on select "Aucun No Checkin No Checkout Pas d'arrivée / Pas de départ" at bounding box center [1138, 353] width 300 height 34
click at [988, 336] on select "Aucun No Checkin No Checkout Pas d'arrivée / Pas de départ" at bounding box center [1138, 353] width 300 height 34
click at [1091, 433] on button "Enregistrer" at bounding box center [1054, 449] width 132 height 32
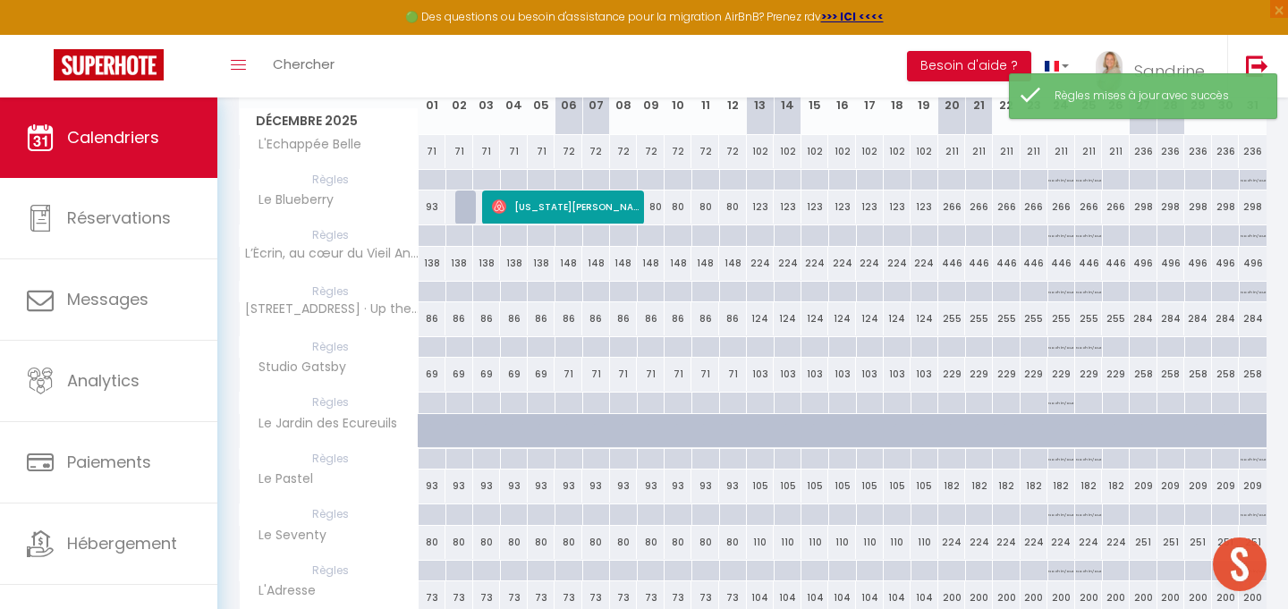
click at [1087, 402] on div at bounding box center [1088, 403] width 28 height 21
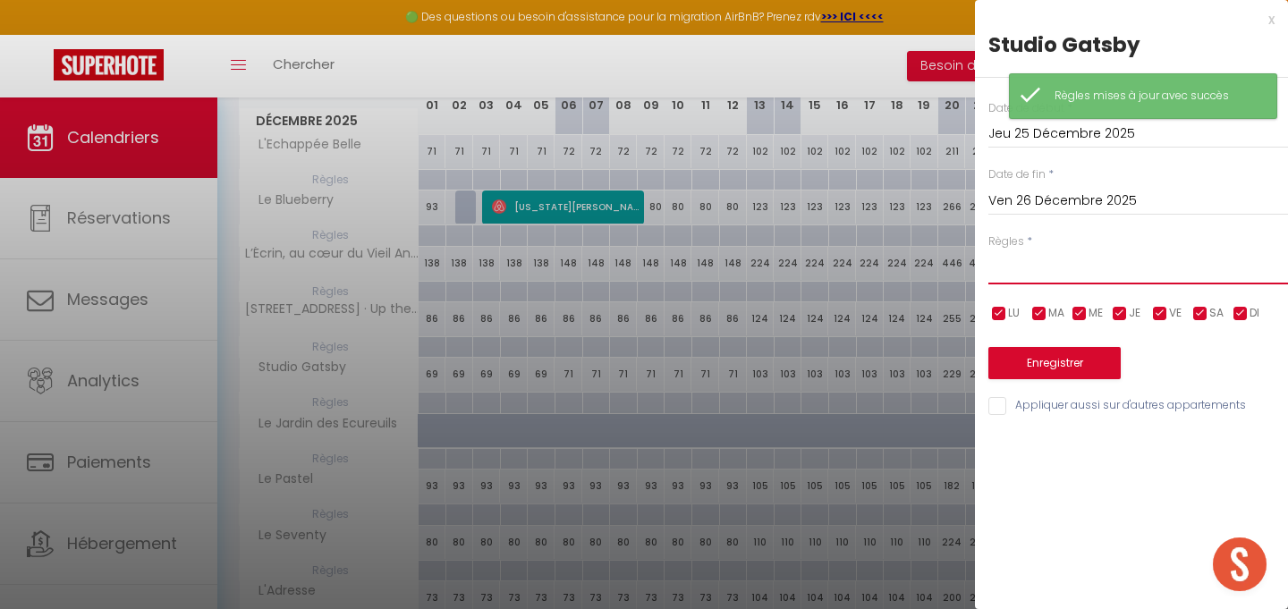
click at [1111, 273] on select "Aucun No Checkin No Checkout Pas d'arrivée / Pas de départ" at bounding box center [1138, 267] width 300 height 34
click at [988, 250] on select "Aucun No Checkin No Checkout Pas d'arrivée / Pas de départ" at bounding box center [1138, 267] width 300 height 34
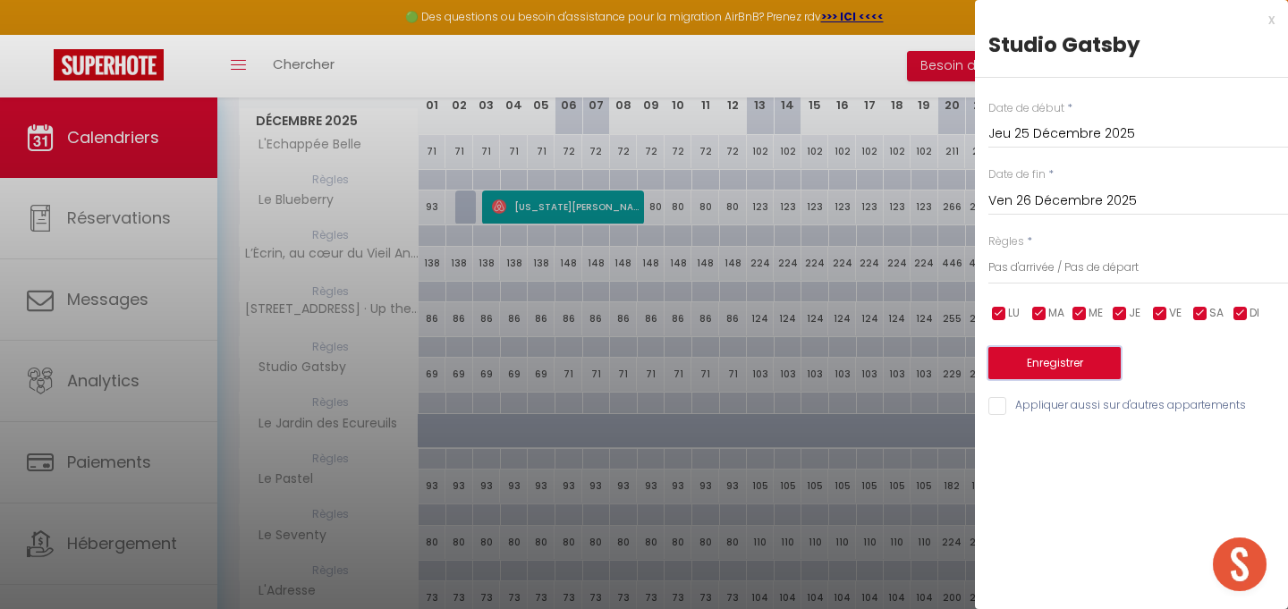
click at [1094, 359] on button "Enregistrer" at bounding box center [1054, 363] width 132 height 32
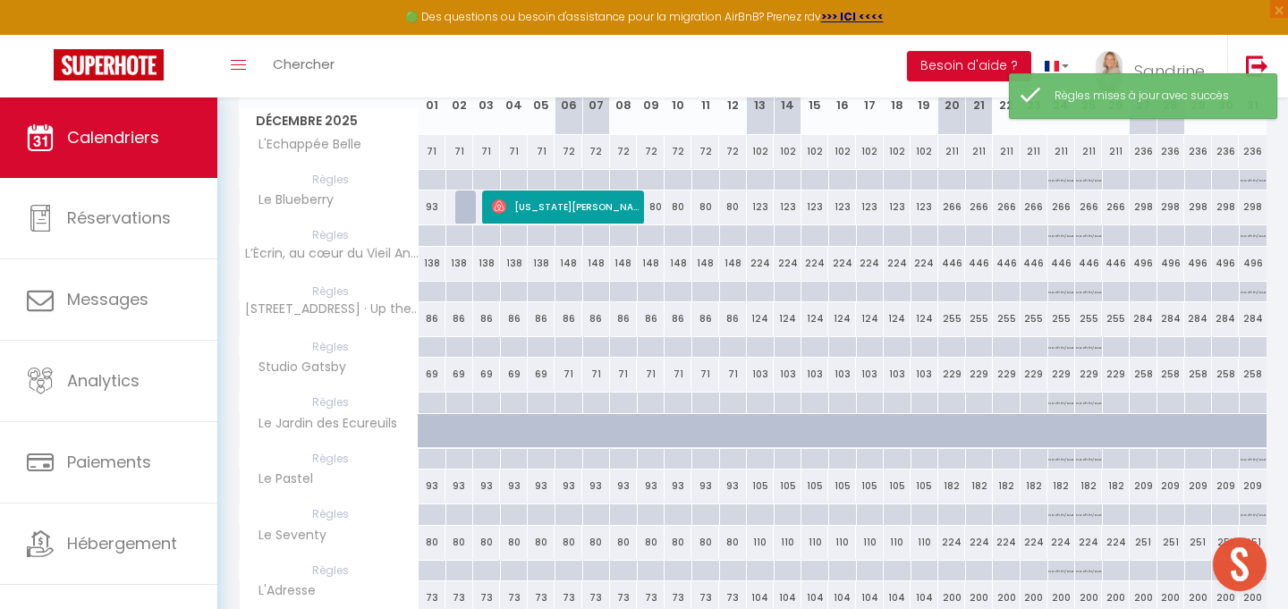
click at [1253, 346] on div at bounding box center [1252, 347] width 28 height 21
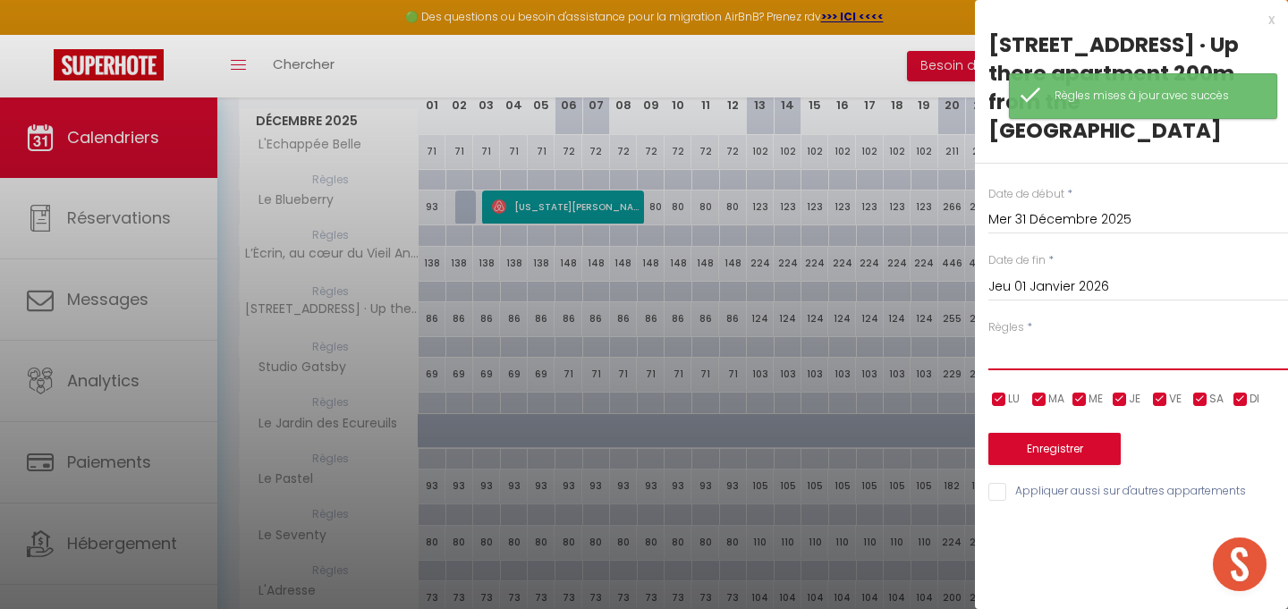
click at [1146, 336] on select "Aucun No Checkin No Checkout Pas d'arrivée / Pas de départ" at bounding box center [1138, 353] width 300 height 34
click at [988, 336] on select "Aucun No Checkin No Checkout Pas d'arrivée / Pas de départ" at bounding box center [1138, 353] width 300 height 34
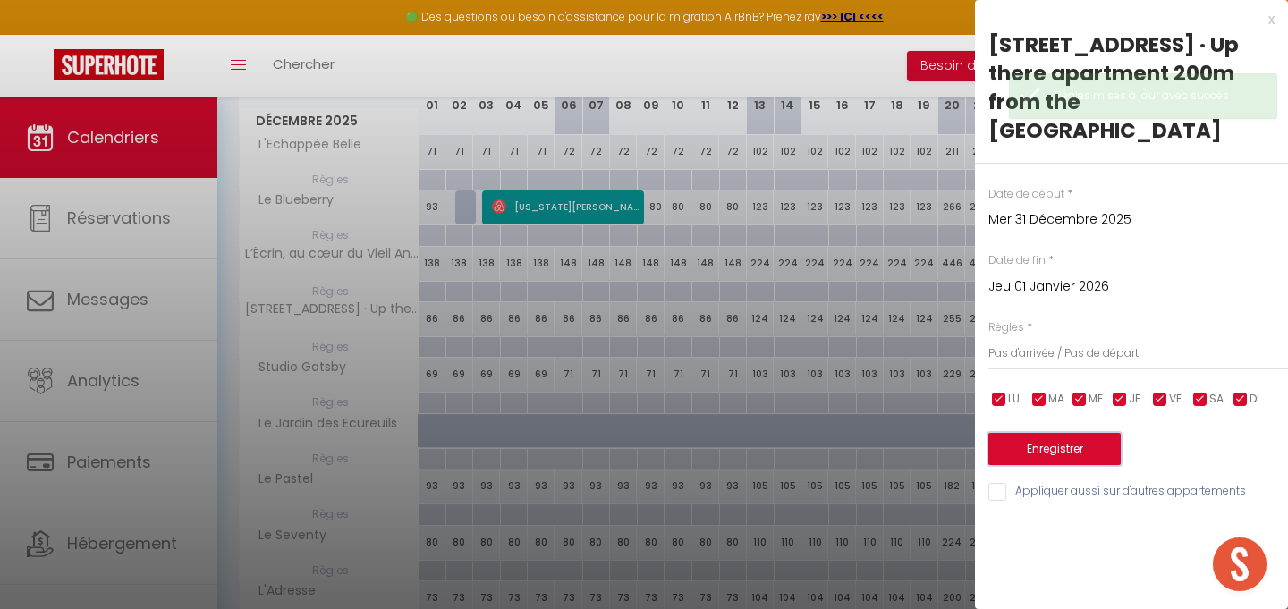
click at [1097, 433] on button "Enregistrer" at bounding box center [1054, 449] width 132 height 32
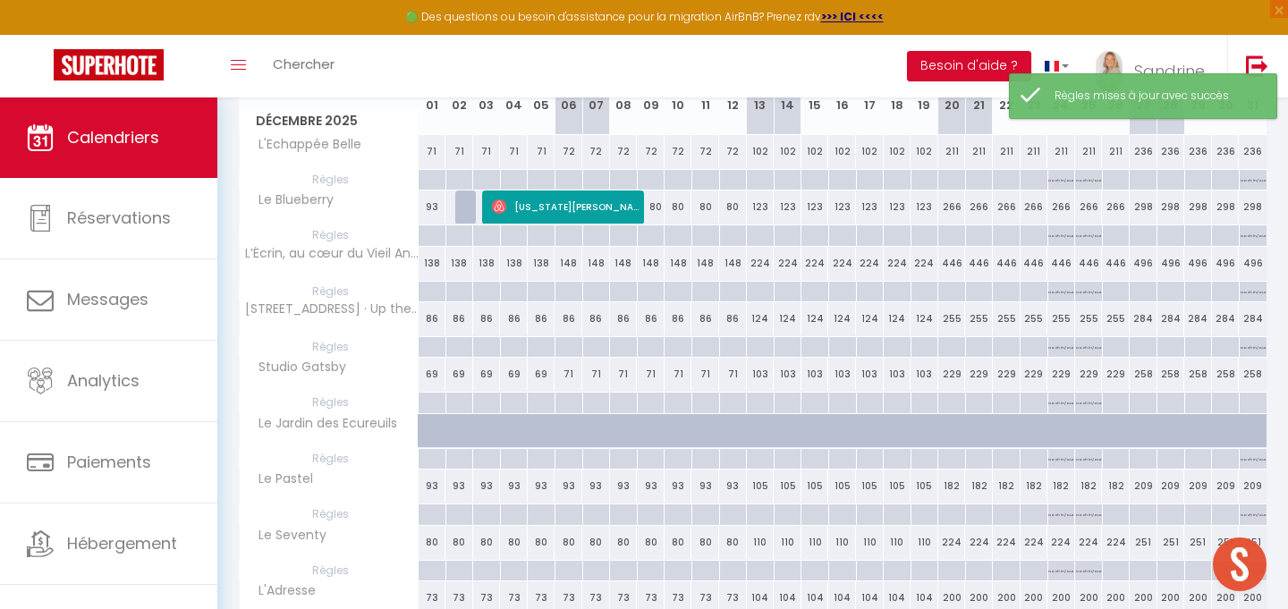
click at [1246, 401] on div at bounding box center [1252, 403] width 28 height 21
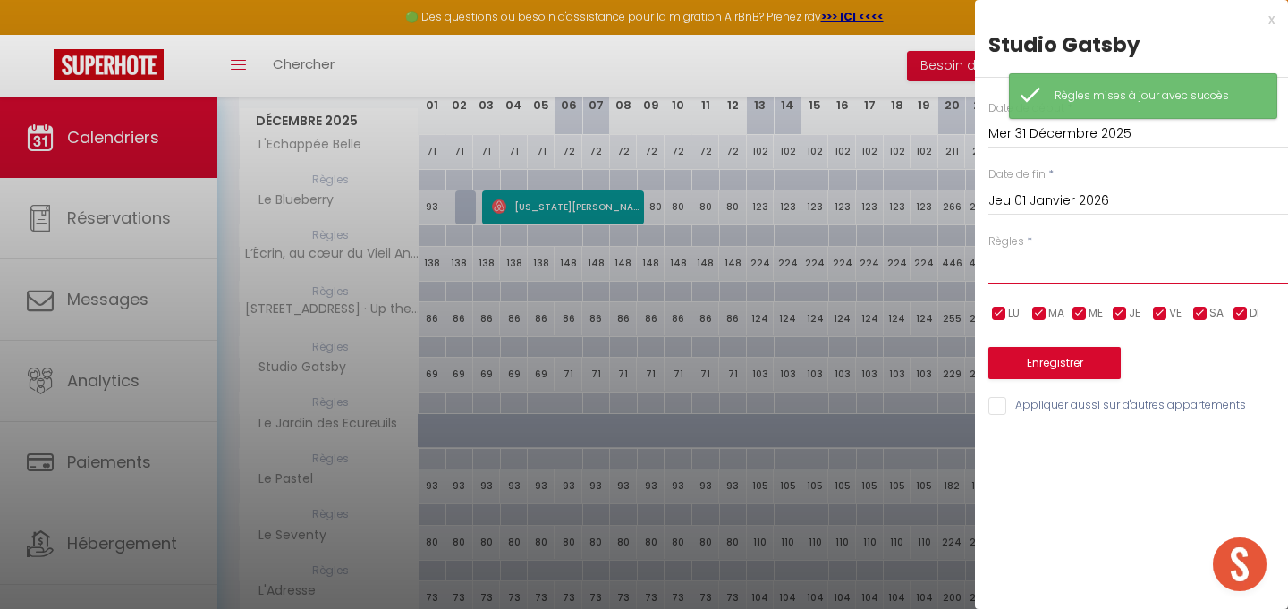
click at [1077, 276] on select "Aucun No Checkin No Checkout Pas d'arrivée / Pas de départ" at bounding box center [1138, 267] width 300 height 34
click at [988, 250] on select "Aucun No Checkin No Checkout Pas d'arrivée / Pas de départ" at bounding box center [1138, 267] width 300 height 34
click at [1079, 357] on button "Enregistrer" at bounding box center [1054, 363] width 132 height 32
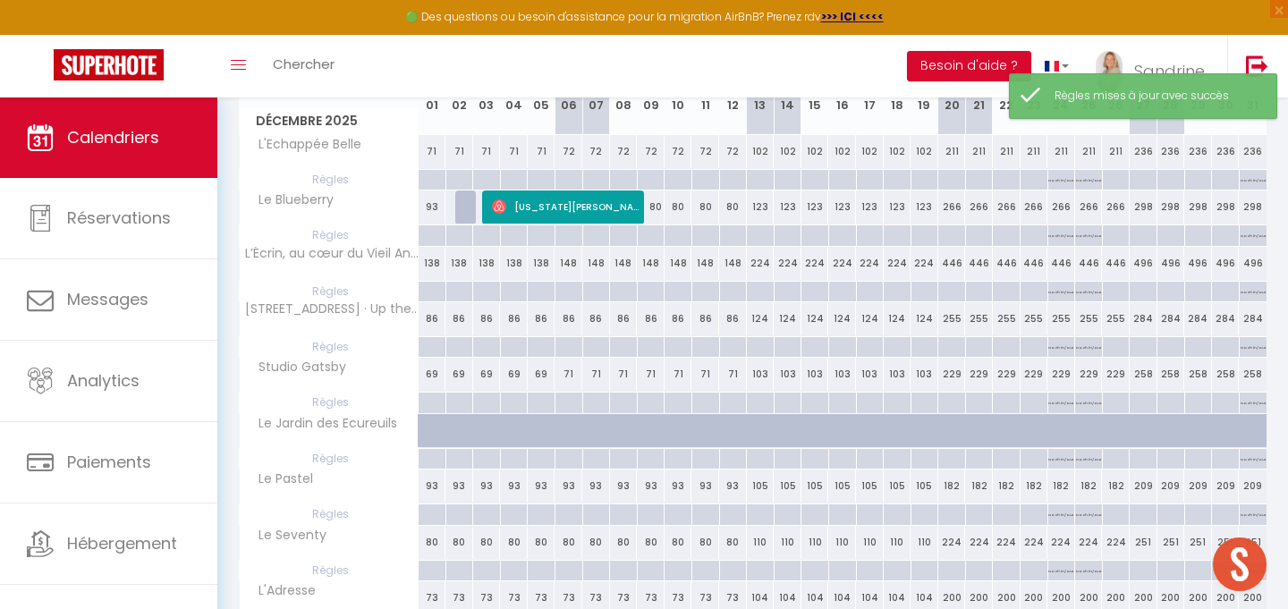
scroll to position [0, 0]
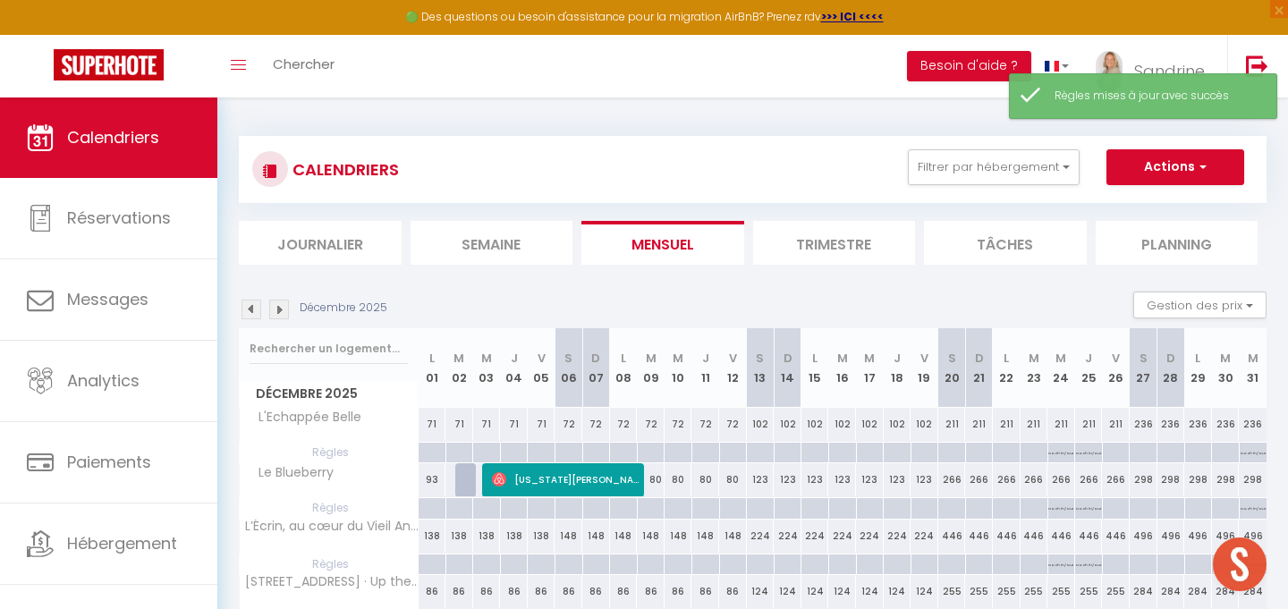
click at [283, 314] on img at bounding box center [279, 310] width 20 height 20
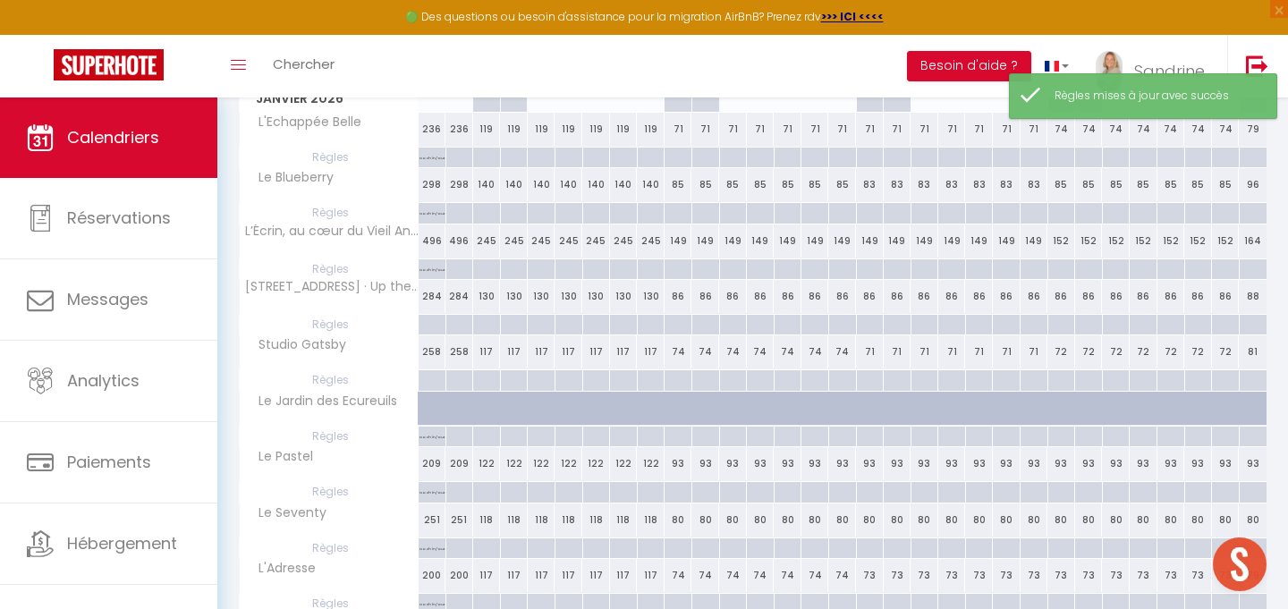
scroll to position [303, 0]
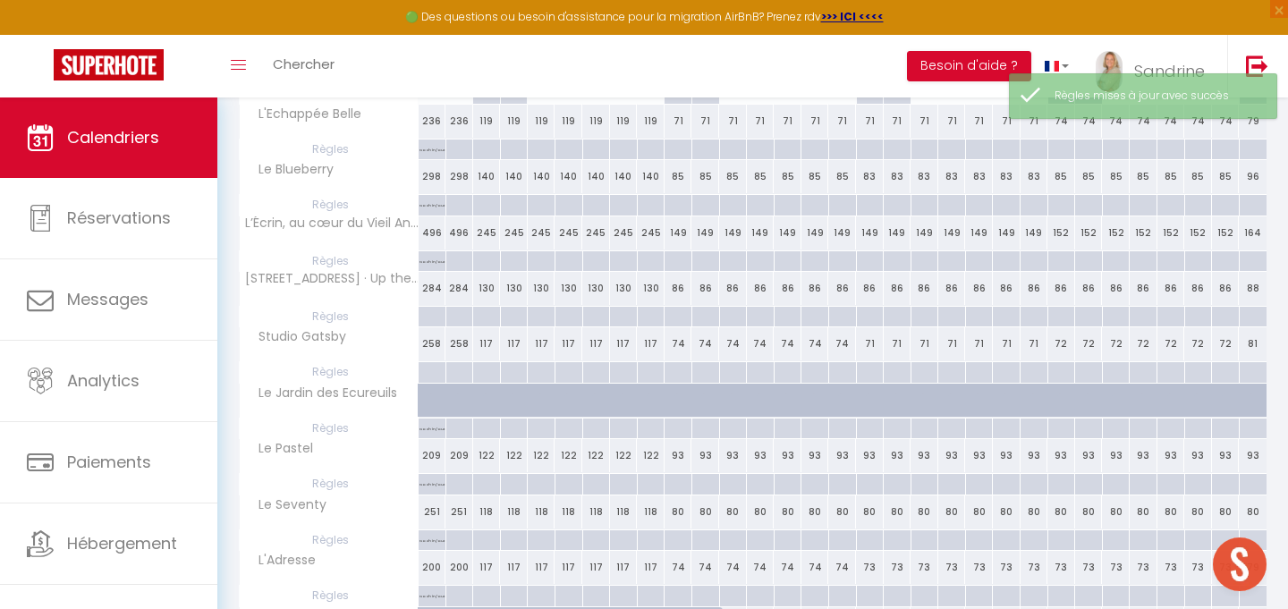
click at [429, 317] on div at bounding box center [432, 317] width 28 height 21
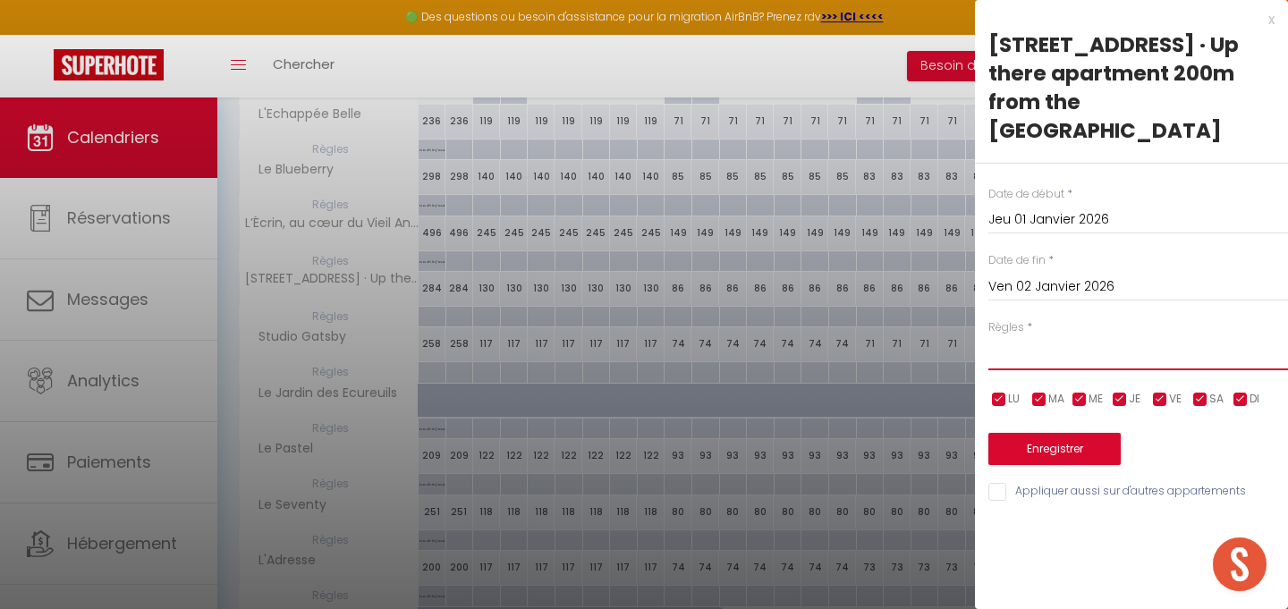
click at [1010, 336] on select "Aucun No Checkin No Checkout Pas d'arrivée / Pas de départ" at bounding box center [1138, 353] width 300 height 34
click at [988, 336] on select "Aucun No Checkin No Checkout Pas d'arrivée / Pas de départ" at bounding box center [1138, 353] width 300 height 34
click at [1091, 433] on button "Enregistrer" at bounding box center [1054, 449] width 132 height 32
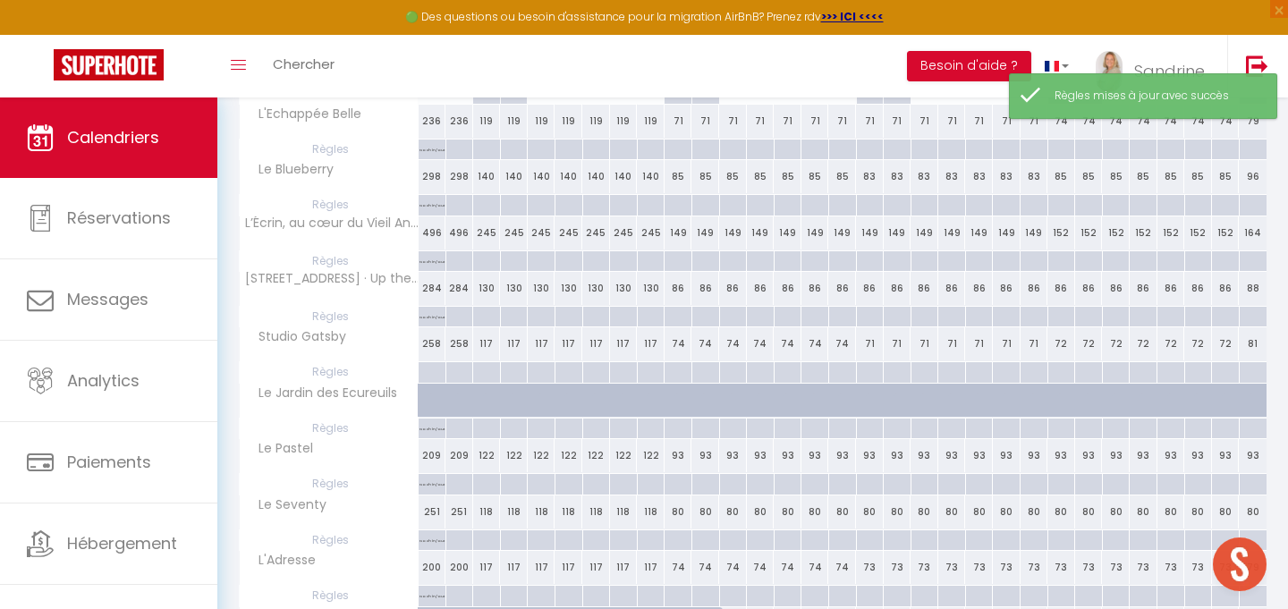
click at [432, 376] on div at bounding box center [432, 372] width 28 height 21
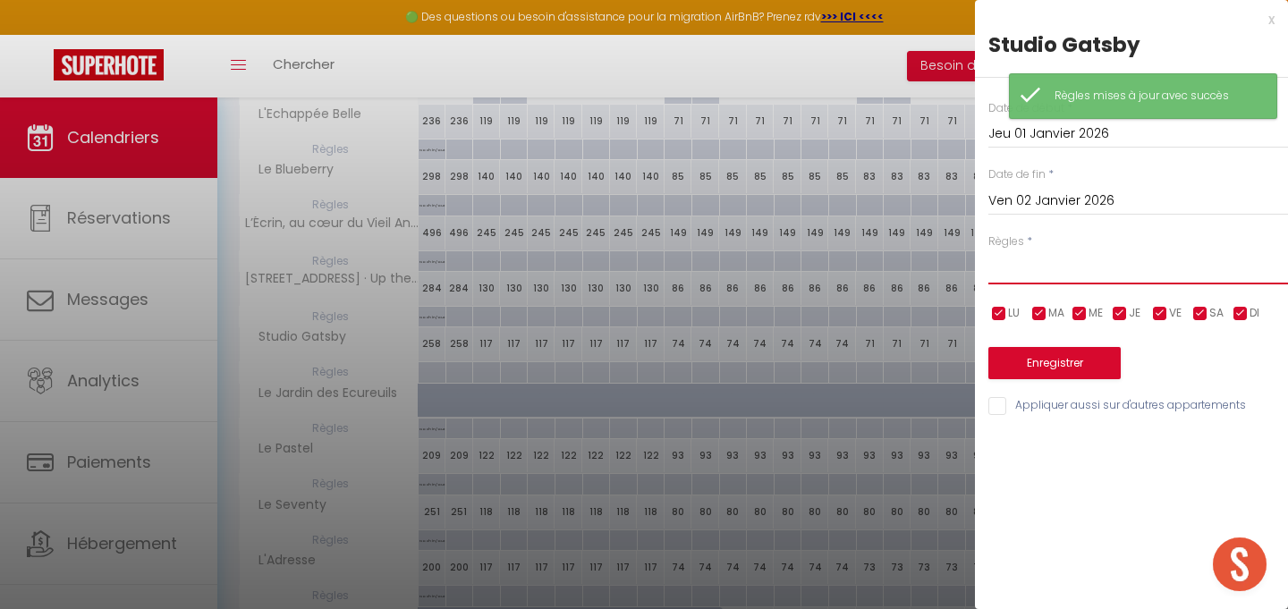
click at [1059, 266] on select "Aucun No Checkin No Checkout Pas d'arrivée / Pas de départ" at bounding box center [1138, 267] width 300 height 34
click at [988, 250] on select "Aucun No Checkin No Checkout Pas d'arrivée / Pas de départ" at bounding box center [1138, 267] width 300 height 34
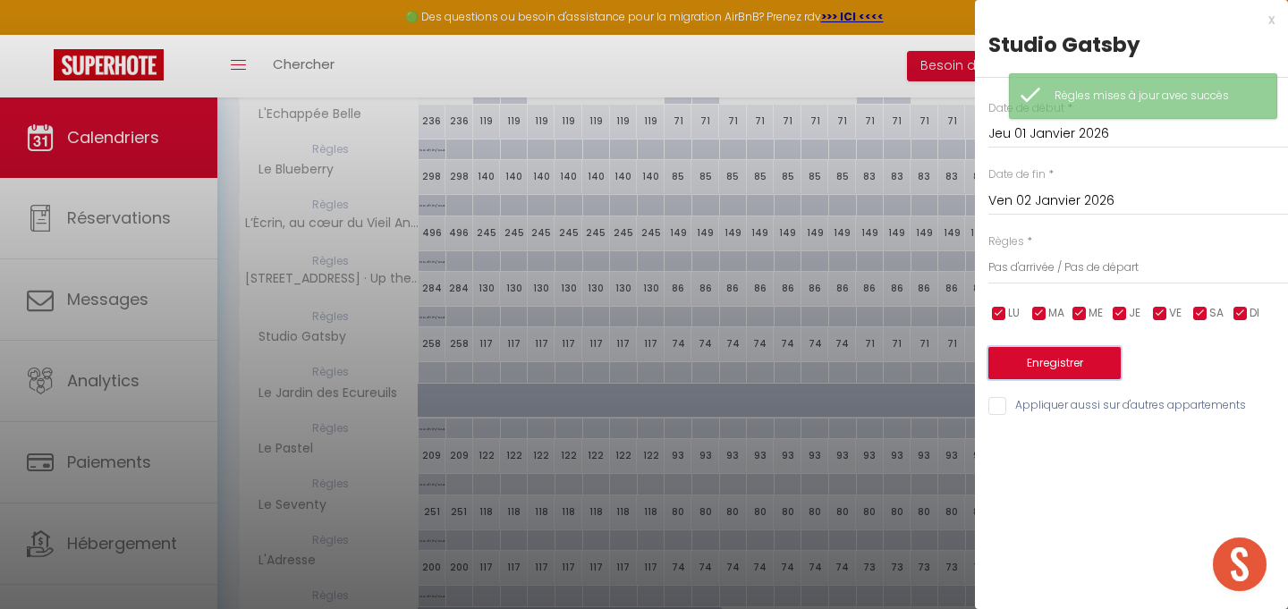
click at [1080, 361] on button "Enregistrer" at bounding box center [1054, 363] width 132 height 32
